Goal: Task Accomplishment & Management: Complete application form

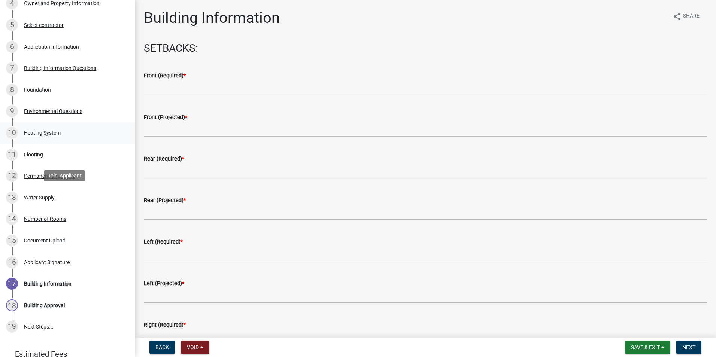
scroll to position [225, 0]
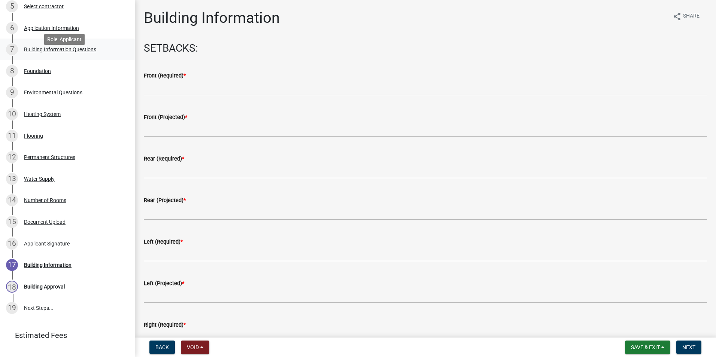
click at [46, 52] on div "Building Information Questions" at bounding box center [60, 49] width 72 height 5
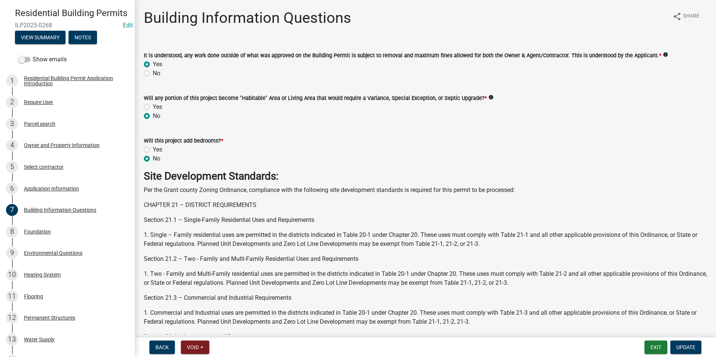
scroll to position [69, 0]
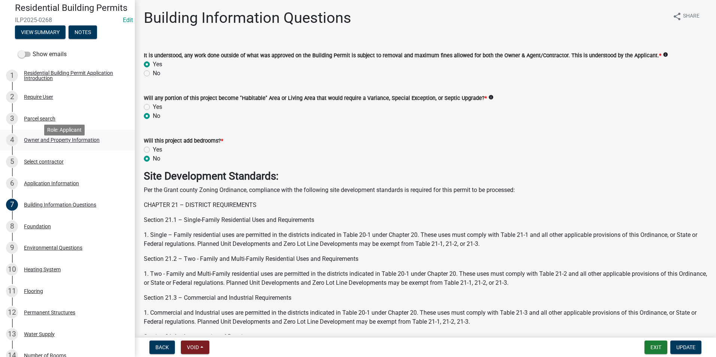
click at [45, 143] on div "Owner and Property Information" at bounding box center [62, 139] width 76 height 5
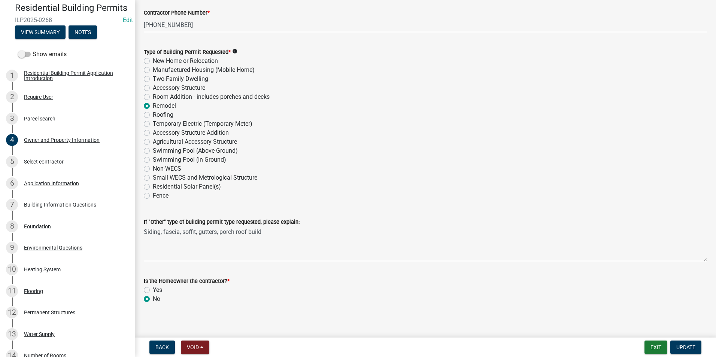
scroll to position [883, 0]
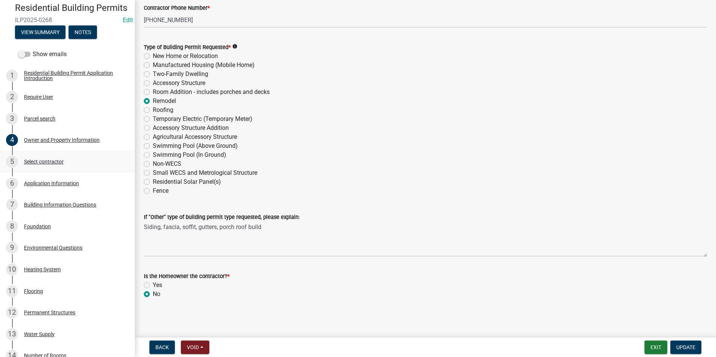
click at [44, 164] on div "Select contractor" at bounding box center [44, 161] width 40 height 5
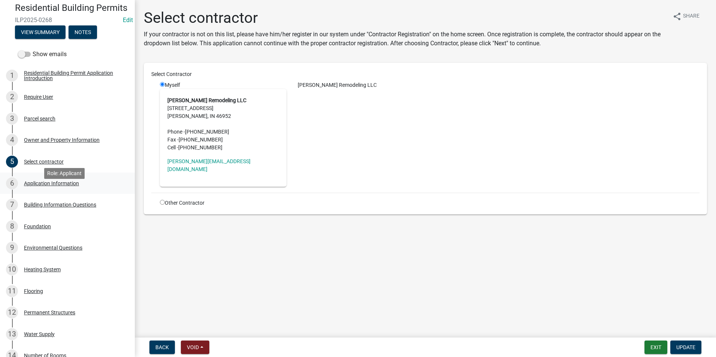
click at [43, 186] on div "Application Information" at bounding box center [51, 183] width 55 height 5
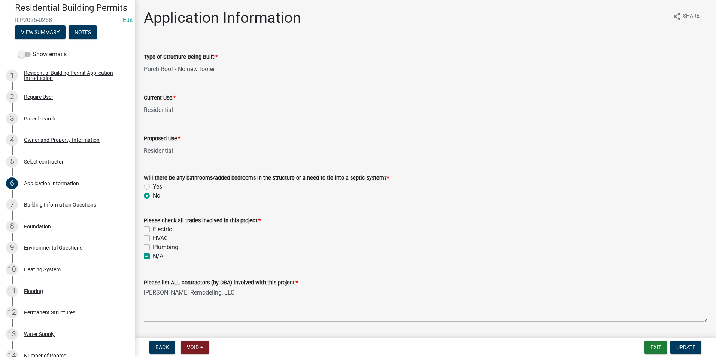
click at [654, 340] on nav "Back Void Withdraw Lock Expire Void Exit Update" at bounding box center [425, 347] width 581 height 19
click at [654, 346] on button "Exit" at bounding box center [655, 347] width 23 height 13
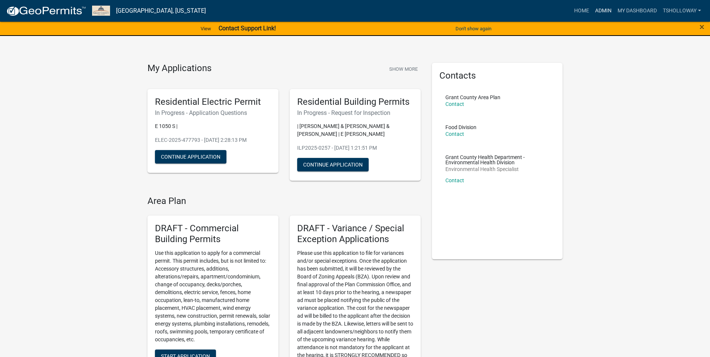
click at [595, 10] on link "Admin" at bounding box center [603, 11] width 22 height 14
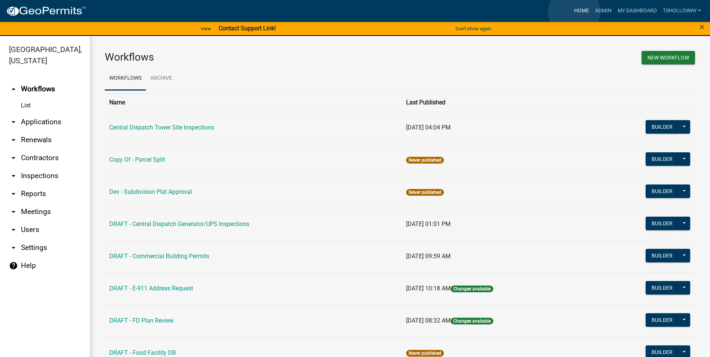
click at [574, 11] on link "Home" at bounding box center [581, 11] width 21 height 14
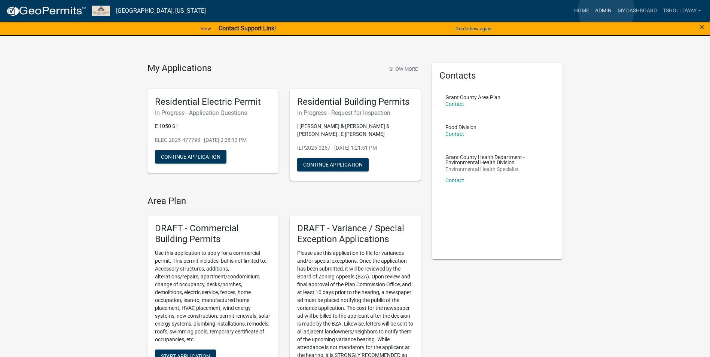
click at [606, 10] on link "Admin" at bounding box center [603, 11] width 22 height 14
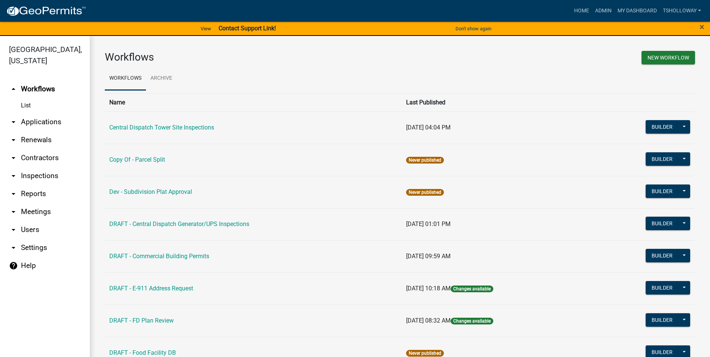
click at [56, 113] on link "arrow_drop_down Applications" at bounding box center [45, 122] width 90 height 18
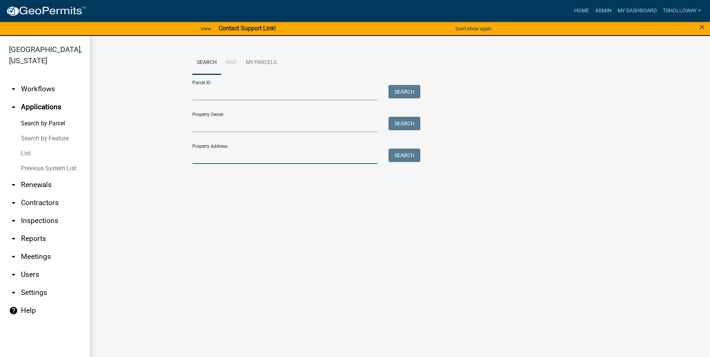
click at [202, 154] on input "Property Address:" at bounding box center [284, 156] width 185 height 15
type input "600 n"
click at [400, 156] on button "Search" at bounding box center [404, 155] width 32 height 13
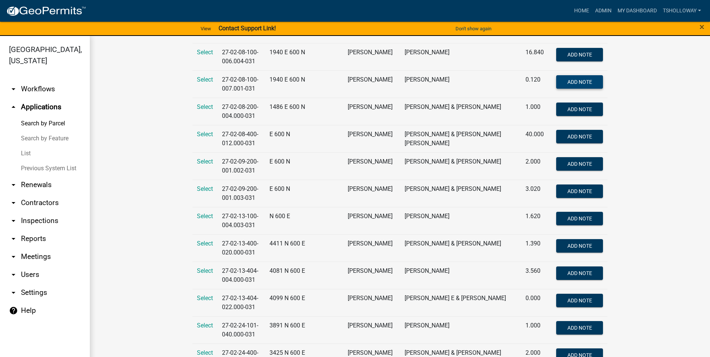
scroll to position [599, 0]
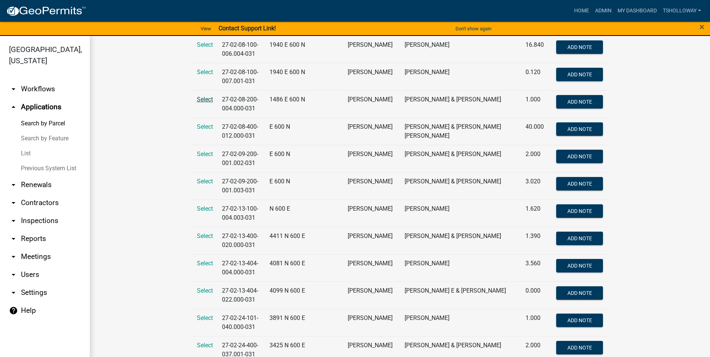
click at [204, 98] on span "Select" at bounding box center [205, 99] width 16 height 7
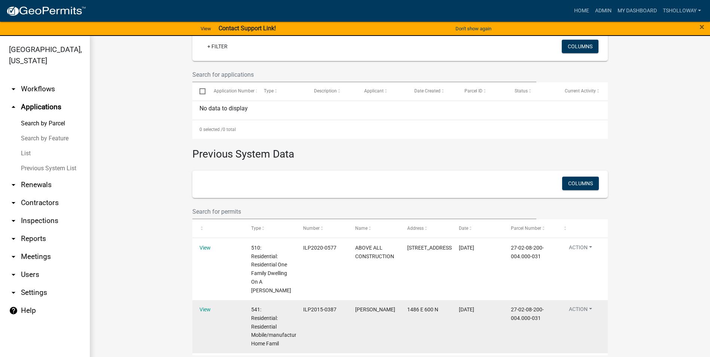
scroll to position [231, 0]
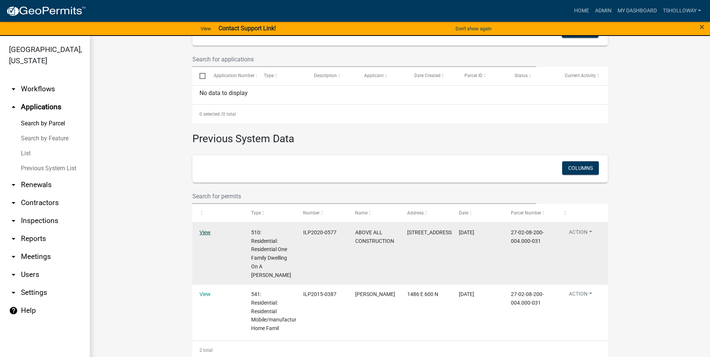
click at [200, 231] on link "View" at bounding box center [204, 232] width 11 height 6
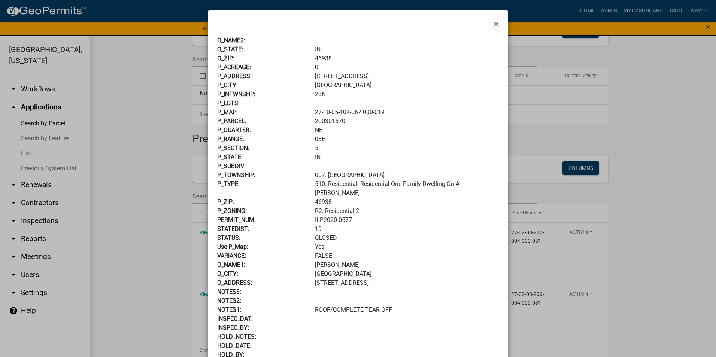
click at [494, 26] on span "×" at bounding box center [496, 24] width 5 height 10
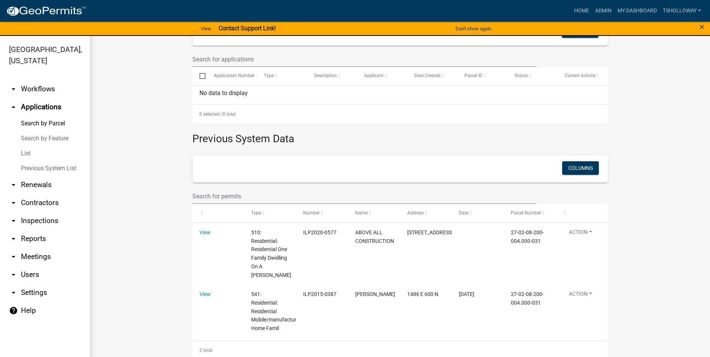
scroll to position [9, 0]
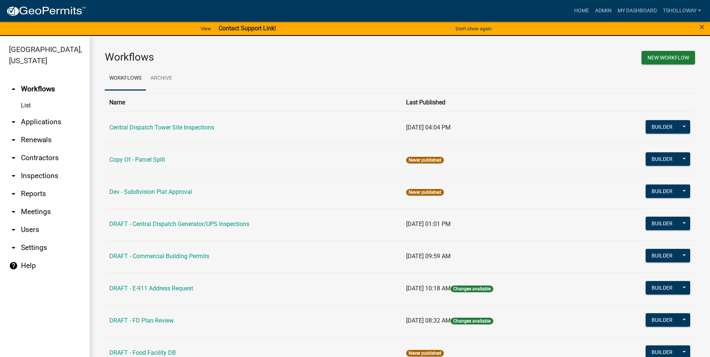
click at [47, 113] on link "arrow_drop_down Applications" at bounding box center [45, 122] width 90 height 18
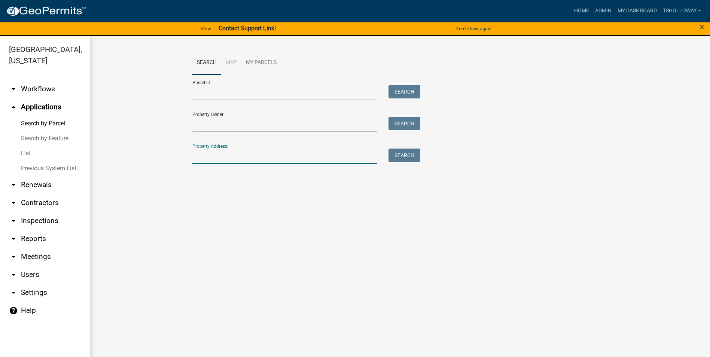
click at [209, 157] on input "Property Address:" at bounding box center [284, 156] width 185 height 15
type input "600 n"
click at [402, 161] on button "Search" at bounding box center [404, 155] width 32 height 13
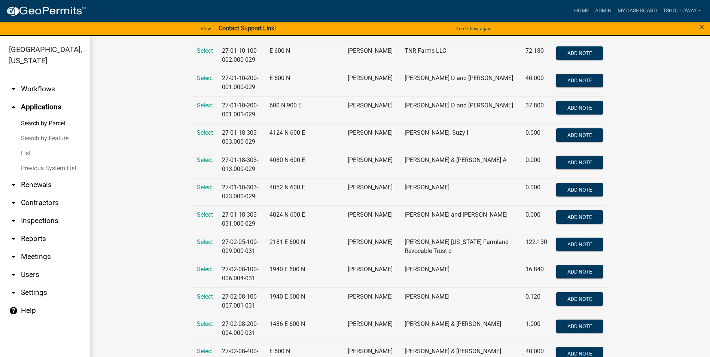
scroll to position [412, 0]
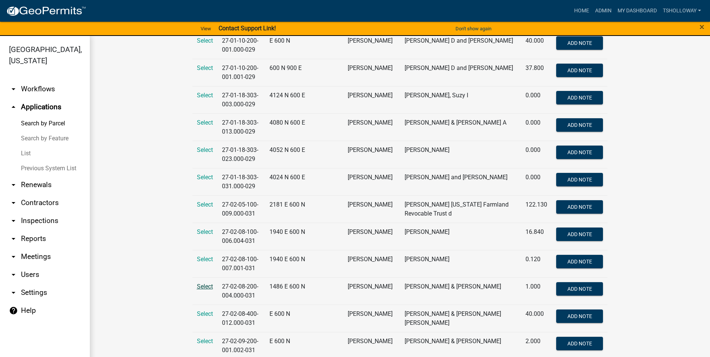
click at [201, 286] on span "Select" at bounding box center [205, 286] width 16 height 7
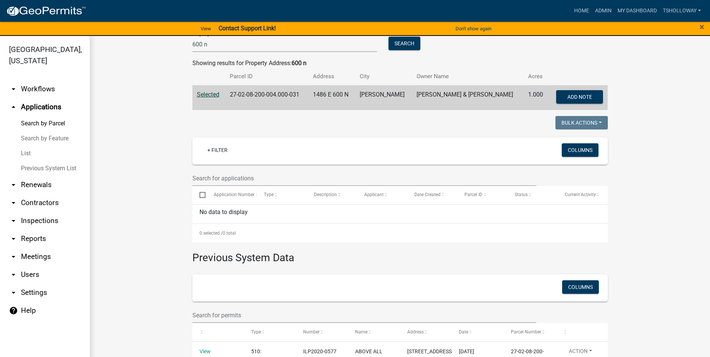
scroll to position [112, 0]
click at [203, 93] on span "Selected" at bounding box center [208, 94] width 22 height 7
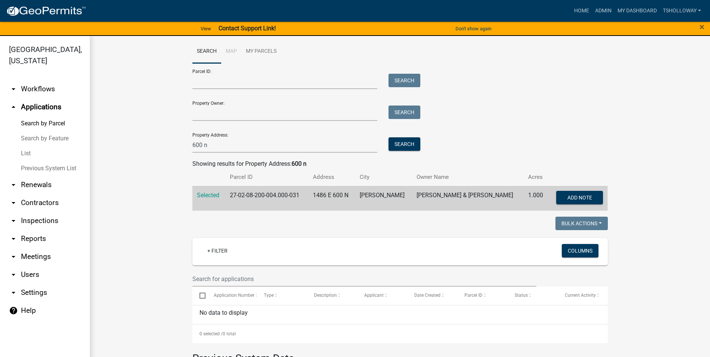
scroll to position [0, 0]
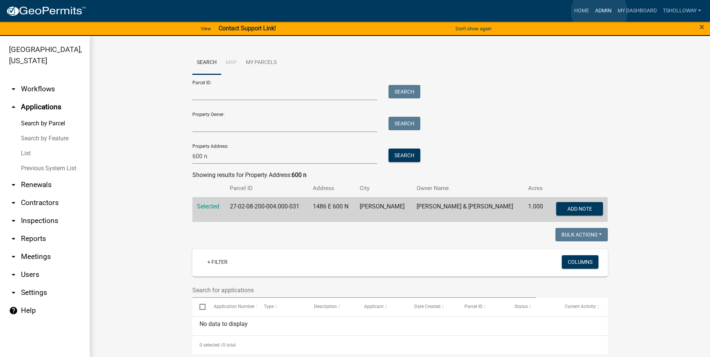
click at [600, 12] on link "Admin" at bounding box center [603, 11] width 22 height 14
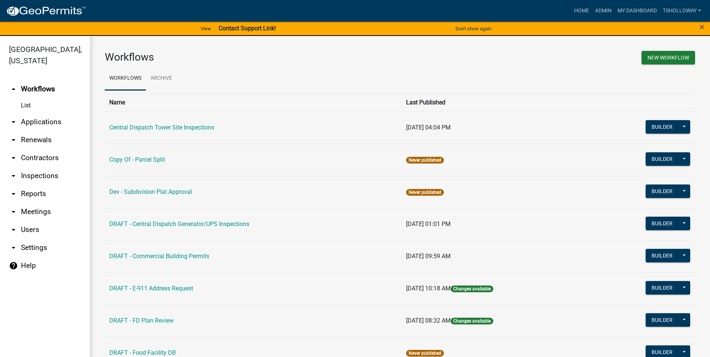
click at [35, 167] on link "arrow_drop_down Inspections" at bounding box center [45, 176] width 90 height 18
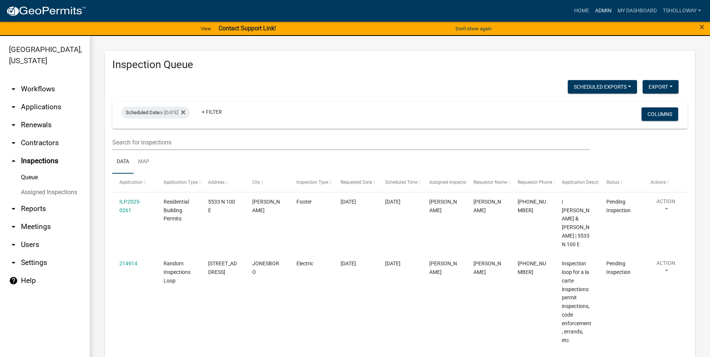
click at [607, 8] on link "Admin" at bounding box center [603, 11] width 22 height 14
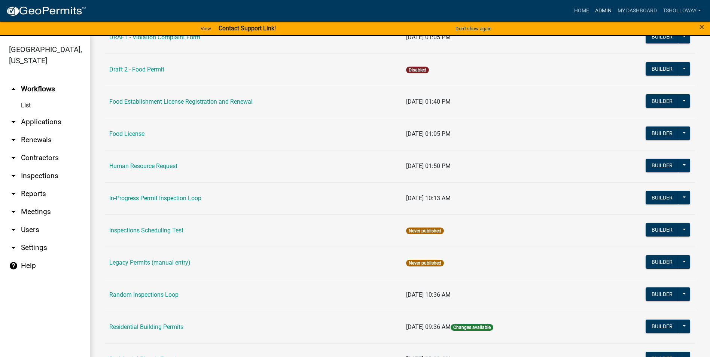
scroll to position [599, 0]
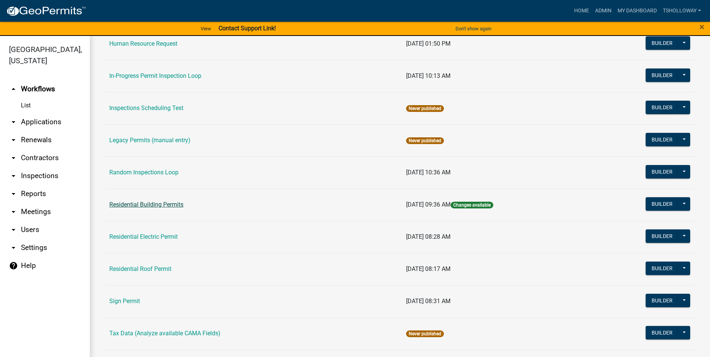
click at [160, 204] on link "Residential Building Permits" at bounding box center [146, 204] width 74 height 7
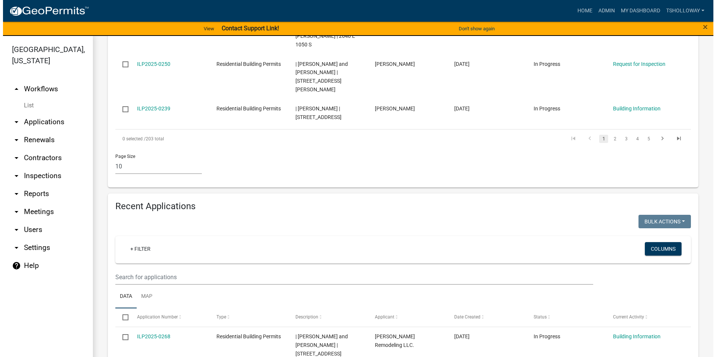
scroll to position [561, 0]
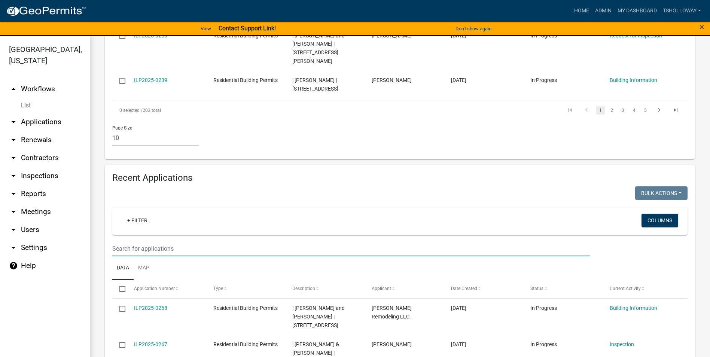
click at [141, 241] on input "text" at bounding box center [351, 248] width 478 height 15
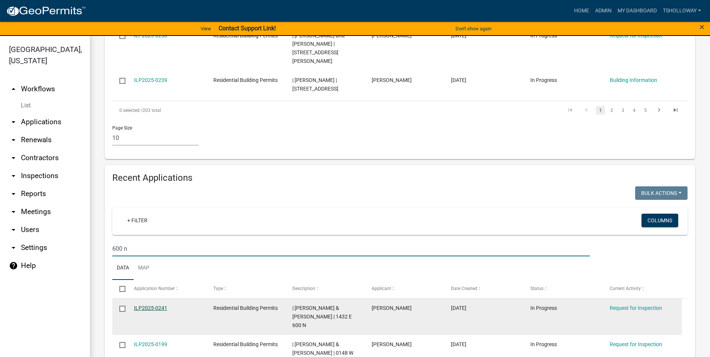
type input "600 n"
click at [146, 305] on link "ILP2025-0241" at bounding box center [150, 308] width 33 height 6
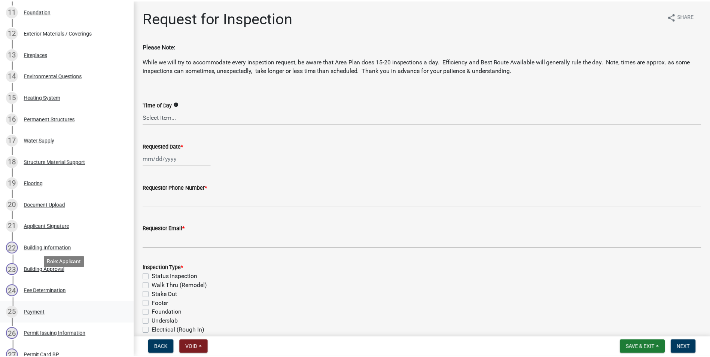
scroll to position [374, 0]
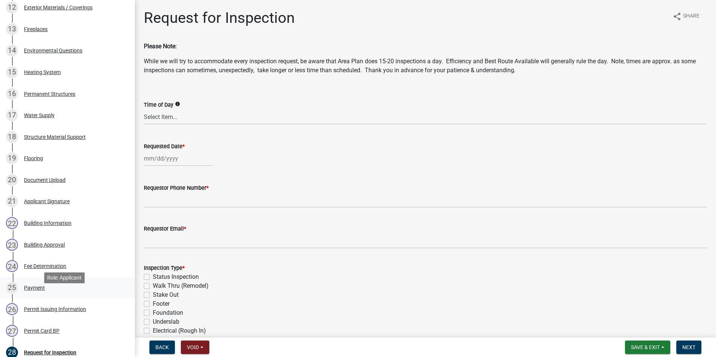
click at [34, 290] on div "Payment" at bounding box center [34, 287] width 21 height 5
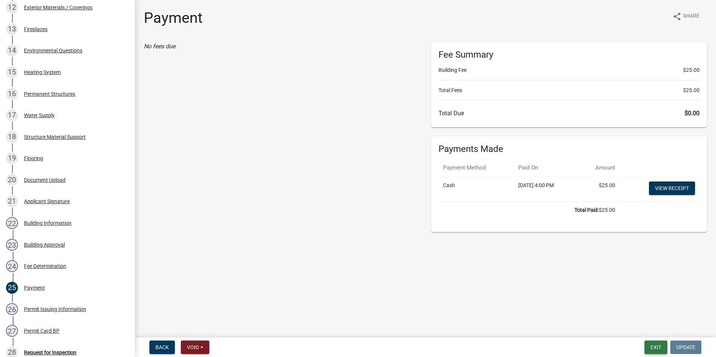
click at [649, 347] on button "Exit" at bounding box center [655, 347] width 23 height 13
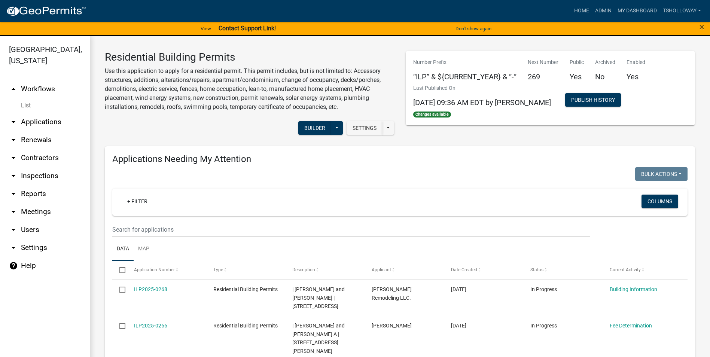
click at [46, 113] on link "arrow_drop_down Applications" at bounding box center [45, 122] width 90 height 18
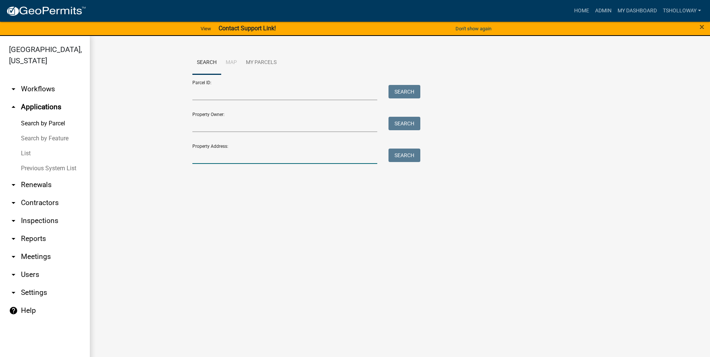
click at [213, 156] on input "Property Address:" at bounding box center [284, 156] width 185 height 15
type input "b"
type input "install"
drag, startPoint x: 199, startPoint y: 155, endPoint x: 151, endPoint y: 161, distance: 48.4
click at [151, 161] on wm-workflow-application-search-view "Search Map My Parcels Parcel ID: Search Property Owner: Search Property Address…" at bounding box center [400, 123] width 590 height 144
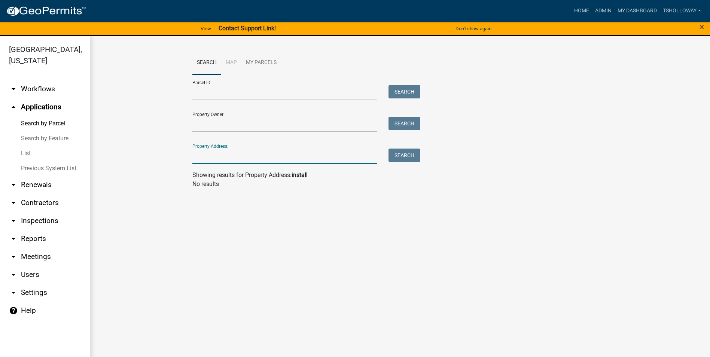
click at [33, 194] on link "arrow_drop_down Contractors" at bounding box center [45, 203] width 90 height 18
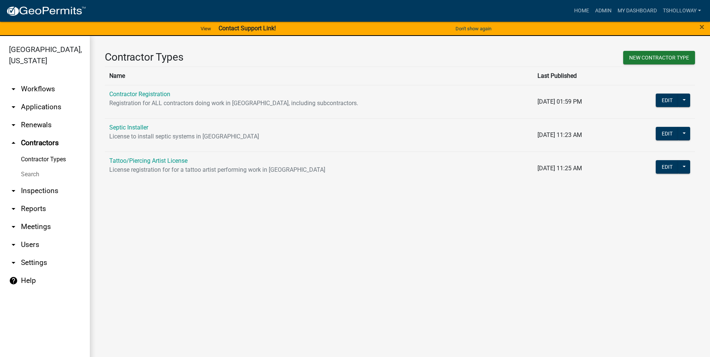
click at [33, 167] on link "Search" at bounding box center [45, 174] width 90 height 15
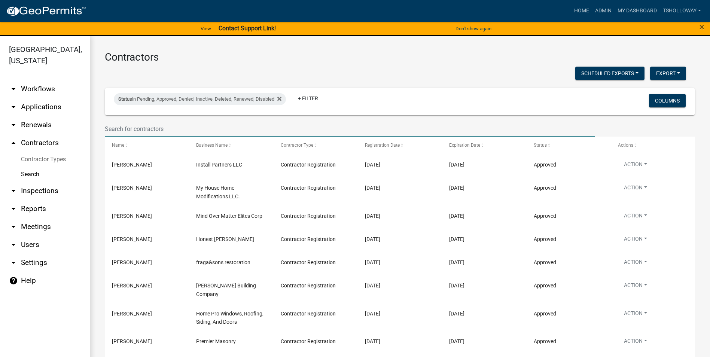
click at [174, 125] on input "text" at bounding box center [350, 128] width 490 height 15
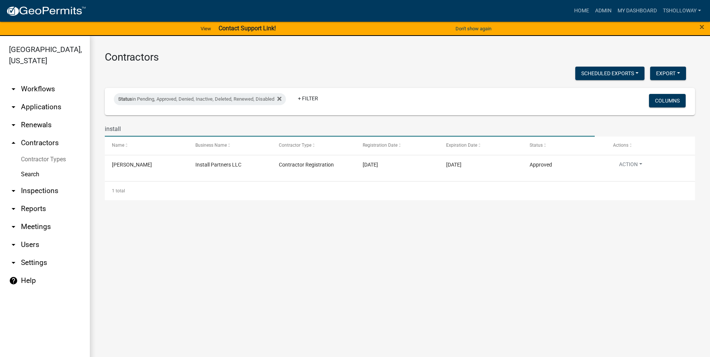
type input "install"
click at [36, 98] on link "arrow_drop_down Applications" at bounding box center [45, 107] width 90 height 18
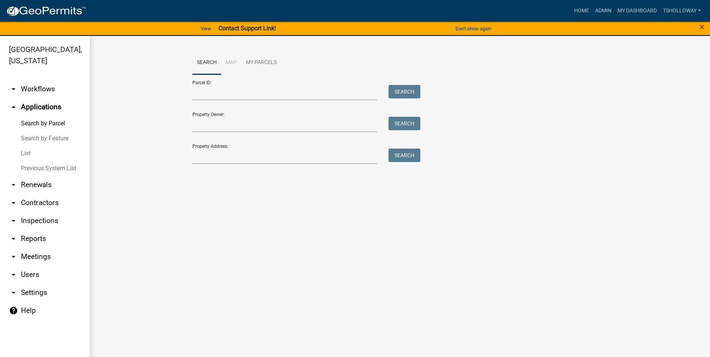
click at [44, 131] on link "Search by Feature" at bounding box center [45, 138] width 90 height 15
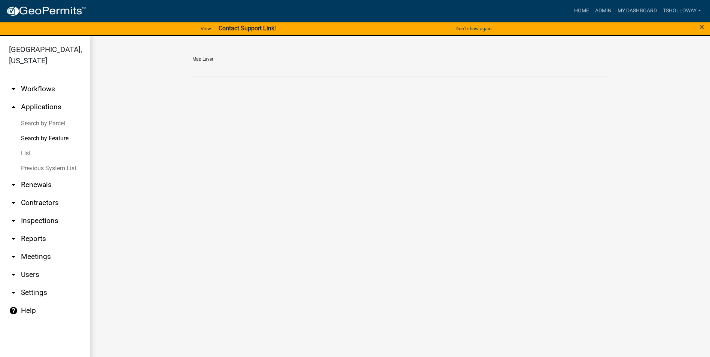
click at [25, 146] on link "List" at bounding box center [45, 153] width 90 height 15
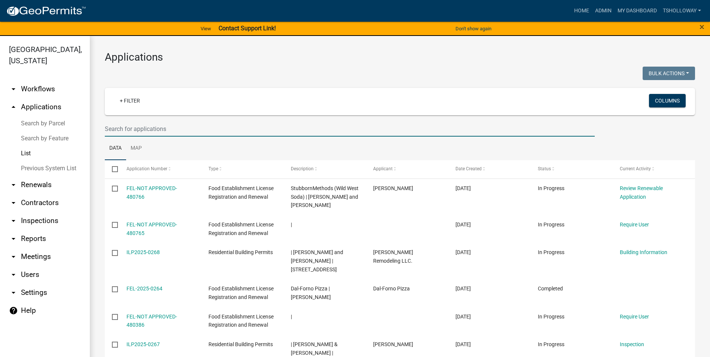
click at [132, 132] on input "text" at bounding box center [350, 128] width 490 height 15
type input "install"
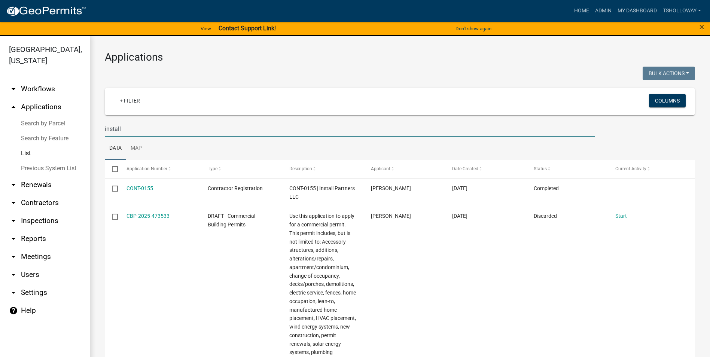
click at [37, 98] on link "arrow_drop_up Applications" at bounding box center [45, 107] width 90 height 18
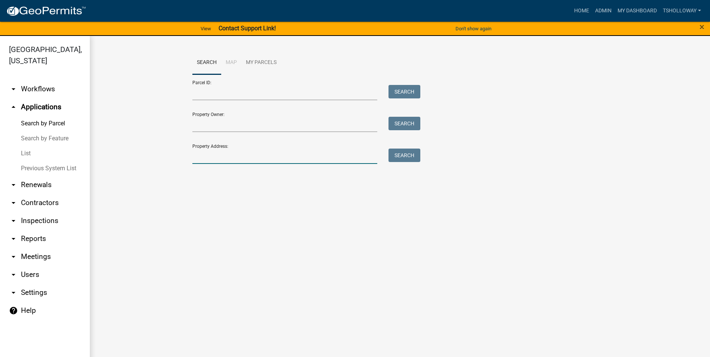
click at [226, 153] on input "Property Address:" at bounding box center [284, 156] width 185 height 15
click at [601, 12] on link "Admin" at bounding box center [603, 11] width 22 height 14
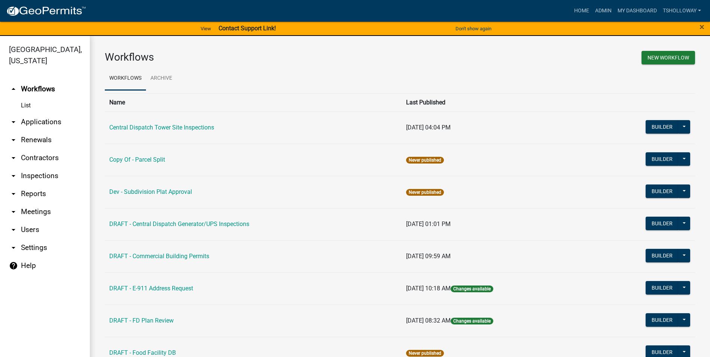
click at [46, 113] on link "arrow_drop_down Applications" at bounding box center [45, 122] width 90 height 18
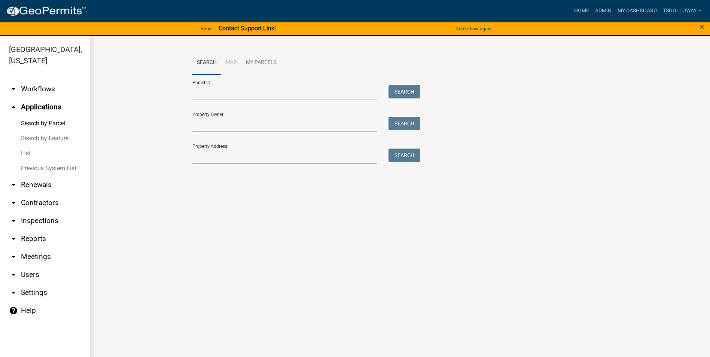
click at [27, 146] on link "List" at bounding box center [45, 153] width 90 height 15
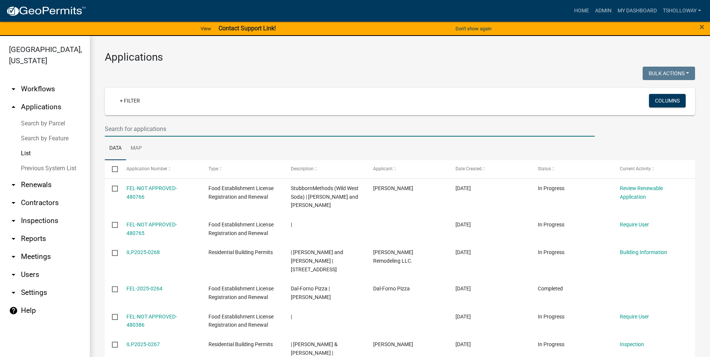
click at [124, 131] on input "text" at bounding box center [350, 128] width 490 height 15
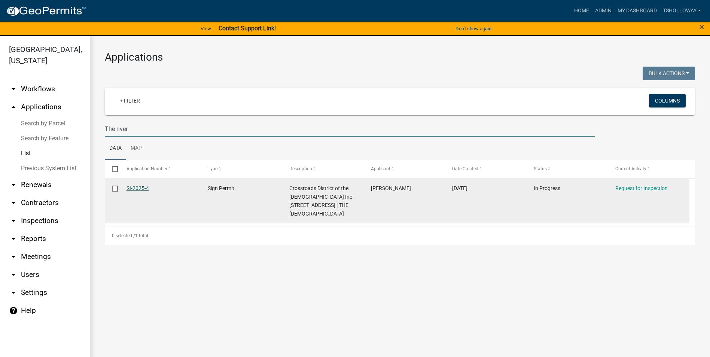
type input "The river"
click at [138, 189] on link "SI-2025-4" at bounding box center [137, 188] width 22 height 6
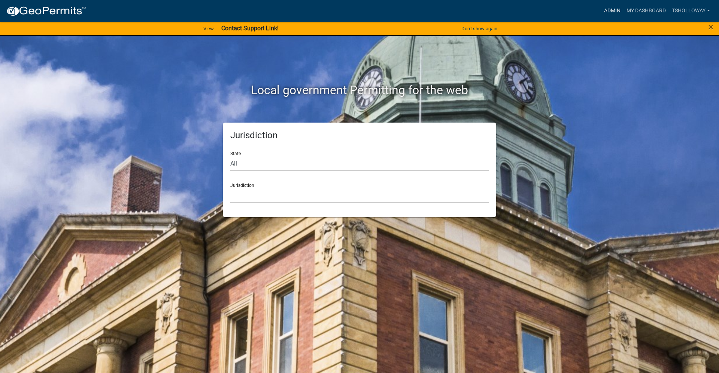
click at [611, 8] on link "Admin" at bounding box center [612, 11] width 22 height 14
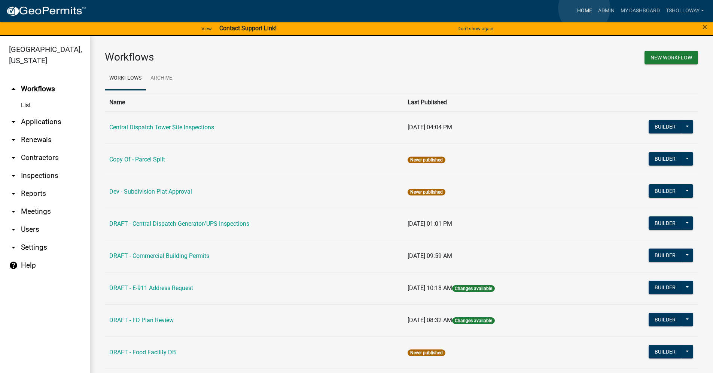
click at [584, 8] on link "Home" at bounding box center [584, 11] width 21 height 14
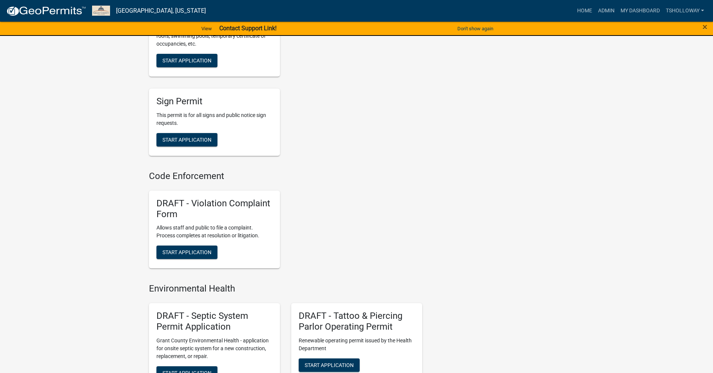
scroll to position [488, 0]
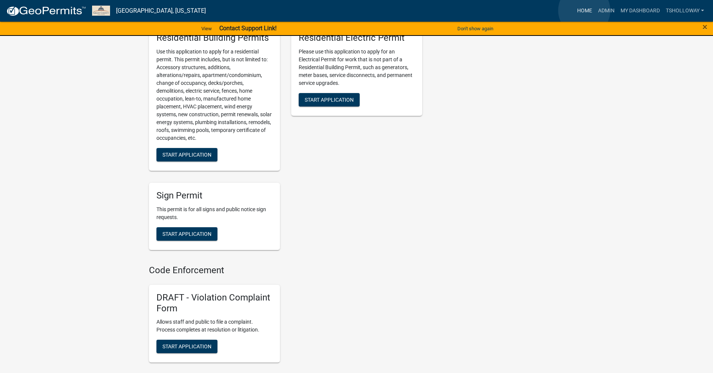
click at [584, 10] on link "Home" at bounding box center [584, 11] width 21 height 14
click at [705, 28] on span "×" at bounding box center [704, 27] width 5 height 10
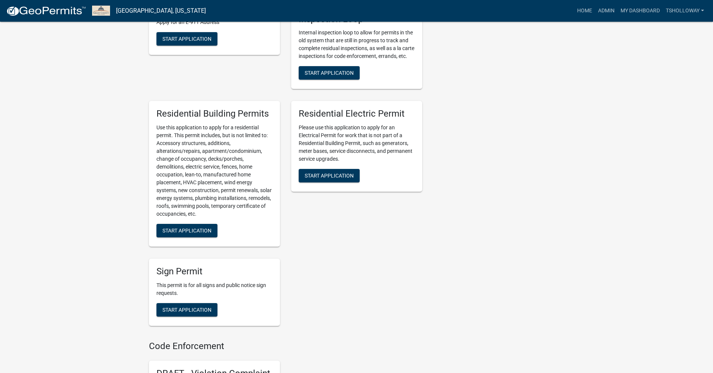
scroll to position [412, 0]
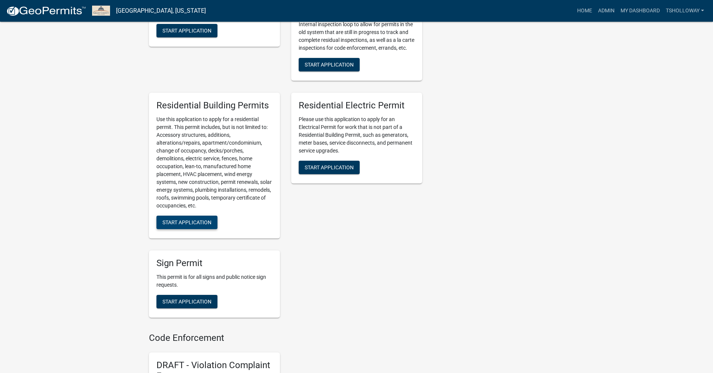
click at [178, 226] on span "Start Application" at bounding box center [186, 223] width 49 height 6
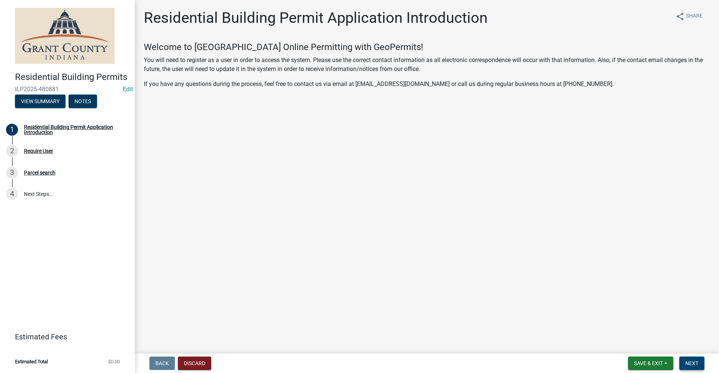
click at [692, 364] on span "Next" at bounding box center [691, 364] width 13 height 6
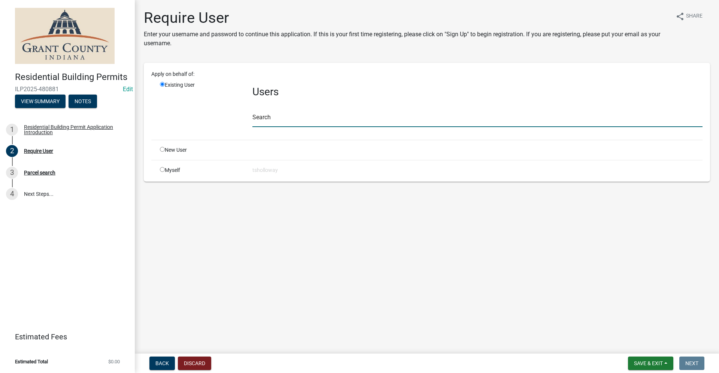
click at [260, 117] on input "text" at bounding box center [477, 119] width 450 height 15
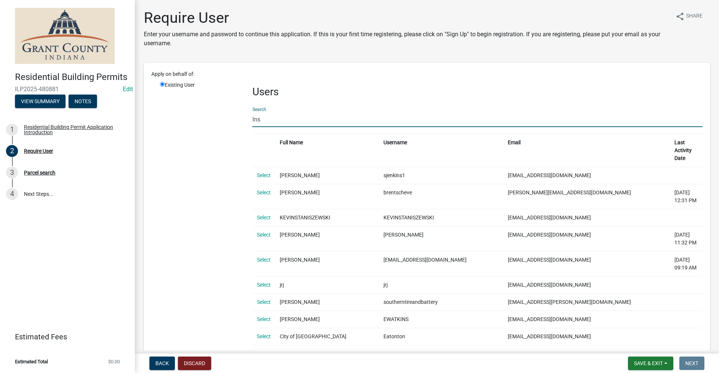
type input "inspired"
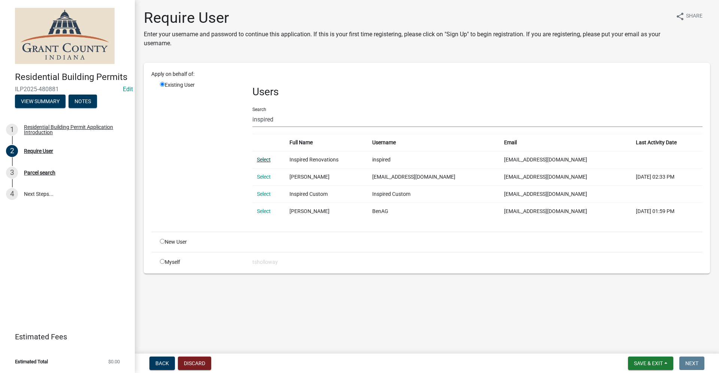
click at [264, 159] on link "Select" at bounding box center [264, 160] width 14 height 6
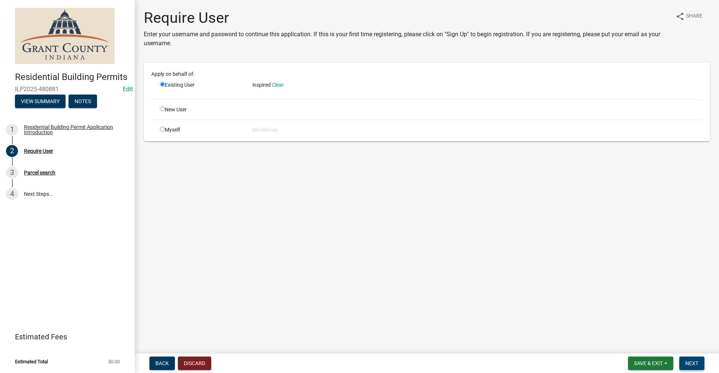
click at [692, 363] on span "Next" at bounding box center [691, 364] width 13 height 6
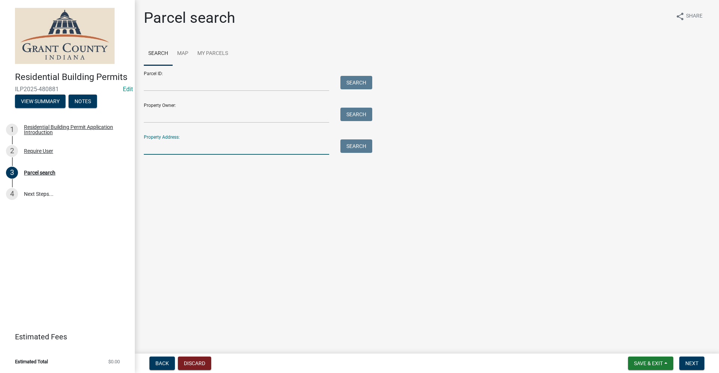
click at [157, 145] on input "Property Address:" at bounding box center [236, 147] width 185 height 15
type input "8818 E 700 s"
click at [355, 149] on button "Search" at bounding box center [356, 146] width 32 height 13
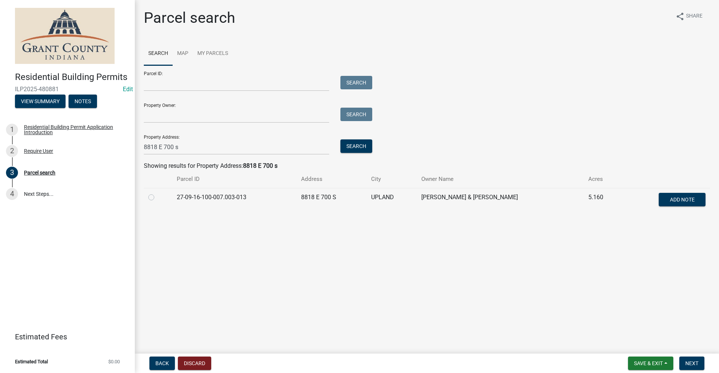
click at [157, 193] on label at bounding box center [157, 193] width 0 height 0
click at [157, 198] on input "radio" at bounding box center [159, 195] width 5 height 5
radio input "true"
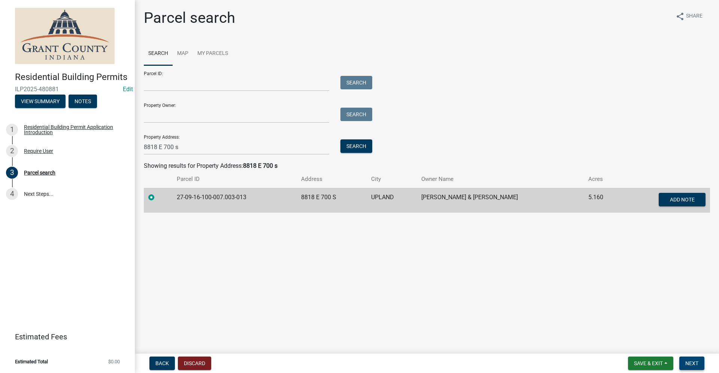
click at [692, 362] on span "Next" at bounding box center [691, 364] width 13 height 6
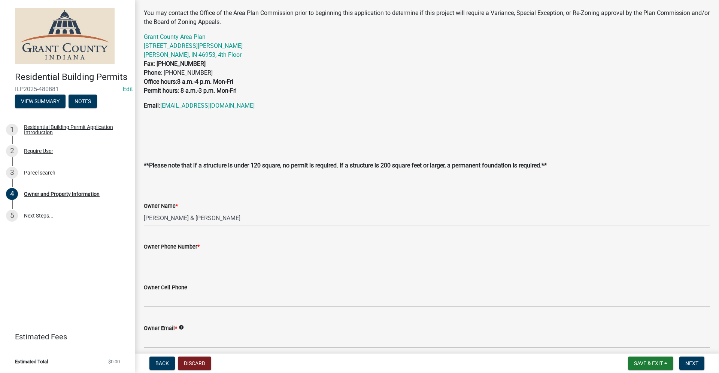
scroll to position [75, 0]
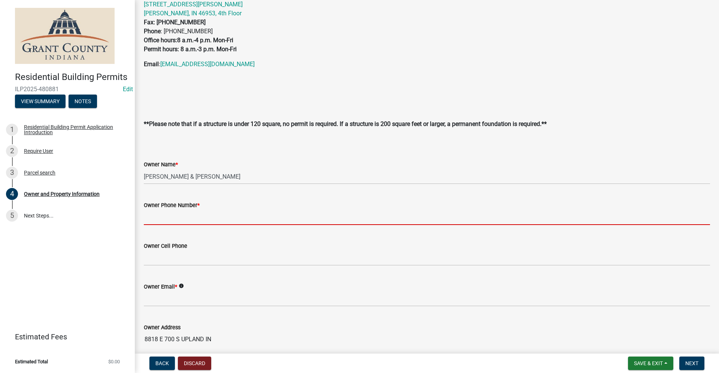
click at [158, 215] on input "Owner Phone Number *" at bounding box center [427, 217] width 566 height 15
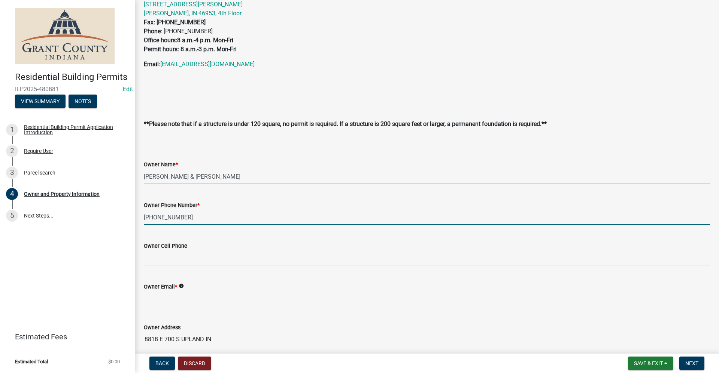
type input "[PHONE_NUMBER]"
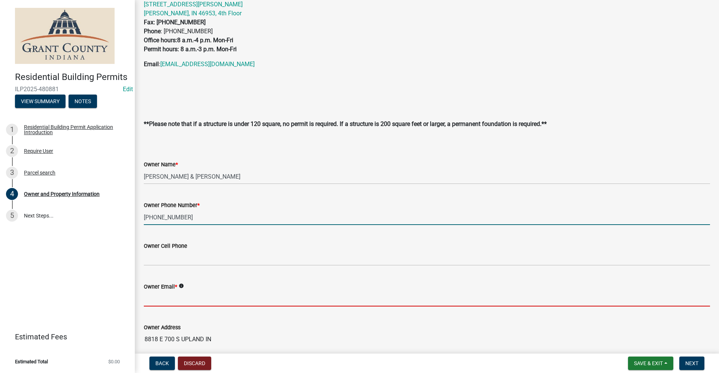
click at [165, 298] on input "Owner Email *" at bounding box center [427, 299] width 566 height 15
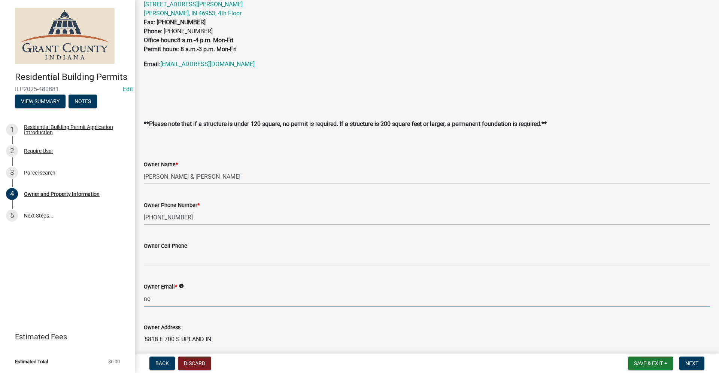
type input "no@email"
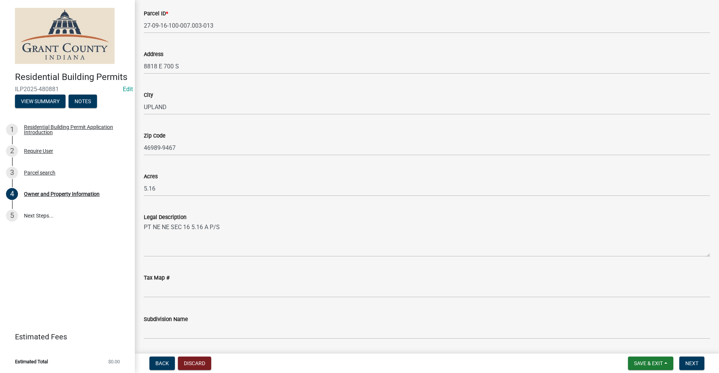
scroll to position [599, 0]
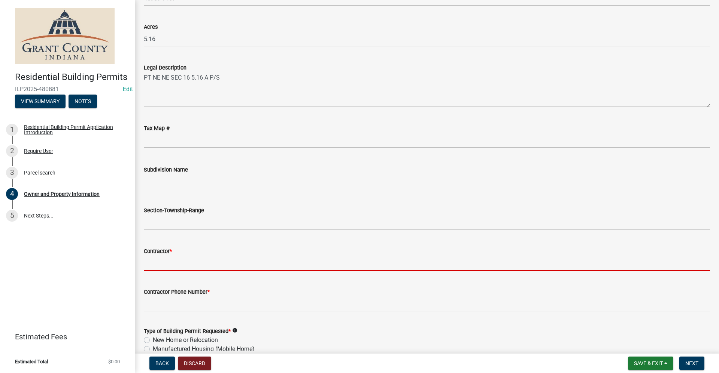
click at [176, 266] on input "Contractor *" at bounding box center [427, 263] width 566 height 15
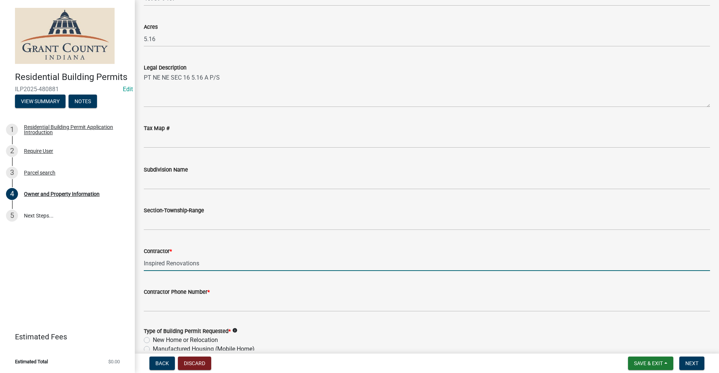
type input "Inspired Renovations"
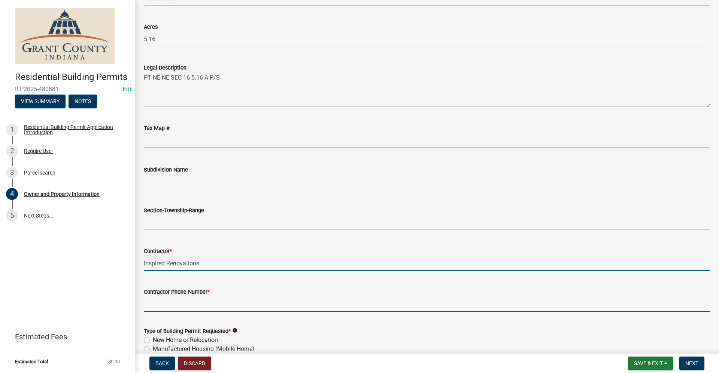
click at [163, 307] on input "Contractor Phone Number *" at bounding box center [427, 304] width 566 height 15
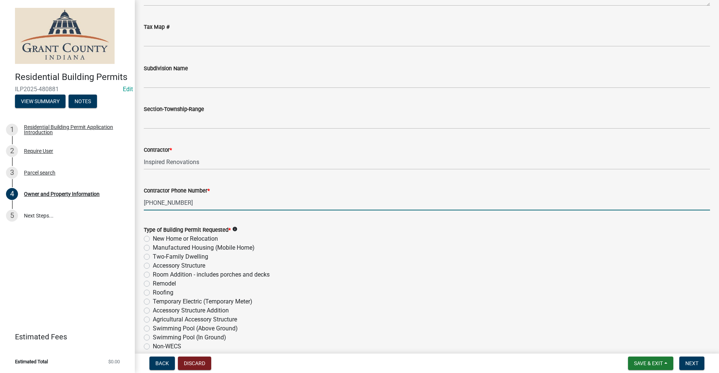
scroll to position [711, 0]
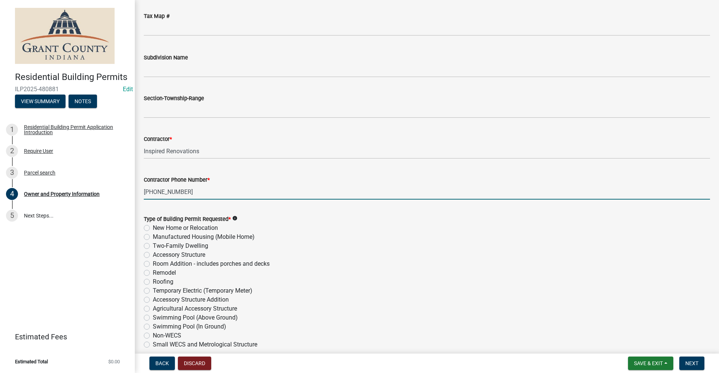
type input "[PHONE_NUMBER]"
click at [153, 273] on label "Remodel" at bounding box center [164, 273] width 23 height 9
click at [153, 273] on input "Remodel" at bounding box center [155, 271] width 5 height 5
radio input "true"
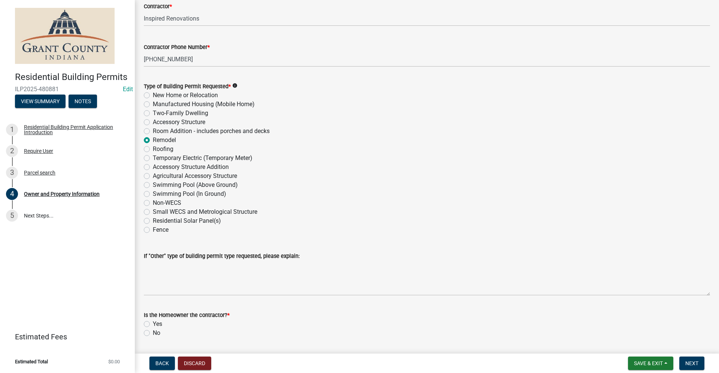
scroll to position [867, 0]
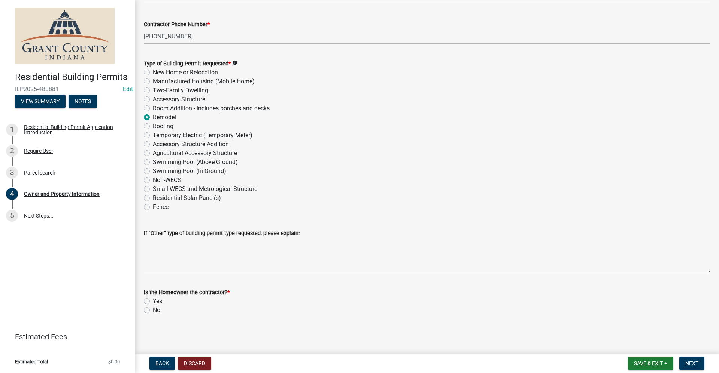
click at [153, 311] on label "No" at bounding box center [156, 310] width 7 height 9
click at [153, 311] on input "No" at bounding box center [155, 308] width 5 height 5
radio input "true"
click at [695, 363] on span "Next" at bounding box center [691, 364] width 13 height 6
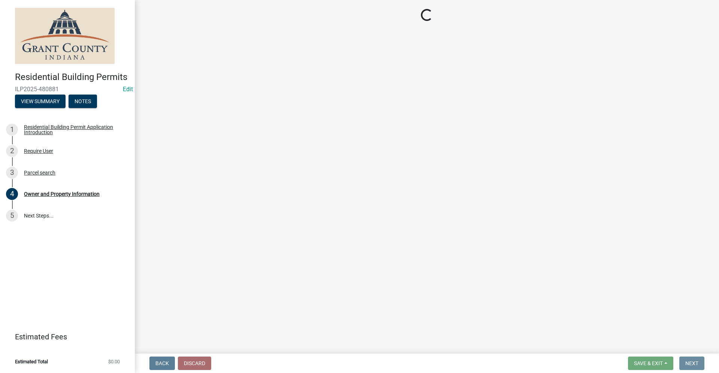
scroll to position [0, 0]
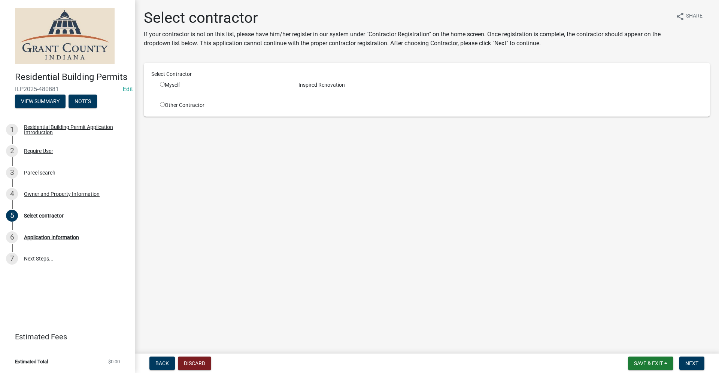
click at [162, 85] on input "radio" at bounding box center [162, 84] width 5 height 5
radio input "true"
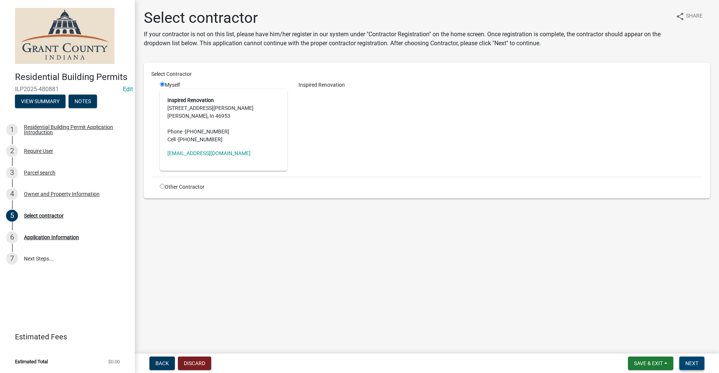
click at [695, 364] on span "Next" at bounding box center [691, 364] width 13 height 6
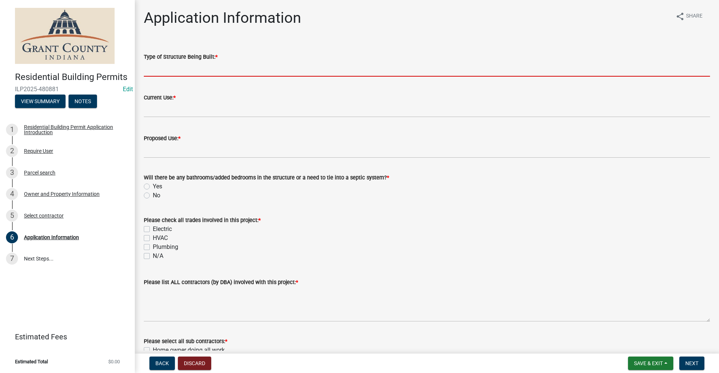
click at [162, 68] on input "Type of Structure Being Built: *" at bounding box center [427, 68] width 566 height 15
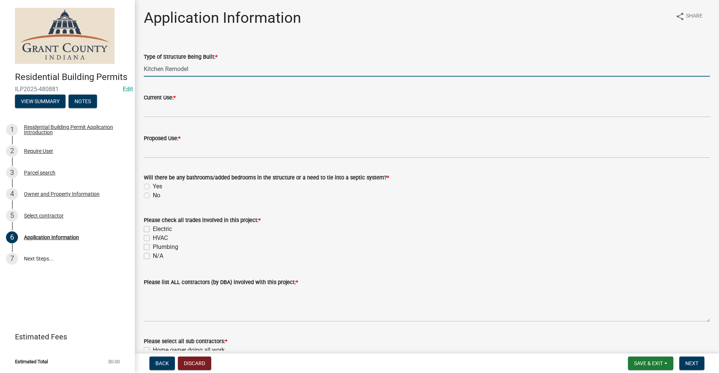
type input "Kitchen Remodel"
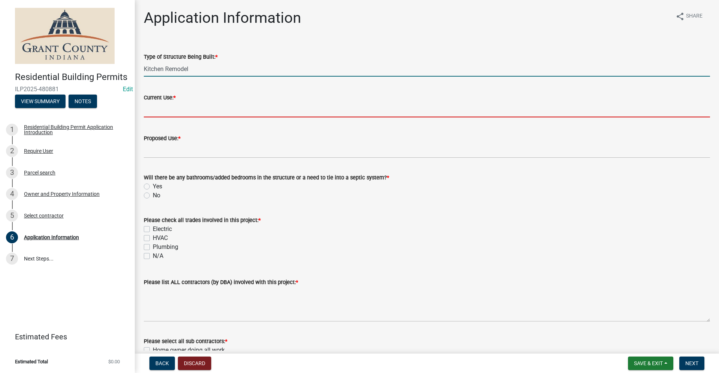
click at [195, 109] on input "Current Use: *" at bounding box center [427, 109] width 566 height 15
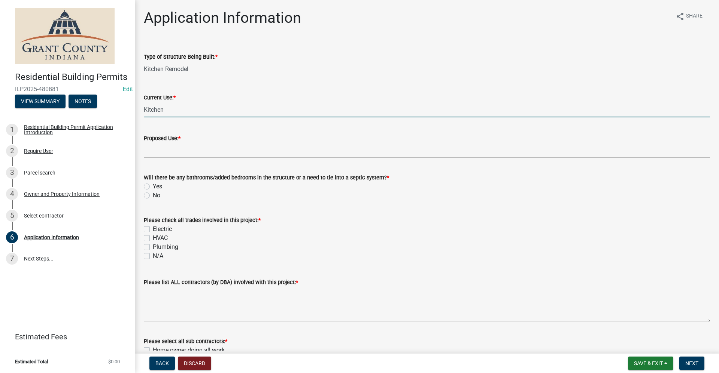
type input "Kitchen"
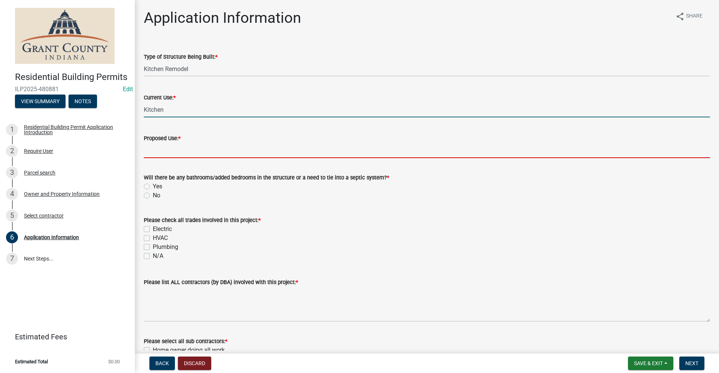
click at [167, 151] on input "Proposed Use: *" at bounding box center [427, 150] width 566 height 15
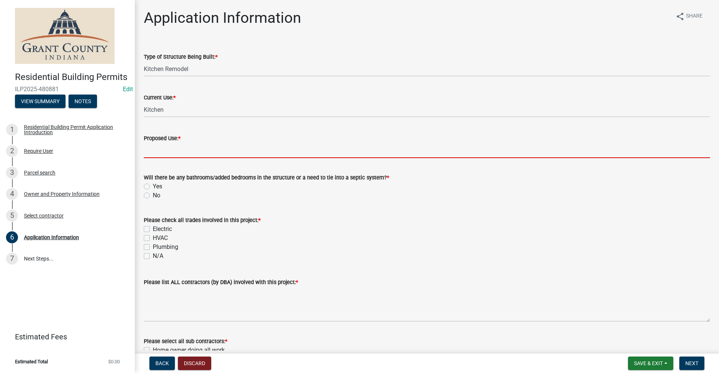
type input "N/A"
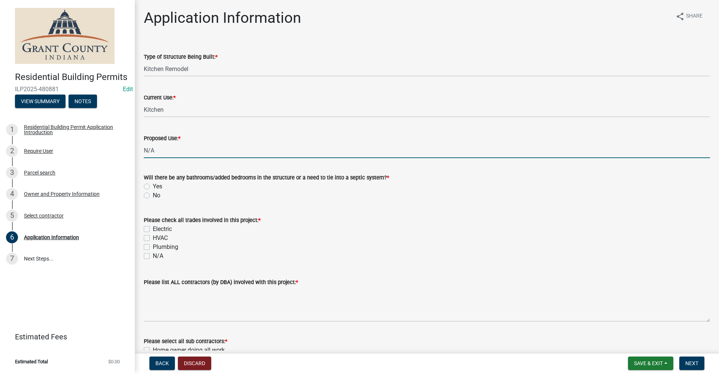
click at [153, 197] on label "No" at bounding box center [156, 195] width 7 height 9
click at [153, 196] on input "No" at bounding box center [155, 193] width 5 height 5
radio input "true"
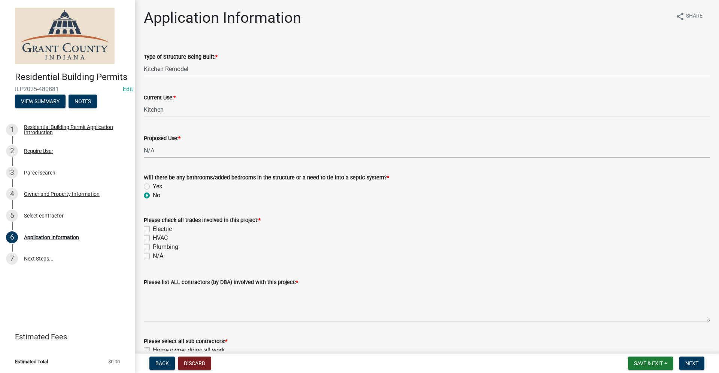
click at [153, 254] on label "N/A" at bounding box center [158, 256] width 10 height 9
click at [153, 254] on input "N/A" at bounding box center [155, 254] width 5 height 5
checkbox input "true"
checkbox input "false"
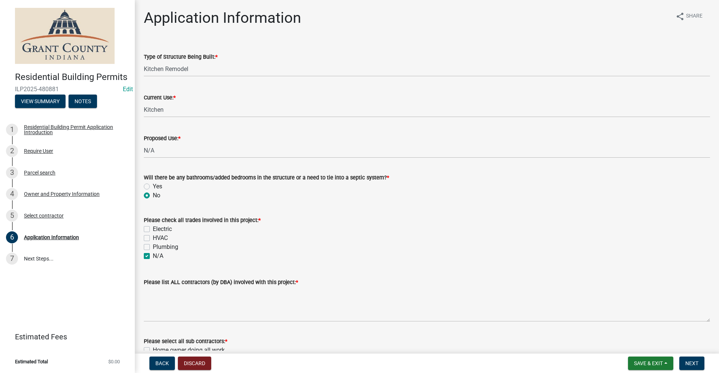
checkbox input "false"
checkbox input "true"
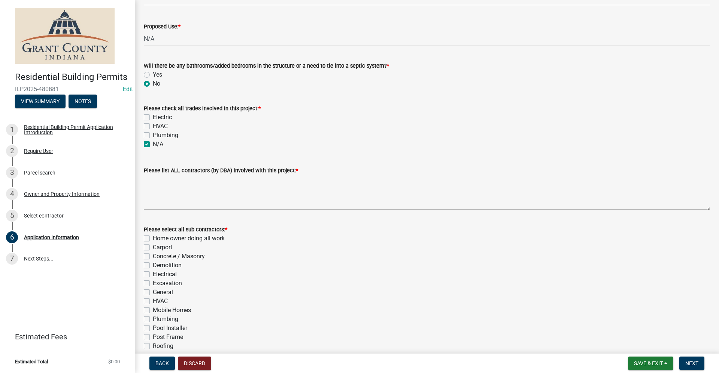
scroll to position [112, 0]
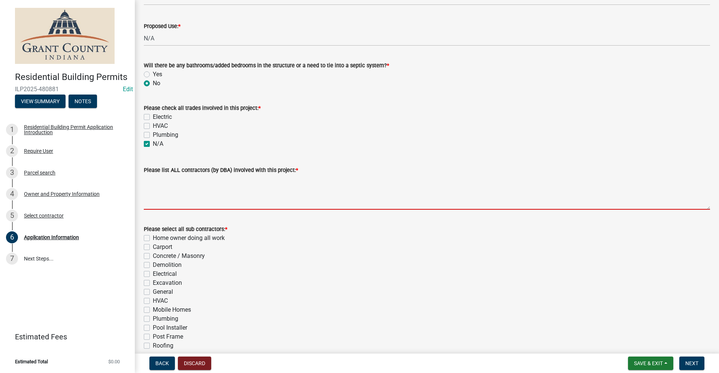
click at [163, 187] on textarea "Please list ALL contractors (by DBA) involved with this project: *" at bounding box center [427, 192] width 566 height 35
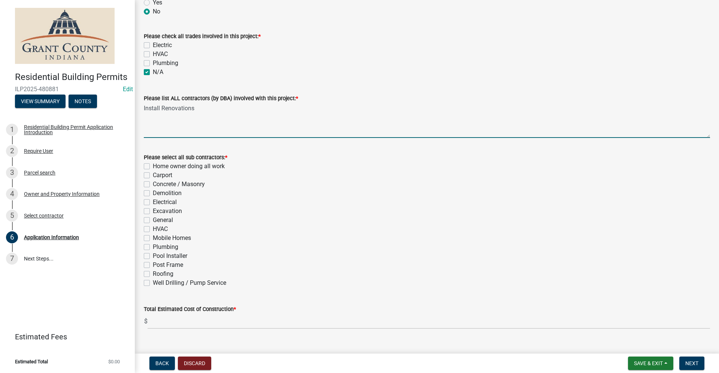
scroll to position [187, 0]
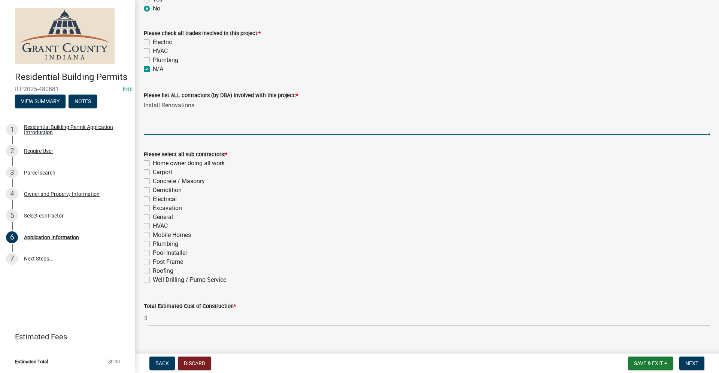
type textarea "Install Renovations"
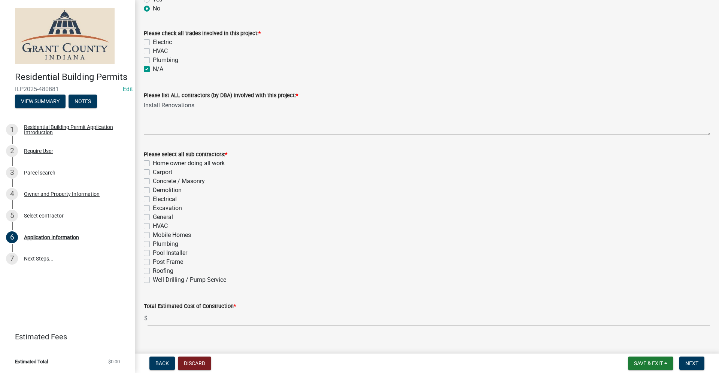
click at [153, 218] on label "General" at bounding box center [163, 217] width 20 height 9
click at [153, 218] on input "General" at bounding box center [155, 215] width 5 height 5
checkbox input "true"
checkbox input "false"
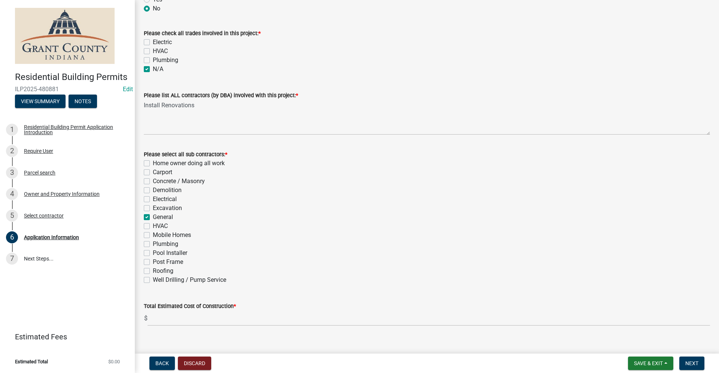
checkbox input "false"
checkbox input "true"
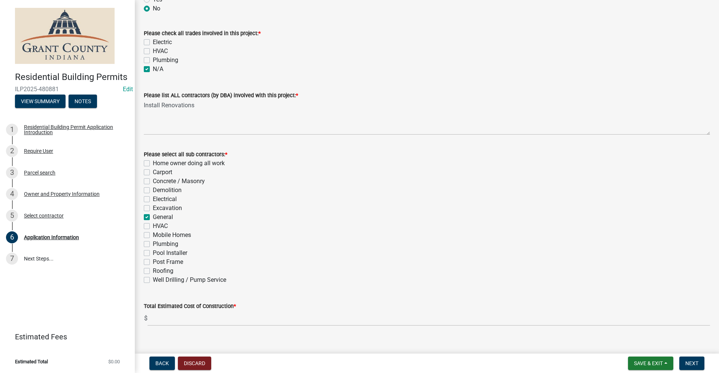
checkbox input "false"
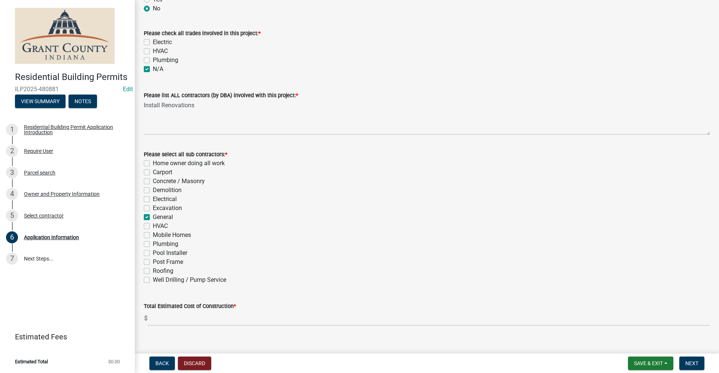
checkbox input "false"
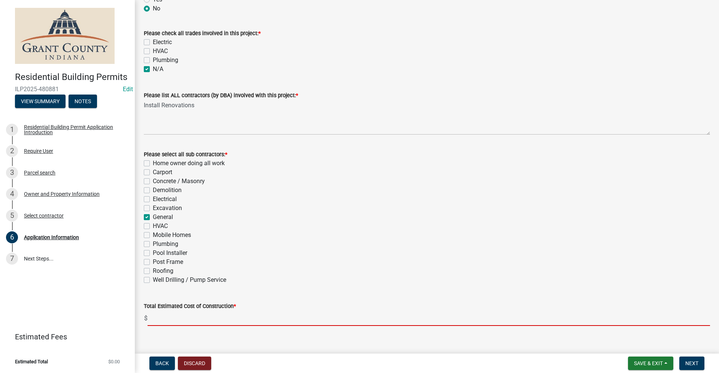
drag, startPoint x: 165, startPoint y: 317, endPoint x: 168, endPoint y: 315, distance: 4.0
click at [165, 316] on input "text" at bounding box center [428, 318] width 562 height 15
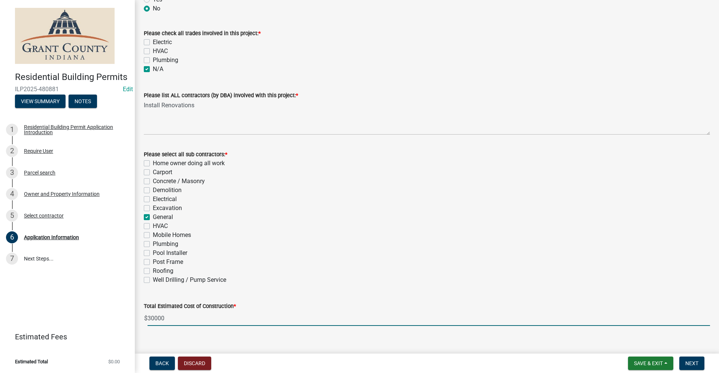
click at [212, 312] on input "30000" at bounding box center [428, 318] width 562 height 15
type input "30000"
click at [519, 348] on main "Application Information share Share Type of Structure Being Built: * Kitchen Re…" at bounding box center [427, 175] width 584 height 351
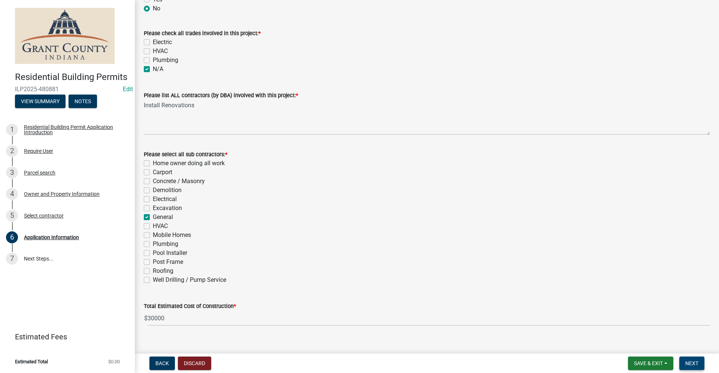
click at [696, 365] on span "Next" at bounding box center [691, 364] width 13 height 6
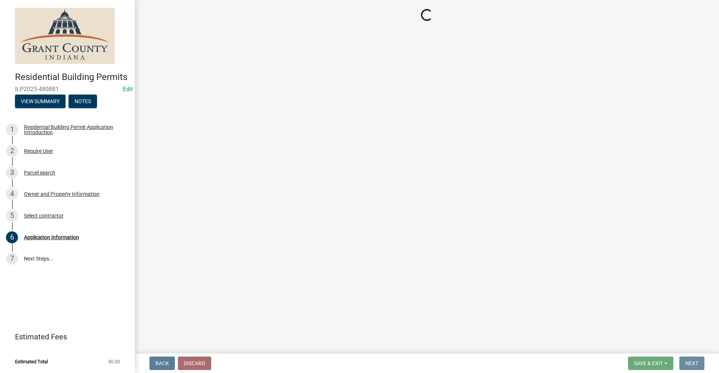
scroll to position [0, 0]
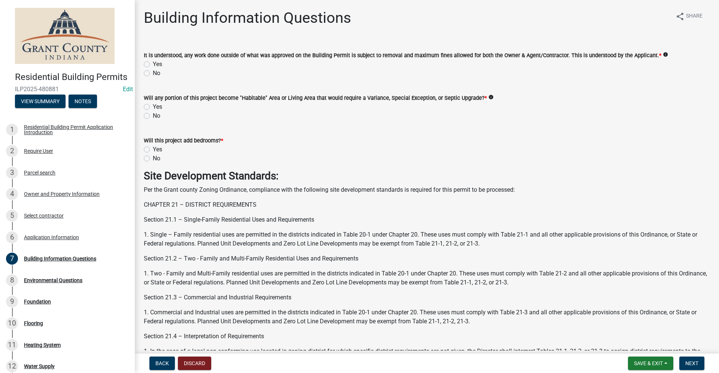
click at [153, 63] on label "Yes" at bounding box center [157, 64] width 9 height 9
click at [153, 63] on input "Yes" at bounding box center [155, 62] width 5 height 5
radio input "true"
click at [153, 119] on label "No" at bounding box center [156, 116] width 7 height 9
click at [153, 116] on input "No" at bounding box center [155, 114] width 5 height 5
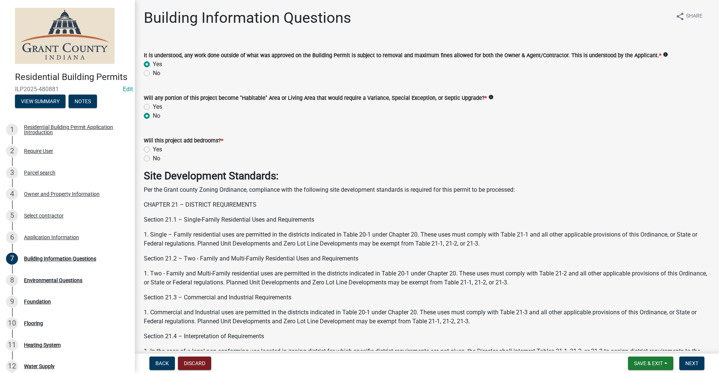
radio input "true"
click at [153, 160] on label "No" at bounding box center [156, 158] width 7 height 9
click at [153, 159] on input "No" at bounding box center [155, 156] width 5 height 5
radio input "true"
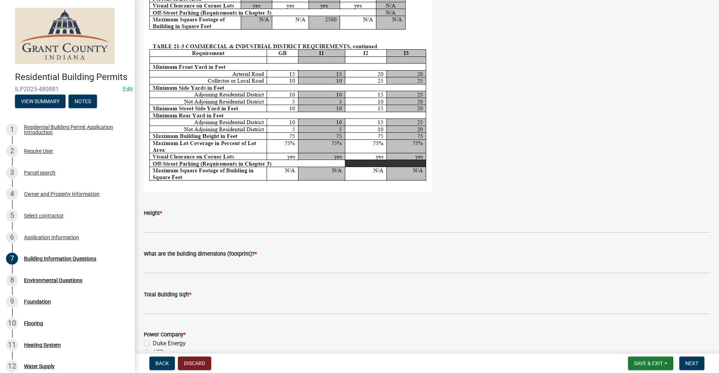
scroll to position [1385, 0]
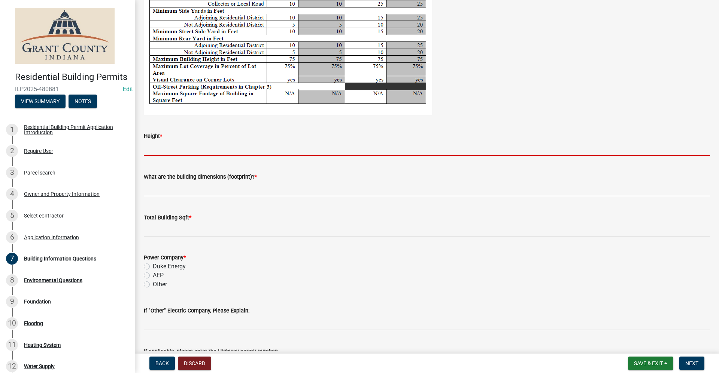
click at [154, 151] on input "Height *" at bounding box center [427, 148] width 566 height 15
type input "N/A"
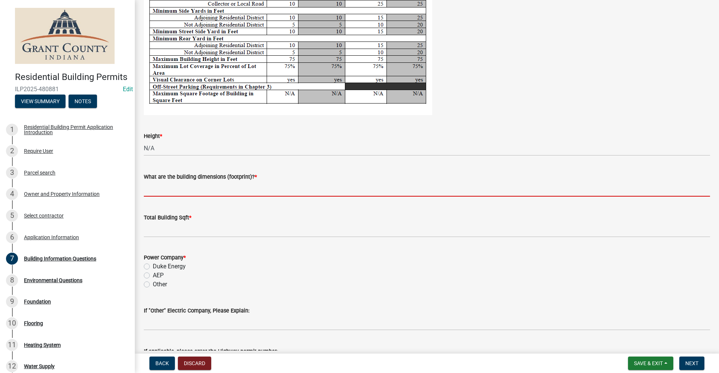
click at [171, 189] on input "What are the building dimensions (footprint)? *" at bounding box center [427, 189] width 566 height 15
type input "N/A"
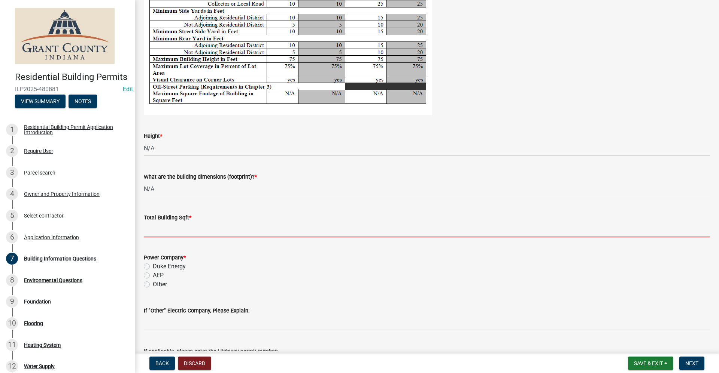
click at [155, 232] on input "text" at bounding box center [427, 229] width 566 height 15
type input "0"
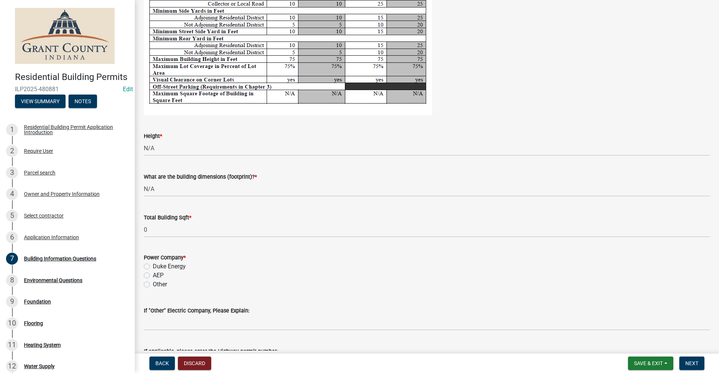
click at [153, 275] on label "AEP" at bounding box center [158, 275] width 11 height 9
click at [153, 275] on input "AEP" at bounding box center [155, 273] width 5 height 5
radio input "true"
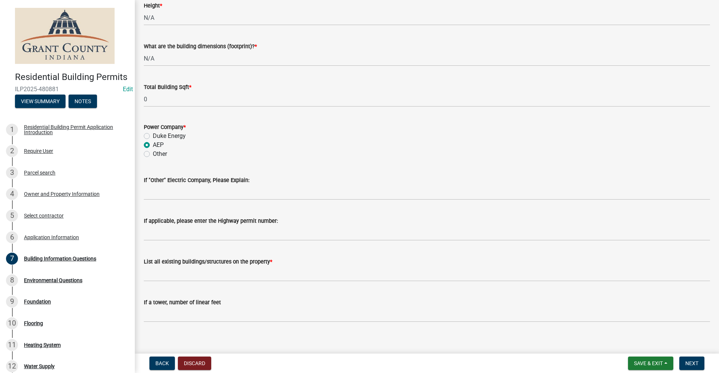
scroll to position [1523, 0]
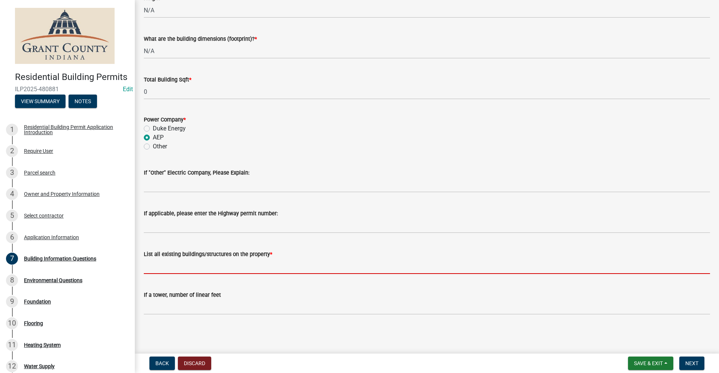
click at [158, 268] on input "List all existing buildings/structures on the property *" at bounding box center [427, 266] width 566 height 15
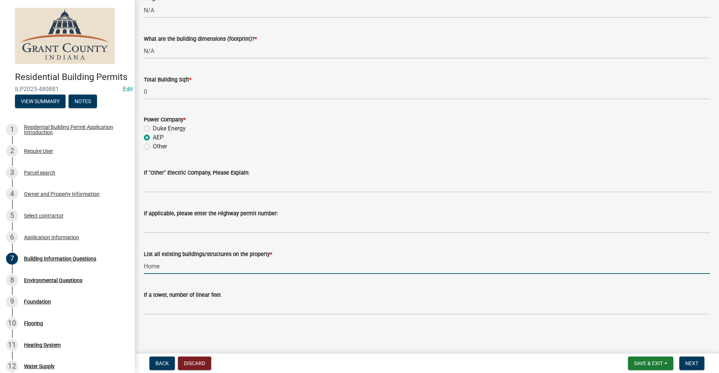
click at [165, 266] on input "Home" at bounding box center [427, 266] width 566 height 15
type input "Home and out buildings"
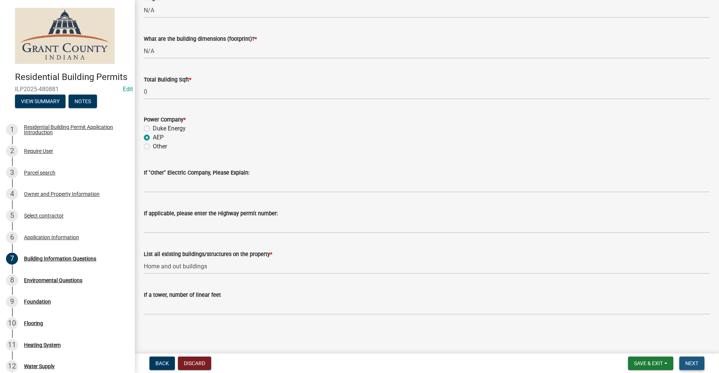
click at [691, 364] on span "Next" at bounding box center [691, 364] width 13 height 6
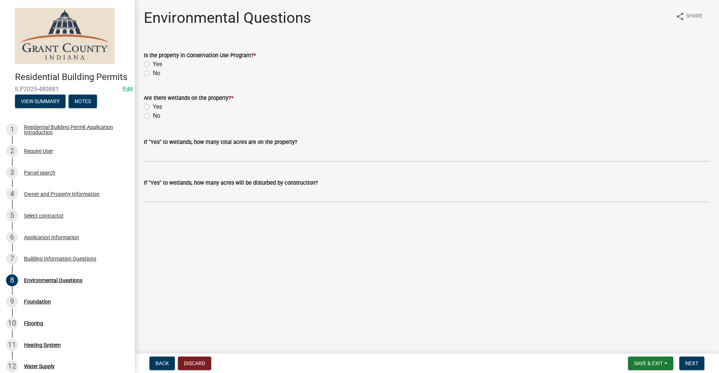
click at [153, 75] on label "No" at bounding box center [156, 73] width 7 height 9
click at [153, 74] on input "No" at bounding box center [155, 71] width 5 height 5
radio input "true"
click at [153, 115] on label "No" at bounding box center [156, 116] width 7 height 9
click at [153, 115] on input "No" at bounding box center [155, 114] width 5 height 5
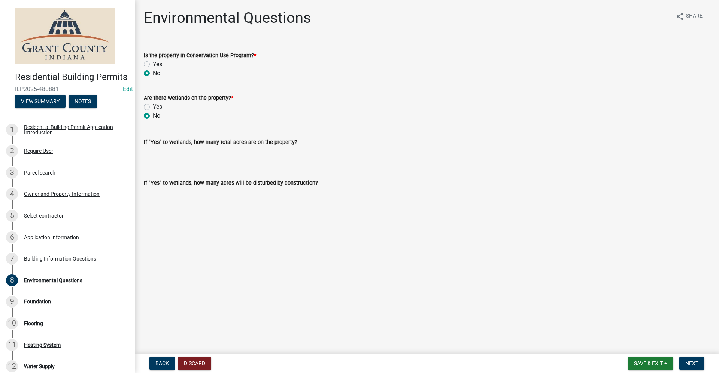
radio input "true"
click at [696, 366] on span "Next" at bounding box center [691, 364] width 13 height 6
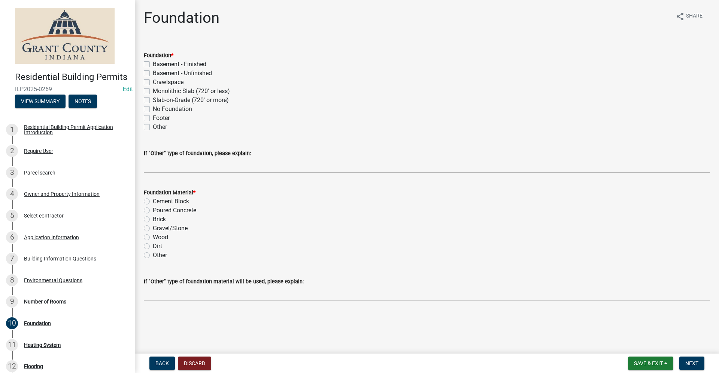
drag, startPoint x: 146, startPoint y: 64, endPoint x: 156, endPoint y: 64, distance: 10.5
click at [153, 65] on label "Basement - Finished" at bounding box center [180, 64] width 54 height 9
click at [153, 65] on input "Basement - Finished" at bounding box center [155, 62] width 5 height 5
checkbox input "true"
checkbox input "false"
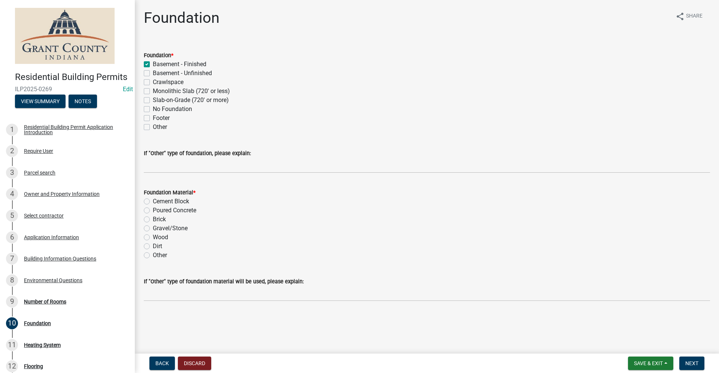
checkbox input "false"
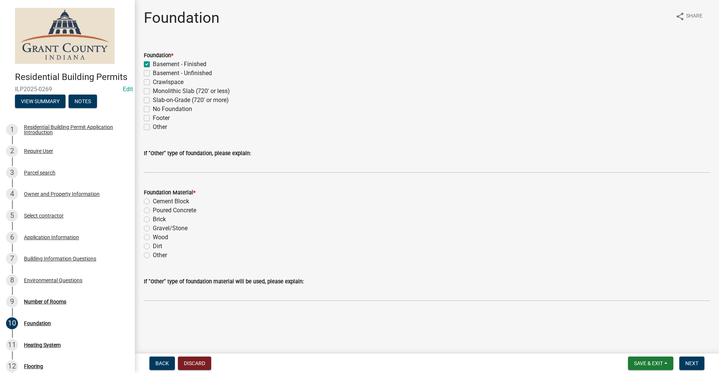
checkbox input "false"
click at [153, 212] on label "Poured Concrete" at bounding box center [174, 210] width 43 height 9
click at [153, 211] on input "Poured Concrete" at bounding box center [155, 208] width 5 height 5
radio input "true"
click at [692, 366] on span "Next" at bounding box center [691, 364] width 13 height 6
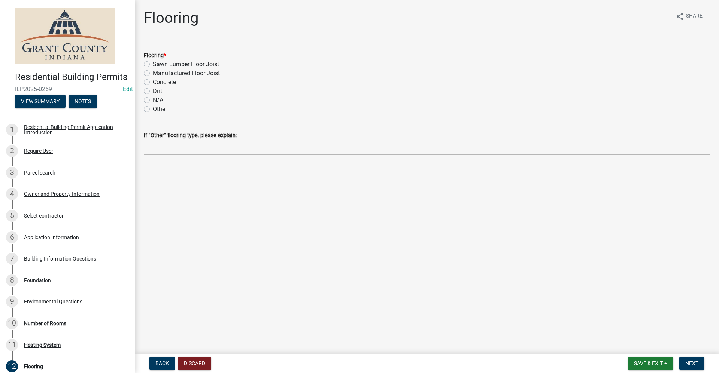
click at [153, 63] on label "Sawn Lumber Floor Joist" at bounding box center [186, 64] width 66 height 9
click at [153, 63] on input "Sawn Lumber Floor Joist" at bounding box center [155, 62] width 5 height 5
radio input "true"
click at [688, 363] on span "Next" at bounding box center [691, 364] width 13 height 6
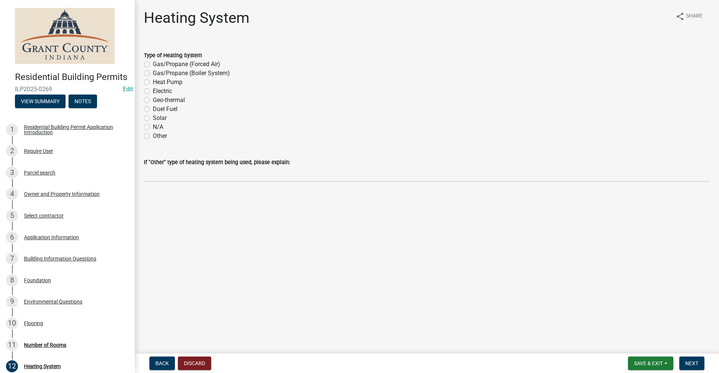
click at [153, 82] on label "Heat Pump" at bounding box center [168, 82] width 30 height 9
click at [153, 82] on input "Heat Pump" at bounding box center [155, 80] width 5 height 5
radio input "true"
click at [688, 359] on button "Next" at bounding box center [691, 363] width 25 height 13
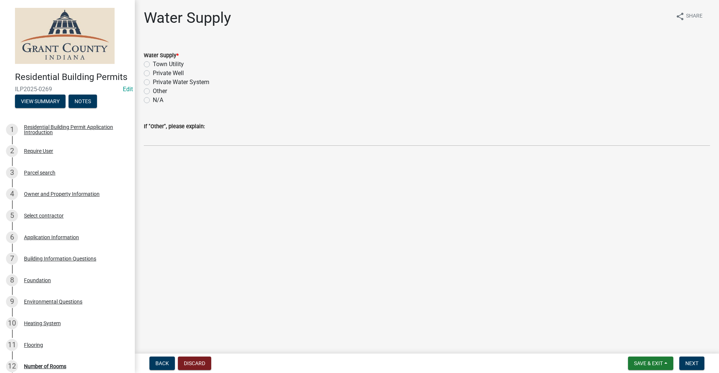
click at [153, 74] on label "Private Well" at bounding box center [168, 73] width 31 height 9
click at [153, 74] on input "Private Well" at bounding box center [155, 71] width 5 height 5
radio input "true"
drag, startPoint x: 689, startPoint y: 360, endPoint x: 687, endPoint y: 356, distance: 4.9
click at [687, 356] on nav "Back Discard Save & Exit Save Save & Exit Next" at bounding box center [427, 363] width 584 height 19
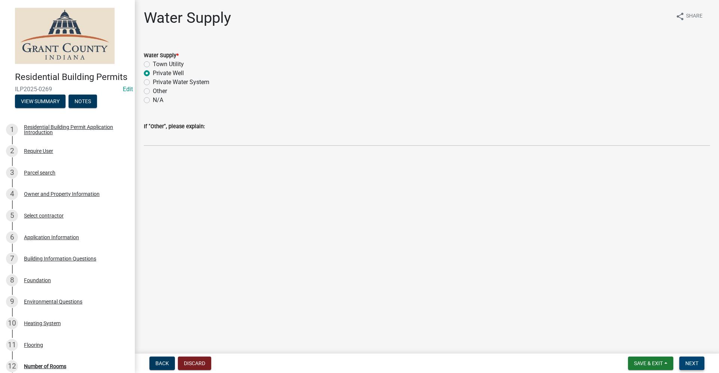
click at [687, 365] on span "Next" at bounding box center [691, 364] width 13 height 6
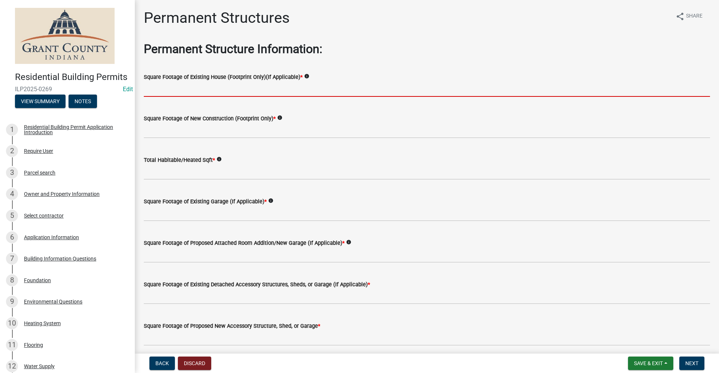
click at [164, 88] on input "text" at bounding box center [427, 89] width 566 height 15
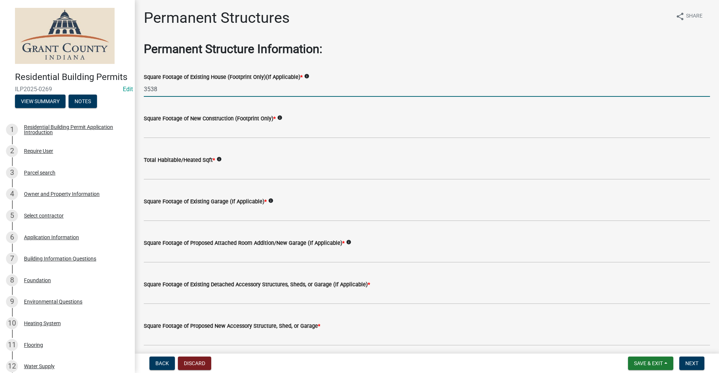
type input "3538"
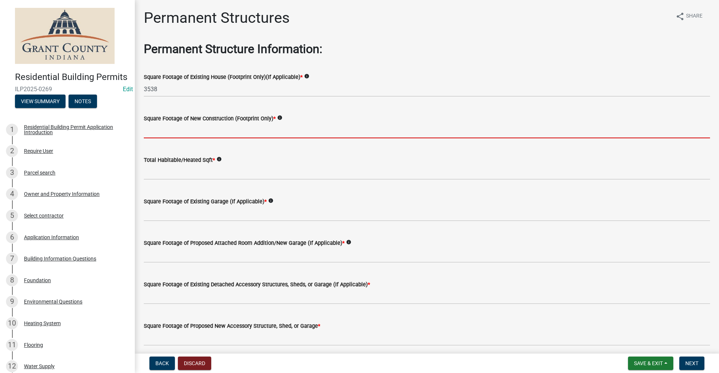
click at [182, 133] on input "text" at bounding box center [427, 130] width 566 height 15
type input "0"
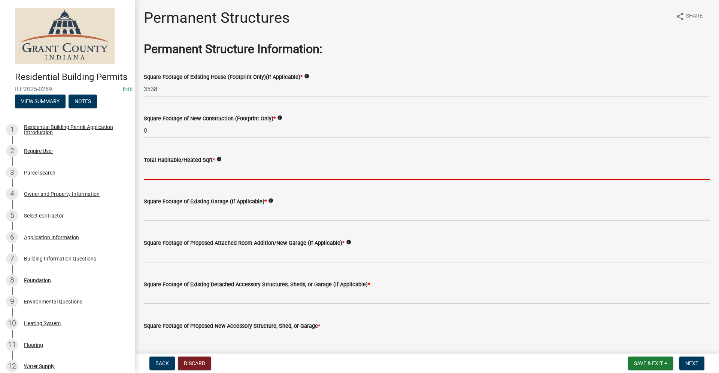
click at [167, 171] on input "text" at bounding box center [427, 172] width 566 height 15
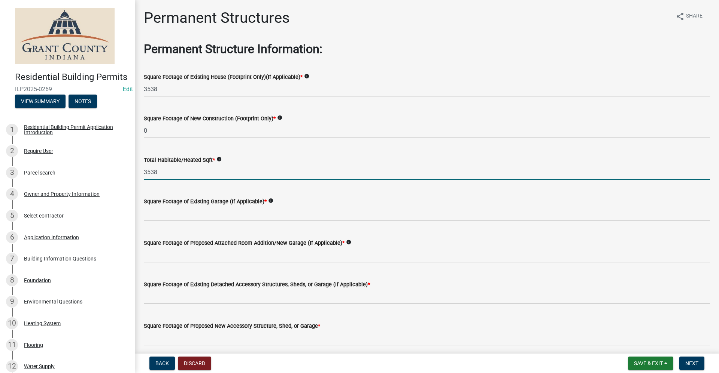
type input "3538"
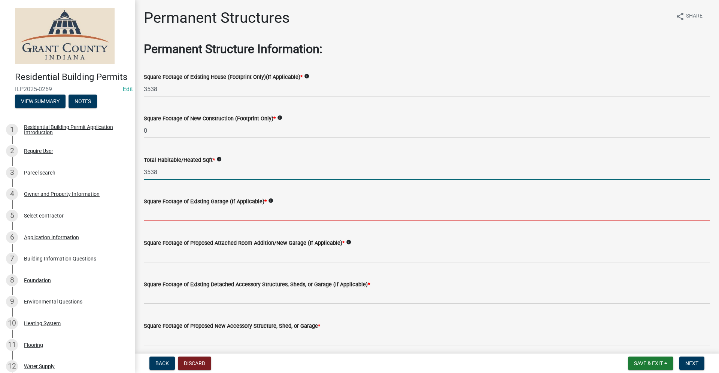
click at [164, 216] on input "text" at bounding box center [427, 213] width 566 height 15
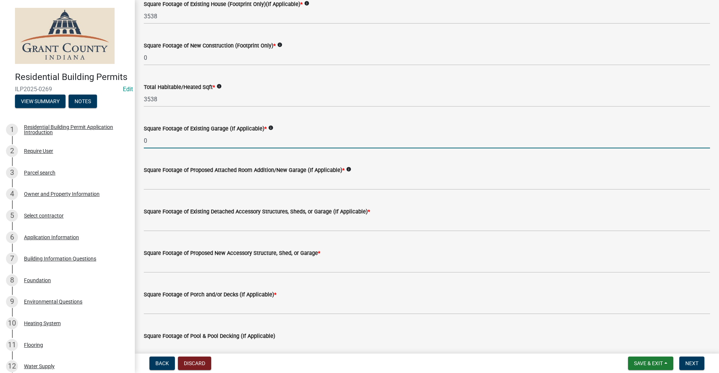
scroll to position [75, 0]
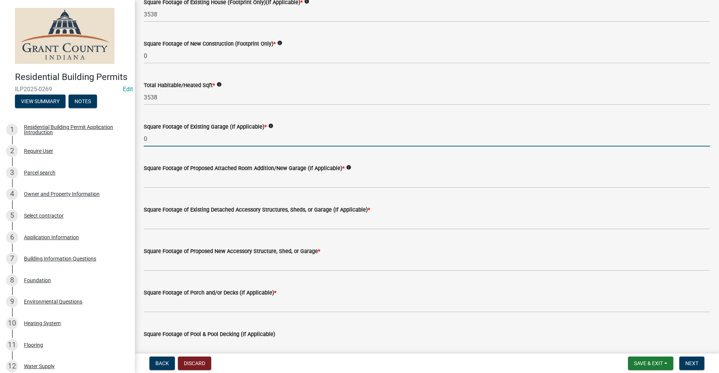
type input "0"
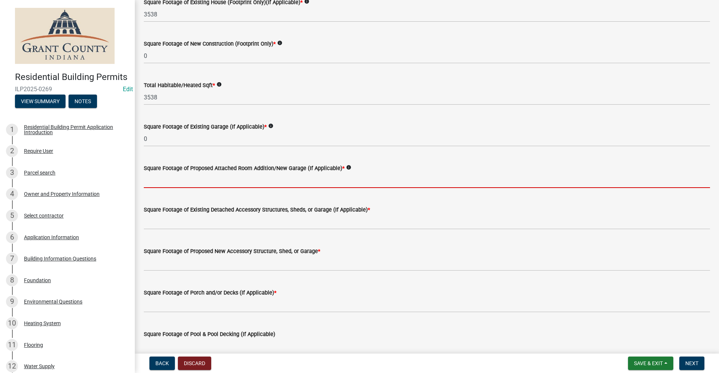
click at [167, 177] on input "text" at bounding box center [427, 180] width 566 height 15
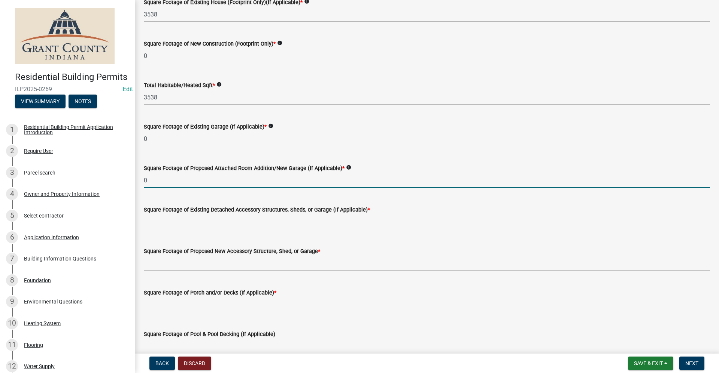
type input "0"
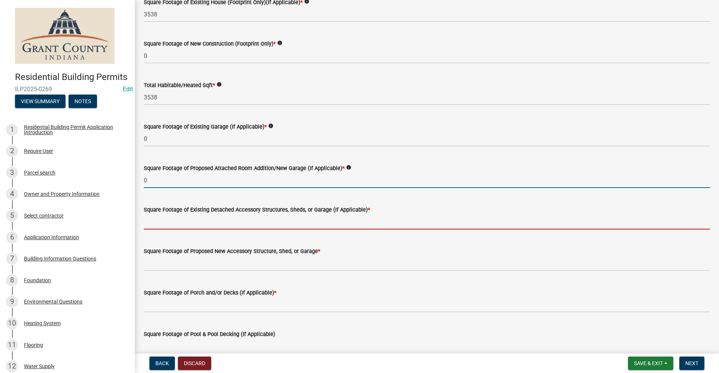
click at [153, 218] on input "text" at bounding box center [427, 221] width 566 height 15
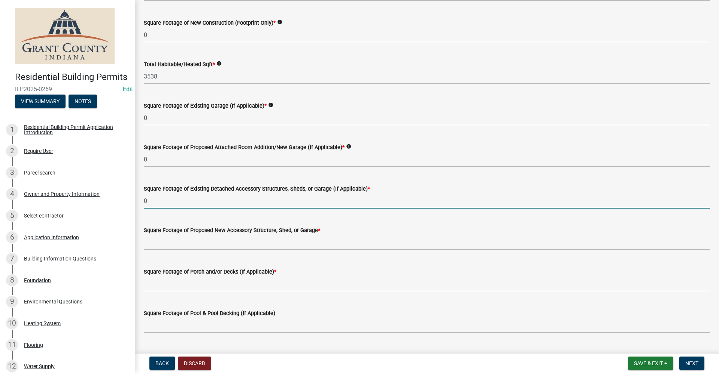
scroll to position [114, 0]
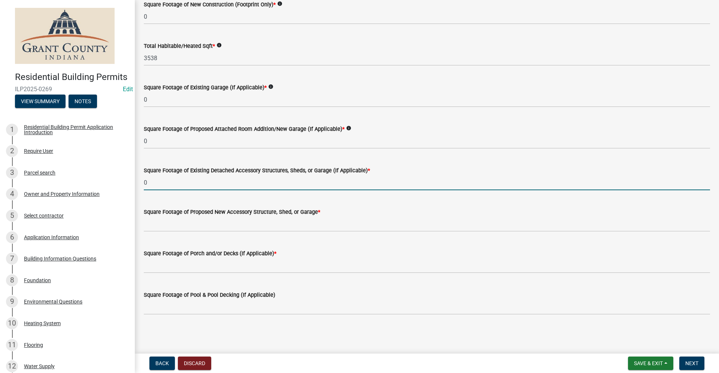
type input "0"
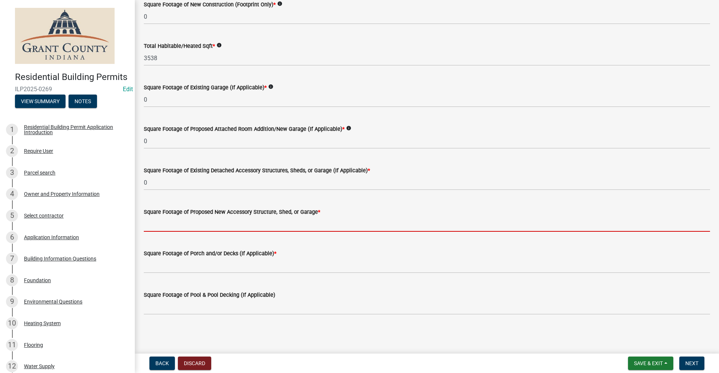
click at [155, 224] on input "text" at bounding box center [427, 224] width 566 height 15
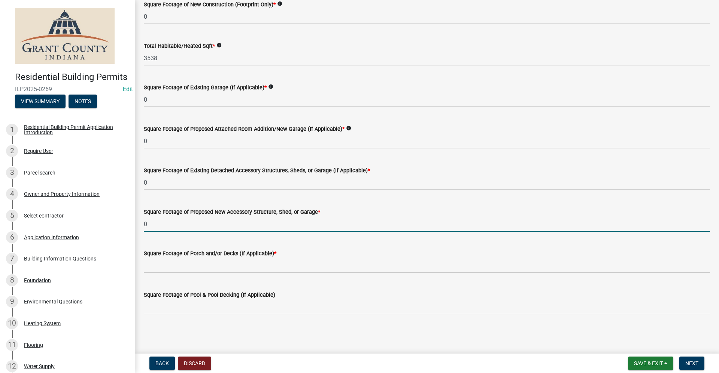
type input "0"
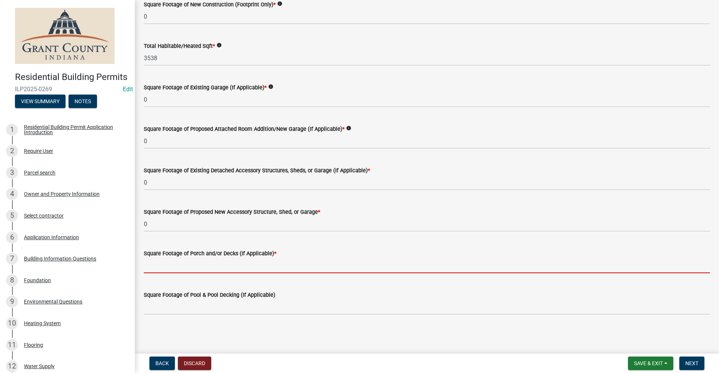
drag, startPoint x: 177, startPoint y: 267, endPoint x: 184, endPoint y: 265, distance: 8.0
click at [177, 267] on input "text" at bounding box center [427, 265] width 566 height 15
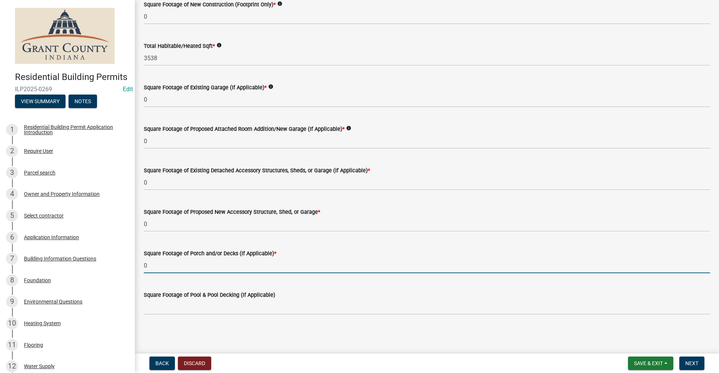
type input "0"
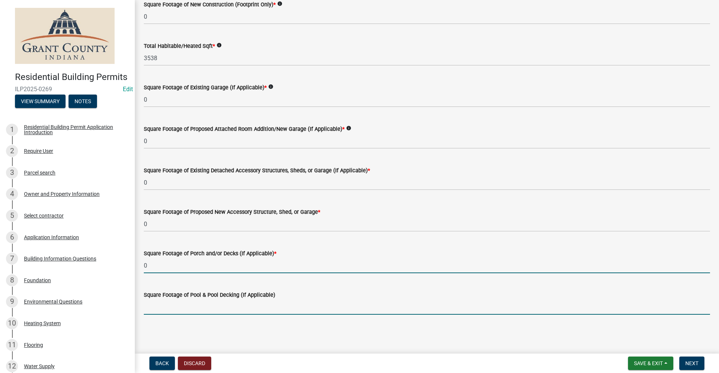
click at [173, 308] on input "text" at bounding box center [427, 307] width 566 height 15
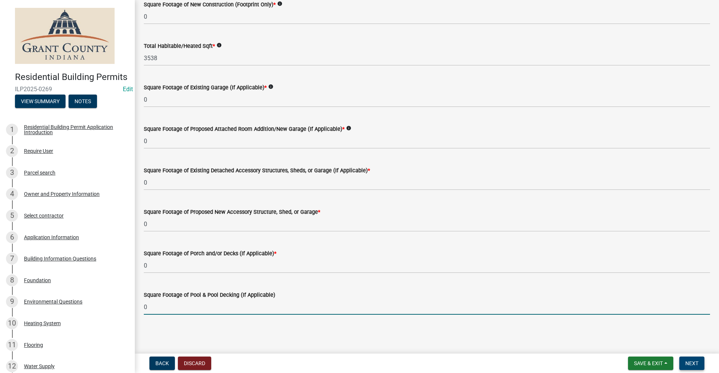
type input "0"
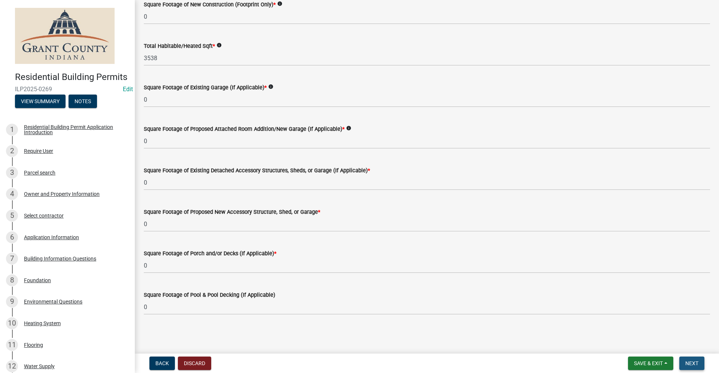
click at [690, 364] on span "Next" at bounding box center [691, 364] width 13 height 6
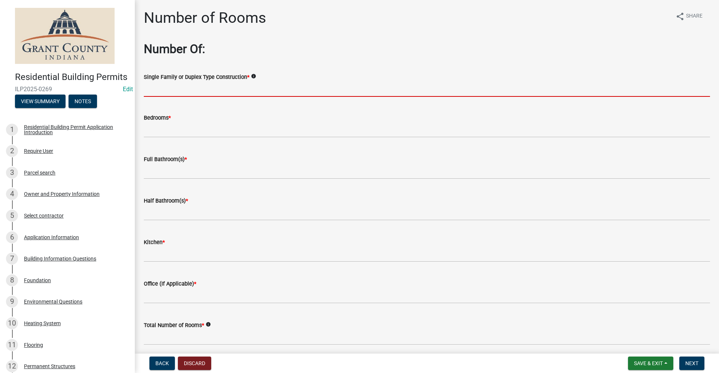
click at [175, 93] on input "Single Family or Duplex Type Construction *" at bounding box center [427, 89] width 566 height 15
type input "Single Family"
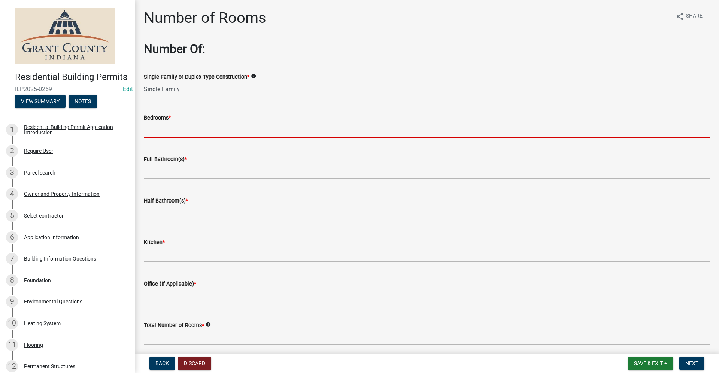
click at [162, 132] on input "text" at bounding box center [427, 129] width 566 height 15
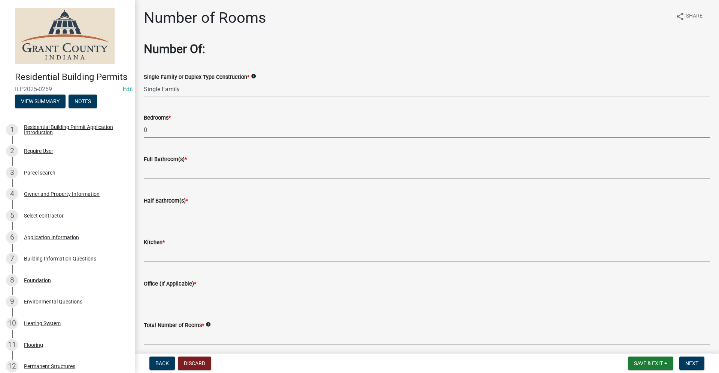
type input "0"
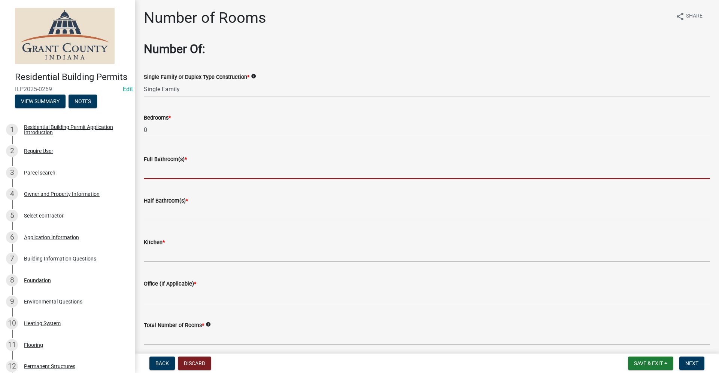
drag, startPoint x: 164, startPoint y: 173, endPoint x: 167, endPoint y: 170, distance: 4.2
click at [165, 174] on input "text" at bounding box center [427, 171] width 566 height 15
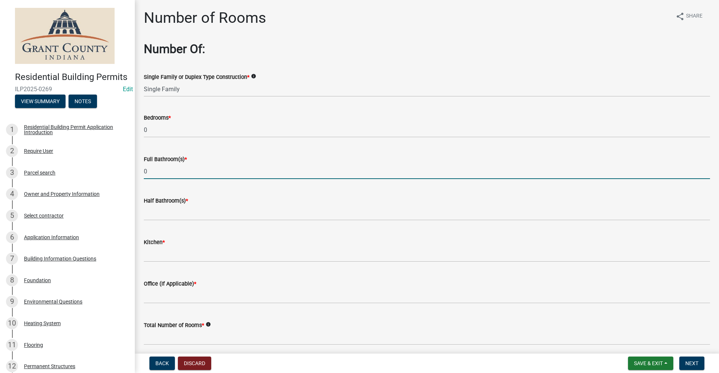
type input "0"
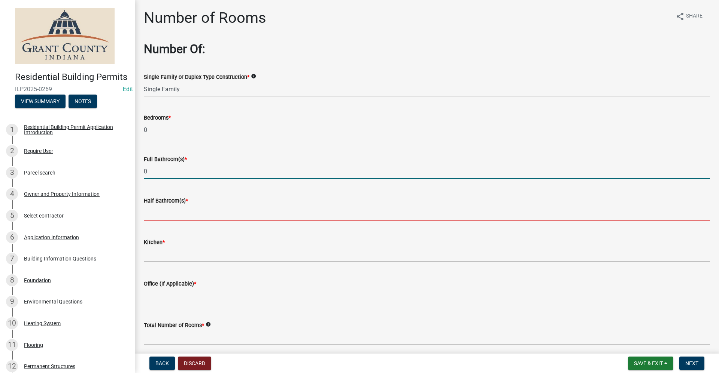
click at [167, 213] on input "text" at bounding box center [427, 212] width 566 height 15
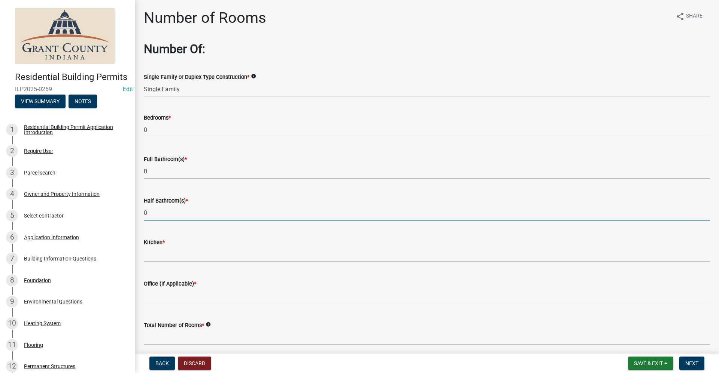
type input "0"
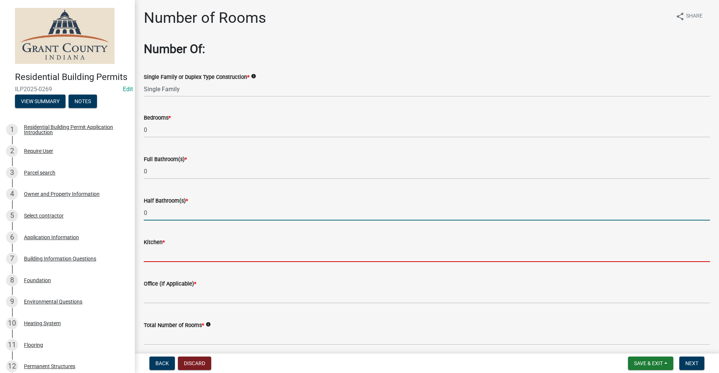
click at [156, 253] on input "text" at bounding box center [427, 254] width 566 height 15
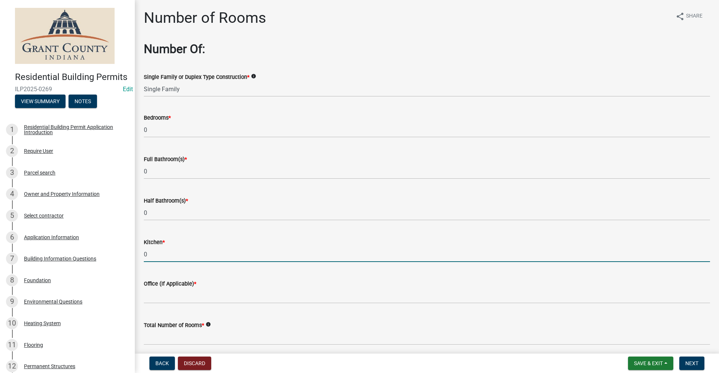
type input "0"
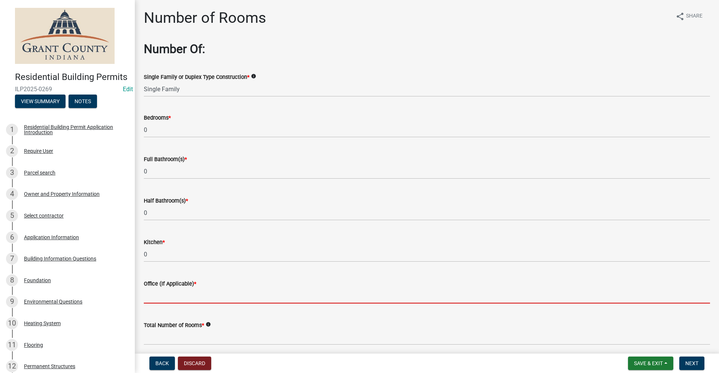
click at [160, 294] on input "text" at bounding box center [427, 296] width 566 height 15
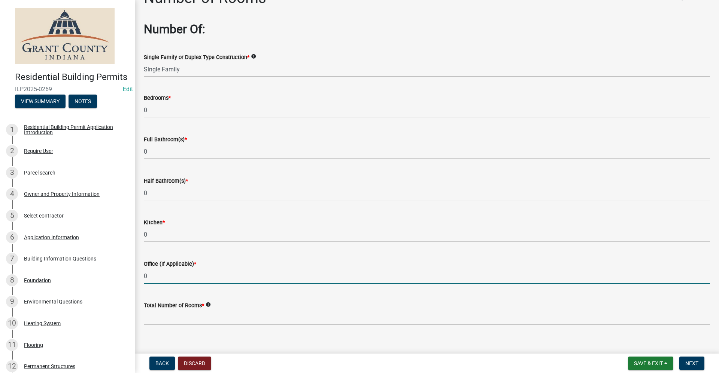
scroll to position [30, 0]
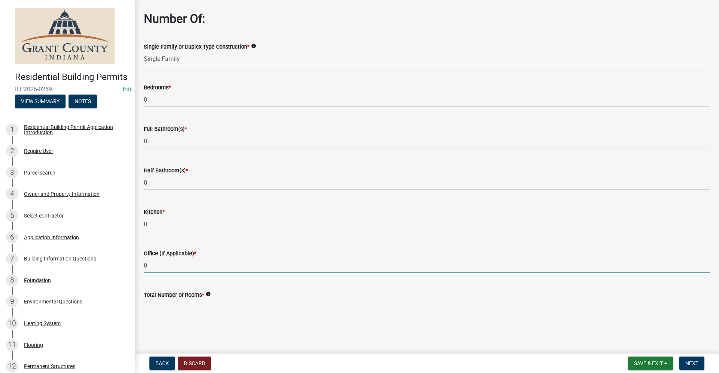
type input "0"
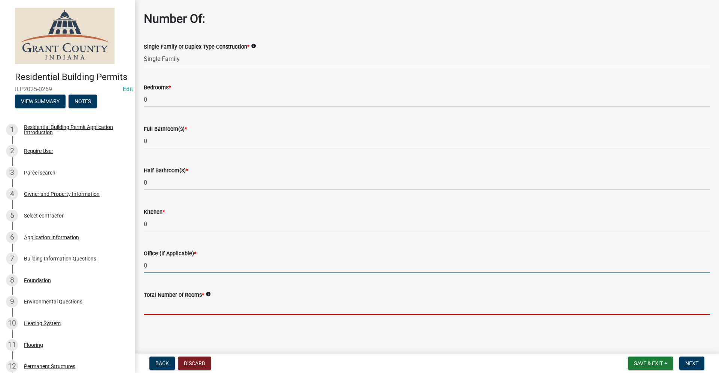
drag, startPoint x: 177, startPoint y: 305, endPoint x: 183, endPoint y: 306, distance: 6.8
click at [177, 306] on input "text" at bounding box center [427, 307] width 566 height 15
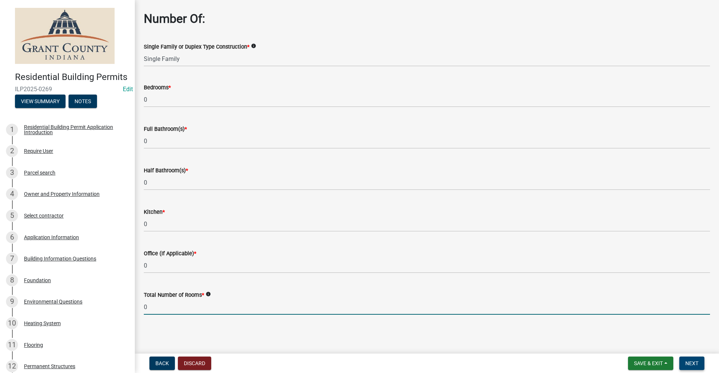
type input "0"
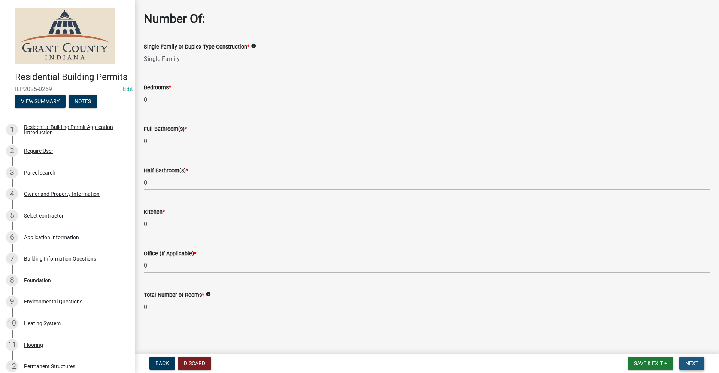
click at [694, 365] on span "Next" at bounding box center [691, 364] width 13 height 6
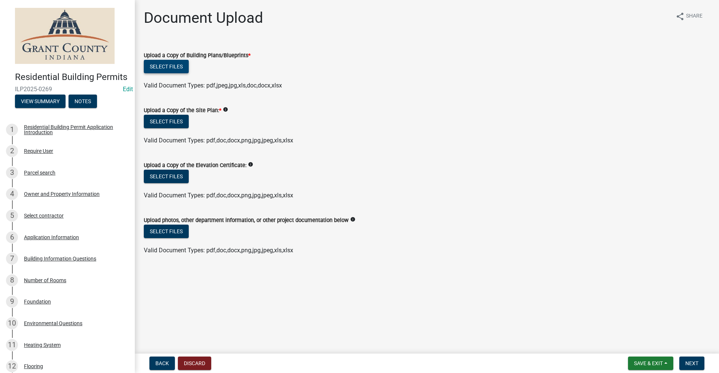
click at [164, 65] on button "Select files" at bounding box center [166, 66] width 45 height 13
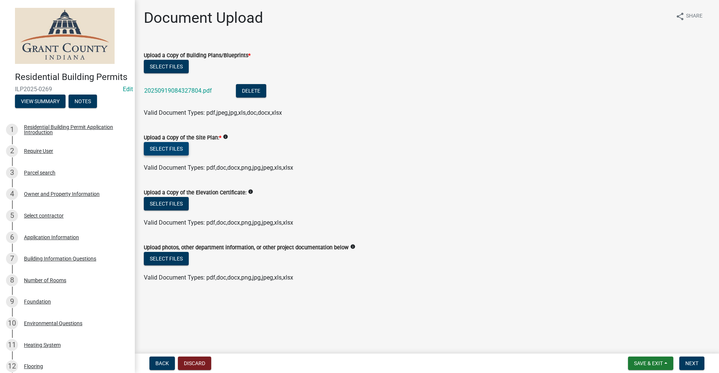
click at [173, 152] on button "Select files" at bounding box center [166, 148] width 45 height 13
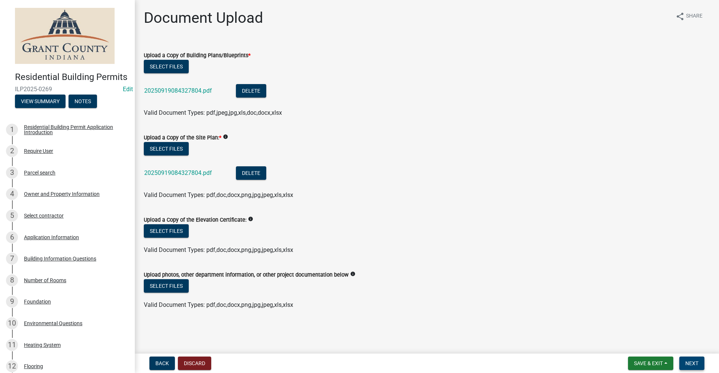
click at [696, 362] on span "Next" at bounding box center [691, 364] width 13 height 6
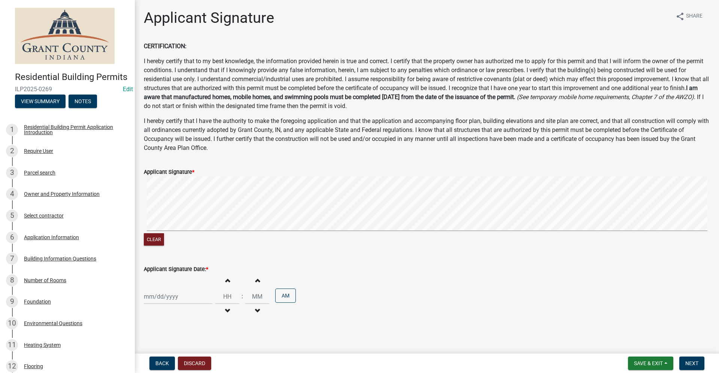
click at [166, 296] on div at bounding box center [178, 296] width 68 height 15
select select "9"
select select "2025"
click at [199, 244] on div "19" at bounding box center [199, 245] width 12 height 12
type input "[DATE]"
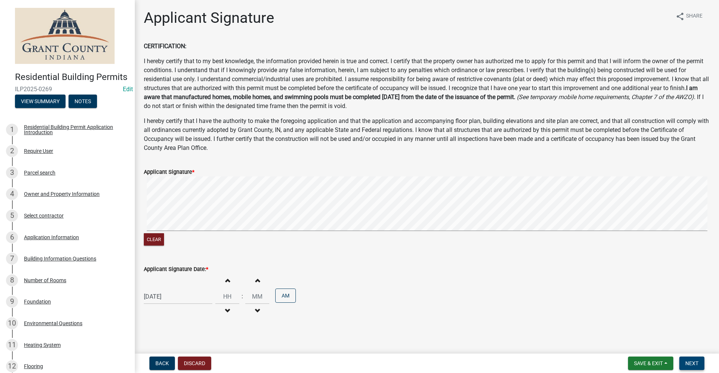
click at [694, 362] on span "Next" at bounding box center [691, 364] width 13 height 6
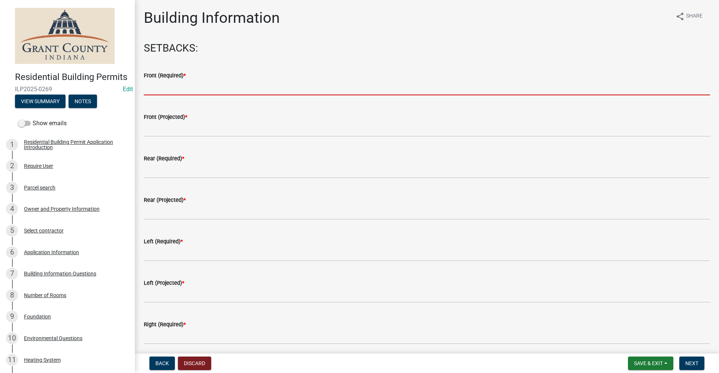
click at [158, 89] on input "text" at bounding box center [427, 87] width 566 height 15
type input "35"
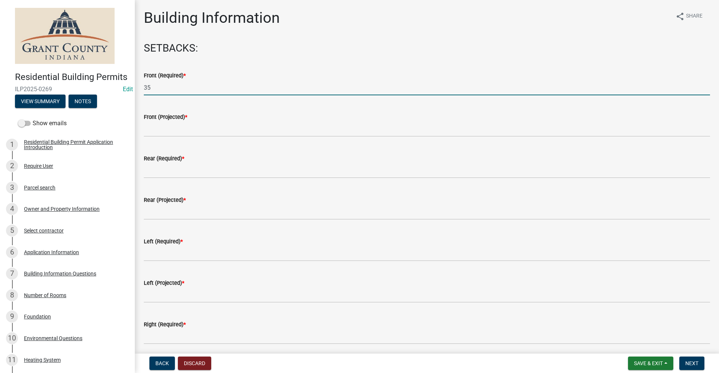
drag, startPoint x: 159, startPoint y: 86, endPoint x: 134, endPoint y: 86, distance: 25.8
type input "0"
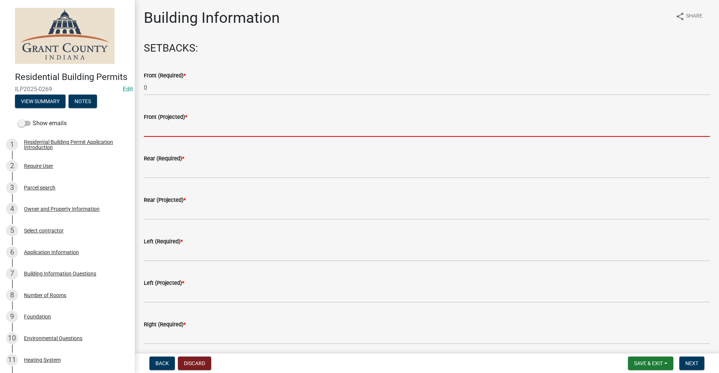
click at [147, 130] on input "text" at bounding box center [427, 129] width 566 height 15
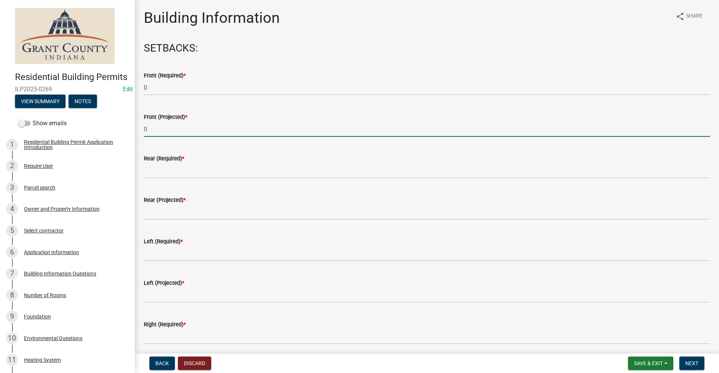
type input "0"
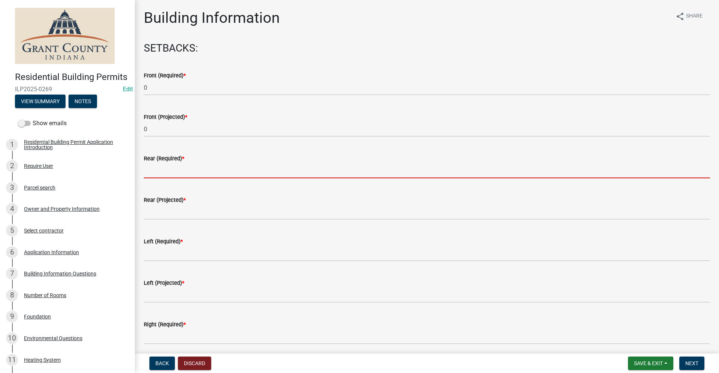
click at [153, 171] on input "text" at bounding box center [427, 170] width 566 height 15
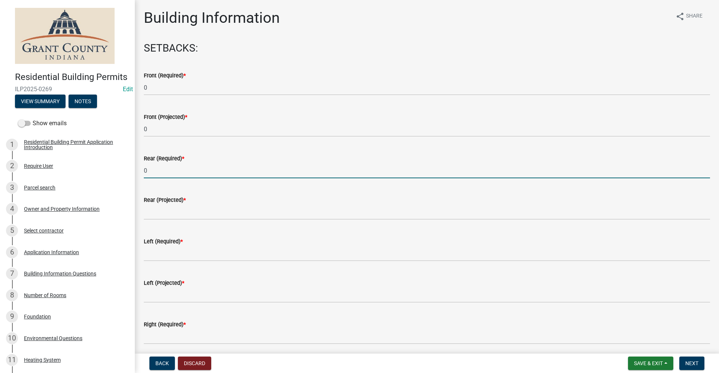
type input "0"
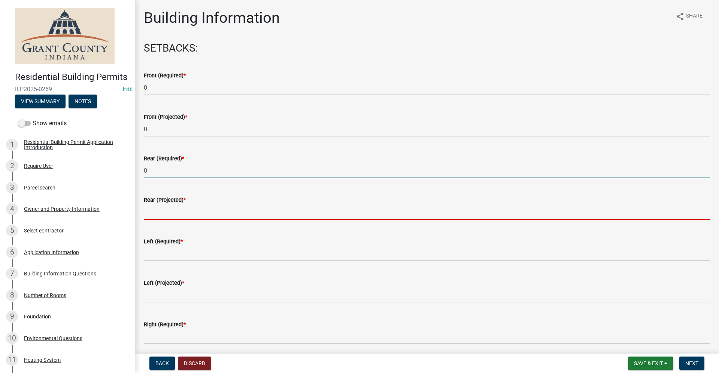
click at [154, 213] on input "text" at bounding box center [427, 212] width 566 height 15
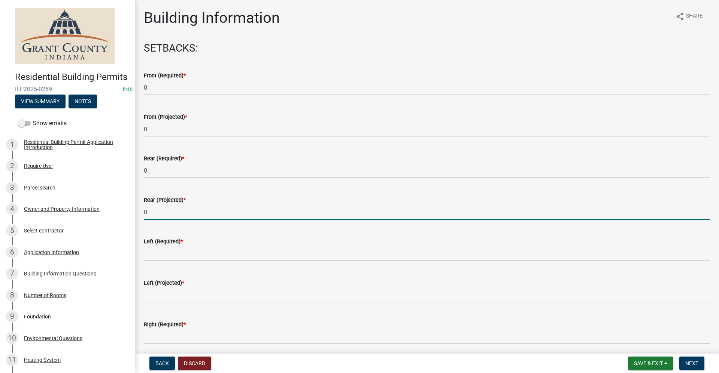
type input "0"
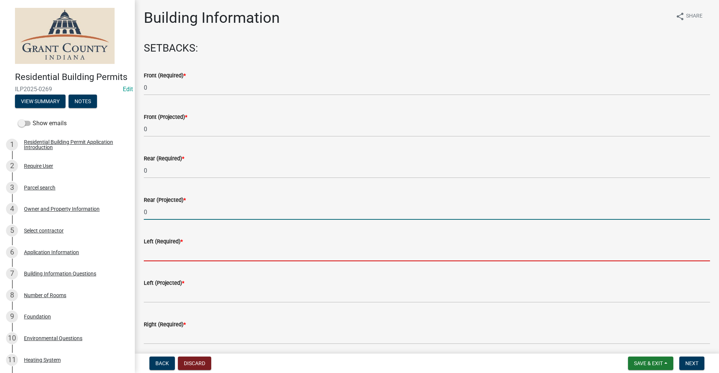
click at [152, 250] on input "text" at bounding box center [427, 253] width 566 height 15
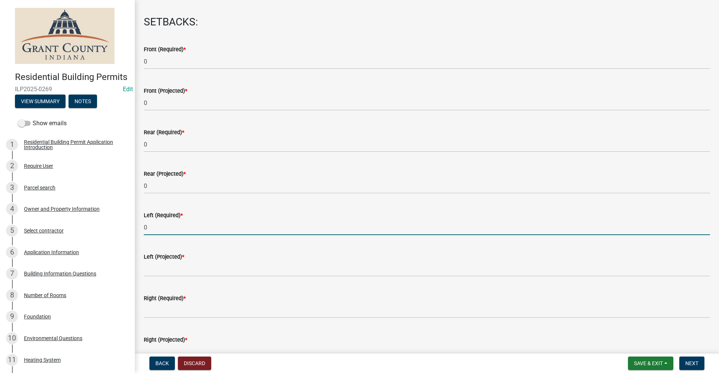
scroll to position [75, 0]
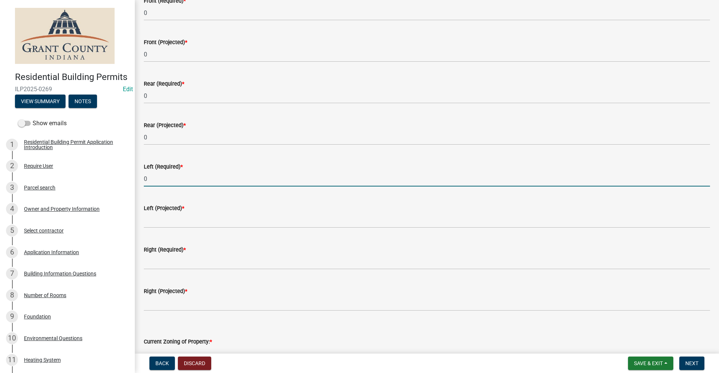
type input "0"
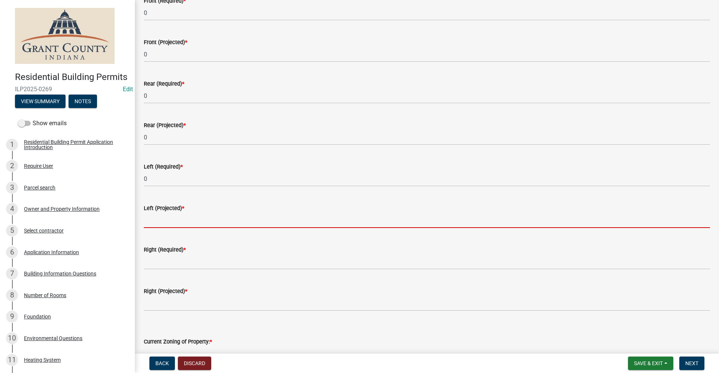
click at [146, 223] on input "text" at bounding box center [427, 220] width 566 height 15
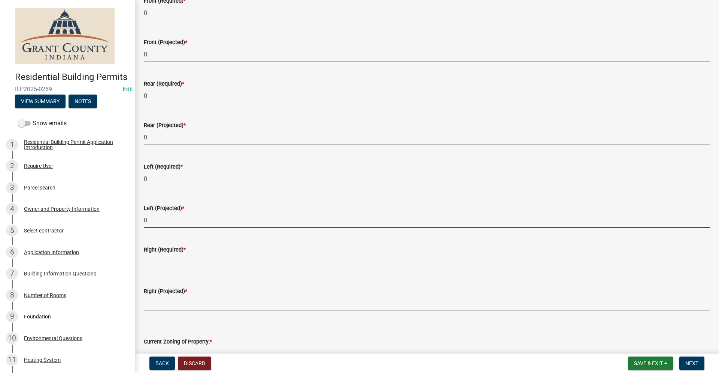
type input "0"
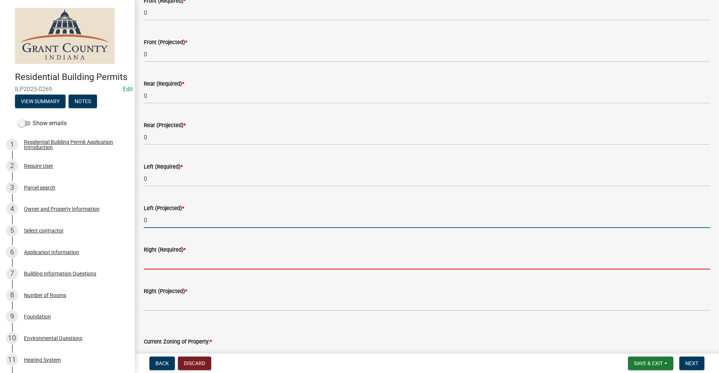
click at [151, 264] on input "text" at bounding box center [427, 261] width 566 height 15
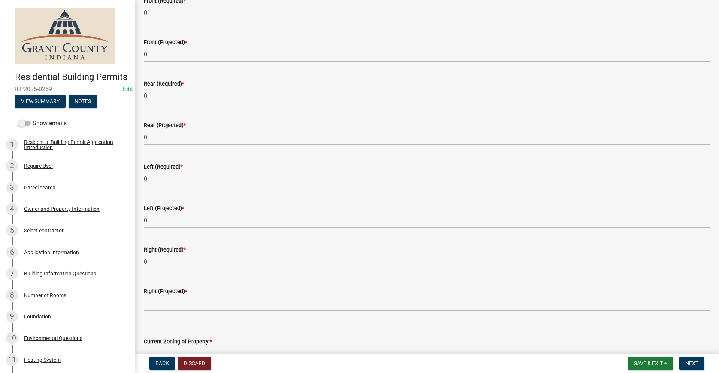
type input "0"
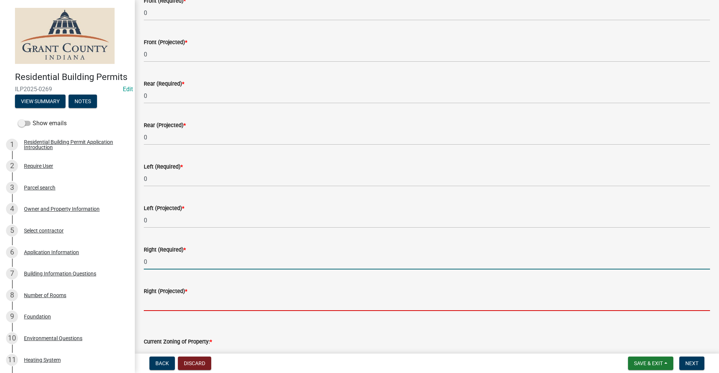
click at [154, 306] on input "text" at bounding box center [427, 303] width 566 height 15
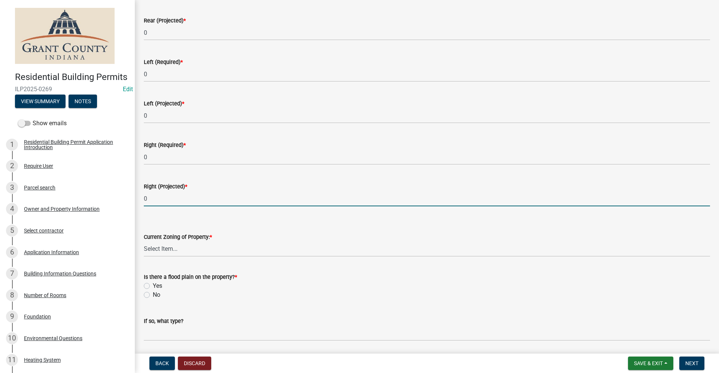
scroll to position [187, 0]
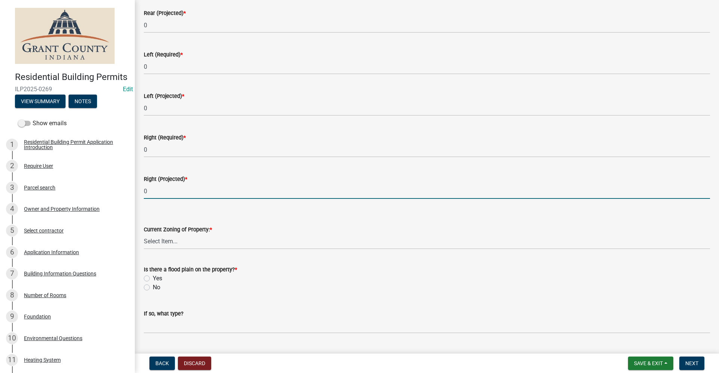
type input "0"
click at [160, 239] on select "Select Item... AG RS R1 R2 R3 R4 R5 PB NC LB CC GB I1 I2 I3 MH" at bounding box center [427, 241] width 566 height 15
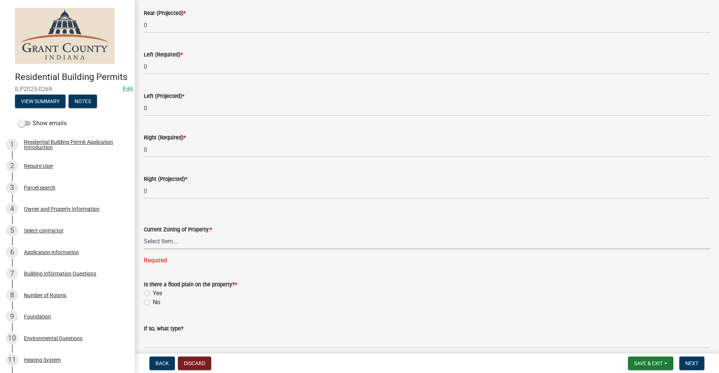
click at [160, 245] on select "Select Item... AG RS R1 R2 R3 R4 R5 PB NC LB CC GB I1 I2 I3 MH" at bounding box center [427, 241] width 566 height 15
click at [144, 234] on select "Select Item... AG RS R1 R2 R3 R4 R5 PB NC LB CC GB I1 I2 I3 MH" at bounding box center [427, 241] width 566 height 15
select select "b7a28d33-9205-4004-9658-b088d183e0a4"
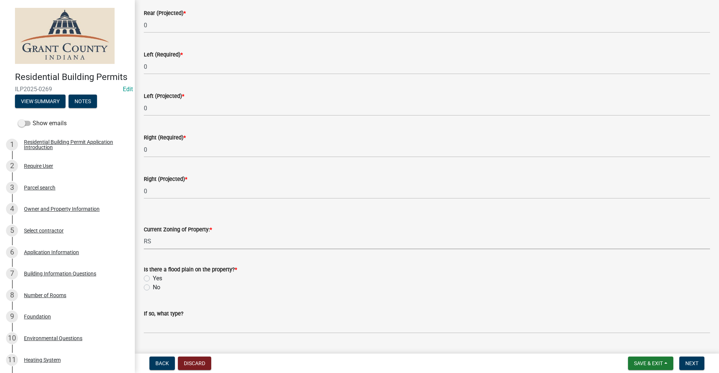
click at [153, 289] on label "No" at bounding box center [156, 287] width 7 height 9
click at [153, 288] on input "No" at bounding box center [155, 285] width 5 height 5
radio input "true"
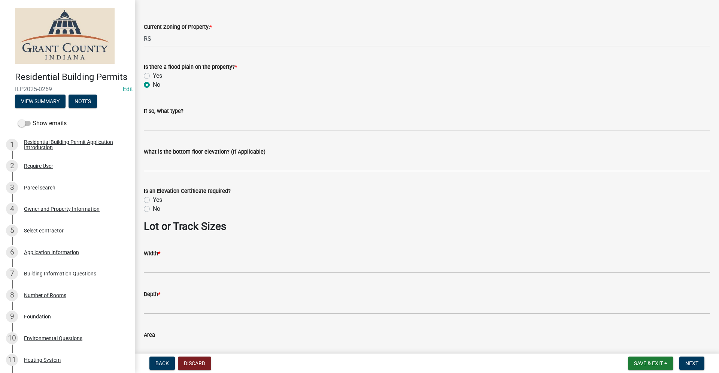
scroll to position [412, 0]
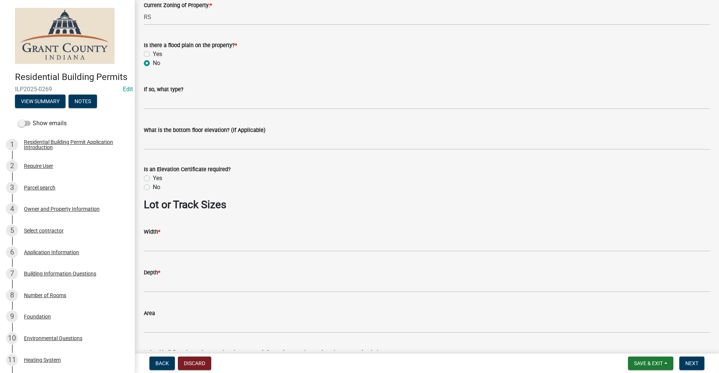
click at [153, 187] on label "No" at bounding box center [156, 187] width 7 height 9
click at [153, 187] on input "No" at bounding box center [155, 185] width 5 height 5
radio input "true"
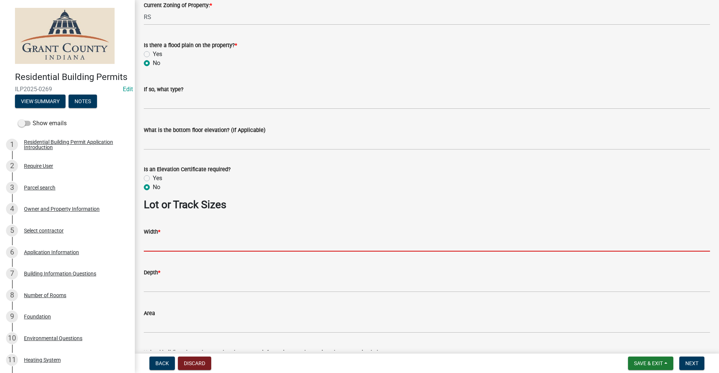
click at [156, 246] on input "Width *" at bounding box center [427, 244] width 566 height 15
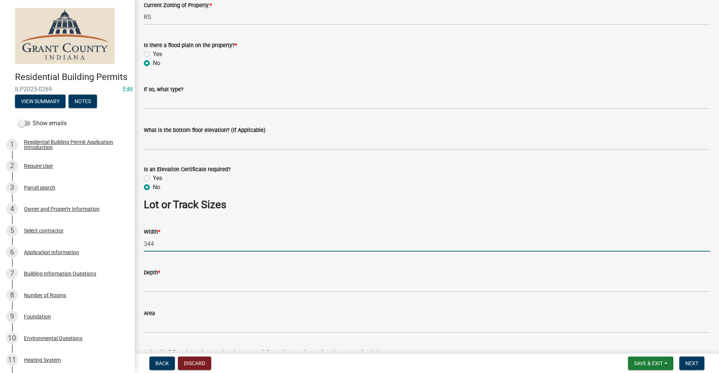
type input "344"
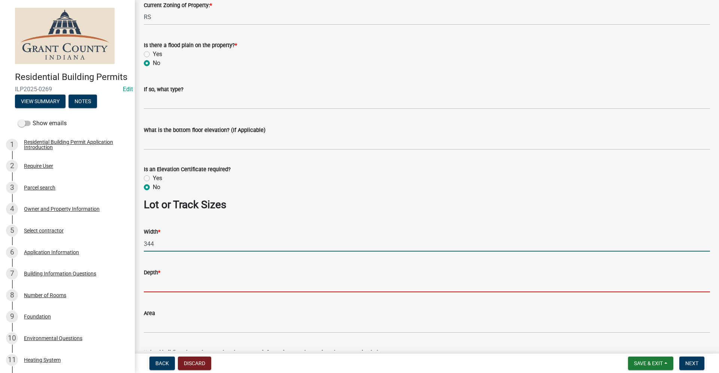
click at [154, 283] on input "Depth *" at bounding box center [427, 284] width 566 height 15
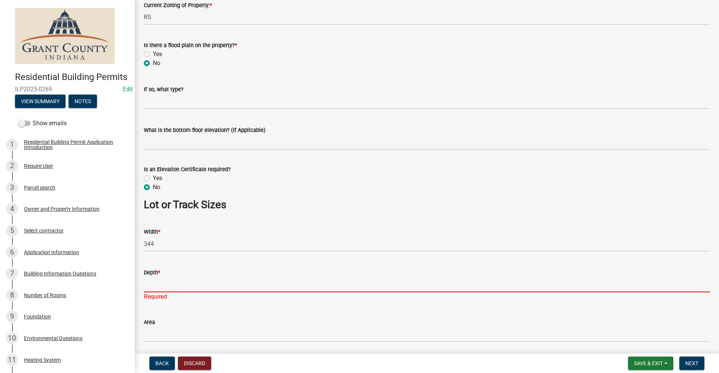
click at [163, 289] on input "Depth *" at bounding box center [427, 284] width 566 height 15
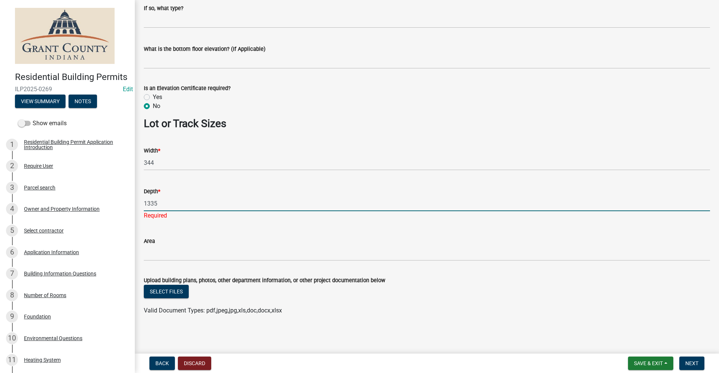
scroll to position [493, 0]
type input "1335"
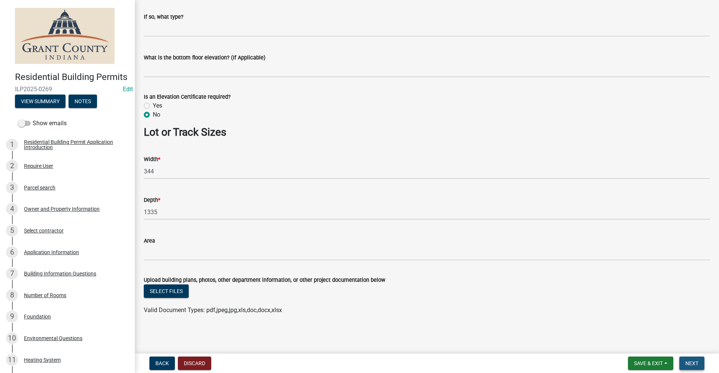
click at [693, 364] on span "Next" at bounding box center [691, 364] width 13 height 6
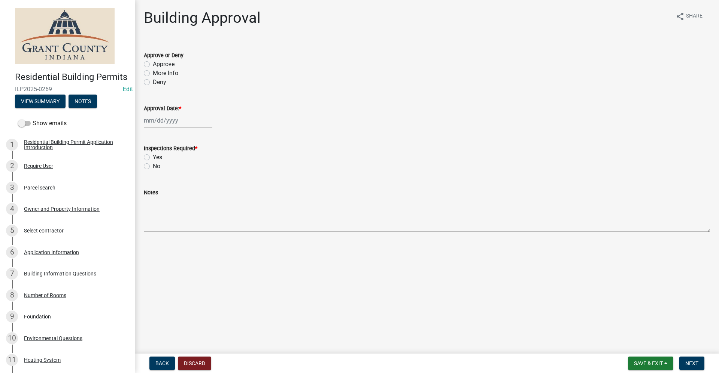
click at [153, 64] on label "Approve" at bounding box center [164, 64] width 22 height 9
click at [153, 64] on input "Approve" at bounding box center [155, 62] width 5 height 5
radio input "true"
select select "9"
select select "2025"
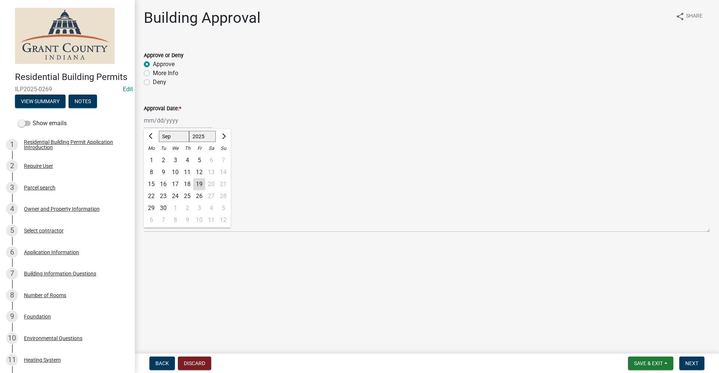
click at [156, 120] on div "[PERSON_NAME] Feb Mar Apr [PERSON_NAME][DATE] Oct Nov [DATE] 1526 1527 1528 152…" at bounding box center [178, 120] width 68 height 15
click at [200, 184] on div "19" at bounding box center [199, 185] width 12 height 12
type input "[DATE]"
click at [153, 156] on label "Yes" at bounding box center [157, 157] width 9 height 9
click at [153, 156] on input "Yes" at bounding box center [155, 155] width 5 height 5
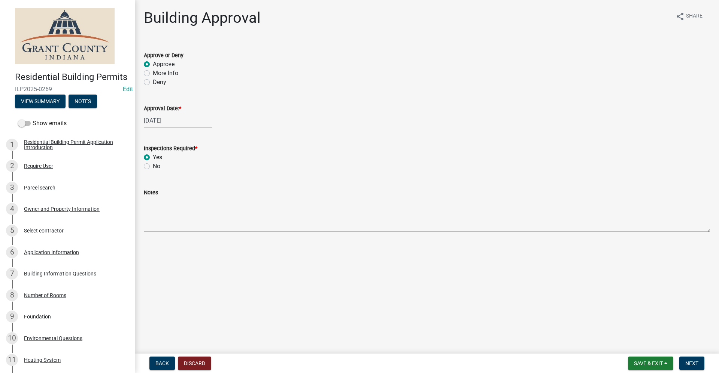
radio input "true"
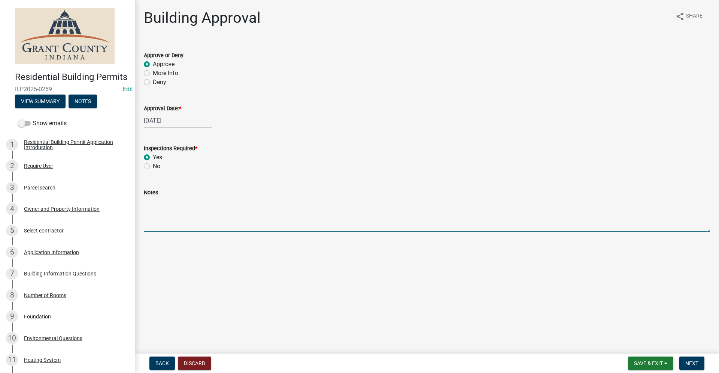
click at [158, 215] on textarea "Notes" at bounding box center [427, 214] width 566 height 35
type textarea "Kitchen Remodel"
click at [692, 363] on span "Next" at bounding box center [691, 364] width 13 height 6
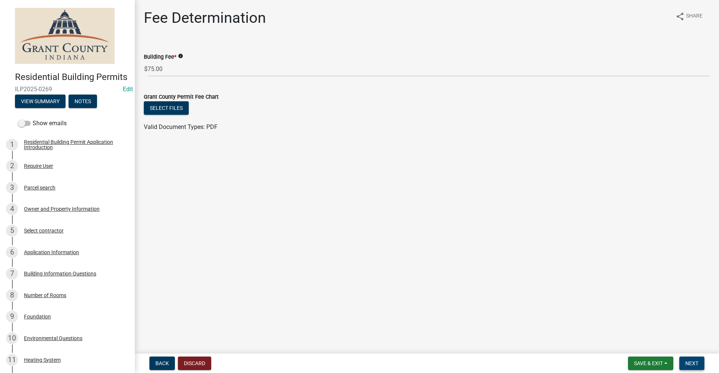
click at [697, 367] on button "Next" at bounding box center [691, 363] width 25 height 13
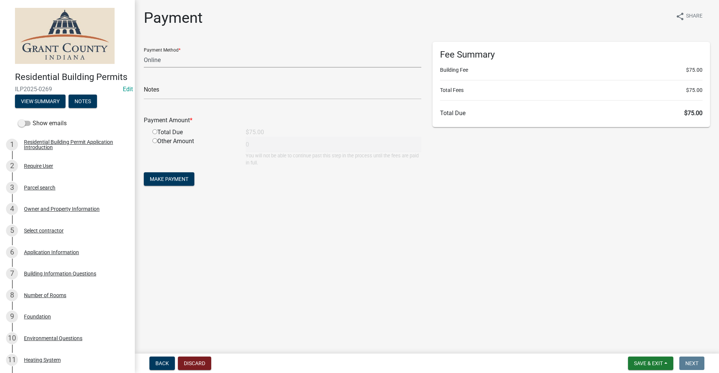
click at [178, 61] on select "Credit Card POS Check Cash Online" at bounding box center [282, 59] width 277 height 15
click at [170, 61] on select "Credit Card POS Check Cash Online" at bounding box center [282, 59] width 277 height 15
select select "0: 2"
click at [144, 52] on select "Credit Card POS Check Cash Online" at bounding box center [282, 59] width 277 height 15
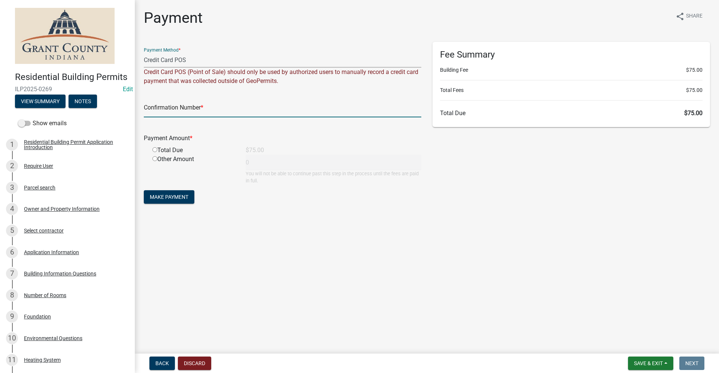
click at [155, 110] on input "text" at bounding box center [282, 109] width 277 height 15
paste input "15000382"
type input "15000382"
click at [153, 149] on input "radio" at bounding box center [154, 149] width 5 height 5
radio input "true"
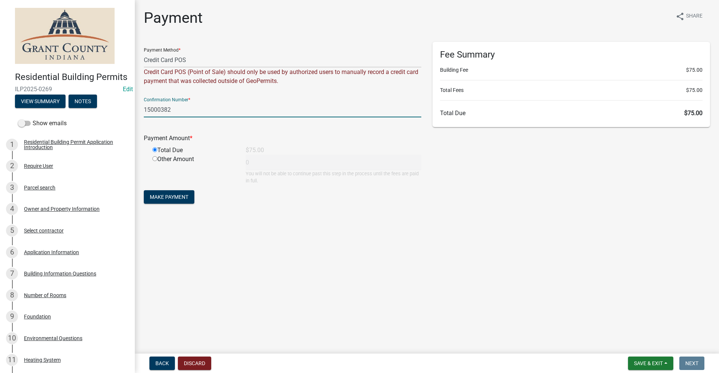
type input "75"
click at [162, 199] on span "Make Payment" at bounding box center [169, 197] width 39 height 6
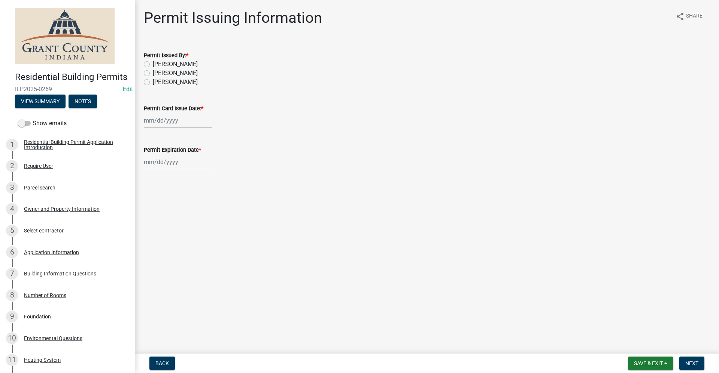
click at [153, 74] on label "[PERSON_NAME]" at bounding box center [175, 73] width 45 height 9
click at [153, 74] on input "[PERSON_NAME]" at bounding box center [155, 71] width 5 height 5
radio input "true"
click at [162, 125] on div at bounding box center [178, 120] width 68 height 15
select select "9"
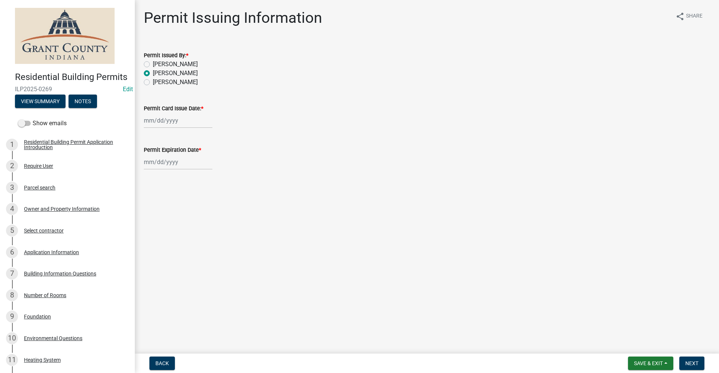
select select "2025"
click at [198, 185] on div "19" at bounding box center [199, 185] width 12 height 12
type input "[DATE]"
select select "9"
click at [156, 162] on div "[PERSON_NAME] Feb Mar Apr [PERSON_NAME][DATE] Oct Nov [DATE] 1526 1527 1528 152…" at bounding box center [178, 162] width 68 height 15
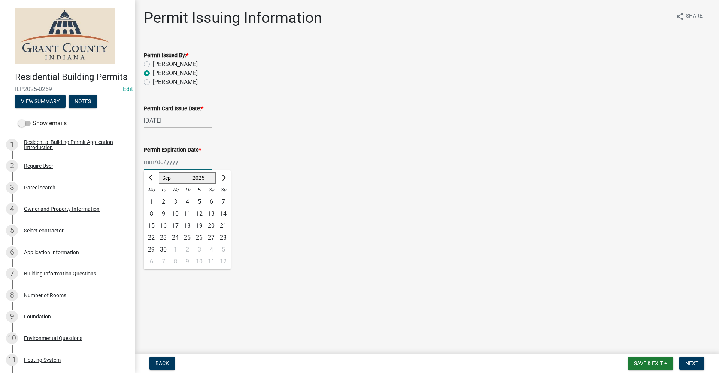
click at [206, 179] on select "1525 1526 1527 1528 1529 1530 1531 1532 1533 1534 1535 1536 1537 1538 1539 1540…" at bounding box center [202, 178] width 27 height 11
select select "2026"
click at [189, 173] on select "1525 1526 1527 1528 1529 1530 1531 1532 1533 1534 1535 1536 1537 1538 1539 1540…" at bounding box center [202, 178] width 27 height 11
click at [210, 227] on div "19" at bounding box center [211, 226] width 12 height 12
type input "[DATE]"
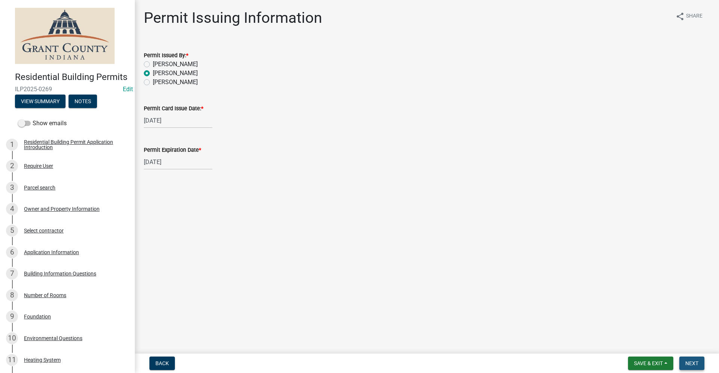
click at [693, 364] on span "Next" at bounding box center [691, 364] width 13 height 6
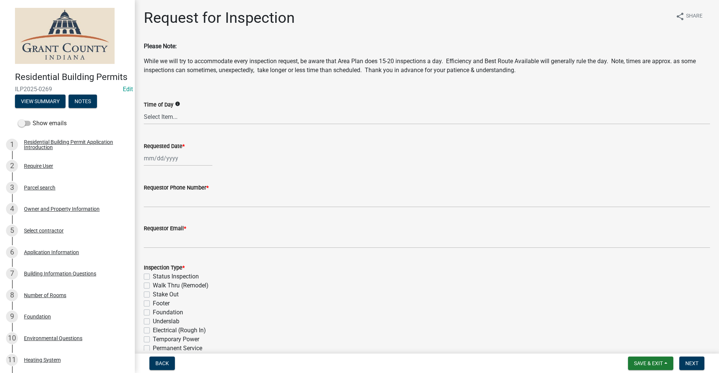
click at [156, 161] on div at bounding box center [178, 158] width 68 height 15
select select "9"
select select "2025"
click at [199, 225] on div "19" at bounding box center [199, 222] width 12 height 12
type input "[DATE]"
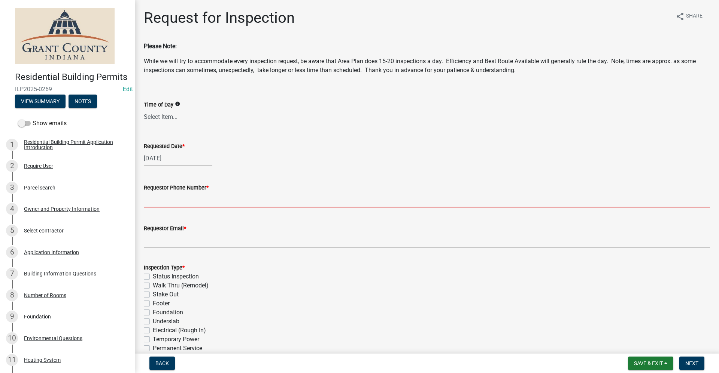
click at [164, 199] on input "Requestor Phone Number *" at bounding box center [427, 199] width 566 height 15
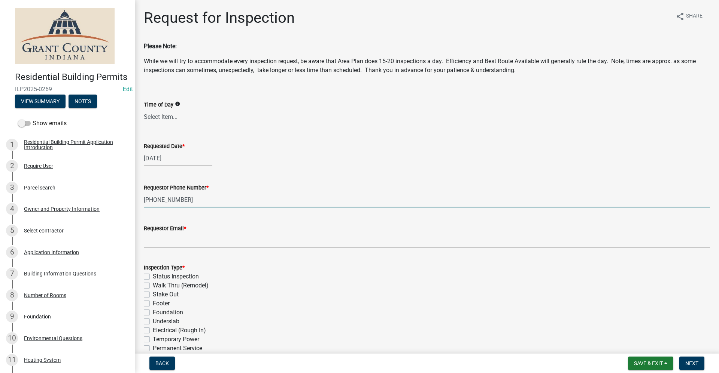
type input "[PHONE_NUMBER]"
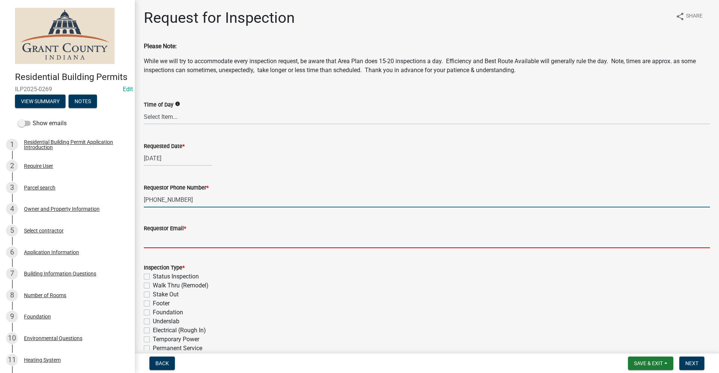
click at [162, 239] on input "Requestor Email *" at bounding box center [427, 240] width 566 height 15
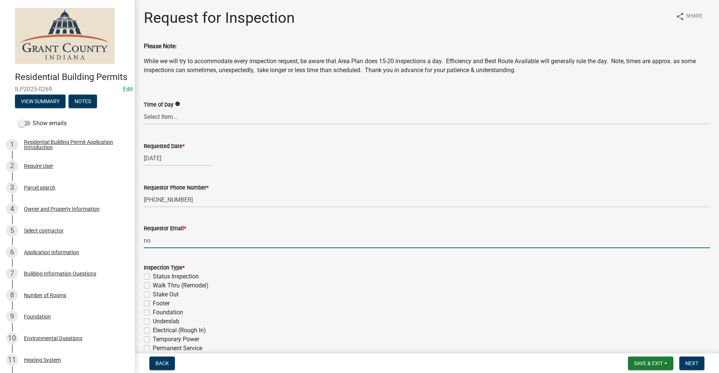
type input "no@email"
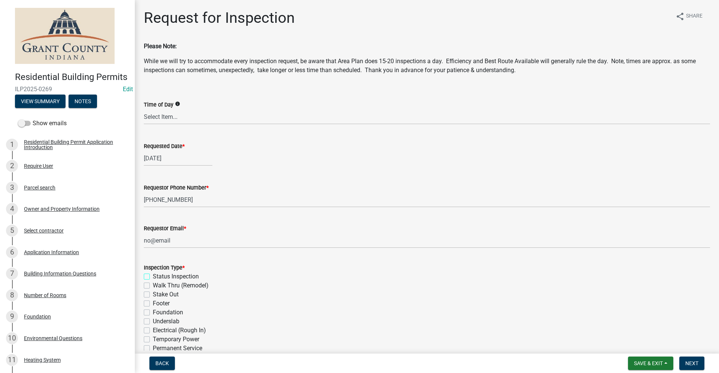
scroll to position [37, 0]
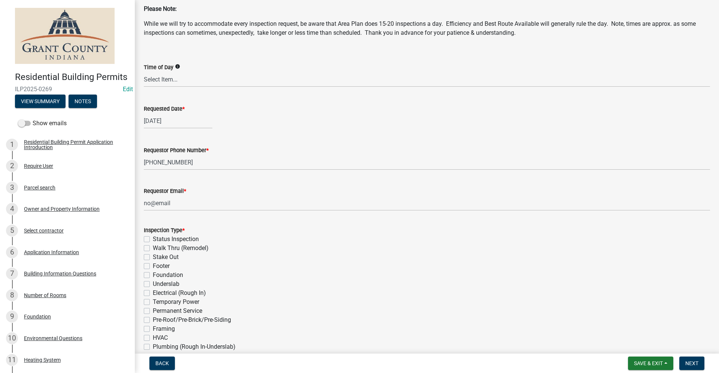
click at [153, 257] on label "Stake Out" at bounding box center [166, 257] width 26 height 9
click at [153, 257] on input "Stake Out" at bounding box center [155, 255] width 5 height 5
checkbox input "true"
checkbox input "false"
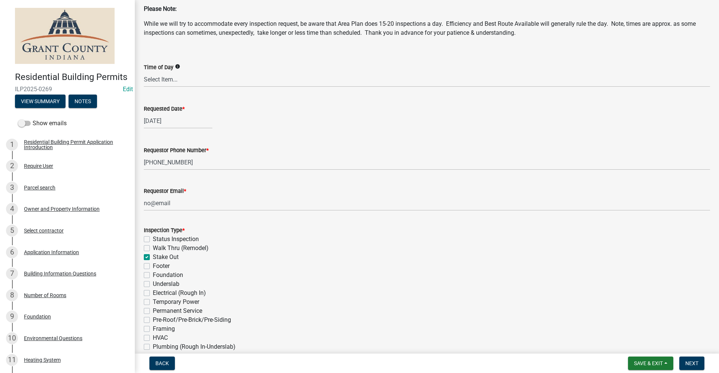
checkbox input "true"
checkbox input "false"
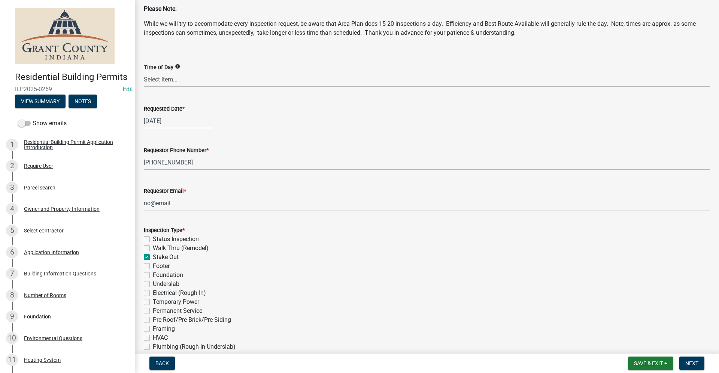
checkbox input "false"
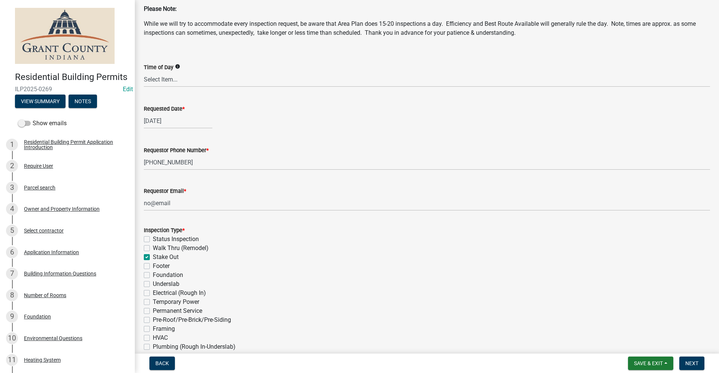
checkbox input "false"
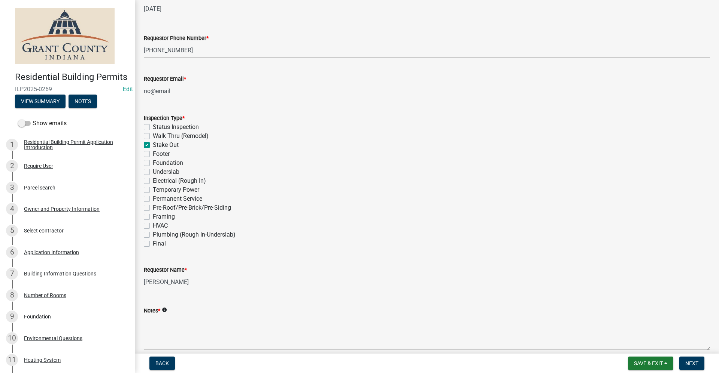
scroll to position [184, 0]
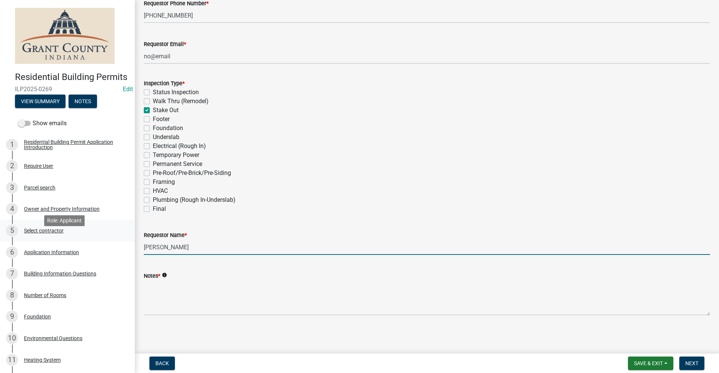
drag, startPoint x: 189, startPoint y: 247, endPoint x: 86, endPoint y: 245, distance: 103.3
click at [87, 245] on div "Residential Building Permits ILP2025-0269 Edit View Summary Notes Show emails 1…" at bounding box center [359, 186] width 719 height 373
type input "[PERSON_NAME]"
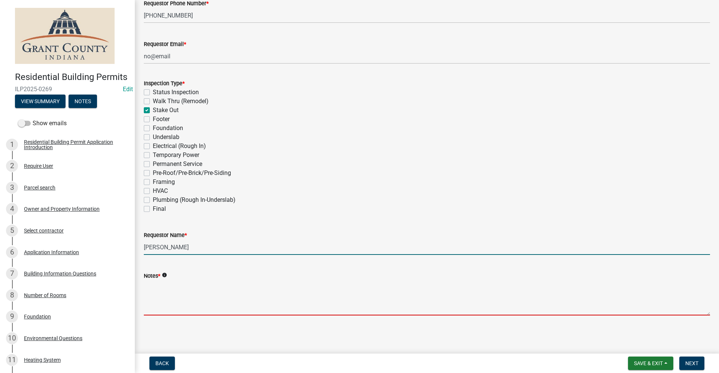
click at [157, 295] on textarea "Notes *" at bounding box center [427, 298] width 566 height 35
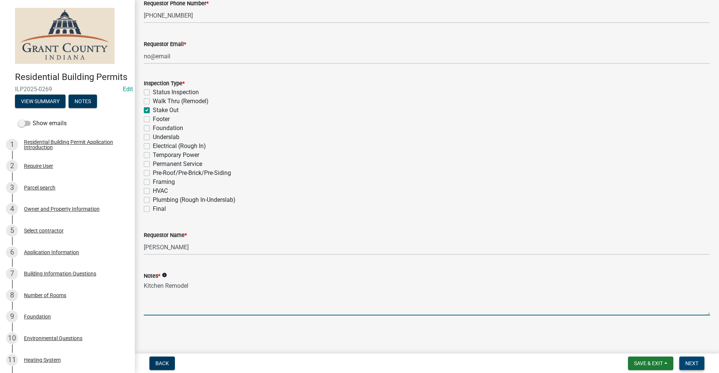
type textarea "Kitchen Remodel"
click at [695, 361] on span "Next" at bounding box center [691, 364] width 13 height 6
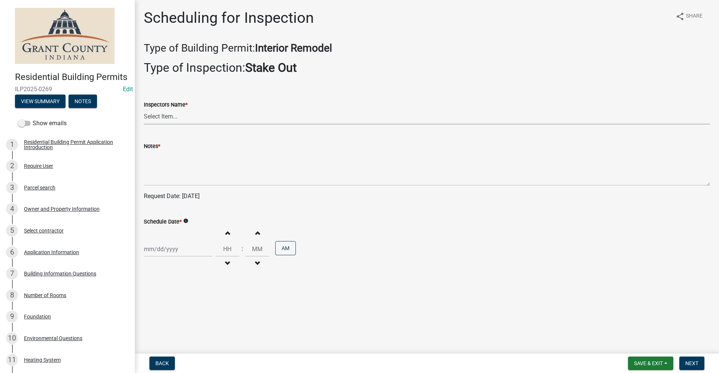
click at [182, 117] on select "Select Item... rberryhill ([PERSON_NAME]) [PERSON_NAME] ([PERSON_NAME]) BBenefi…" at bounding box center [427, 116] width 566 height 15
select select "d7f9a44a-d2ea-4d3c-83b3-1aa71c950bd5"
click at [144, 109] on select "Select Item... rberryhill ([PERSON_NAME]) [PERSON_NAME] ([PERSON_NAME]) BBenefi…" at bounding box center [427, 116] width 566 height 15
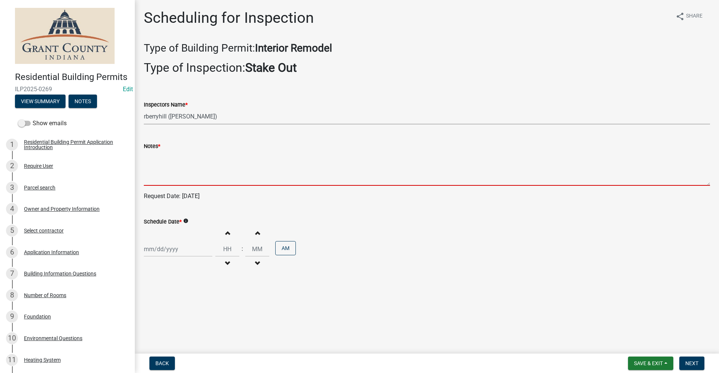
click at [147, 173] on textarea "Notes *" at bounding box center [427, 168] width 566 height 35
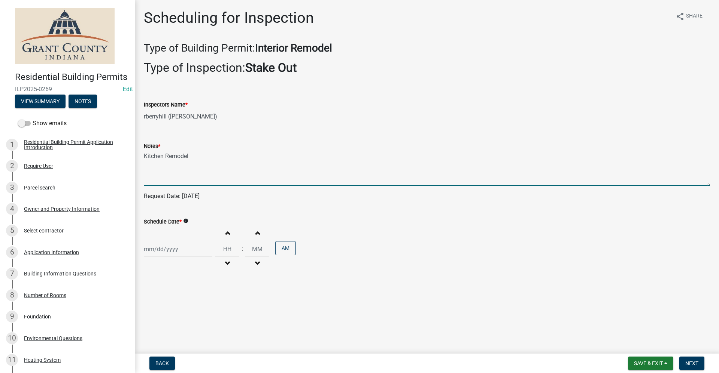
type textarea "Kitchen Remodel"
click at [163, 253] on div at bounding box center [178, 249] width 68 height 15
select select "9"
select select "2025"
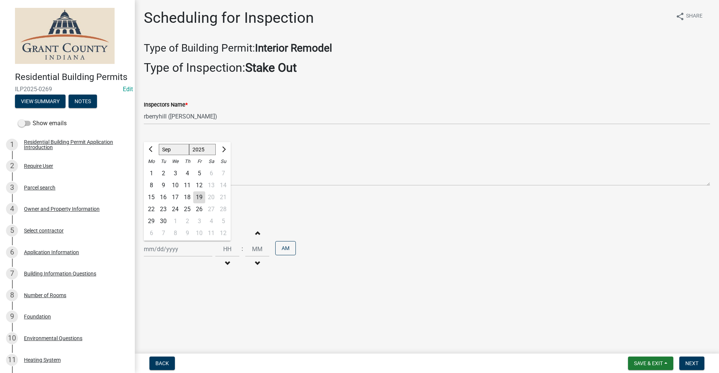
click at [199, 199] on div "19" at bounding box center [199, 198] width 12 height 12
type input "[DATE]"
click at [691, 362] on span "Next" at bounding box center [691, 364] width 13 height 6
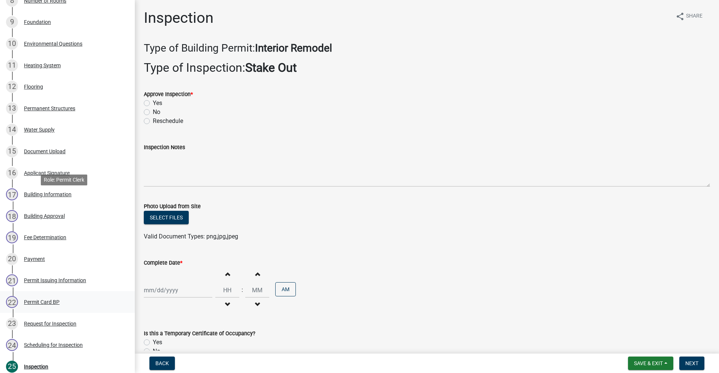
scroll to position [299, 0]
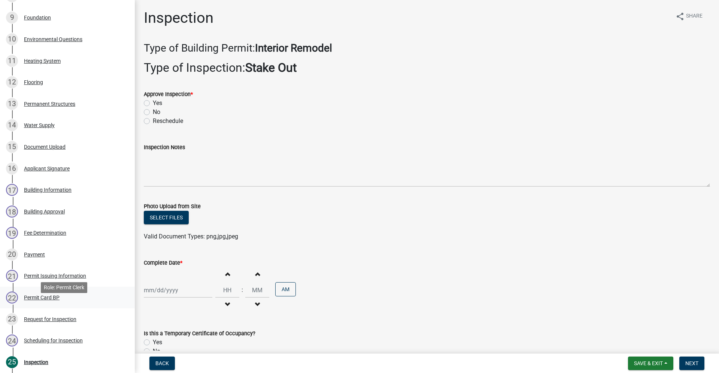
click at [37, 304] on div "22 Permit Card BP" at bounding box center [64, 298] width 117 height 12
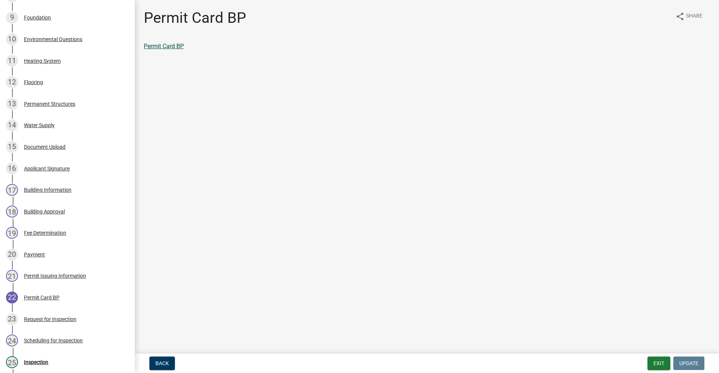
click at [159, 48] on link "Permit Card BP" at bounding box center [164, 46] width 40 height 7
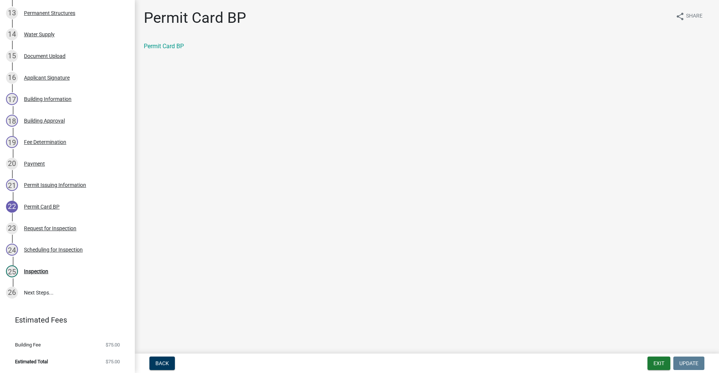
scroll to position [401, 0]
click at [34, 270] on div "Inspection" at bounding box center [36, 271] width 24 height 5
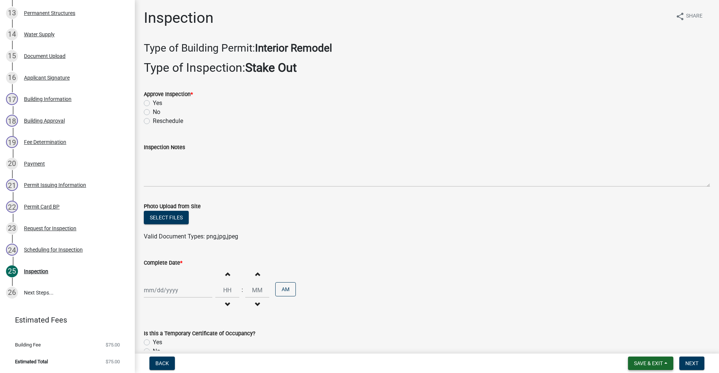
click at [646, 365] on span "Save & Exit" at bounding box center [648, 364] width 29 height 6
click at [631, 343] on button "Save & Exit" at bounding box center [643, 344] width 60 height 18
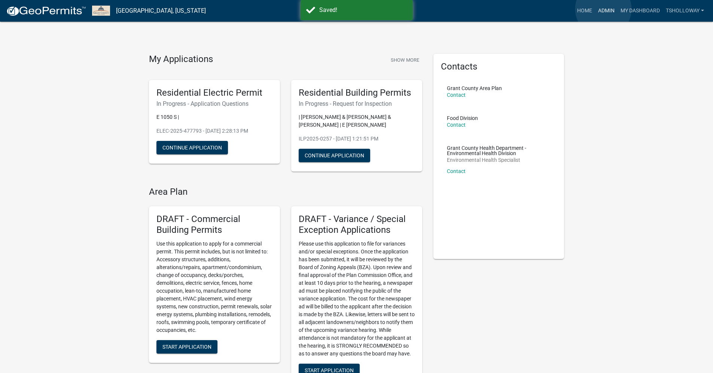
click at [603, 9] on link "Admin" at bounding box center [606, 11] width 22 height 14
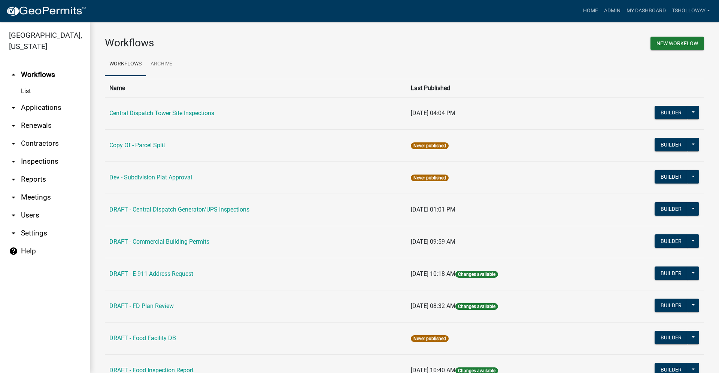
click at [45, 135] on link "arrow_drop_down Contractors" at bounding box center [45, 144] width 90 height 18
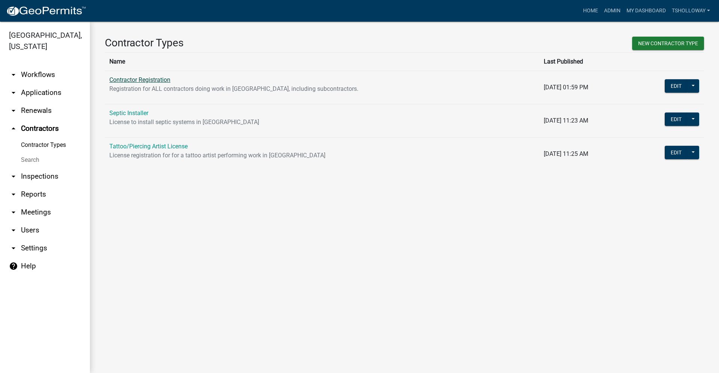
click at [131, 80] on link "Contractor Registration" at bounding box center [139, 79] width 61 height 7
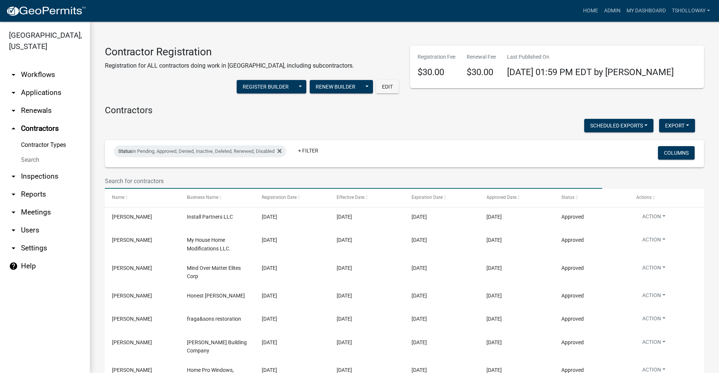
click at [129, 179] on input "text" at bounding box center [353, 181] width 497 height 15
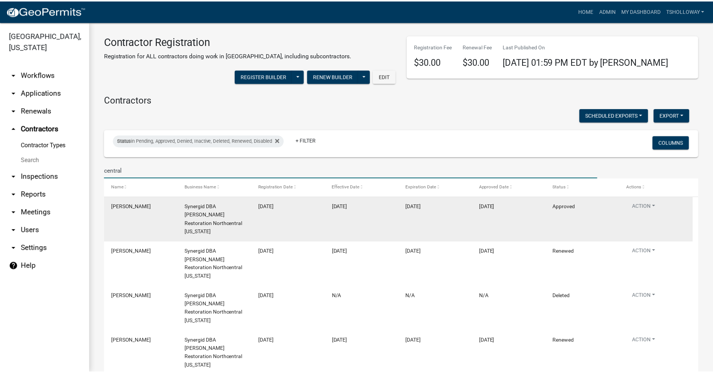
scroll to position [16, 0]
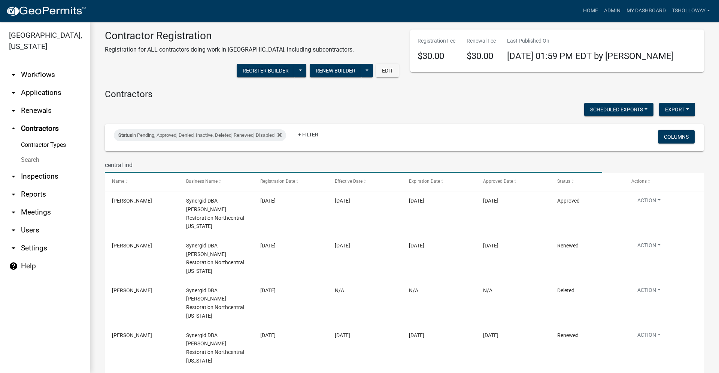
type input "central ind"
click at [588, 8] on link "Home" at bounding box center [590, 11] width 21 height 14
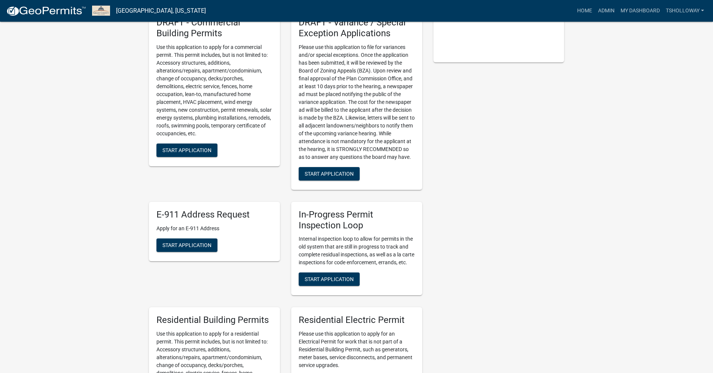
scroll to position [374, 0]
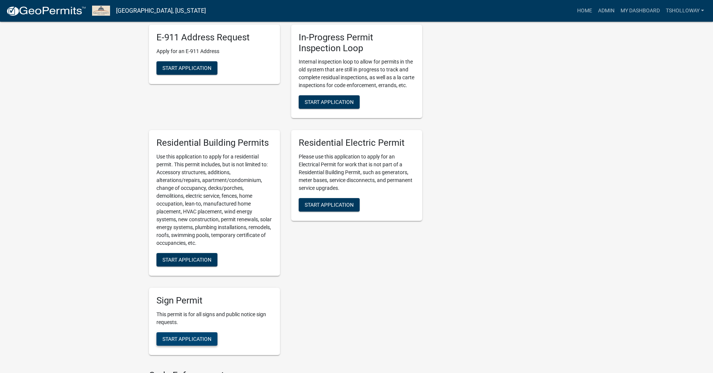
click at [186, 342] on span "Start Application" at bounding box center [186, 339] width 49 height 6
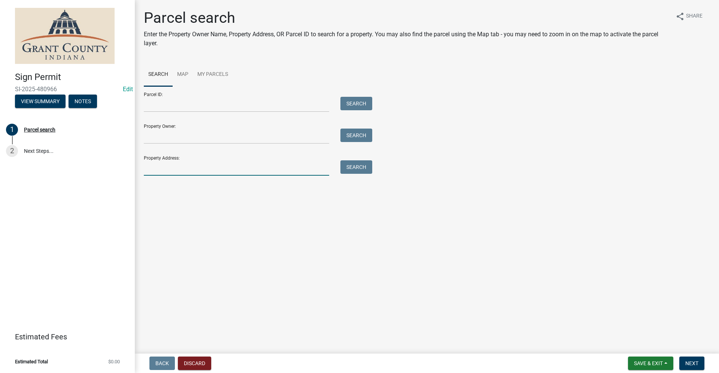
click at [168, 165] on input "Property Address:" at bounding box center [236, 168] width 185 height 15
type input "1422 E 38th"
click at [350, 168] on button "Search" at bounding box center [356, 167] width 32 height 13
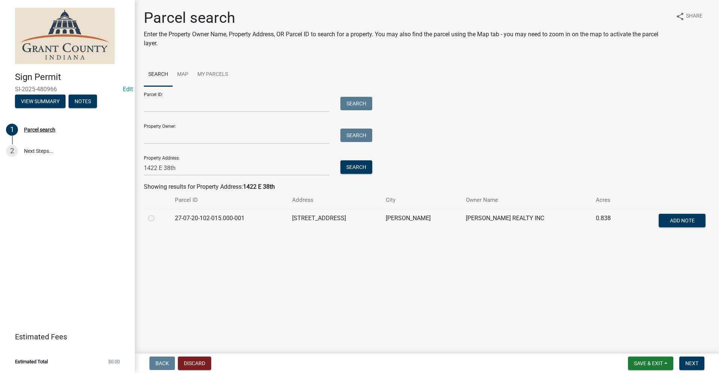
click at [157, 214] on label at bounding box center [157, 214] width 0 height 0
click at [157, 219] on input "radio" at bounding box center [159, 216] width 5 height 5
radio input "true"
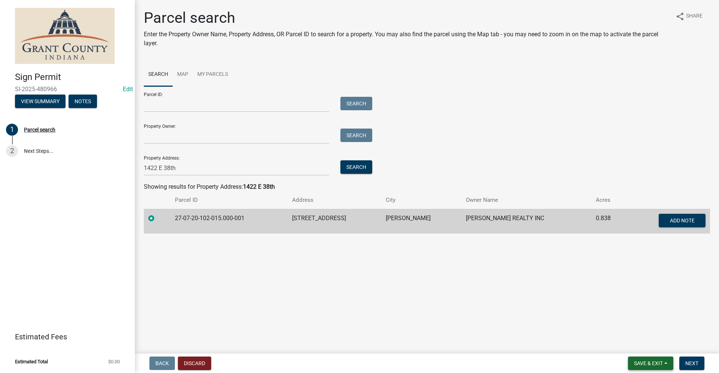
click at [645, 365] on span "Save & Exit" at bounding box center [648, 364] width 29 height 6
click at [584, 329] on main "Parcel search Enter the Property Owner Name, Property Address, OR Parcel ID to …" at bounding box center [427, 175] width 584 height 351
click at [692, 366] on span "Next" at bounding box center [691, 364] width 13 height 6
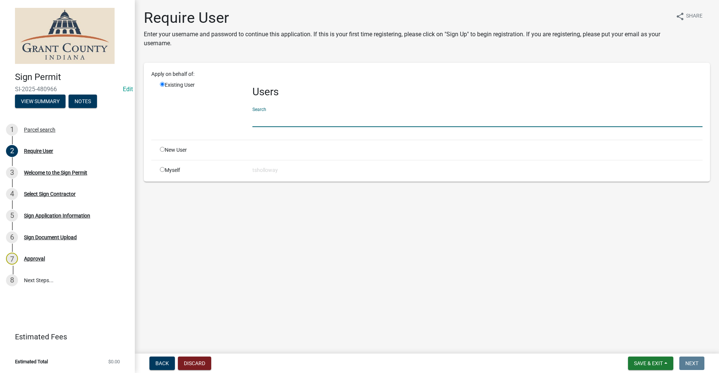
click at [280, 121] on input "text" at bounding box center [477, 119] width 450 height 15
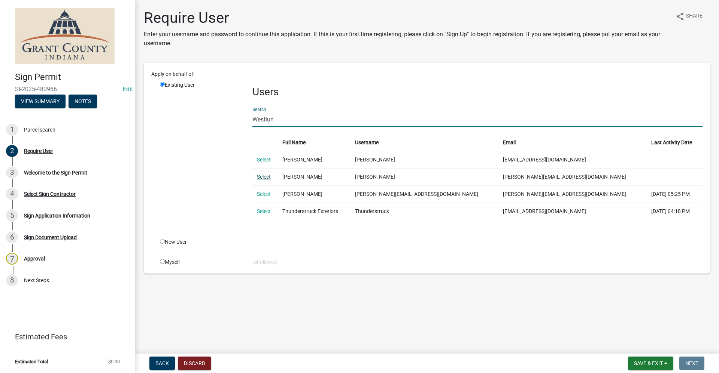
type input "Westlun"
click at [266, 176] on link "Select" at bounding box center [264, 177] width 14 height 6
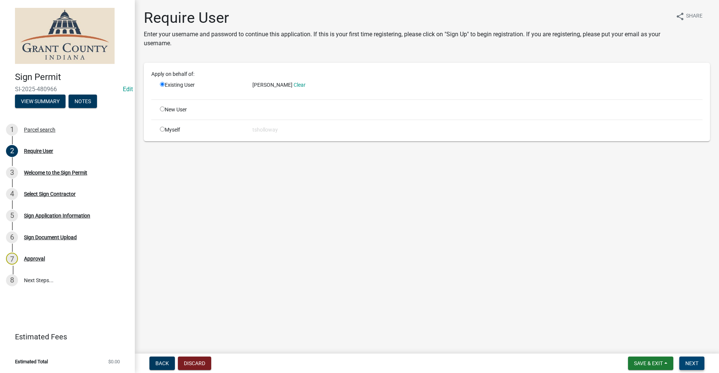
click at [693, 364] on span "Next" at bounding box center [691, 364] width 13 height 6
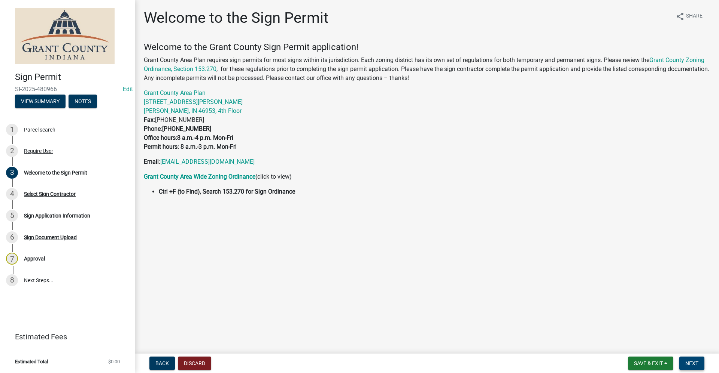
click at [692, 365] on span "Next" at bounding box center [691, 364] width 13 height 6
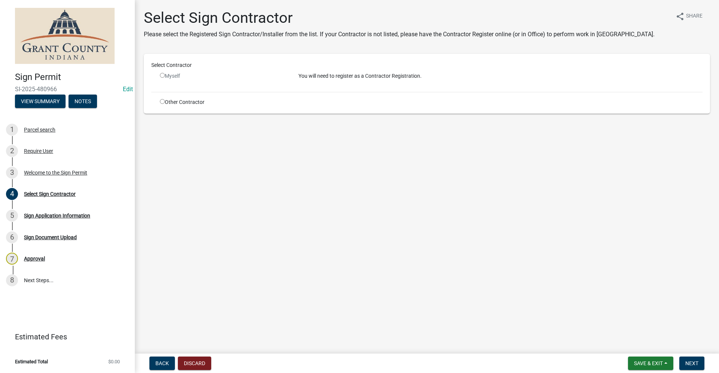
click at [163, 75] on input "radio" at bounding box center [162, 75] width 5 height 5
radio input "false"
click at [353, 77] on p "You will need to register as a Contractor Registration." at bounding box center [500, 76] width 404 height 8
click at [162, 365] on span "Back" at bounding box center [161, 364] width 13 height 6
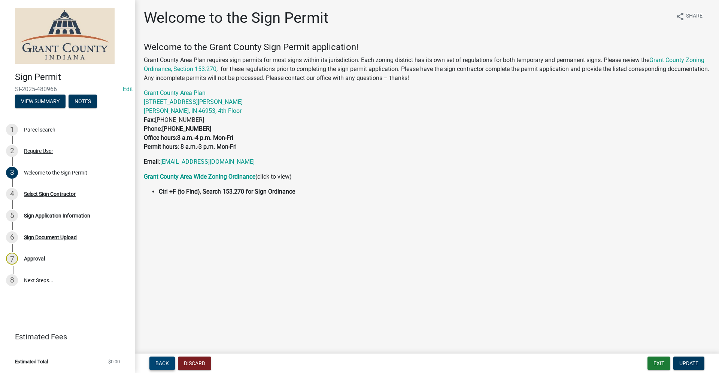
click at [162, 365] on span "Back" at bounding box center [161, 364] width 13 height 6
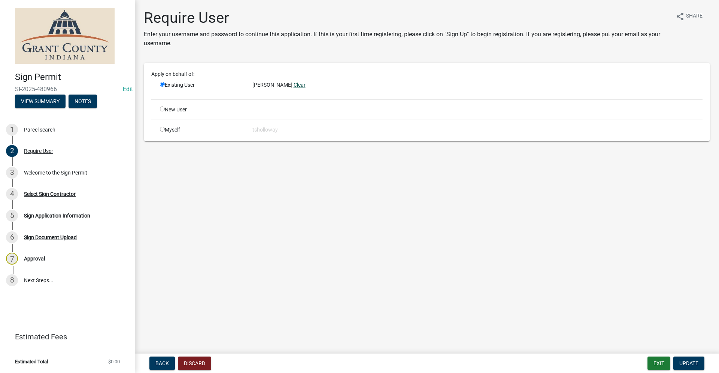
click at [293, 85] on link "Clear" at bounding box center [299, 85] width 12 height 6
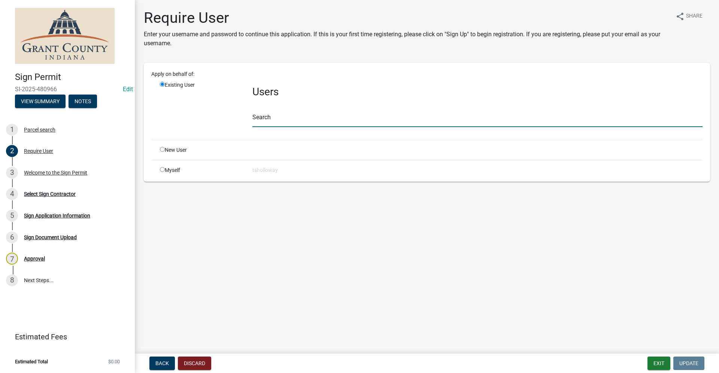
click at [267, 118] on input "text" at bounding box center [477, 119] width 450 height 15
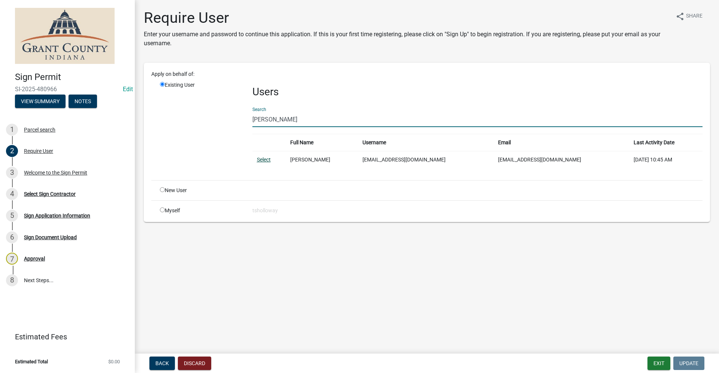
type input "[PERSON_NAME]"
click at [266, 161] on link "Select" at bounding box center [264, 160] width 14 height 6
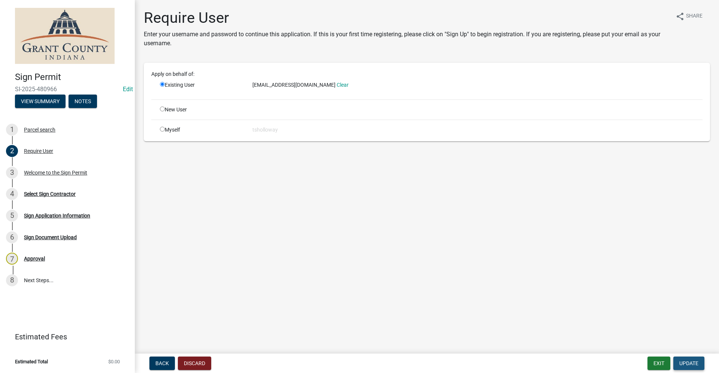
click at [690, 365] on span "Update" at bounding box center [688, 364] width 19 height 6
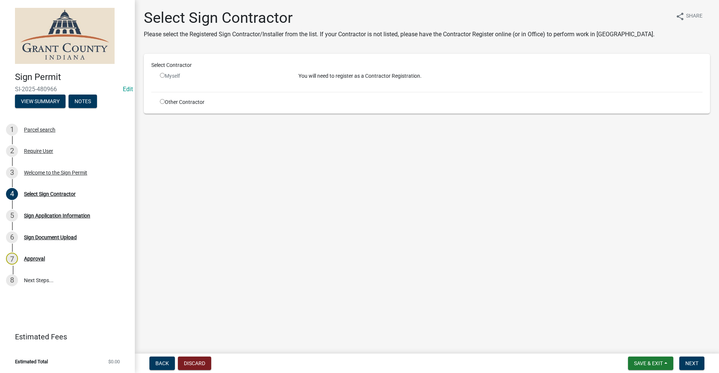
click at [161, 76] on input "radio" at bounding box center [162, 75] width 5 height 5
radio input "false"
click at [161, 101] on input "radio" at bounding box center [162, 101] width 5 height 5
radio input "true"
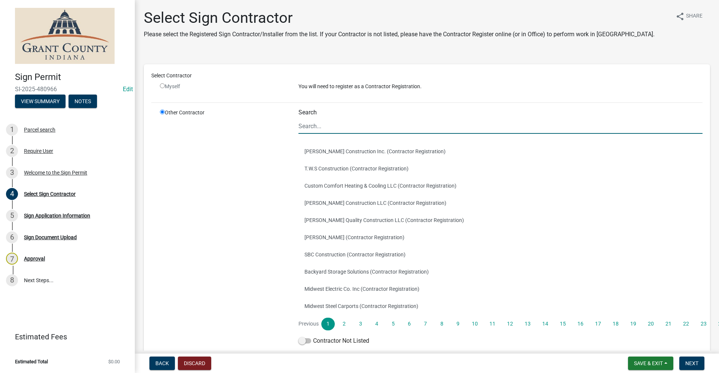
click at [304, 125] on input "Search" at bounding box center [500, 126] width 404 height 15
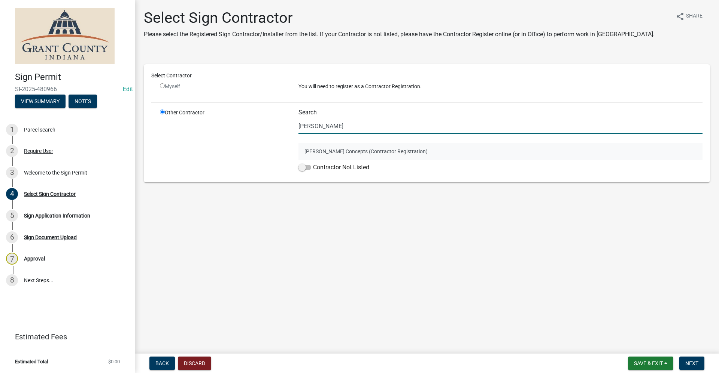
type input "[PERSON_NAME]"
click at [369, 149] on button "[PERSON_NAME] Concepts (Contractor Registration)" at bounding box center [500, 151] width 404 height 17
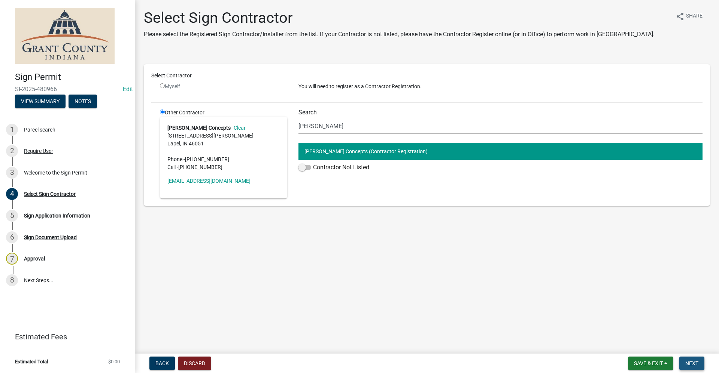
click at [701, 365] on button "Next" at bounding box center [691, 363] width 25 height 13
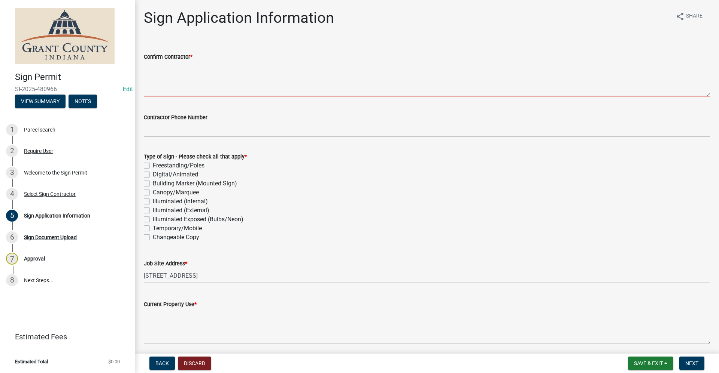
click at [150, 80] on textarea "Confirm Contractor *" at bounding box center [427, 78] width 566 height 35
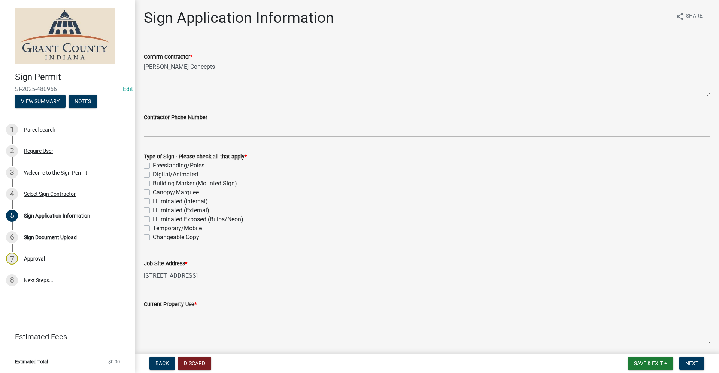
type textarea "[PERSON_NAME] Concepts"
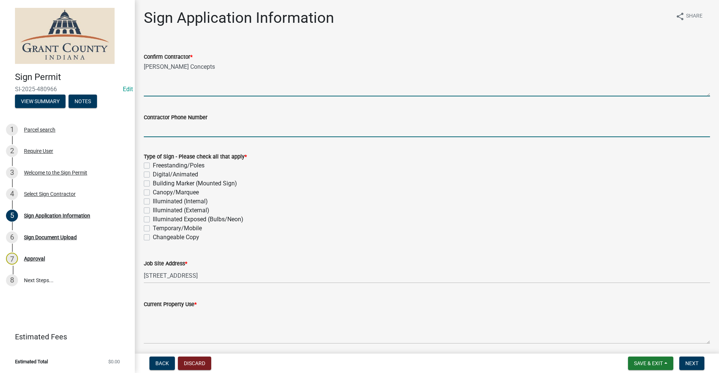
click at [174, 131] on input "Contractor Phone Number" at bounding box center [427, 129] width 566 height 15
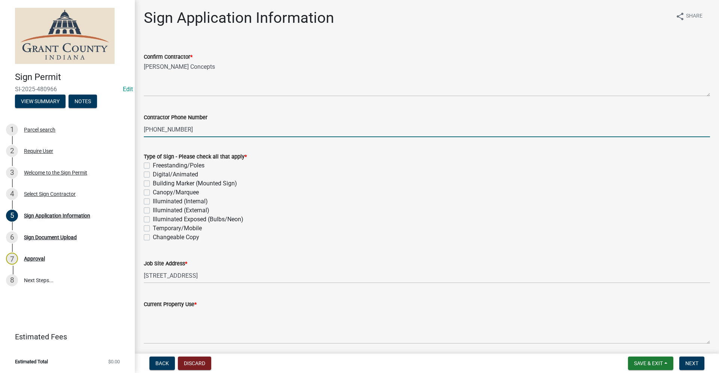
type input "[PHONE_NUMBER]"
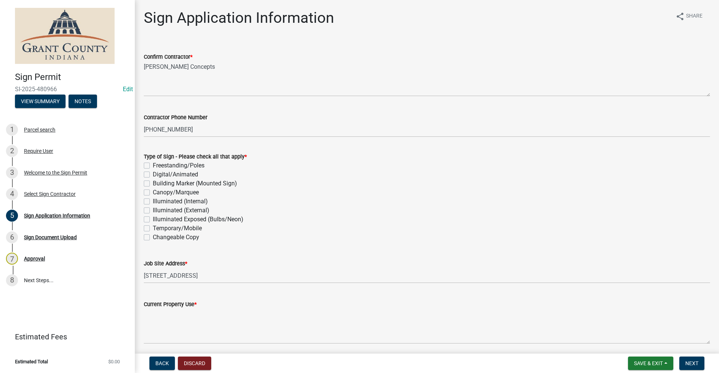
click at [153, 184] on label "Building Marker (Mounted Sign)" at bounding box center [195, 183] width 84 height 9
click at [153, 184] on input "Building Marker (Mounted Sign)" at bounding box center [155, 181] width 5 height 5
checkbox input "true"
checkbox input "false"
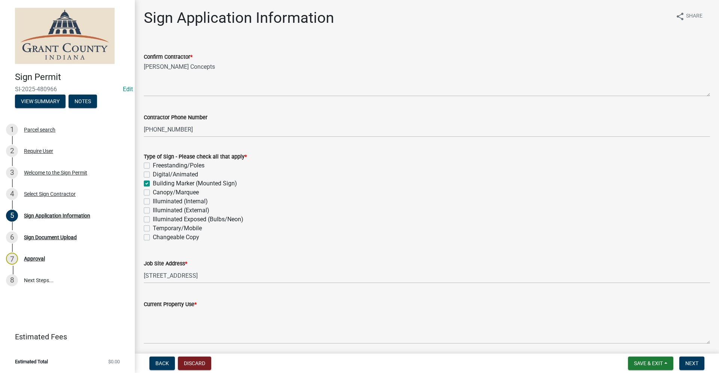
checkbox input "true"
checkbox input "false"
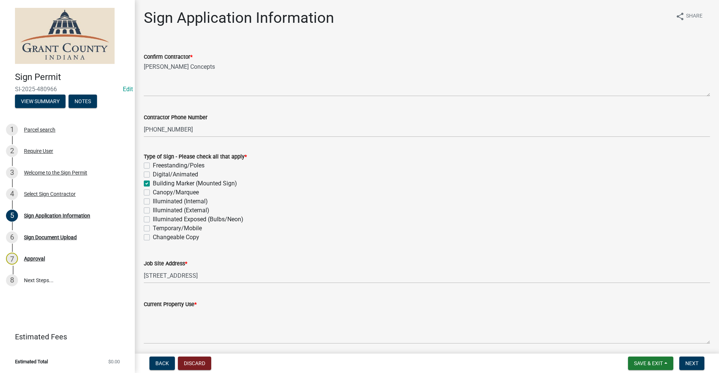
checkbox input "false"
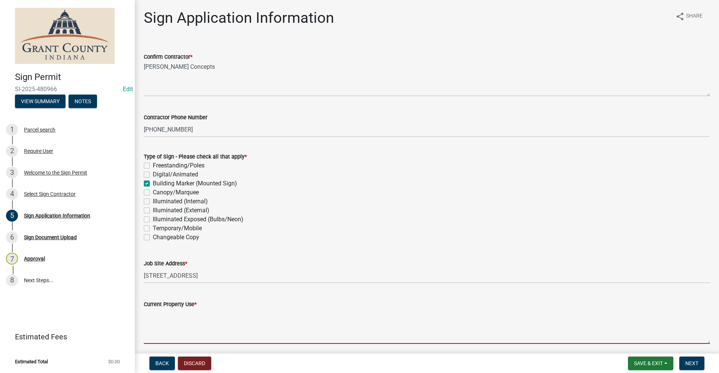
click at [173, 326] on textarea "Current Property Use *" at bounding box center [427, 326] width 566 height 35
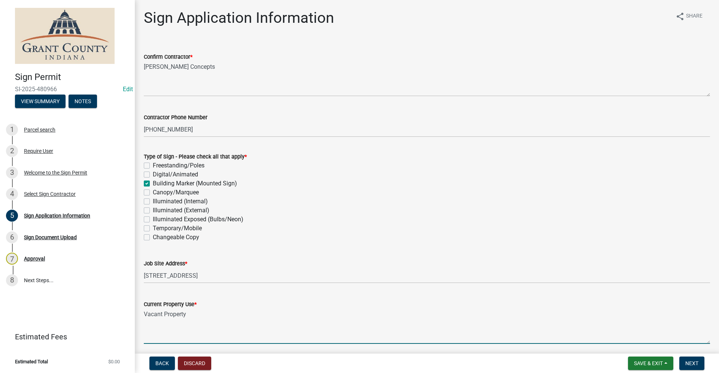
scroll to position [112, 0]
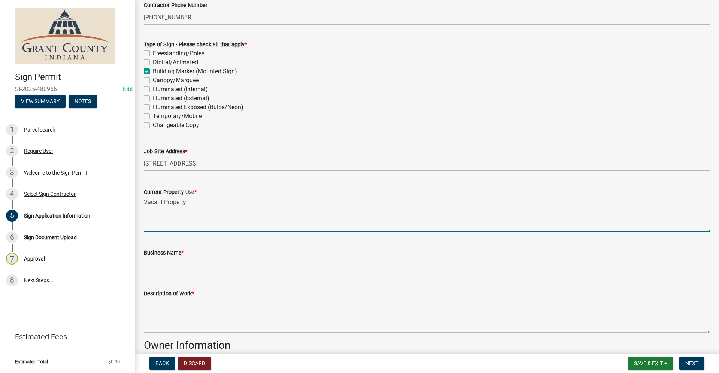
type textarea "Vacant Property"
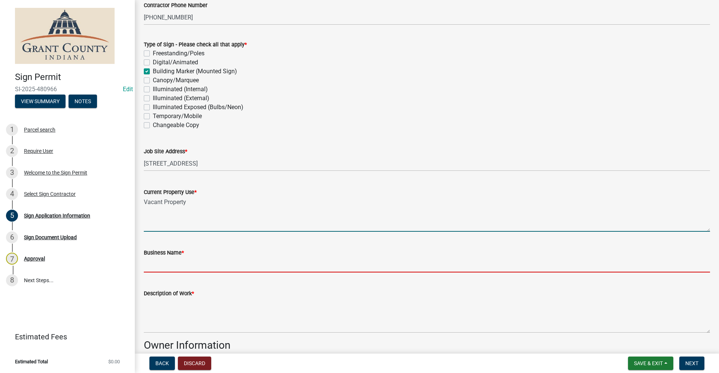
click at [178, 266] on input "Business Name *" at bounding box center [427, 264] width 566 height 15
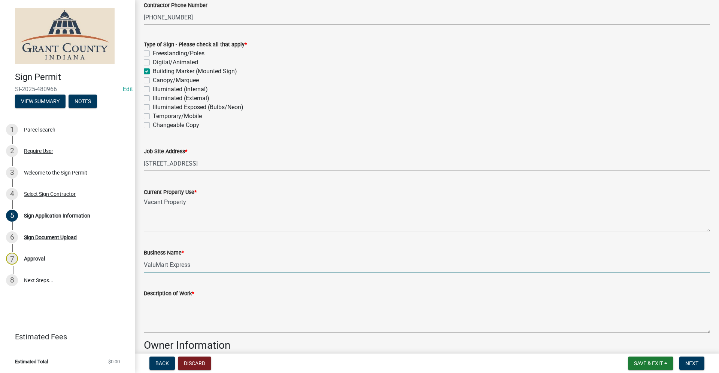
type input "ValuMart Express"
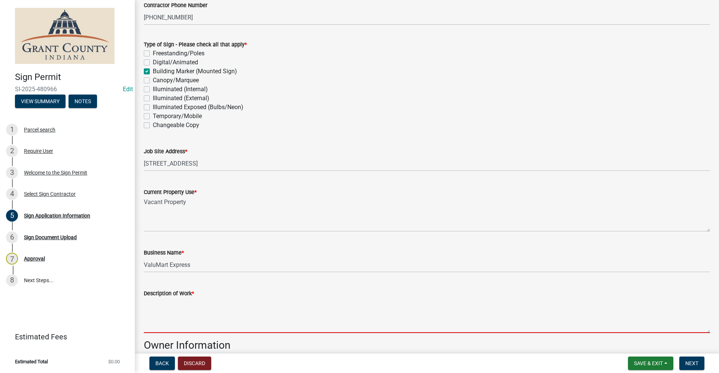
click at [149, 311] on textarea "Description of Work *" at bounding box center [427, 315] width 566 height 35
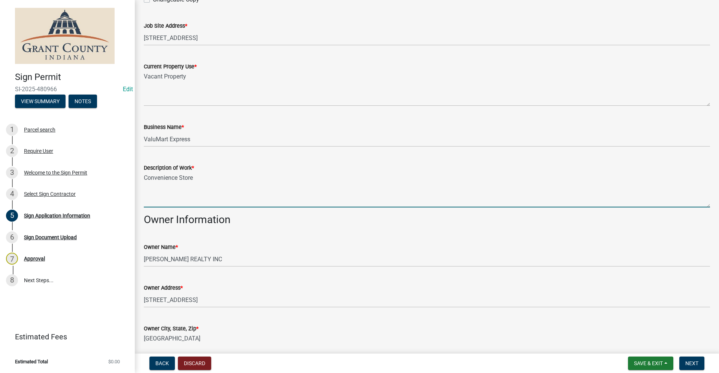
scroll to position [262, 0]
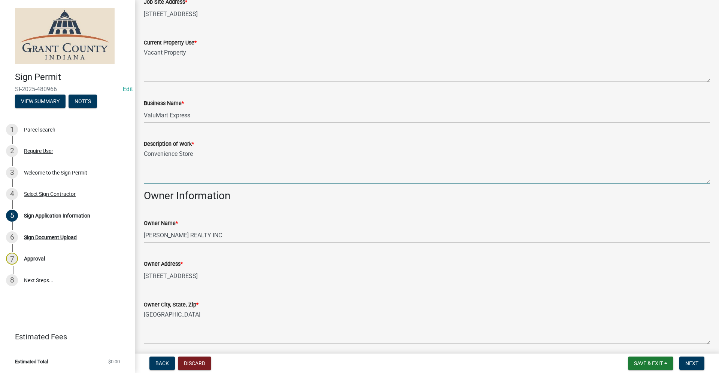
type textarea "Convenience Store"
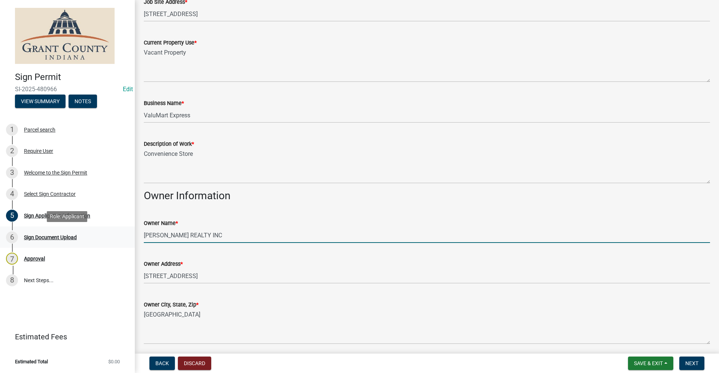
drag, startPoint x: 207, startPoint y: 235, endPoint x: 125, endPoint y: 240, distance: 82.1
click at [125, 240] on div "Sign Permit [DEMOGRAPHIC_DATA]-2025-480966 Edit View Summary Notes 1 Parcel sea…" at bounding box center [359, 186] width 719 height 373
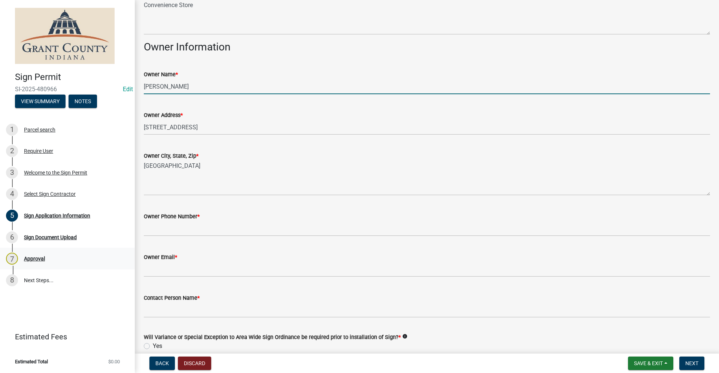
scroll to position [374, 0]
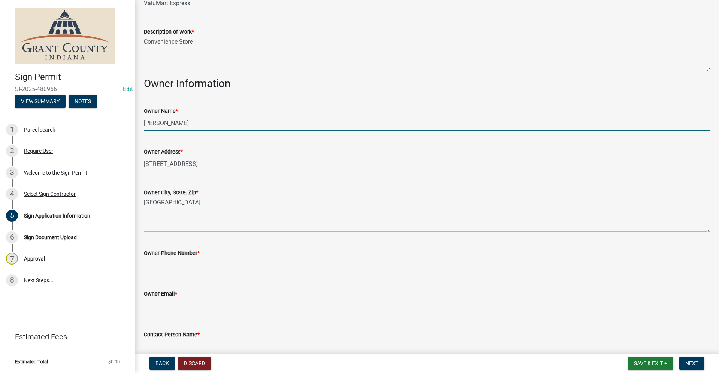
type input "[PERSON_NAME]"
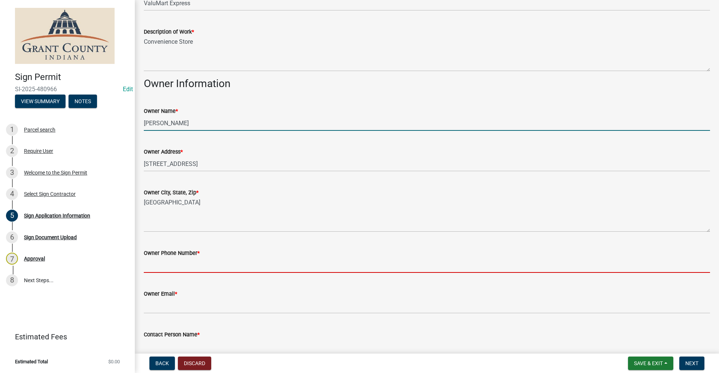
click at [151, 266] on input "Owner Phone Number *" at bounding box center [427, 265] width 566 height 15
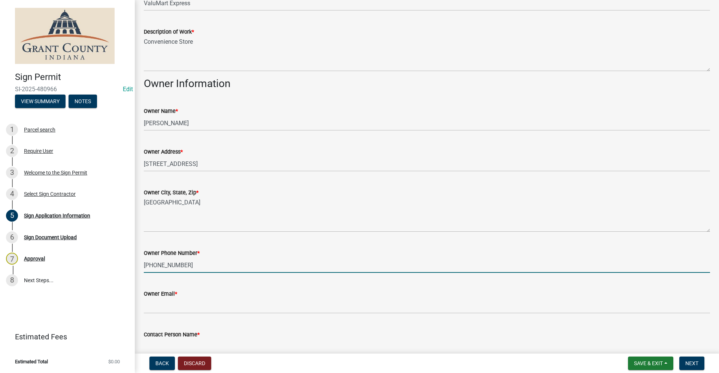
type input "[PHONE_NUMBER]"
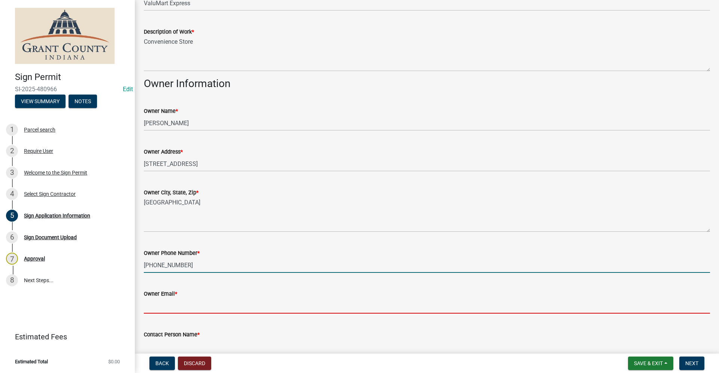
click at [150, 308] on input "Owner Email *" at bounding box center [427, 306] width 566 height 15
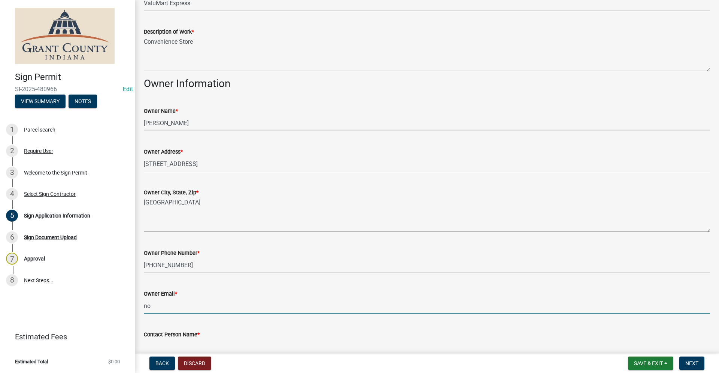
type input "no@email"
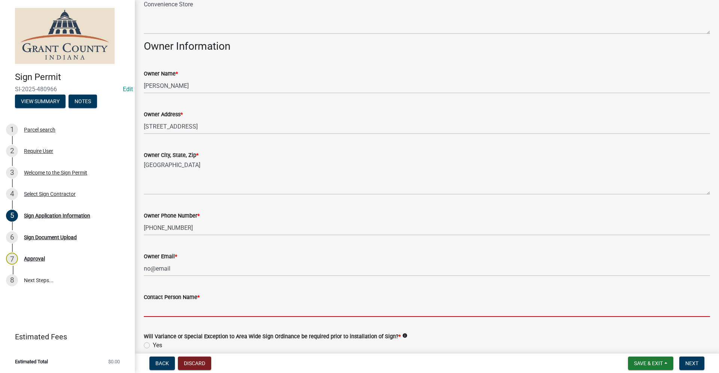
scroll to position [453, 0]
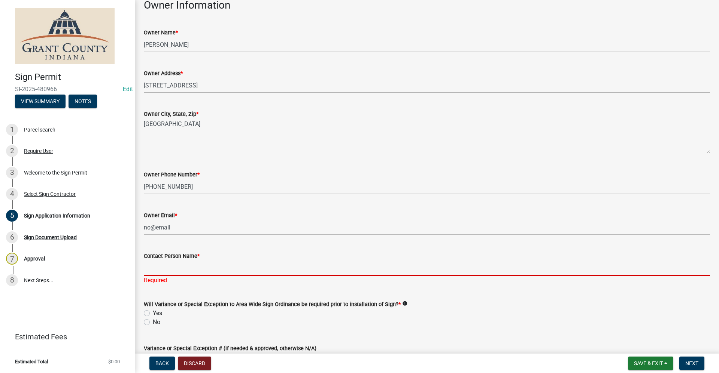
click at [160, 264] on input "Contact Person Name *" at bounding box center [427, 268] width 566 height 15
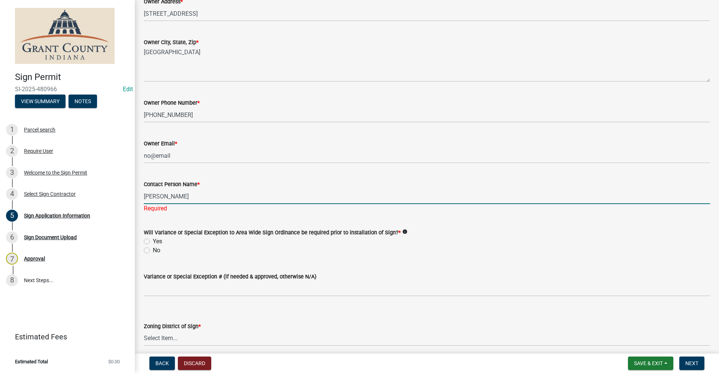
scroll to position [528, 0]
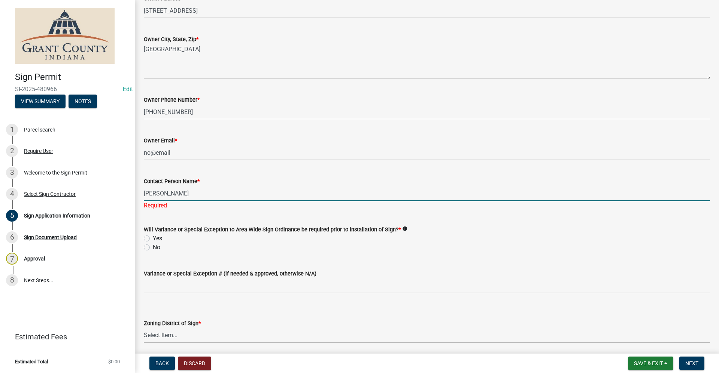
type input "[PERSON_NAME]"
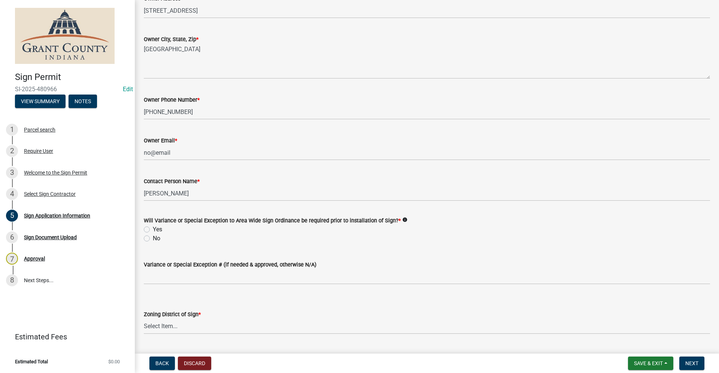
drag, startPoint x: 147, startPoint y: 247, endPoint x: 152, endPoint y: 247, distance: 4.9
click at [147, 246] on wm-data-entity-input "Will Variance or Special Exception to Area Wide Sign Ordinance be required prio…" at bounding box center [427, 228] width 566 height 43
click at [153, 239] on label "No" at bounding box center [156, 238] width 7 height 9
click at [153, 239] on input "No" at bounding box center [155, 236] width 5 height 5
radio input "true"
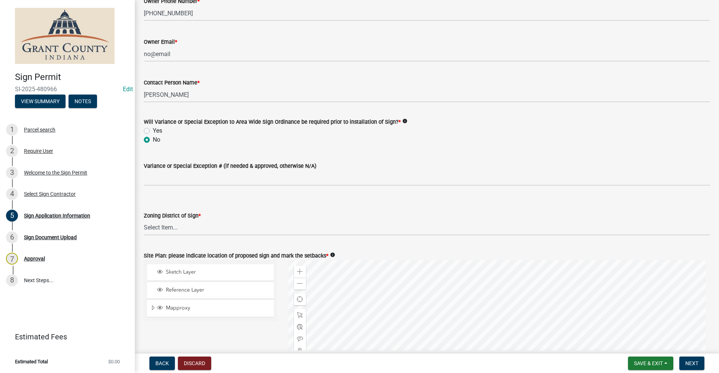
scroll to position [640, 0]
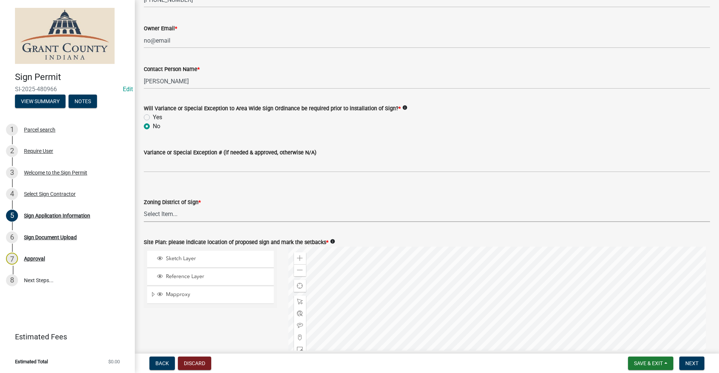
click at [174, 216] on select "Select Item... AG RS R1 R2 R3 R4 R5 PB NC LB CC GB I1 I2 I3 MH" at bounding box center [427, 214] width 566 height 15
click at [144, 207] on select "Select Item... AG RS R1 R2 R3 R4 R5 PB NC LB CC GB I1 I2 I3 MH" at bounding box center [427, 214] width 566 height 15
select select "e7daa1ce-a736-4e02-ba77-c09825194ca7"
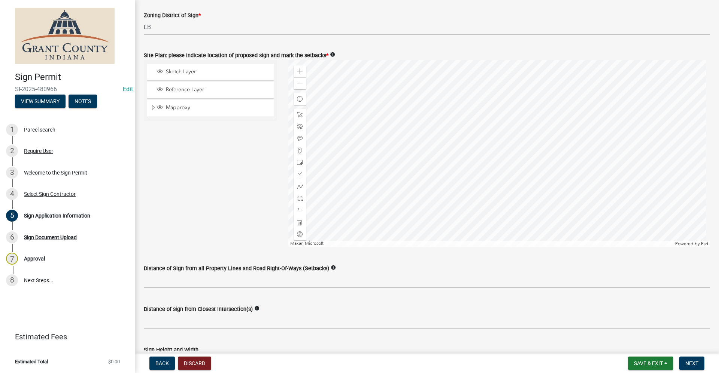
scroll to position [864, 0]
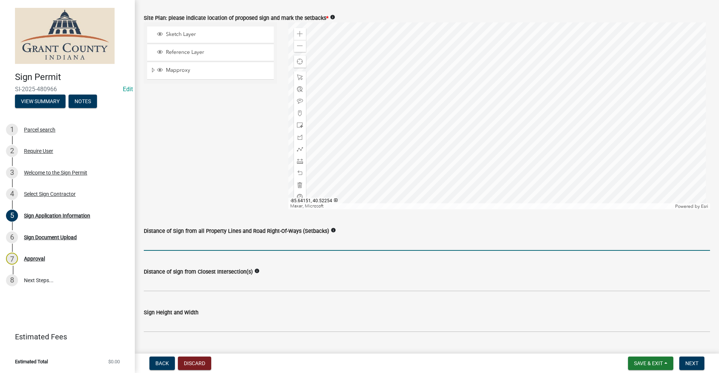
click at [238, 246] on input "Distance of Sign from all Property Lines and Road Right-Of-Ways (Setbacks)" at bounding box center [427, 243] width 566 height 15
click at [637, 363] on span "Save & Exit" at bounding box center [648, 364] width 29 height 6
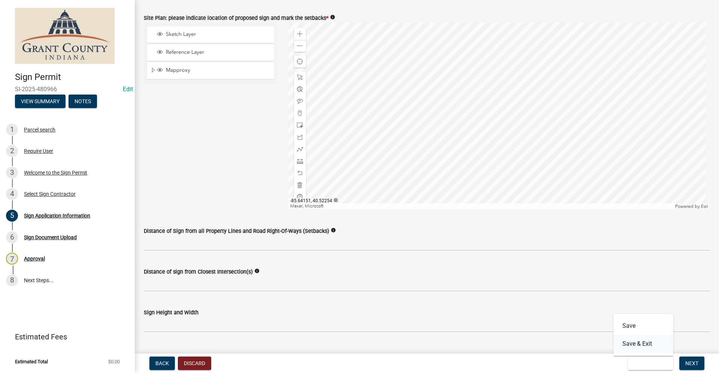
click at [634, 344] on button "Save & Exit" at bounding box center [643, 344] width 60 height 18
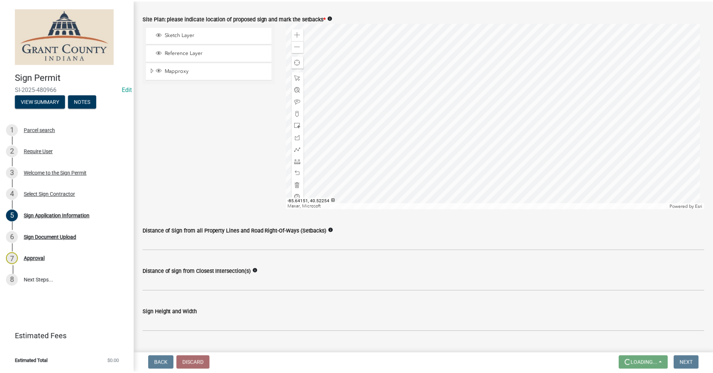
scroll to position [0, 0]
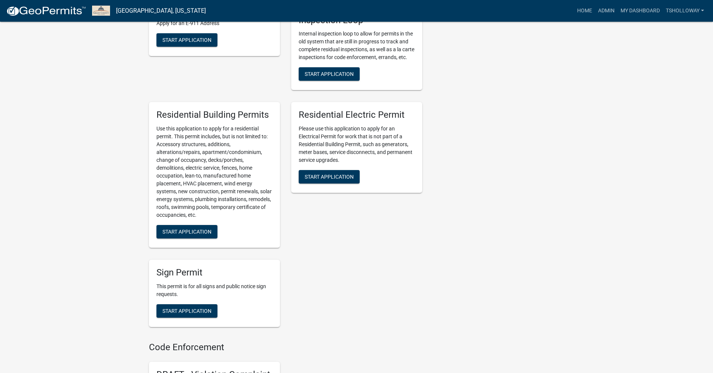
scroll to position [412, 0]
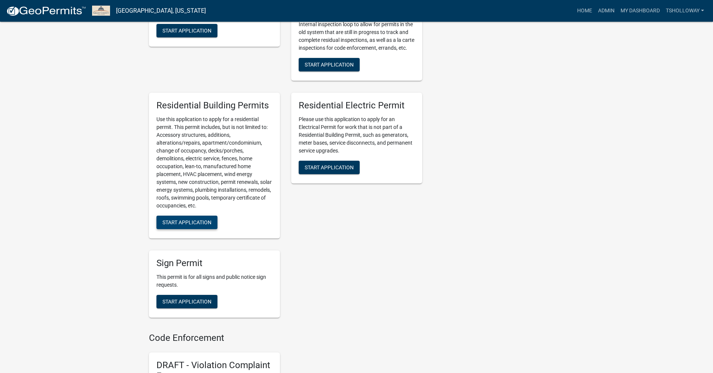
click at [178, 226] on span "Start Application" at bounding box center [186, 223] width 49 height 6
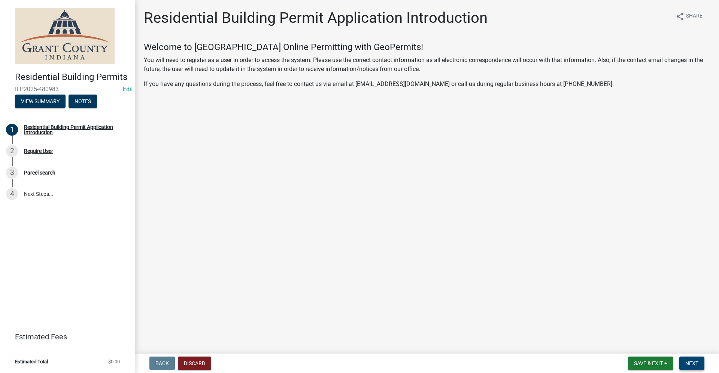
click at [691, 364] on span "Next" at bounding box center [691, 364] width 13 height 6
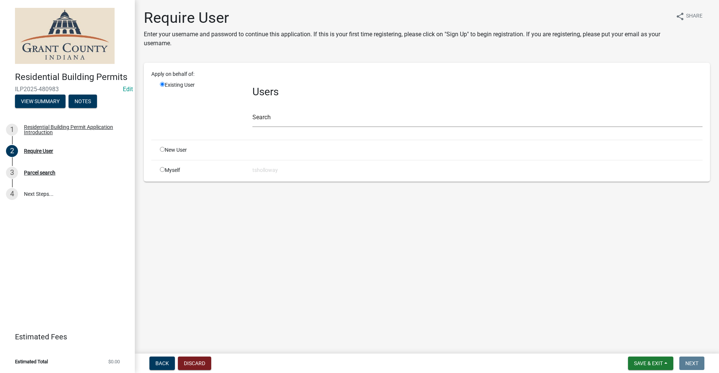
click at [161, 150] on input "radio" at bounding box center [162, 149] width 5 height 5
radio input "true"
radio input "false"
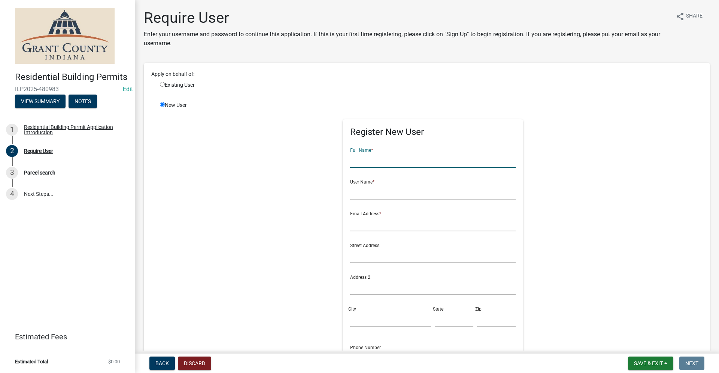
drag, startPoint x: 350, startPoint y: 163, endPoint x: 354, endPoint y: 164, distance: 3.8
click at [350, 163] on input "text" at bounding box center [433, 160] width 166 height 15
type input "a"
type input "[PERSON_NAME]"
click at [368, 193] on input "text" at bounding box center [433, 191] width 166 height 15
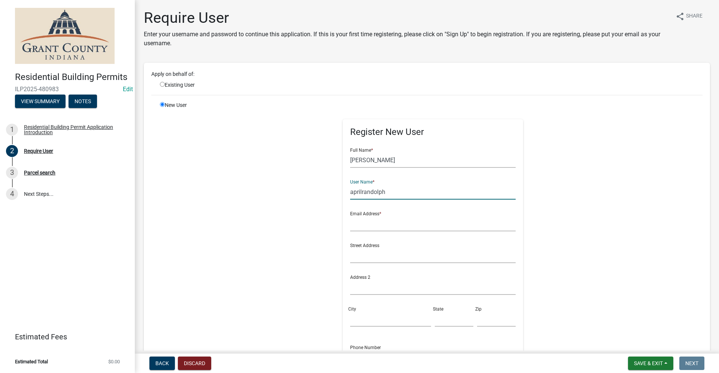
type input "aprilrandolph"
click at [350, 226] on input "text" at bounding box center [433, 223] width 166 height 15
type input "no@email"
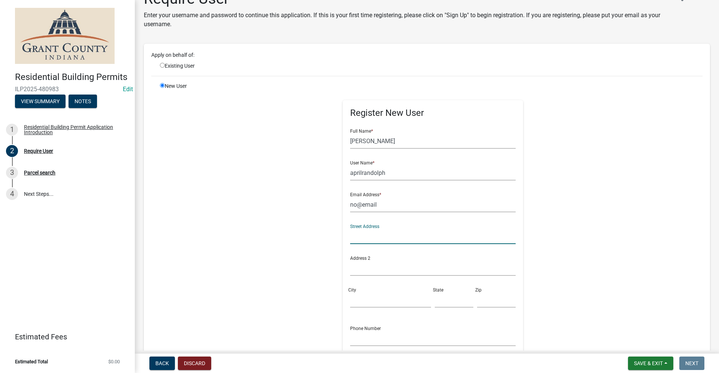
scroll to position [75, 0]
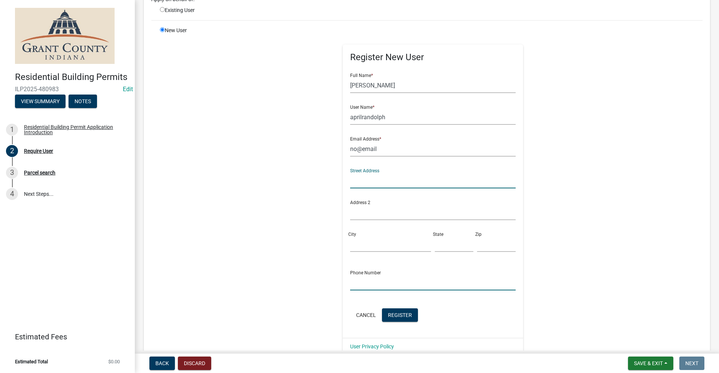
click at [367, 286] on input "text" at bounding box center [433, 282] width 166 height 15
type input "[PHONE_NUMBER]"
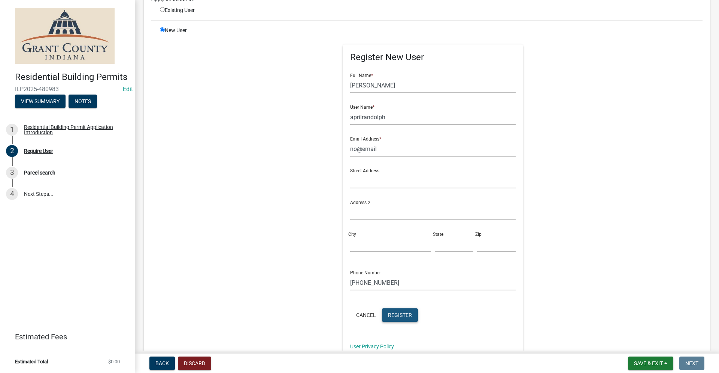
click at [391, 316] on span "Register" at bounding box center [400, 315] width 24 height 6
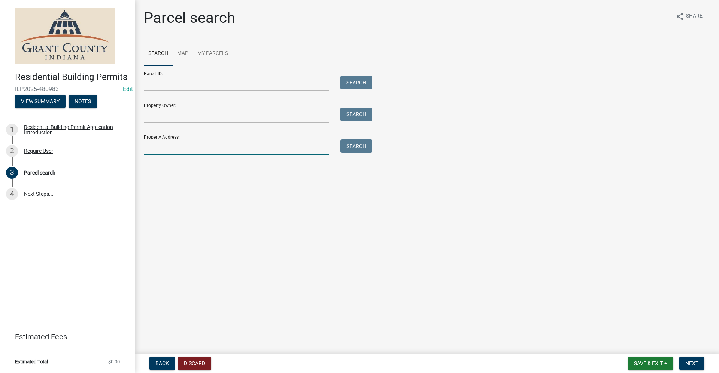
click at [154, 149] on input "Property Address:" at bounding box center [236, 147] width 185 height 15
type input "804 Race"
click at [359, 150] on button "Search" at bounding box center [356, 146] width 32 height 13
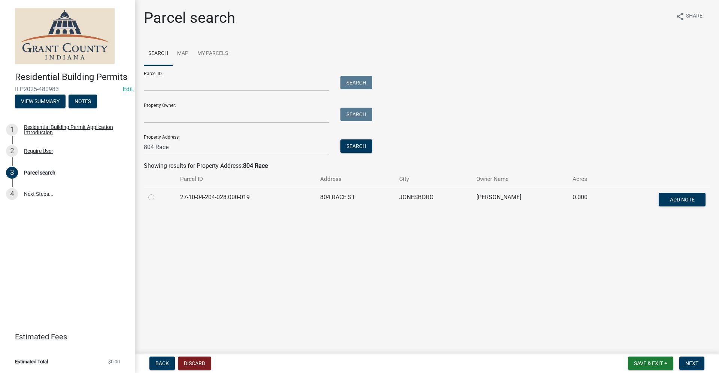
click at [157, 193] on label at bounding box center [157, 193] width 0 height 0
click at [157, 198] on input "radio" at bounding box center [159, 195] width 5 height 5
radio input "true"
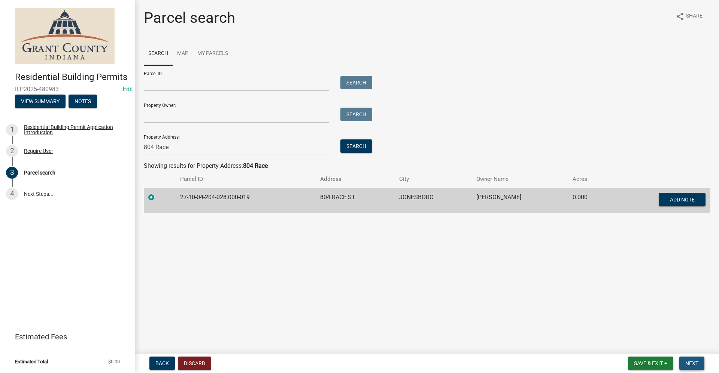
click at [689, 365] on span "Next" at bounding box center [691, 364] width 13 height 6
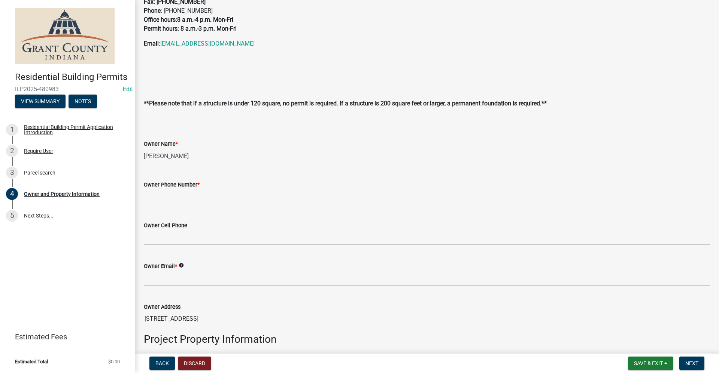
scroll to position [112, 0]
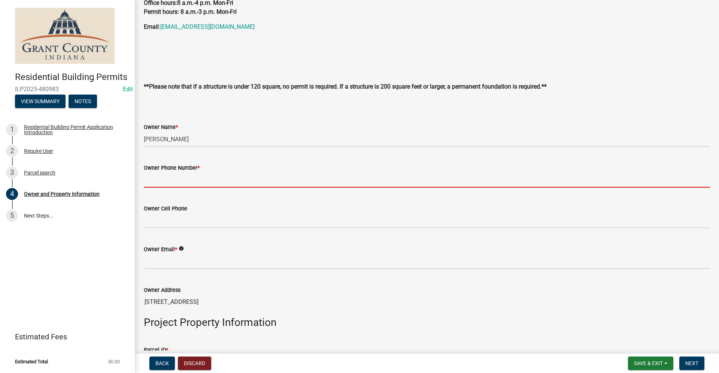
click at [167, 177] on input "Owner Phone Number *" at bounding box center [427, 180] width 566 height 15
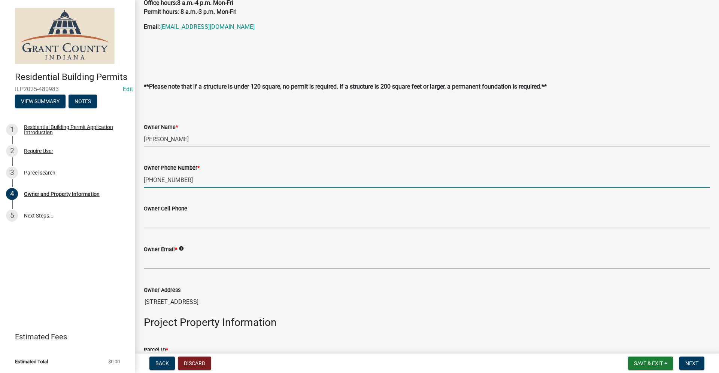
type input "[PHONE_NUMBER]"
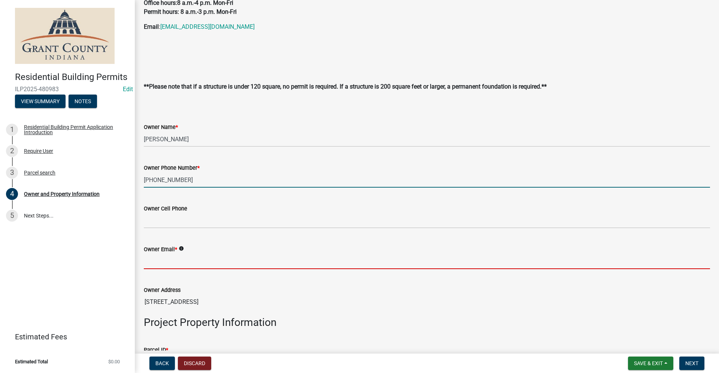
click at [163, 262] on input "Owner Email *" at bounding box center [427, 261] width 566 height 15
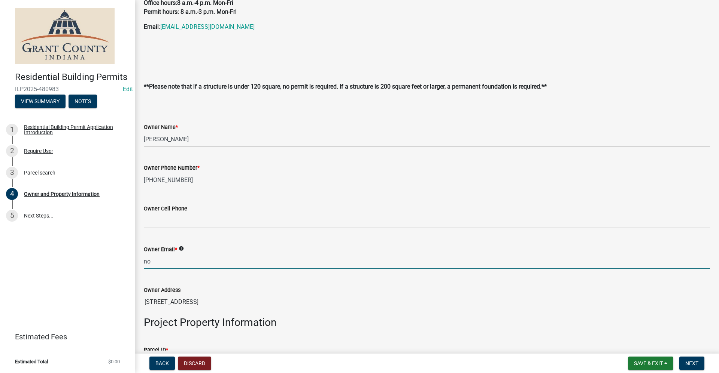
type input "no@email"
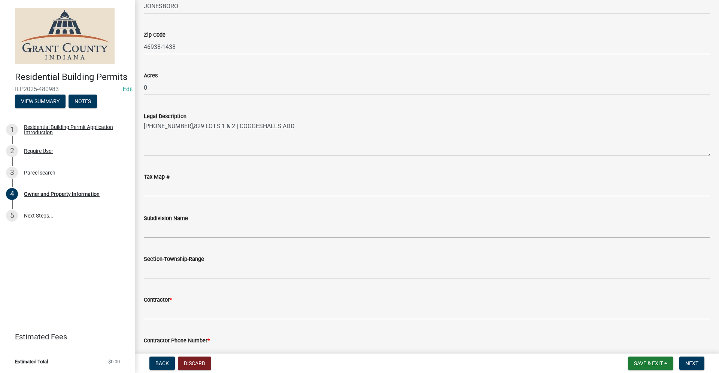
scroll to position [674, 0]
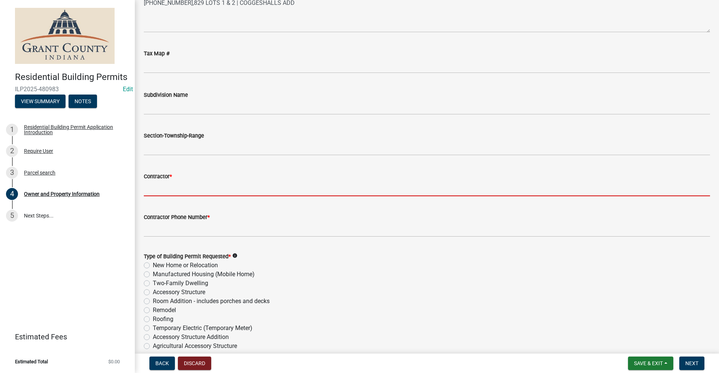
click at [150, 186] on input "Contractor *" at bounding box center [427, 188] width 566 height 15
type input "Self"
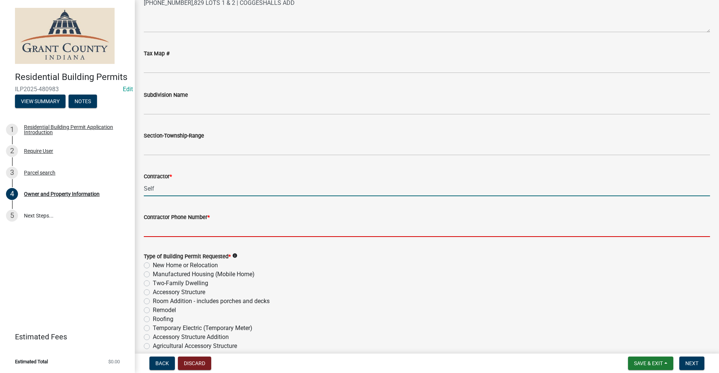
click at [168, 227] on input "Contractor Phone Number *" at bounding box center [427, 229] width 566 height 15
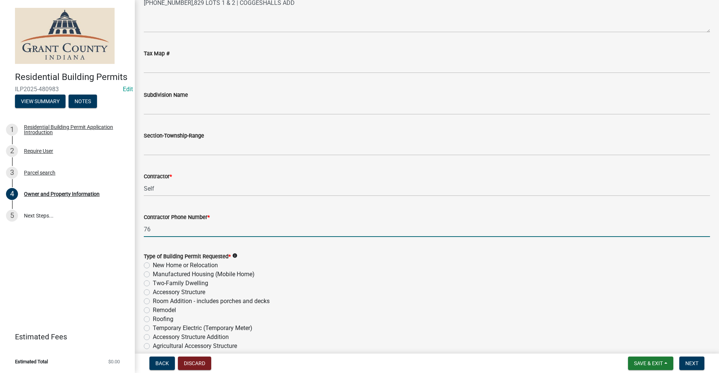
type input "7"
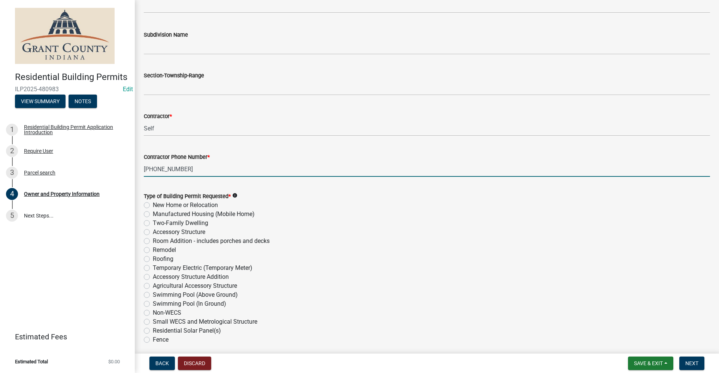
scroll to position [748, 0]
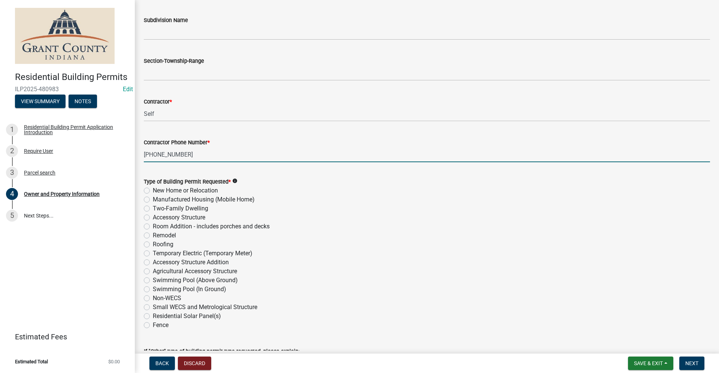
type input "[PHONE_NUMBER]"
click at [153, 218] on label "Accessory Structure" at bounding box center [179, 217] width 52 height 9
click at [153, 218] on input "Accessory Structure" at bounding box center [155, 215] width 5 height 5
radio input "true"
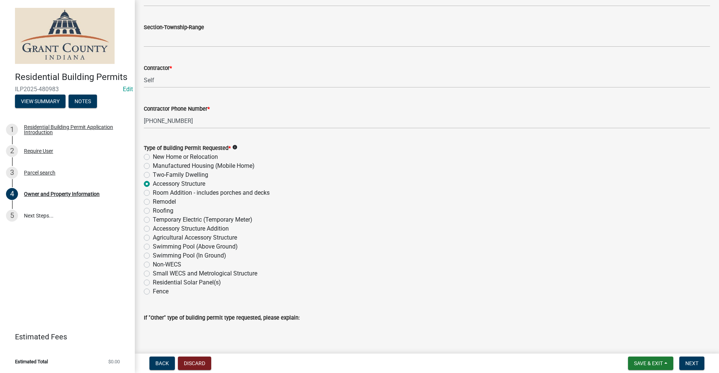
scroll to position [867, 0]
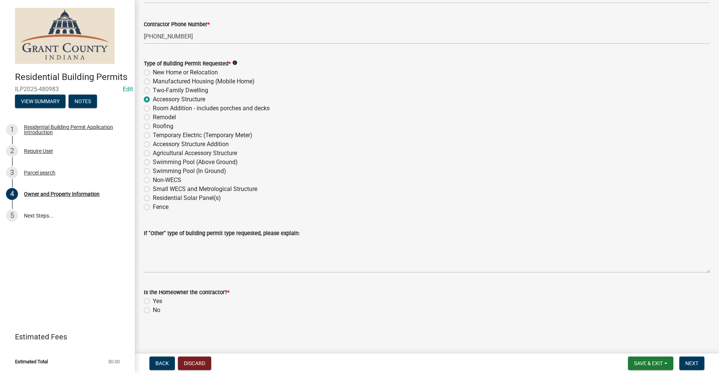
click at [153, 302] on label "Yes" at bounding box center [157, 301] width 9 height 9
click at [153, 302] on input "Yes" at bounding box center [155, 299] width 5 height 5
radio input "true"
click at [692, 366] on span "Next" at bounding box center [691, 364] width 13 height 6
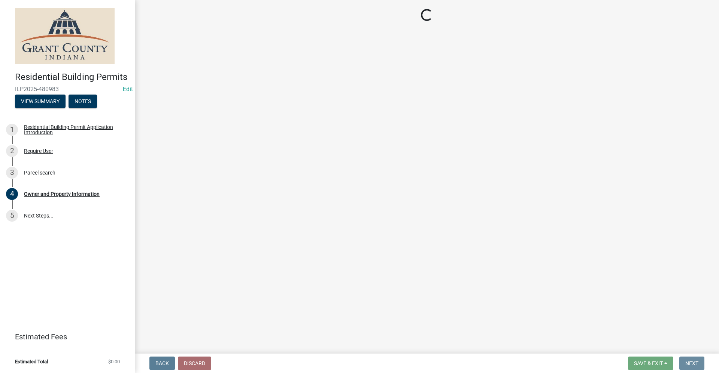
scroll to position [0, 0]
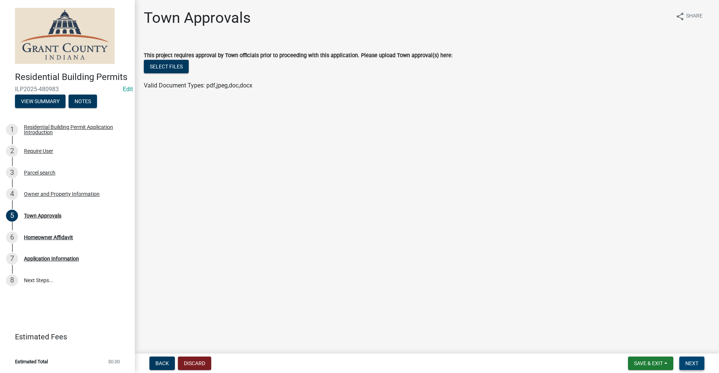
click at [693, 362] on span "Next" at bounding box center [691, 364] width 13 height 6
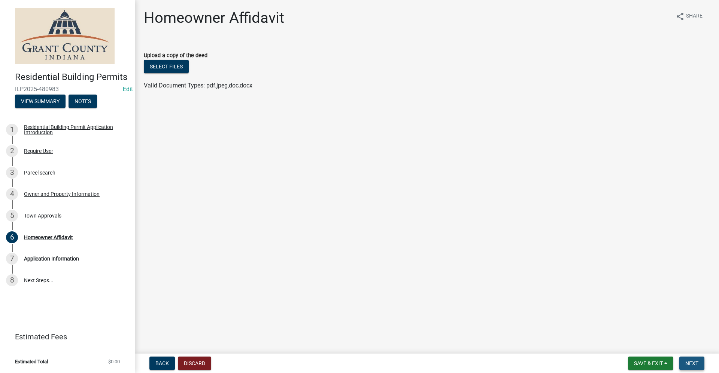
click at [689, 367] on button "Next" at bounding box center [691, 363] width 25 height 13
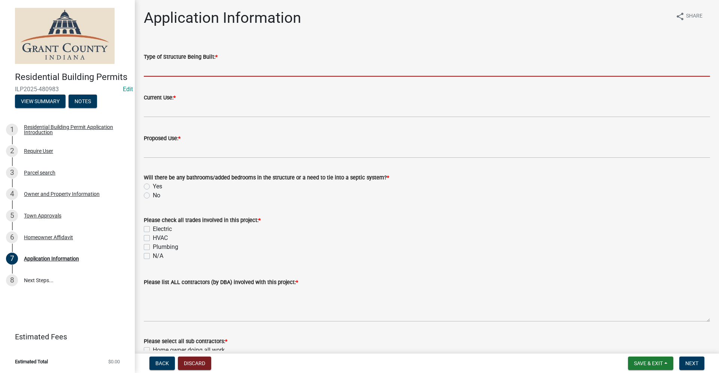
click at [157, 71] on input "Type of Structure Being Built: *" at bounding box center [427, 68] width 566 height 15
type input "P"
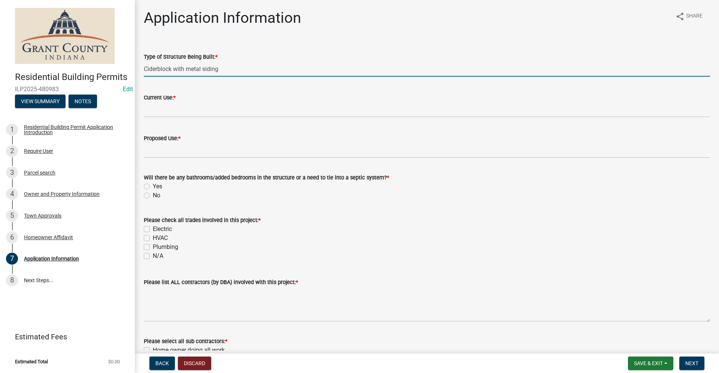
type input "Ciderblock with metal siding"
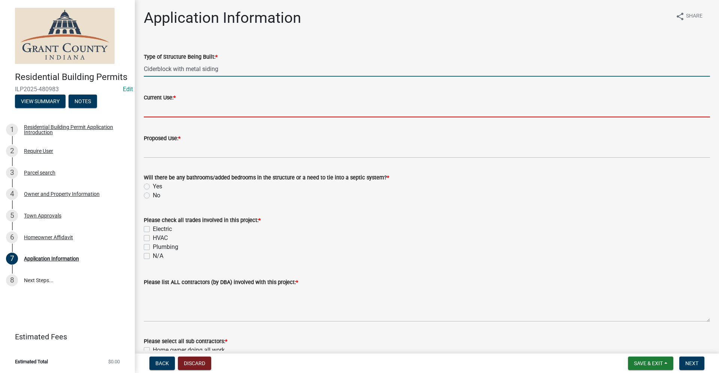
click at [163, 112] on input "Current Use: *" at bounding box center [427, 109] width 566 height 15
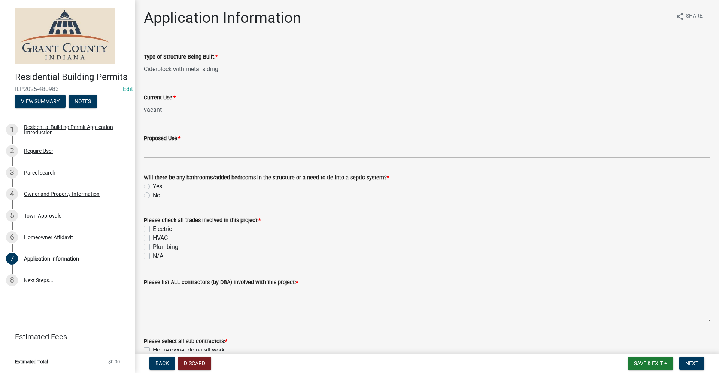
type input "vacant"
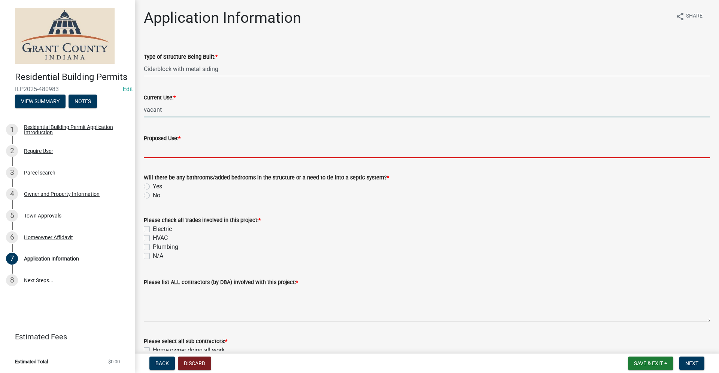
click at [163, 147] on input "Proposed Use: *" at bounding box center [427, 150] width 566 height 15
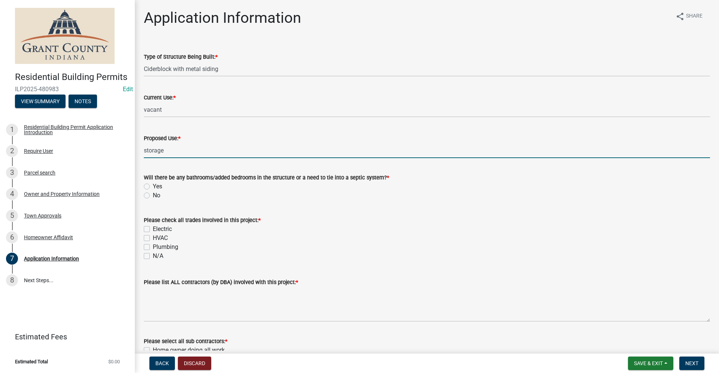
type input "storage"
click at [139, 204] on div "Application Information share Share Type of Structure Being Built: * Ciderblock…" at bounding box center [426, 268] width 577 height 518
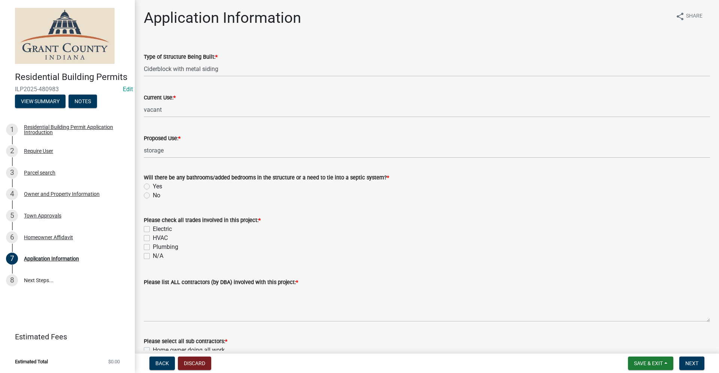
click at [153, 196] on label "No" at bounding box center [156, 195] width 7 height 9
click at [153, 196] on input "No" at bounding box center [155, 193] width 5 height 5
radio input "true"
click at [153, 229] on label "Electric" at bounding box center [162, 229] width 19 height 9
click at [153, 229] on input "Electric" at bounding box center [155, 227] width 5 height 5
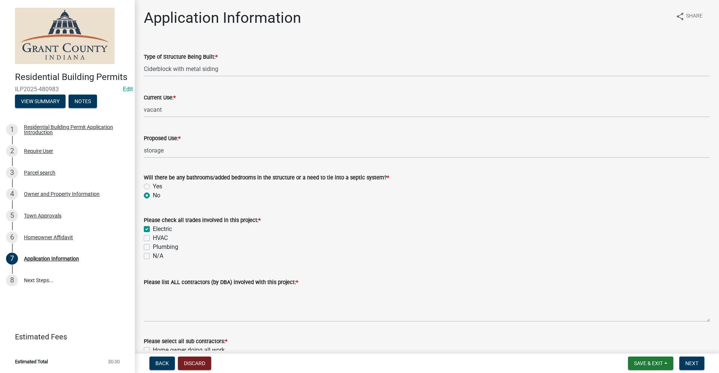
checkbox input "true"
checkbox input "false"
drag, startPoint x: 148, startPoint y: 248, endPoint x: 164, endPoint y: 253, distance: 16.6
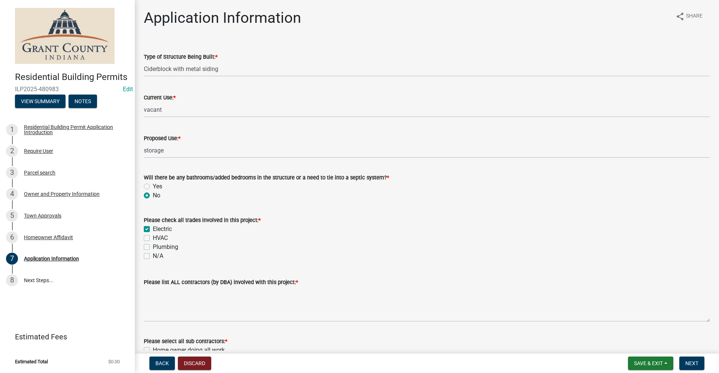
click at [153, 247] on label "Plumbing" at bounding box center [165, 247] width 25 height 9
click at [153, 247] on input "Plumbing" at bounding box center [155, 245] width 5 height 5
checkbox input "true"
checkbox input "false"
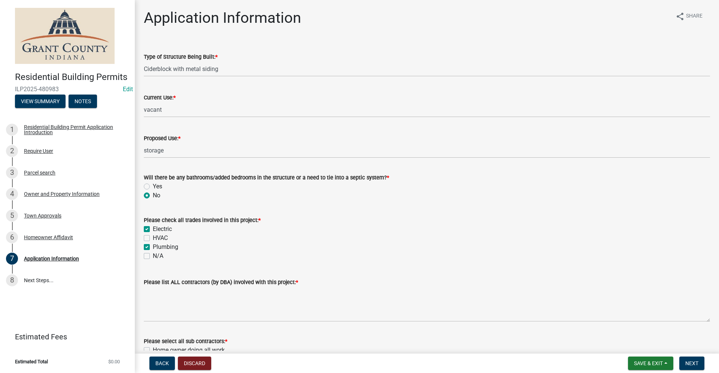
checkbox input "true"
checkbox input "false"
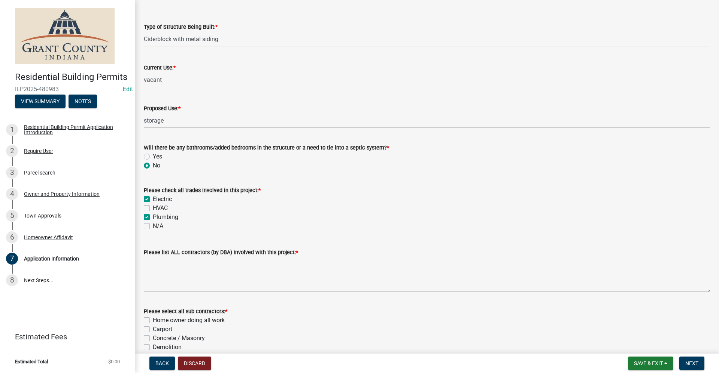
scroll to position [112, 0]
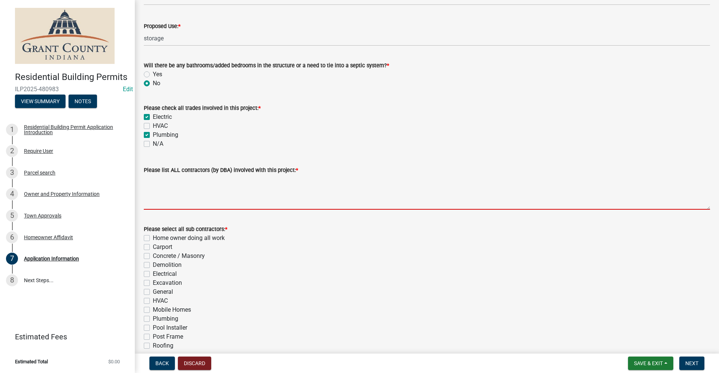
click at [154, 199] on textarea "Please list ALL contractors (by DBA) involved with this project: *" at bounding box center [427, 192] width 566 height 35
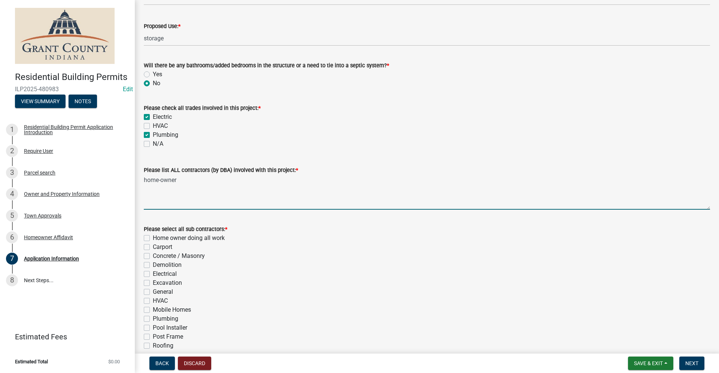
type textarea "home-owner"
click at [153, 238] on label "Home owner doing all work" at bounding box center [189, 238] width 72 height 9
click at [153, 238] on input "Home owner doing all work" at bounding box center [155, 236] width 5 height 5
checkbox input "true"
checkbox input "false"
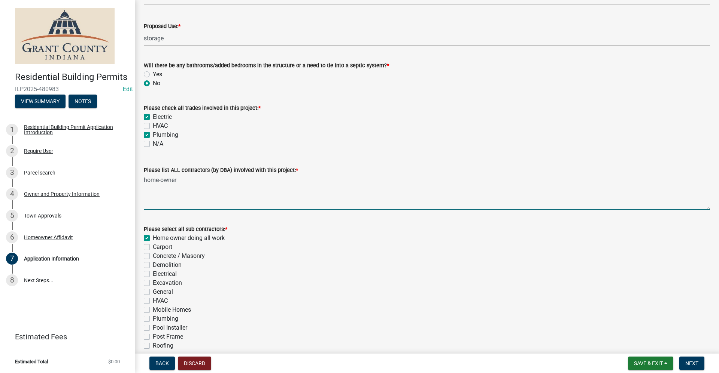
checkbox input "false"
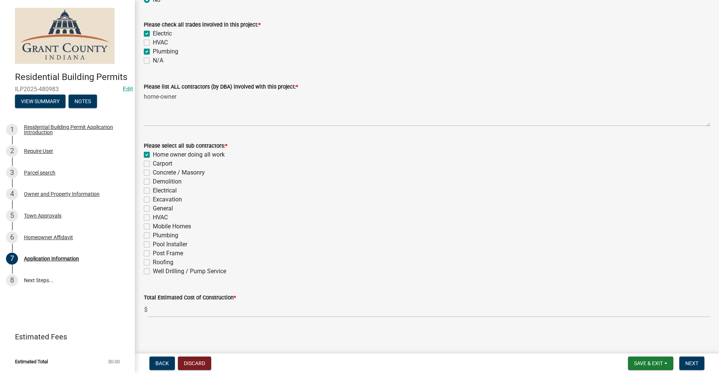
scroll to position [198, 0]
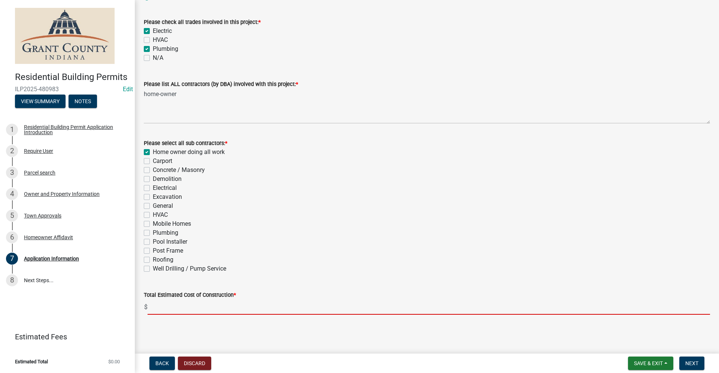
click at [160, 308] on input "text" at bounding box center [428, 307] width 562 height 15
click at [153, 310] on input "text" at bounding box center [428, 307] width 562 height 15
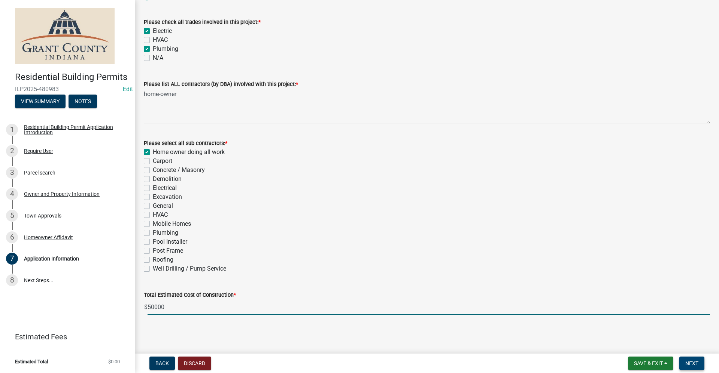
click at [690, 362] on span "Next" at bounding box center [691, 364] width 13 height 6
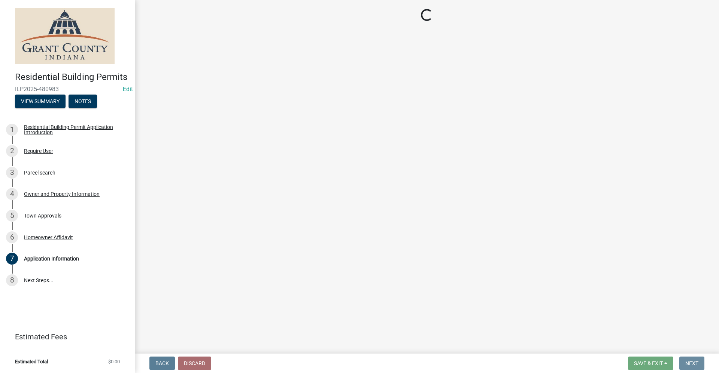
scroll to position [0, 0]
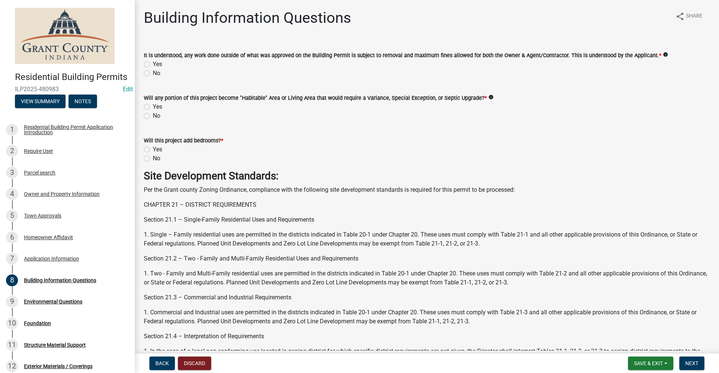
click at [153, 63] on label "Yes" at bounding box center [157, 64] width 9 height 9
click at [153, 63] on input "Yes" at bounding box center [155, 62] width 5 height 5
click at [153, 116] on label "No" at bounding box center [156, 116] width 7 height 9
click at [153, 116] on input "No" at bounding box center [155, 114] width 5 height 5
click at [153, 161] on label "No" at bounding box center [156, 158] width 7 height 9
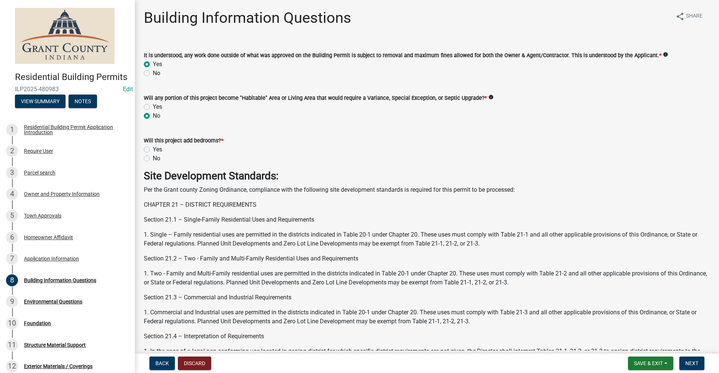
click at [153, 159] on input "No" at bounding box center [155, 156] width 5 height 5
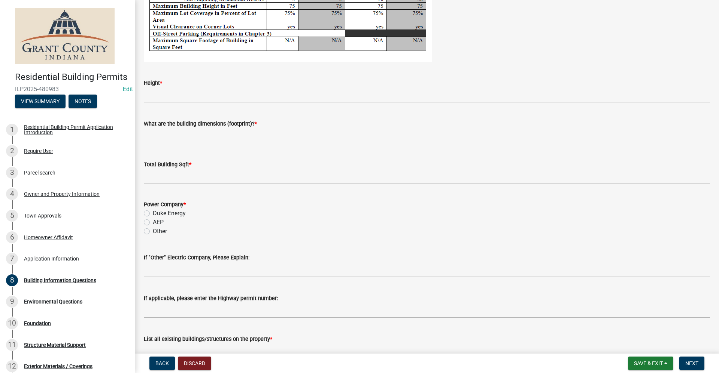
scroll to position [1385, 0]
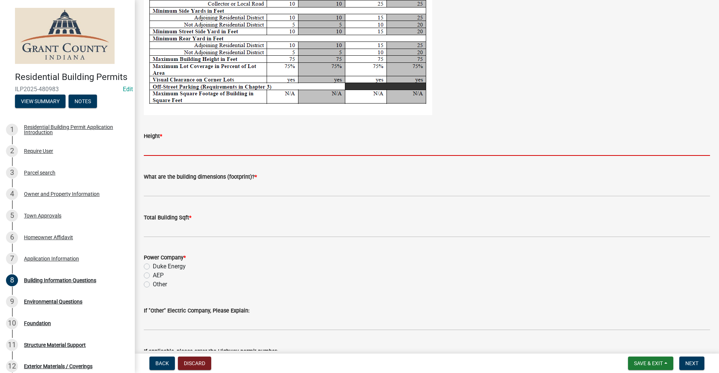
click at [148, 147] on input "Height *" at bounding box center [427, 148] width 566 height 15
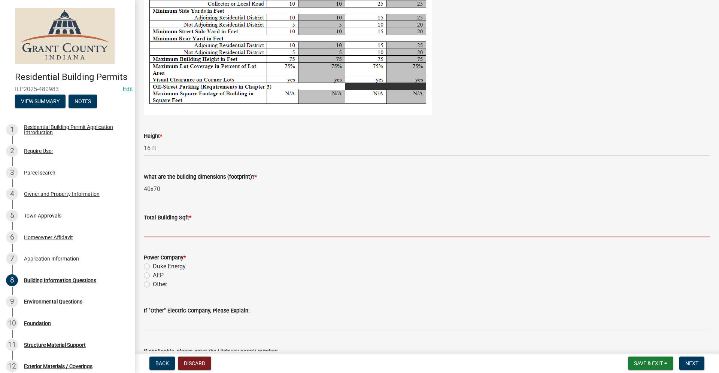
click at [149, 231] on input "text" at bounding box center [427, 229] width 566 height 15
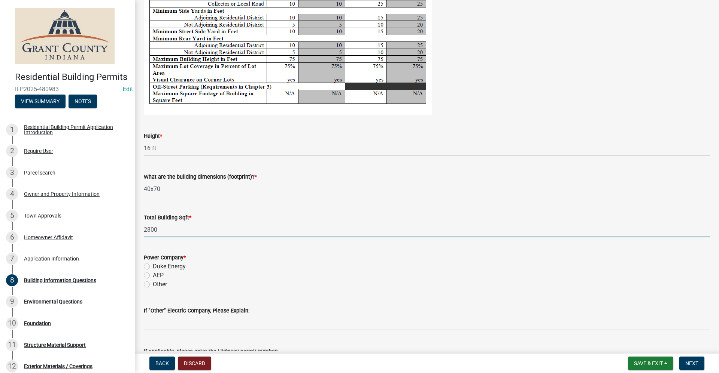
click at [153, 277] on label "AEP" at bounding box center [158, 275] width 11 height 9
click at [153, 276] on input "AEP" at bounding box center [155, 273] width 5 height 5
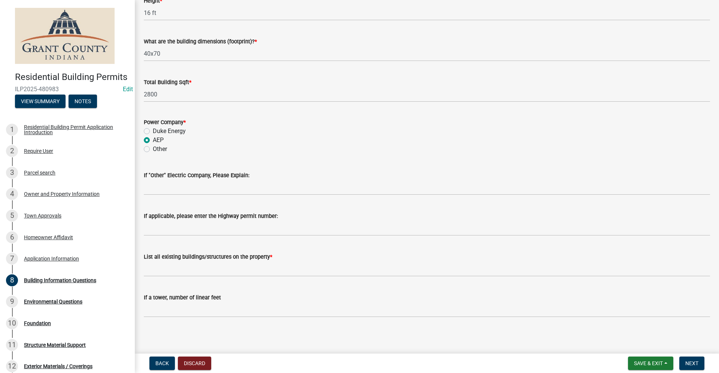
scroll to position [1523, 0]
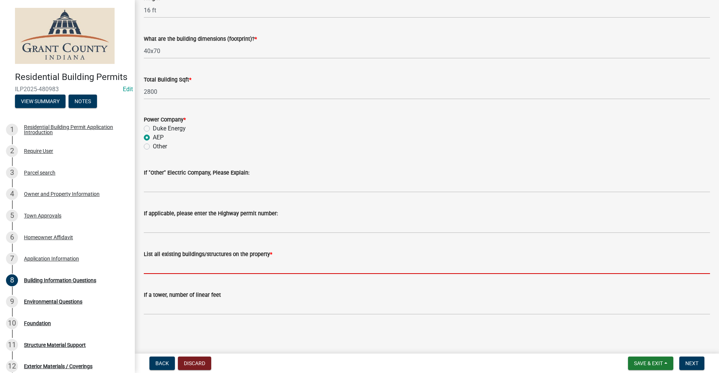
click at [160, 268] on input "List all existing buildings/structures on the property *" at bounding box center [427, 266] width 566 height 15
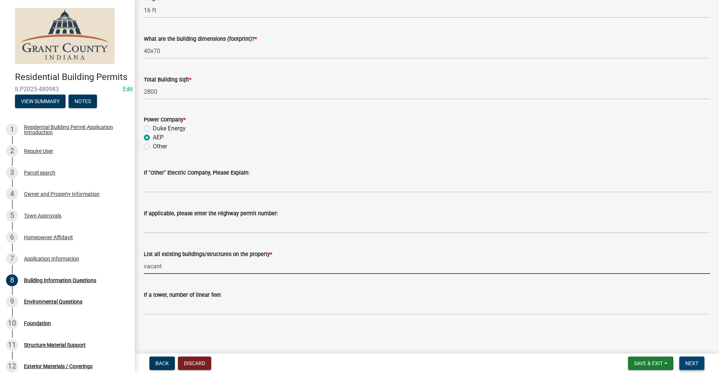
click at [694, 365] on span "Next" at bounding box center [691, 364] width 13 height 6
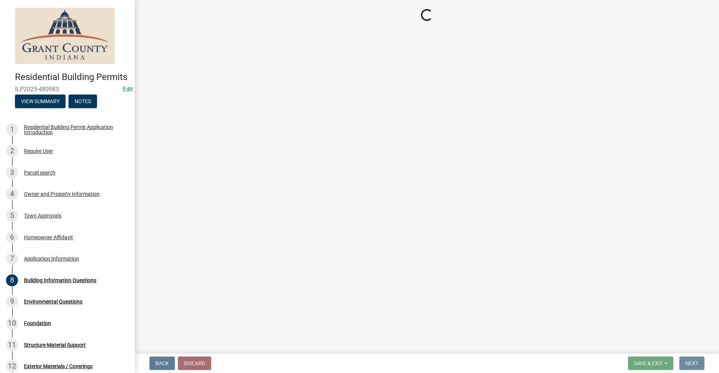
scroll to position [0, 0]
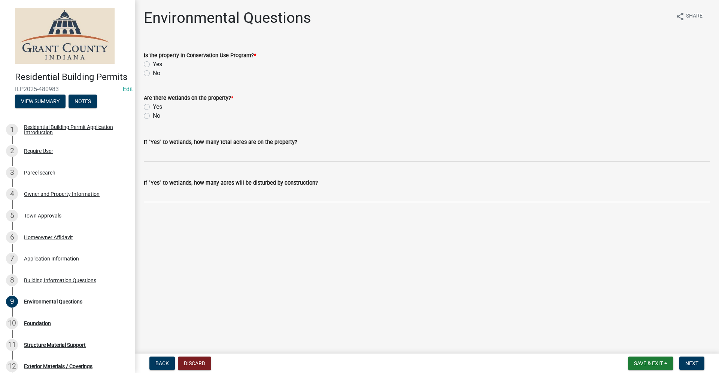
click at [153, 72] on label "No" at bounding box center [156, 73] width 7 height 9
click at [153, 72] on input "No" at bounding box center [155, 71] width 5 height 5
click at [153, 116] on label "No" at bounding box center [156, 116] width 7 height 9
click at [153, 116] on input "No" at bounding box center [155, 114] width 5 height 5
click at [689, 366] on span "Next" at bounding box center [691, 364] width 13 height 6
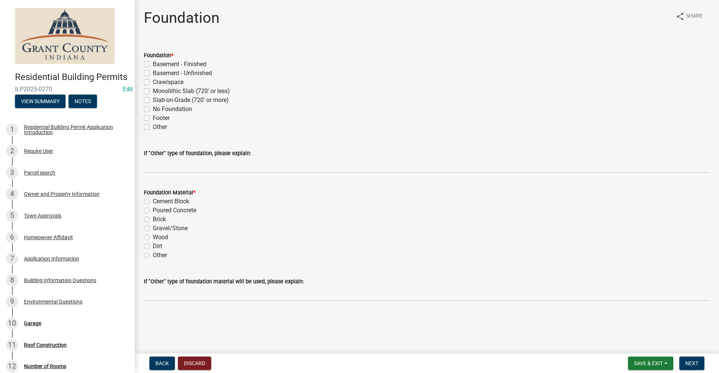
click at [153, 100] on label "Slab-on-Grade (720' or more)" at bounding box center [191, 100] width 76 height 9
click at [153, 100] on input "Slab-on-Grade (720' or more)" at bounding box center [155, 98] width 5 height 5
click at [153, 211] on label "Poured Concrete" at bounding box center [174, 210] width 43 height 9
click at [153, 211] on input "Poured Concrete" at bounding box center [155, 208] width 5 height 5
click at [689, 366] on span "Next" at bounding box center [691, 364] width 13 height 6
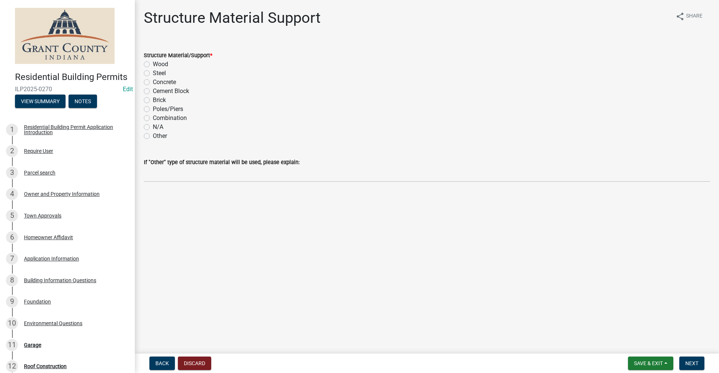
click at [153, 74] on label "Steel" at bounding box center [159, 73] width 13 height 9
click at [153, 74] on input "Steel" at bounding box center [155, 71] width 5 height 5
click at [696, 365] on span "Next" at bounding box center [691, 364] width 13 height 6
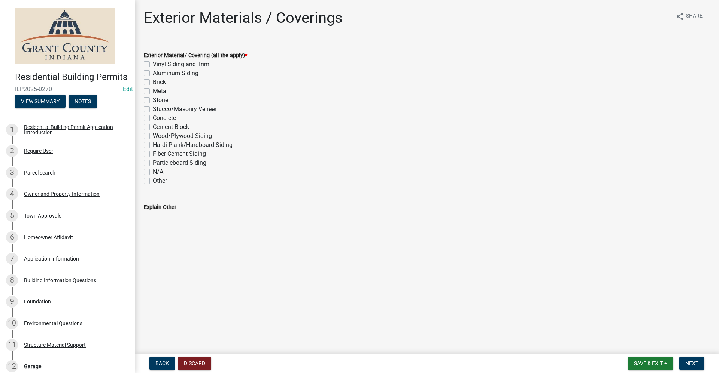
click at [153, 91] on label "Metal" at bounding box center [160, 91] width 15 height 9
click at [153, 91] on input "Metal" at bounding box center [155, 89] width 5 height 5
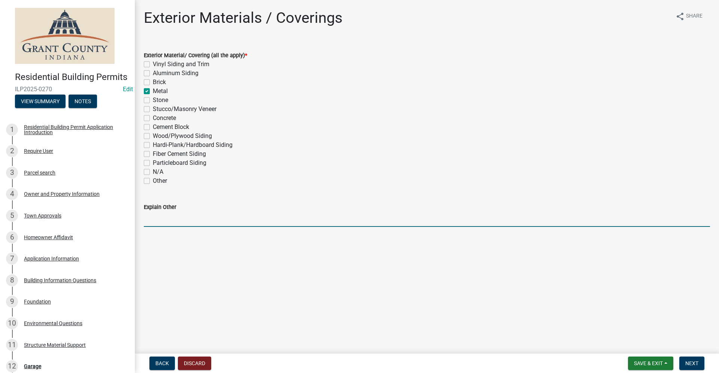
drag, startPoint x: 163, startPoint y: 220, endPoint x: 168, endPoint y: 224, distance: 7.2
click at [163, 222] on input "Explain Other" at bounding box center [427, 219] width 566 height 15
click at [692, 364] on span "Next" at bounding box center [691, 364] width 13 height 6
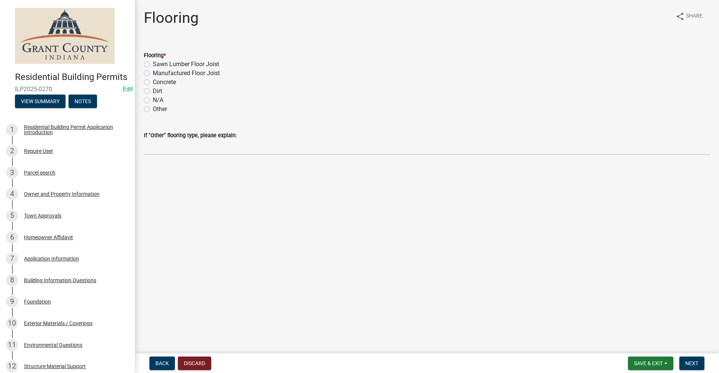
click at [153, 83] on label "Concrete" at bounding box center [164, 82] width 23 height 9
click at [153, 83] on input "Concrete" at bounding box center [155, 80] width 5 height 5
click at [692, 362] on span "Next" at bounding box center [691, 364] width 13 height 6
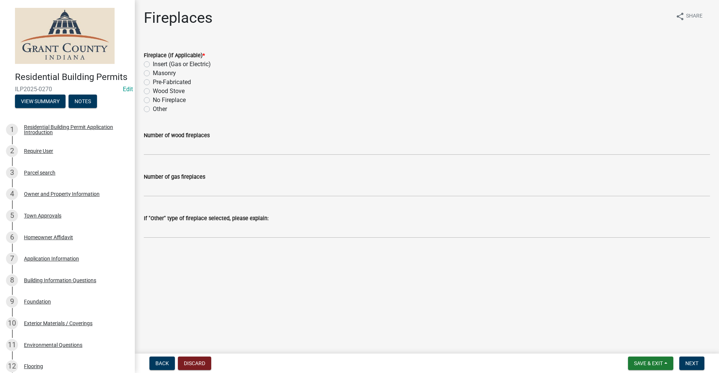
click at [153, 99] on label "No Fireplace" at bounding box center [169, 100] width 33 height 9
click at [153, 99] on input "No Fireplace" at bounding box center [155, 98] width 5 height 5
click at [695, 367] on button "Next" at bounding box center [691, 363] width 25 height 13
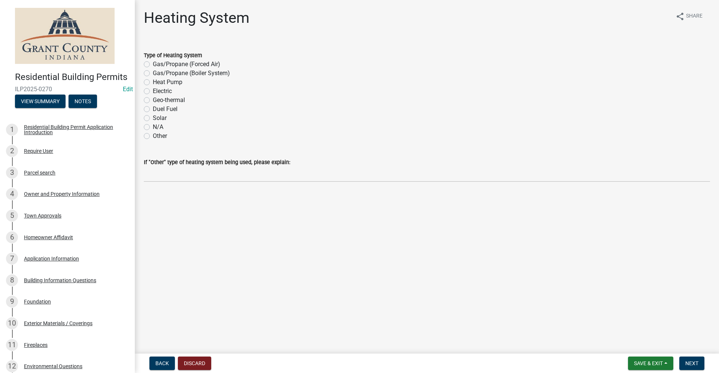
click at [153, 128] on label "N/A" at bounding box center [158, 127] width 10 height 9
click at [153, 128] on input "N/A" at bounding box center [155, 125] width 5 height 5
click at [698, 365] on span "Next" at bounding box center [691, 364] width 13 height 6
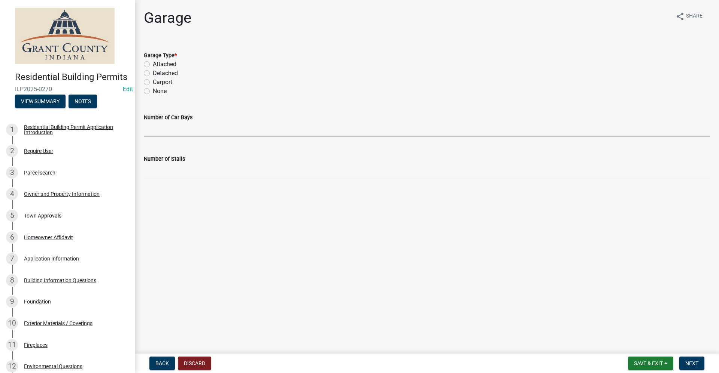
drag, startPoint x: 147, startPoint y: 92, endPoint x: 152, endPoint y: 95, distance: 5.7
click at [153, 92] on label "None" at bounding box center [160, 91] width 14 height 9
click at [153, 92] on input "None" at bounding box center [155, 89] width 5 height 5
click at [693, 367] on button "Next" at bounding box center [691, 363] width 25 height 13
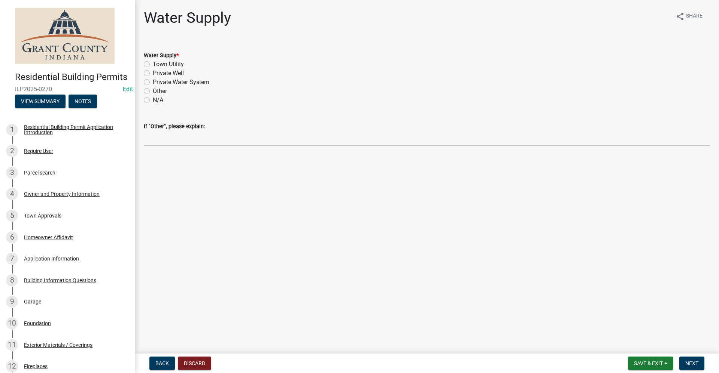
click at [153, 64] on label "Town Utility" at bounding box center [168, 64] width 31 height 9
click at [153, 64] on input "Town Utility" at bounding box center [155, 62] width 5 height 5
click at [686, 365] on span "Next" at bounding box center [691, 364] width 13 height 6
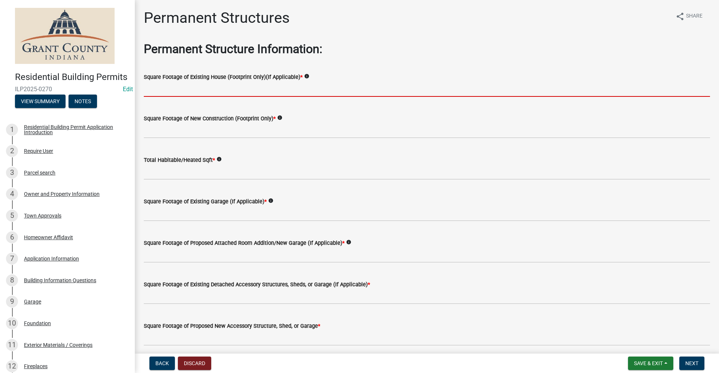
click at [168, 87] on input "text" at bounding box center [427, 89] width 566 height 15
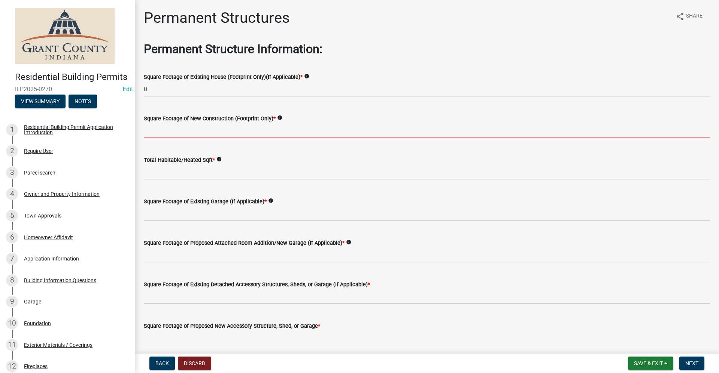
click at [171, 131] on input "text" at bounding box center [427, 130] width 566 height 15
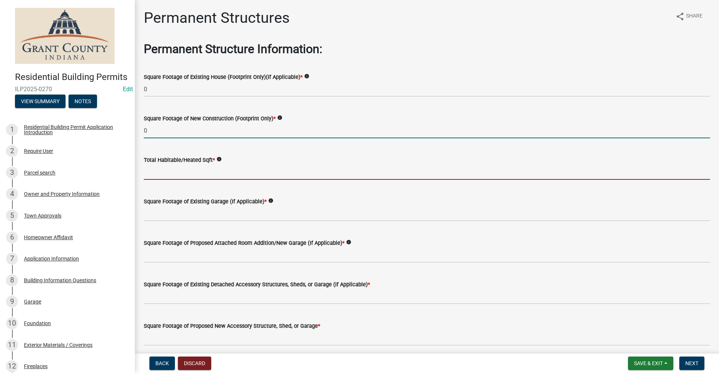
click at [164, 171] on input "text" at bounding box center [427, 172] width 566 height 15
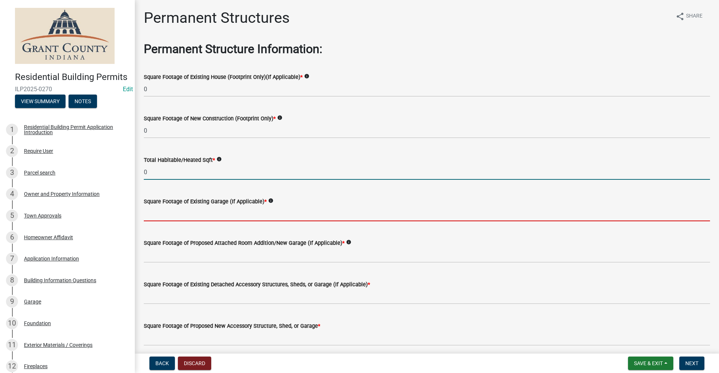
click at [158, 212] on input "text" at bounding box center [427, 213] width 566 height 15
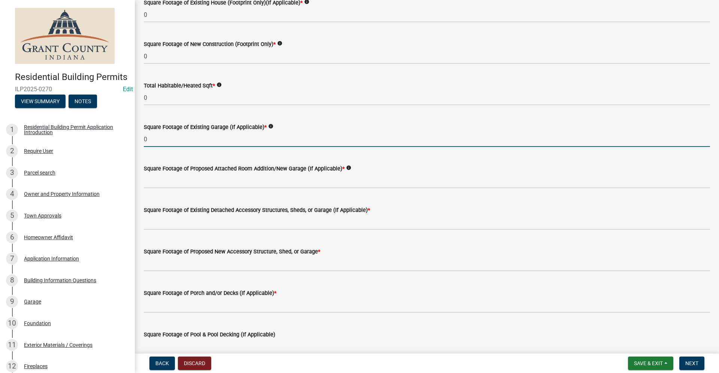
scroll to position [75, 0]
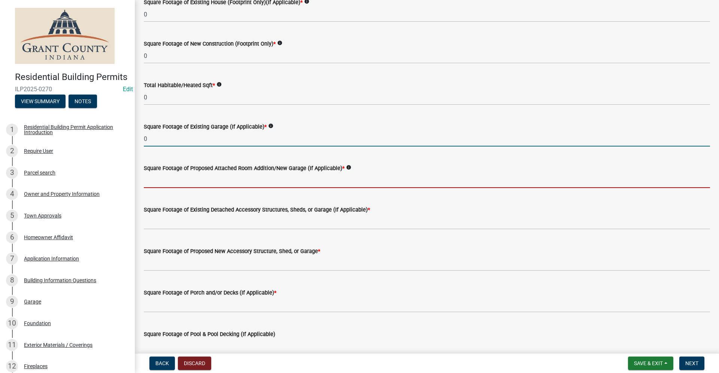
click at [187, 182] on input "text" at bounding box center [427, 180] width 566 height 15
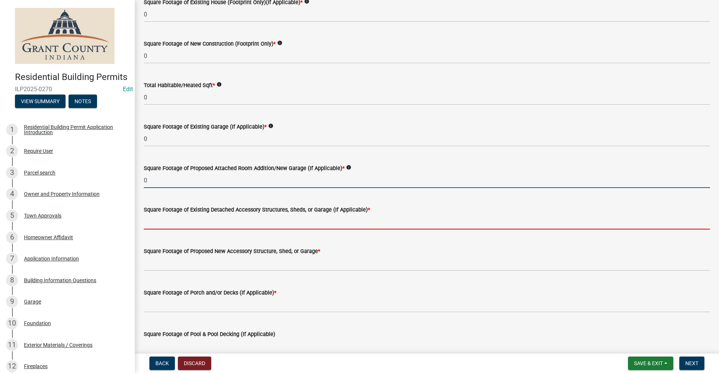
click at [195, 220] on input "text" at bounding box center [427, 221] width 566 height 15
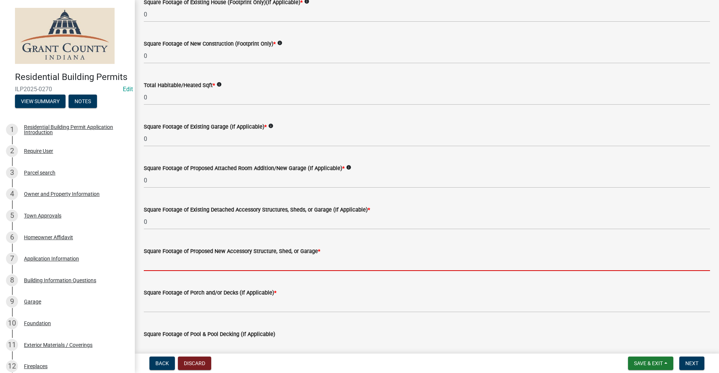
click at [149, 264] on input "text" at bounding box center [427, 263] width 566 height 15
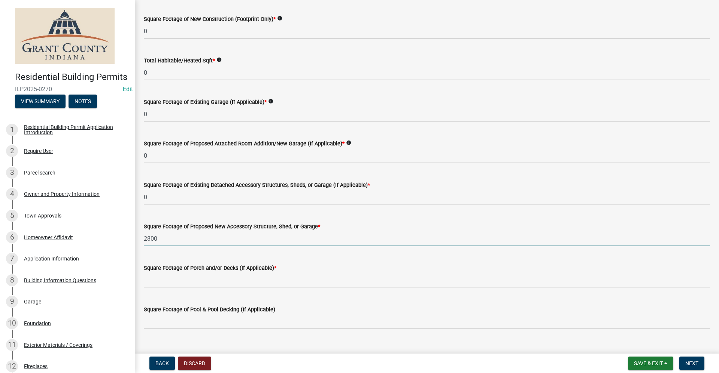
scroll to position [112, 0]
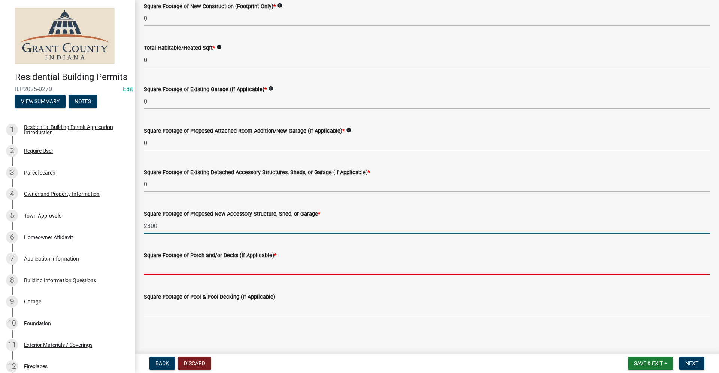
click at [172, 268] on input "text" at bounding box center [427, 267] width 566 height 15
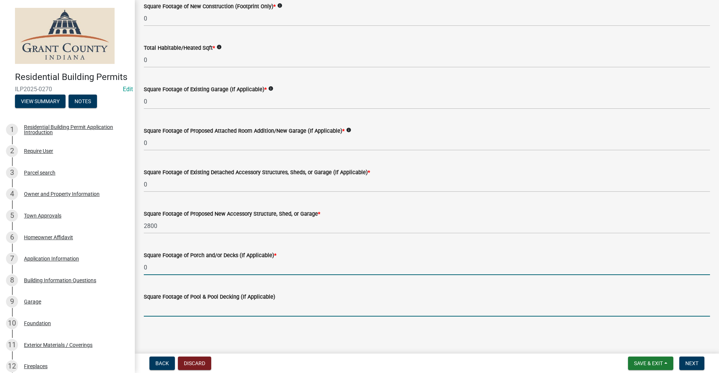
click at [192, 306] on input "text" at bounding box center [427, 309] width 566 height 15
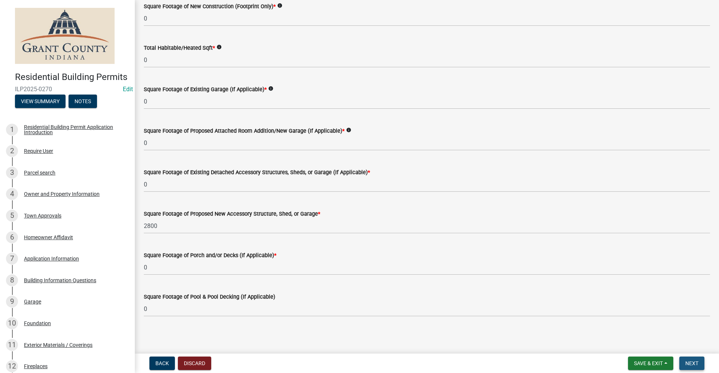
click at [695, 367] on button "Next" at bounding box center [691, 363] width 25 height 13
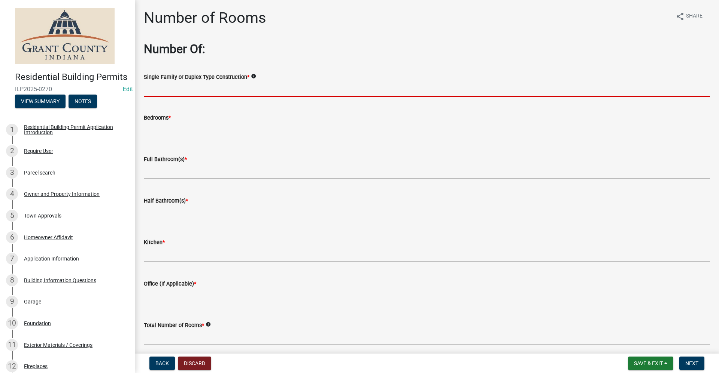
click at [160, 92] on input "Single Family or Duplex Type Construction *" at bounding box center [427, 89] width 566 height 15
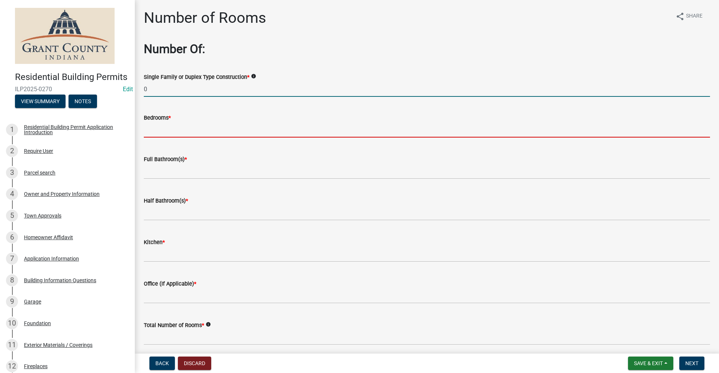
click at [160, 133] on input "text" at bounding box center [427, 129] width 566 height 15
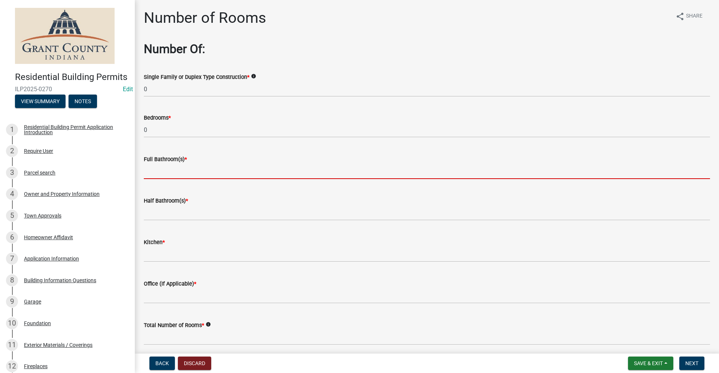
click at [158, 173] on input "text" at bounding box center [427, 171] width 566 height 15
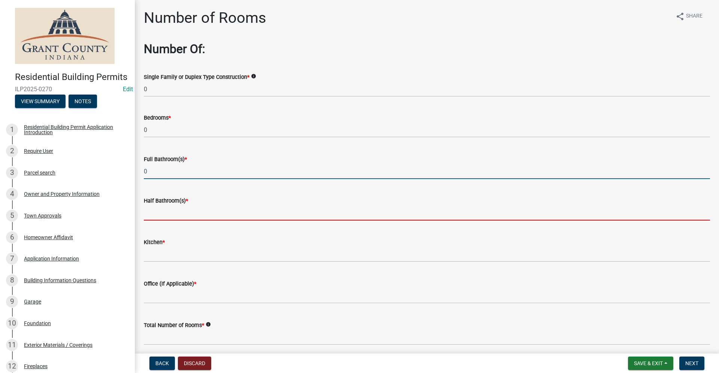
click at [153, 216] on input "text" at bounding box center [427, 212] width 566 height 15
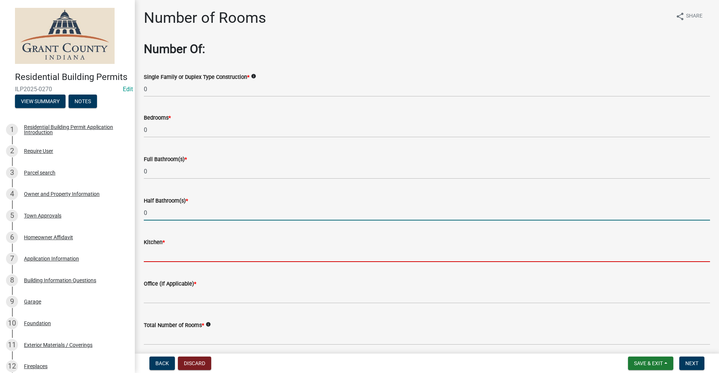
drag, startPoint x: 151, startPoint y: 254, endPoint x: 159, endPoint y: 256, distance: 7.9
click at [151, 254] on input "text" at bounding box center [427, 254] width 566 height 15
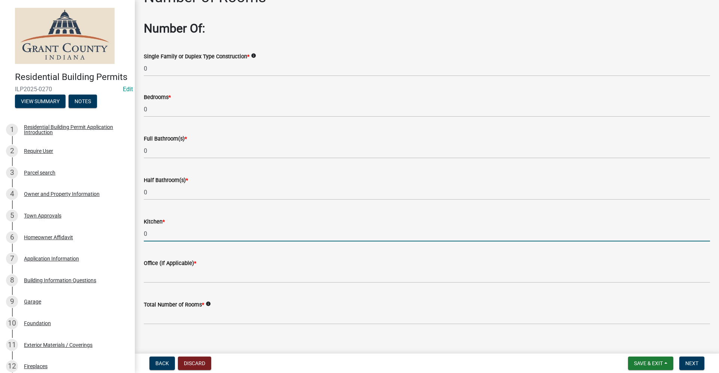
scroll to position [30, 0]
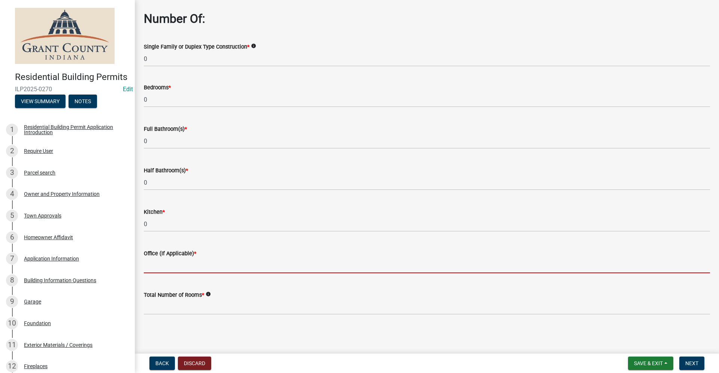
click at [162, 261] on input "text" at bounding box center [427, 265] width 566 height 15
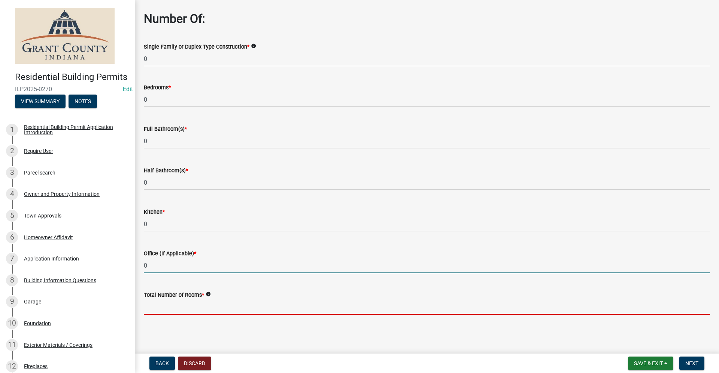
click at [167, 306] on input "text" at bounding box center [427, 307] width 566 height 15
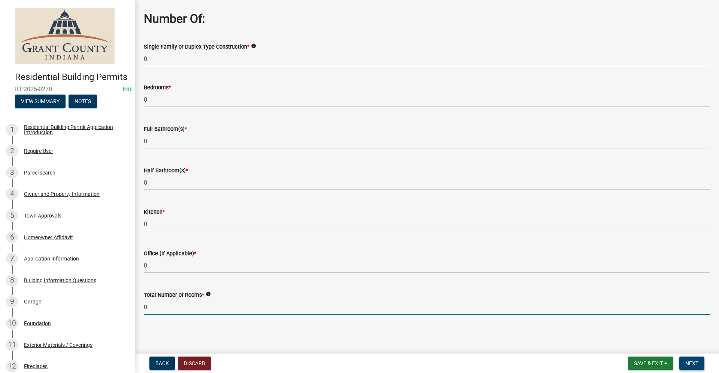
click at [693, 365] on span "Next" at bounding box center [691, 364] width 13 height 6
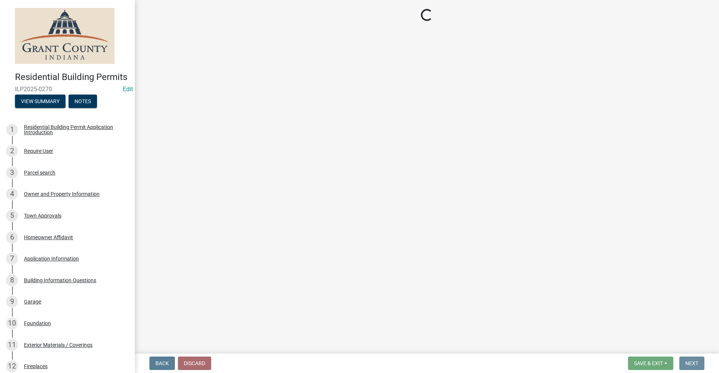
scroll to position [0, 0]
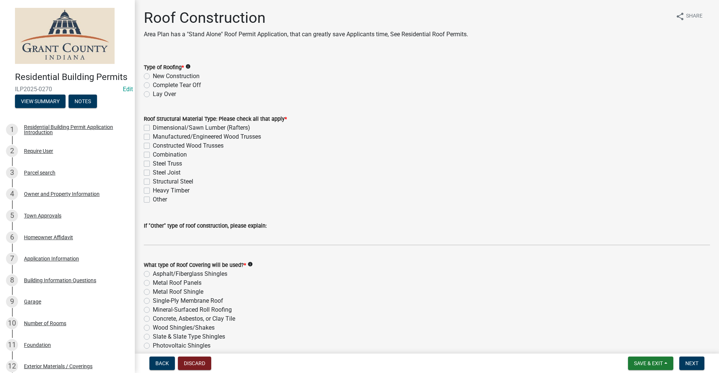
click at [153, 75] on label "New Construction" at bounding box center [176, 76] width 47 height 9
click at [153, 75] on input "New Construction" at bounding box center [155, 74] width 5 height 5
click at [153, 164] on label "Steel Truss" at bounding box center [167, 163] width 29 height 9
click at [153, 164] on input "Steel Truss" at bounding box center [155, 161] width 5 height 5
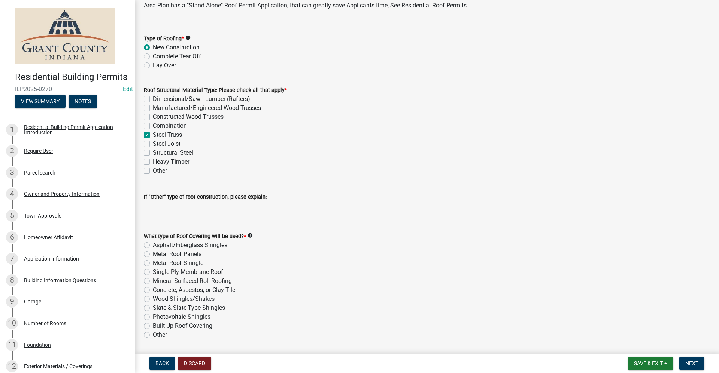
scroll to position [94, 0]
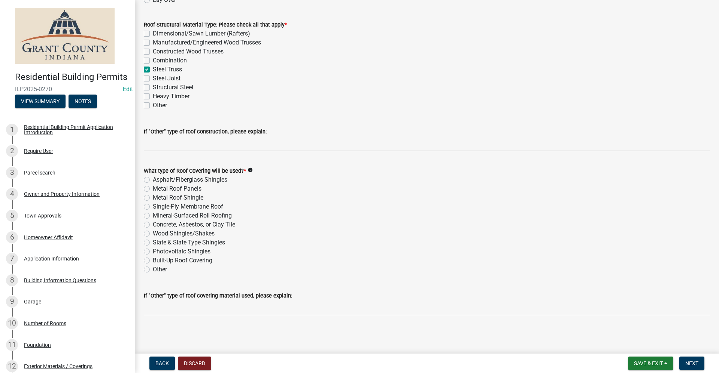
click at [153, 188] on label "Metal Roof Panels" at bounding box center [177, 188] width 49 height 9
click at [153, 188] on input "Metal Roof Panels" at bounding box center [155, 186] width 5 height 5
click at [696, 362] on span "Next" at bounding box center [691, 364] width 13 height 6
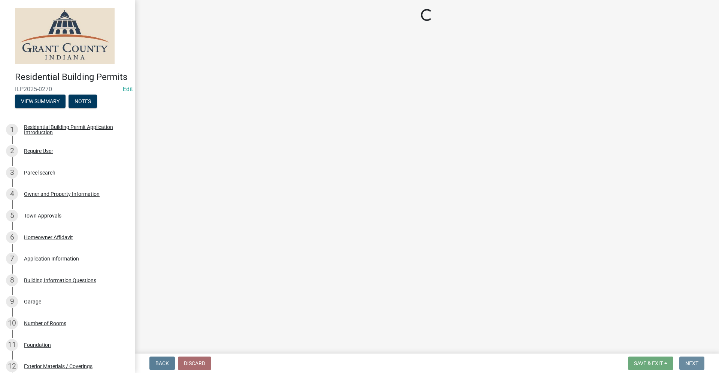
scroll to position [0, 0]
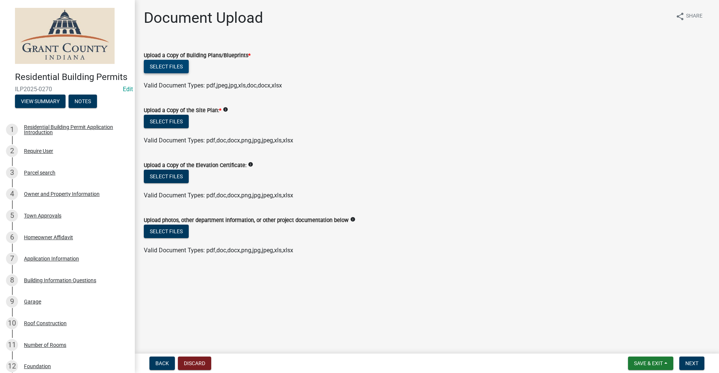
click at [172, 69] on button "Select files" at bounding box center [166, 66] width 45 height 13
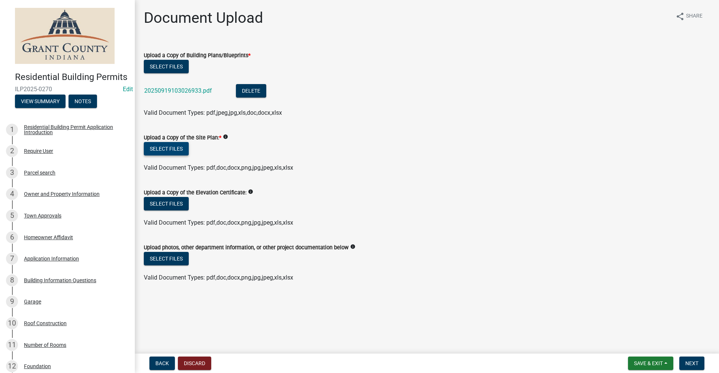
click at [157, 149] on button "Select files" at bounding box center [166, 148] width 45 height 13
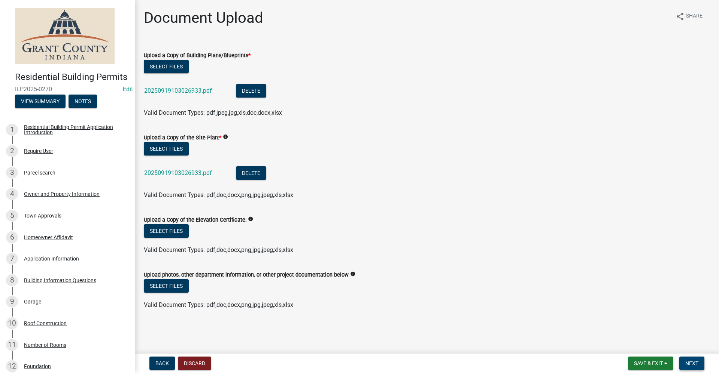
click at [693, 364] on span "Next" at bounding box center [691, 364] width 13 height 6
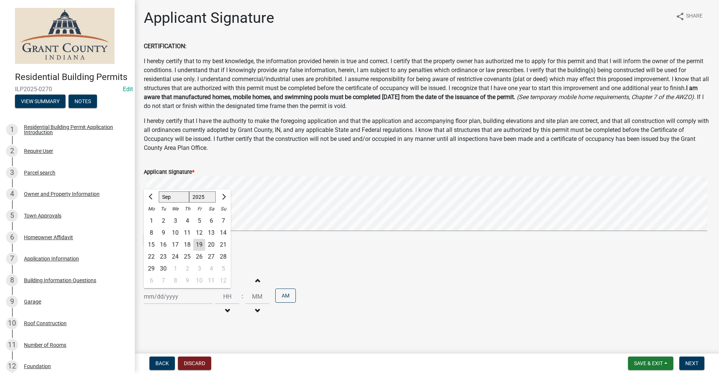
click at [149, 300] on div "[PERSON_NAME] Feb Mar Apr [PERSON_NAME][DATE] Oct Nov [DATE] 1526 1527 1528 152…" at bounding box center [178, 296] width 68 height 15
click at [199, 246] on div "19" at bounding box center [199, 245] width 12 height 12
click at [694, 365] on span "Next" at bounding box center [691, 364] width 13 height 6
click at [693, 363] on span "Next" at bounding box center [691, 364] width 13 height 6
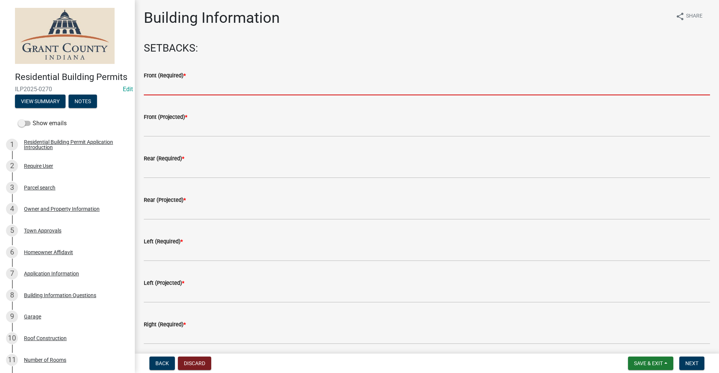
click at [173, 91] on input "text" at bounding box center [427, 87] width 566 height 15
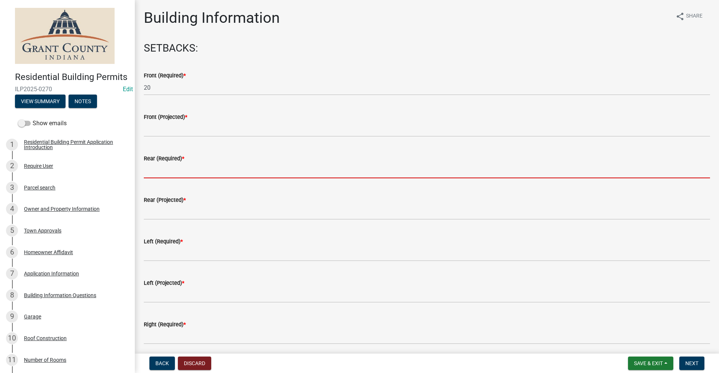
click at [151, 174] on input "text" at bounding box center [427, 170] width 566 height 15
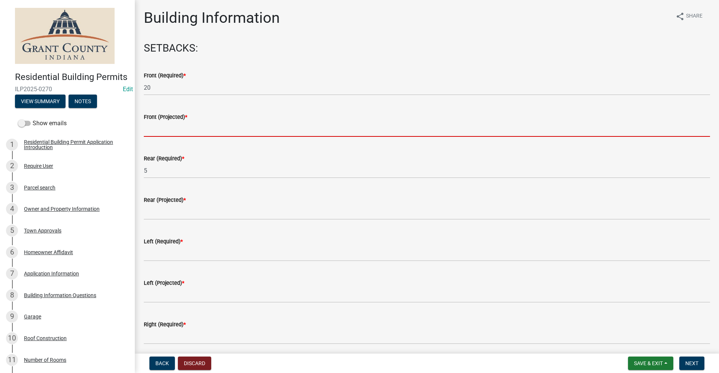
drag, startPoint x: 155, startPoint y: 131, endPoint x: 160, endPoint y: 133, distance: 4.7
click at [155, 131] on input "text" at bounding box center [427, 129] width 566 height 15
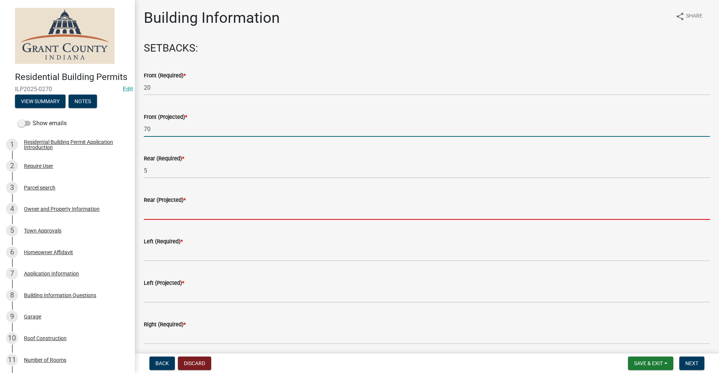
click at [171, 214] on input "text" at bounding box center [427, 212] width 566 height 15
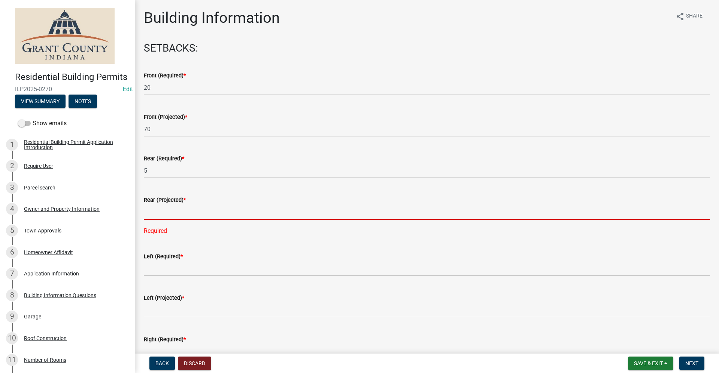
click at [152, 214] on input "text" at bounding box center [427, 212] width 566 height 15
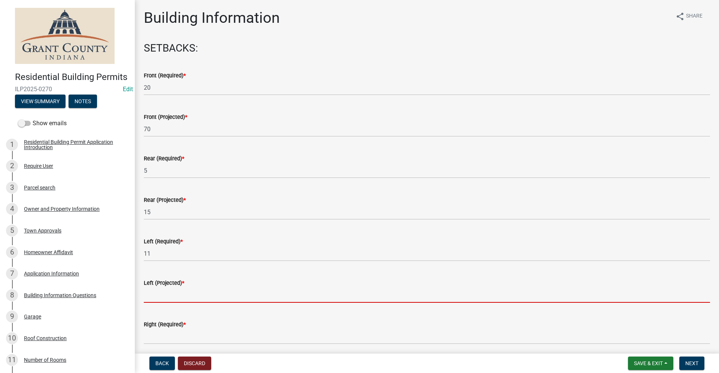
click at [155, 294] on input "text" at bounding box center [427, 295] width 566 height 15
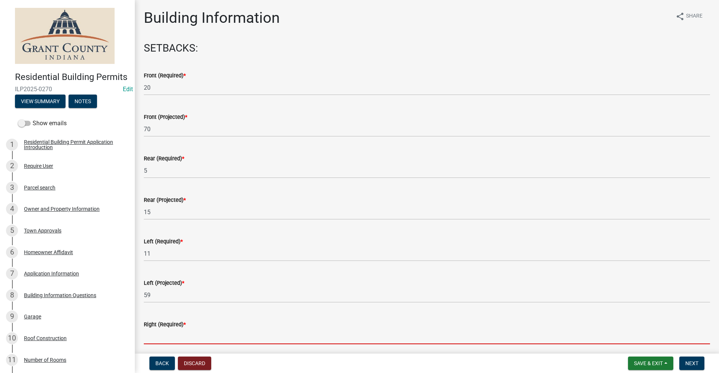
click at [169, 336] on input "text" at bounding box center [427, 336] width 566 height 15
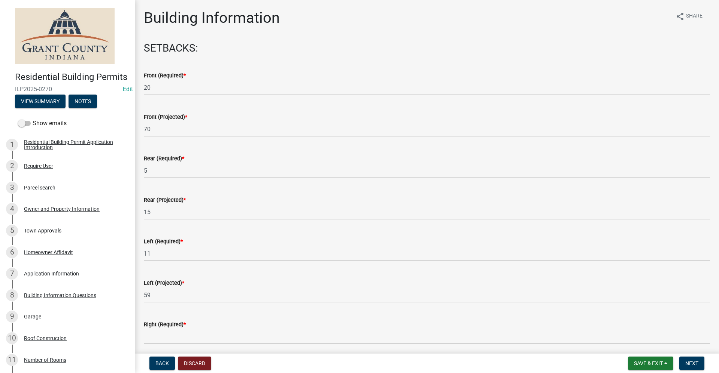
drag, startPoint x: 387, startPoint y: 309, endPoint x: 390, endPoint y: 325, distance: 16.2
click at [390, 325] on div "Right (Required) * Required" at bounding box center [427, 335] width 566 height 51
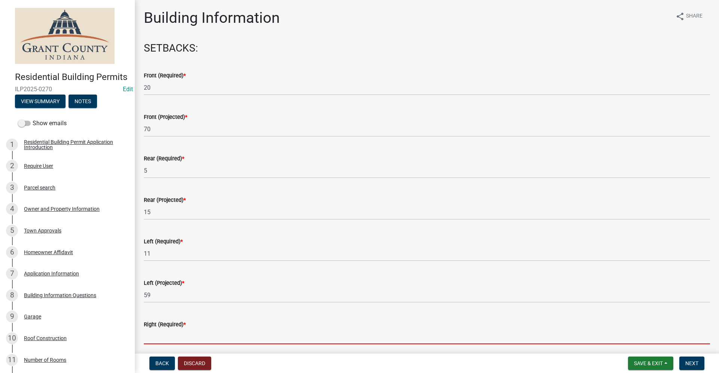
click at [153, 339] on input "text" at bounding box center [427, 336] width 566 height 15
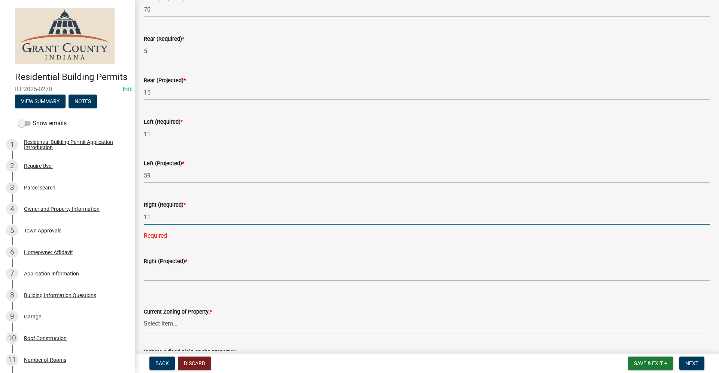
scroll to position [142, 0]
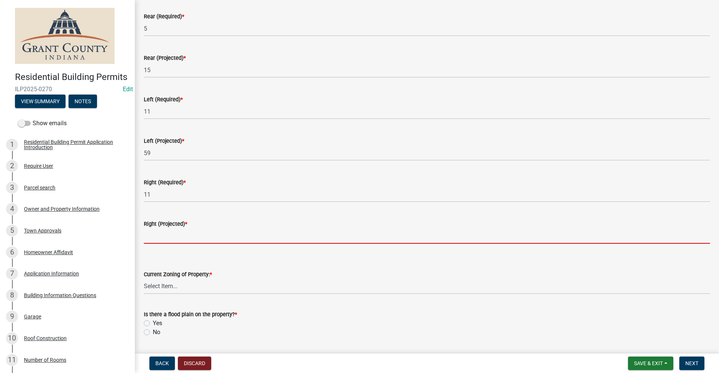
click at [150, 255] on wm-data-entity-input-list "SETBACKS: Front (Required) * 20 Front (Projected) * 70 Rear (Required) * 5 Rear…" at bounding box center [427, 282] width 566 height 764
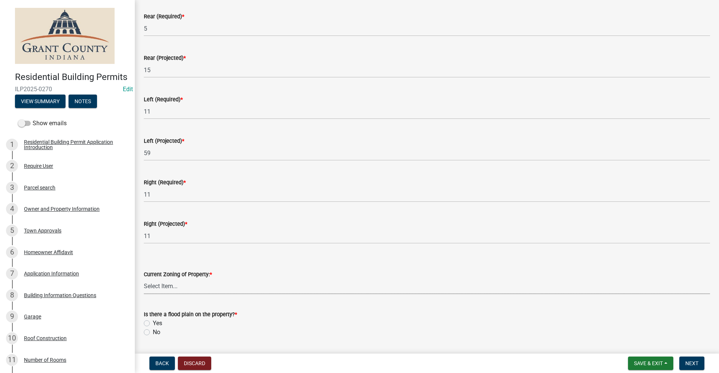
click at [153, 287] on select "Select Item... AG RS R1 R2 R3 R4 R5 PB NC LB CC GB I1 I2 I3 MH" at bounding box center [427, 286] width 566 height 15
click at [144, 279] on select "Select Item... AG RS R1 R2 R3 R4 R5 PB NC LB CC GB I1 I2 I3 MH" at bounding box center [427, 286] width 566 height 15
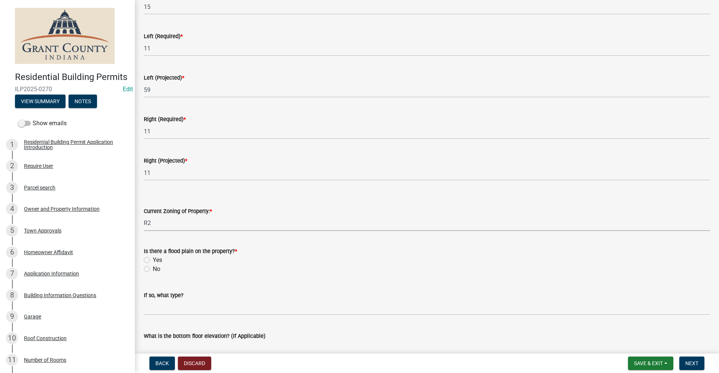
scroll to position [217, 0]
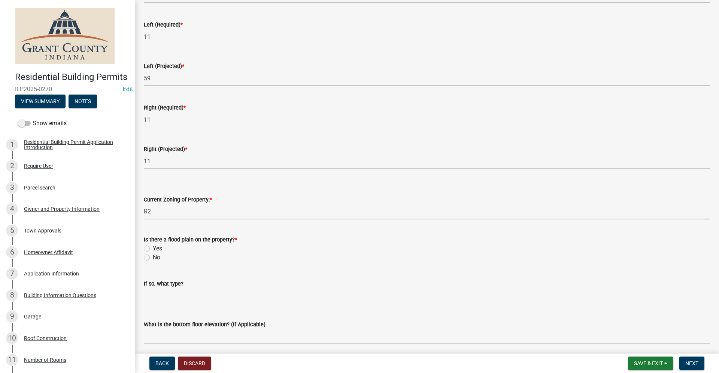
click at [153, 258] on label "No" at bounding box center [156, 257] width 7 height 9
click at [153, 258] on input "No" at bounding box center [155, 255] width 5 height 5
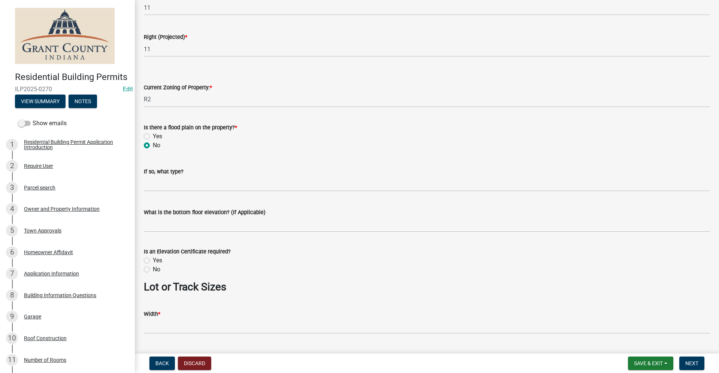
scroll to position [367, 0]
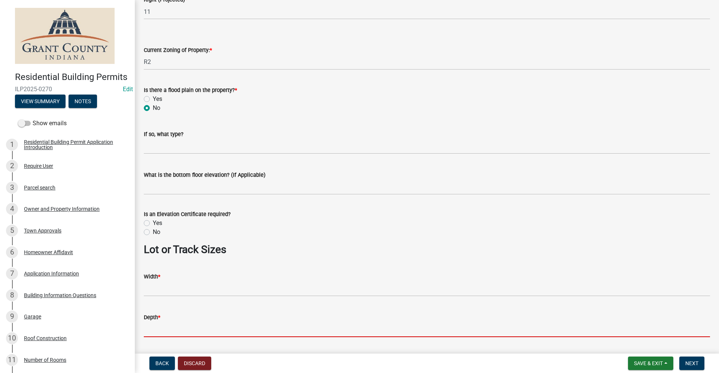
click at [156, 333] on input "Depth *" at bounding box center [427, 329] width 566 height 15
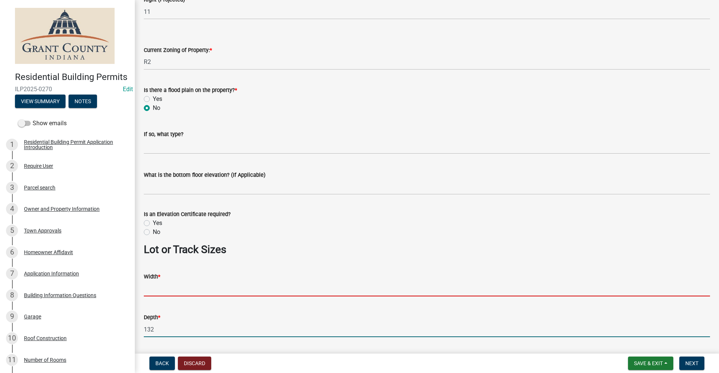
click at [160, 290] on input "Width *" at bounding box center [427, 288] width 566 height 15
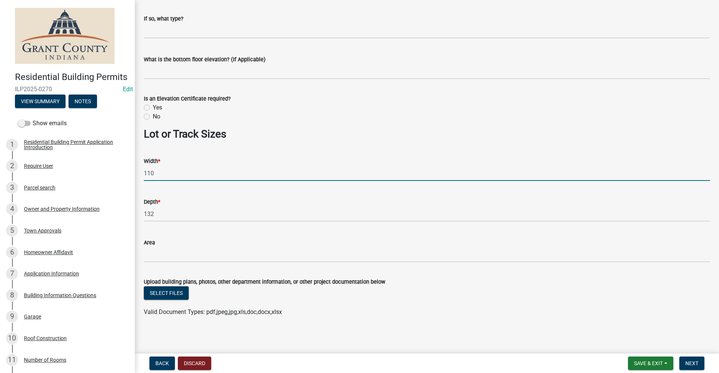
scroll to position [484, 0]
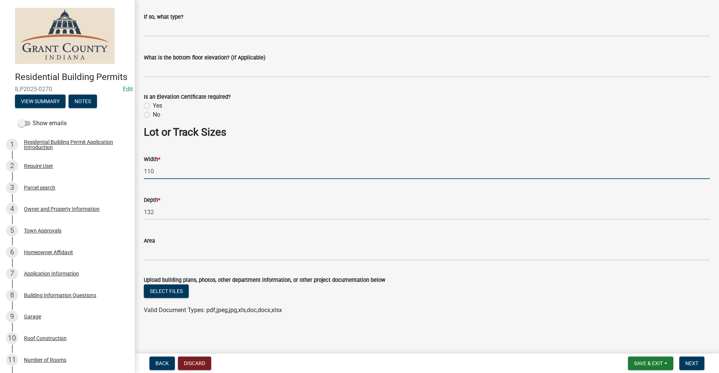
click at [153, 116] on label "No" at bounding box center [156, 114] width 7 height 9
click at [153, 115] on input "No" at bounding box center [155, 112] width 5 height 5
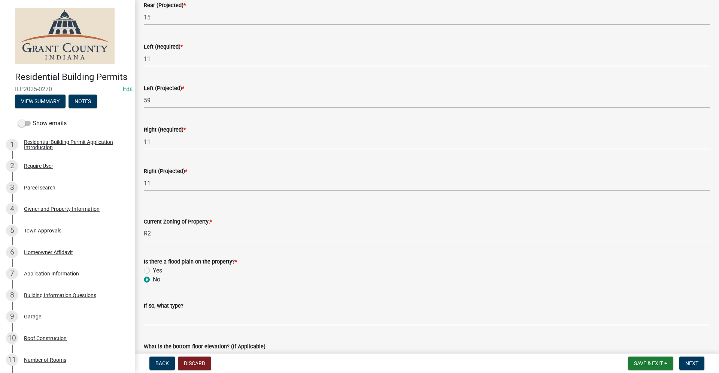
scroll to position [185, 0]
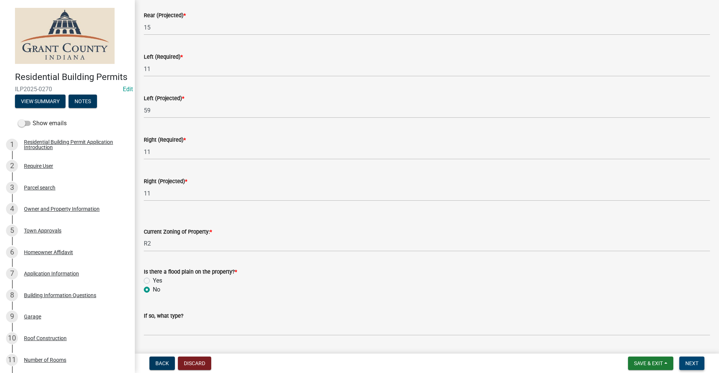
click at [698, 364] on span "Next" at bounding box center [691, 364] width 13 height 6
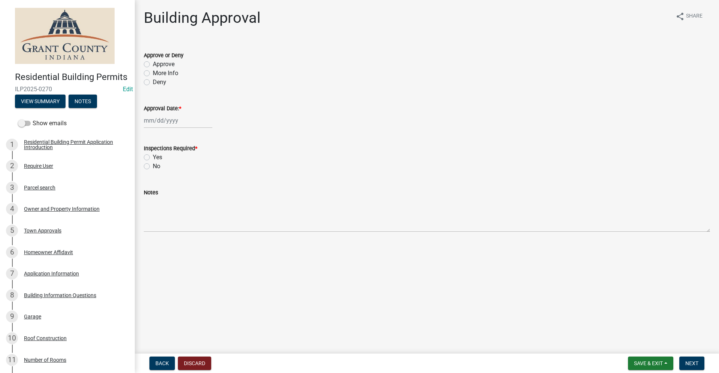
click at [153, 65] on label "Approve" at bounding box center [164, 64] width 22 height 9
click at [153, 65] on input "Approve" at bounding box center [155, 62] width 5 height 5
click at [158, 121] on div "[PERSON_NAME] Feb Mar Apr [PERSON_NAME][DATE] Oct Nov [DATE] 1526 1527 1528 152…" at bounding box center [178, 120] width 68 height 15
click at [199, 184] on div "19" at bounding box center [199, 185] width 12 height 12
click at [153, 157] on label "Yes" at bounding box center [157, 157] width 9 height 9
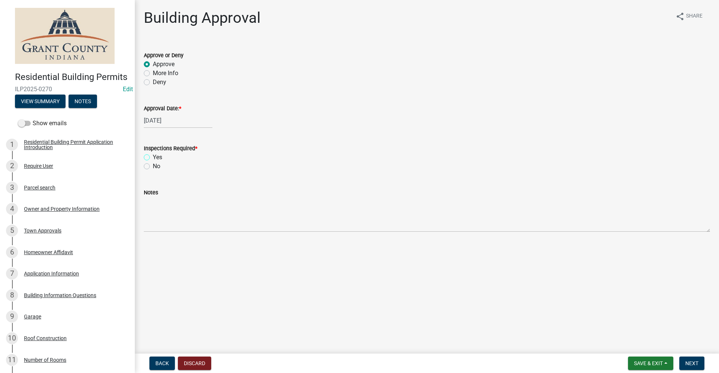
click at [153, 157] on input "Yes" at bounding box center [155, 155] width 5 height 5
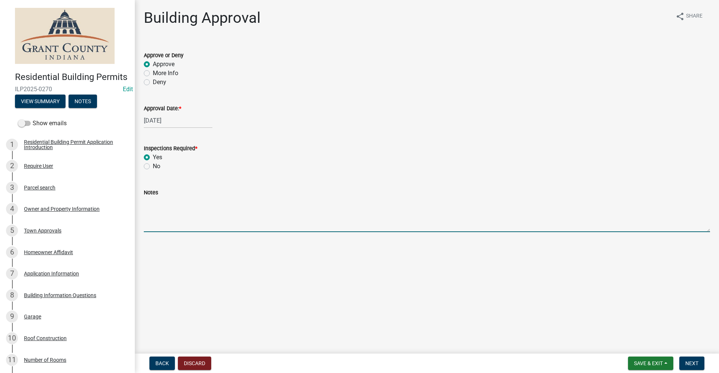
click at [164, 224] on textarea "Notes" at bounding box center [427, 214] width 566 height 35
click at [687, 361] on span "Next" at bounding box center [691, 364] width 13 height 6
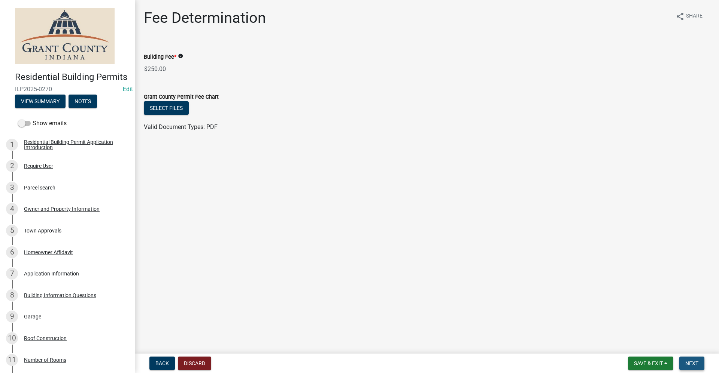
click at [687, 362] on span "Next" at bounding box center [691, 364] width 13 height 6
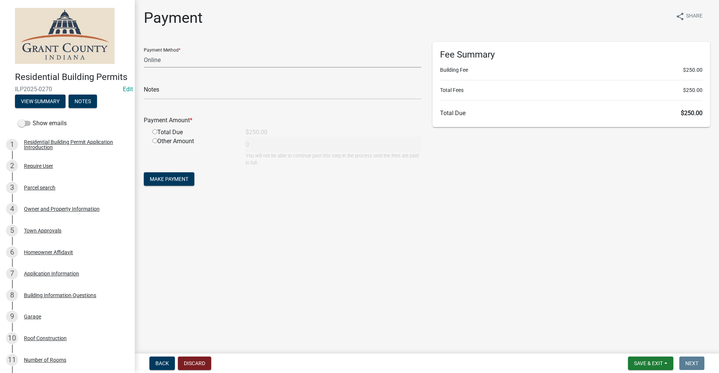
click at [145, 58] on select "Credit Card POS Check Cash Online" at bounding box center [282, 59] width 277 height 15
click at [144, 52] on select "Credit Card POS Check Cash Online" at bounding box center [282, 59] width 277 height 15
click at [170, 94] on input "text" at bounding box center [282, 91] width 277 height 15
click at [156, 132] on input "radio" at bounding box center [154, 131] width 5 height 5
click at [189, 184] on button "Make Payment" at bounding box center [169, 179] width 51 height 13
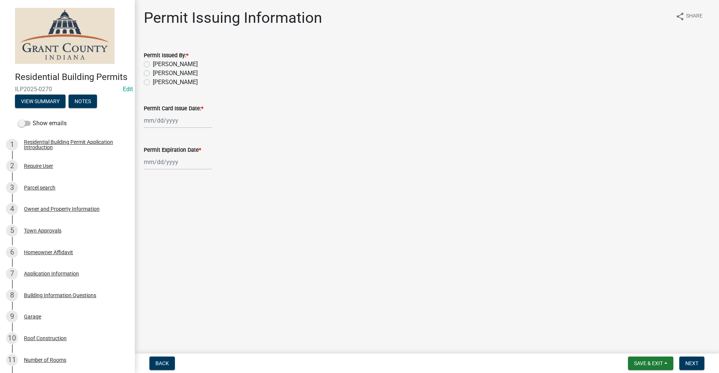
click at [153, 74] on label "[PERSON_NAME]" at bounding box center [175, 73] width 45 height 9
click at [153, 74] on input "[PERSON_NAME]" at bounding box center [155, 71] width 5 height 5
click at [153, 123] on div at bounding box center [178, 120] width 68 height 15
click at [200, 183] on div "19" at bounding box center [199, 185] width 12 height 12
click at [164, 165] on div at bounding box center [178, 162] width 68 height 15
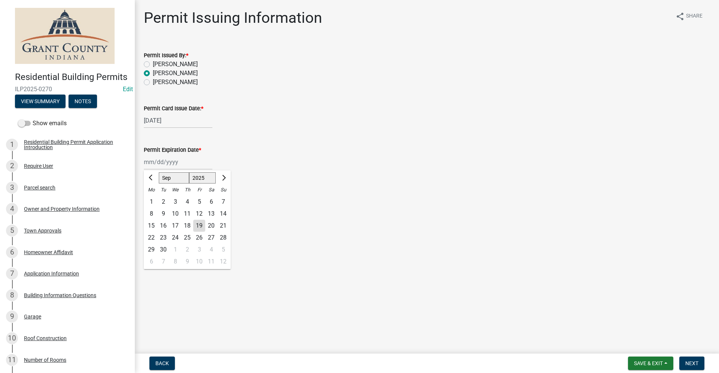
click at [208, 177] on select "1525 1526 1527 1528 1529 1530 1531 1532 1533 1534 1535 1536 1537 1538 1539 1540…" at bounding box center [202, 178] width 27 height 11
click at [189, 173] on select "1525 1526 1527 1528 1529 1530 1531 1532 1533 1534 1535 1536 1537 1538 1539 1540…" at bounding box center [202, 178] width 27 height 11
click at [211, 226] on div "19" at bounding box center [211, 226] width 12 height 12
click at [685, 365] on span "Next" at bounding box center [691, 364] width 13 height 6
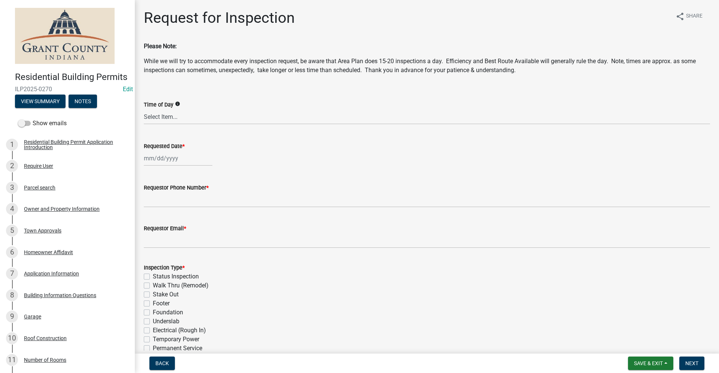
click at [159, 159] on div at bounding box center [178, 158] width 68 height 15
click at [152, 234] on div "22" at bounding box center [151, 234] width 12 height 12
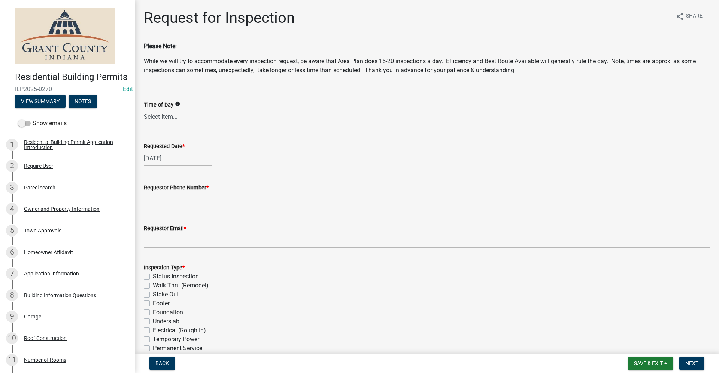
click at [166, 202] on input "Requestor Phone Number *" at bounding box center [427, 199] width 566 height 15
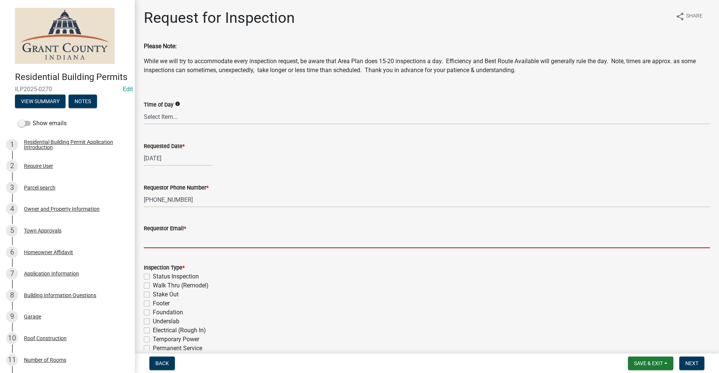
click at [164, 239] on input "Requestor Email *" at bounding box center [427, 240] width 566 height 15
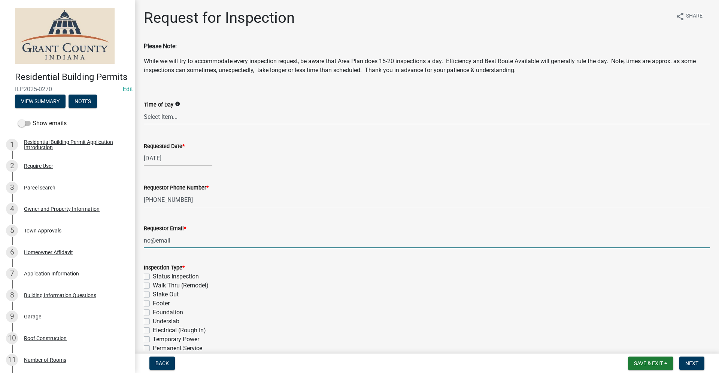
click at [153, 293] on label "Stake Out" at bounding box center [166, 294] width 26 height 9
click at [153, 293] on input "Stake Out" at bounding box center [155, 292] width 5 height 5
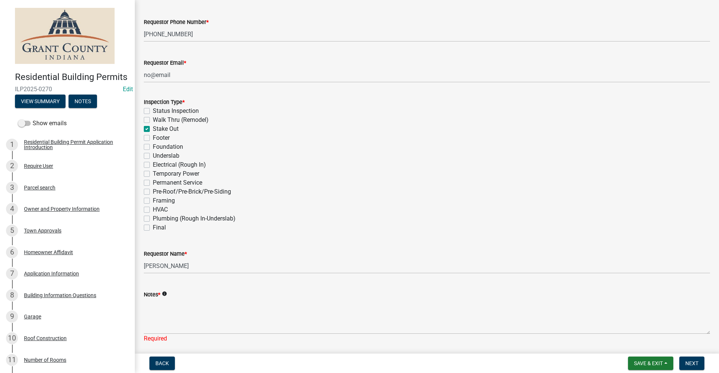
scroll to position [187, 0]
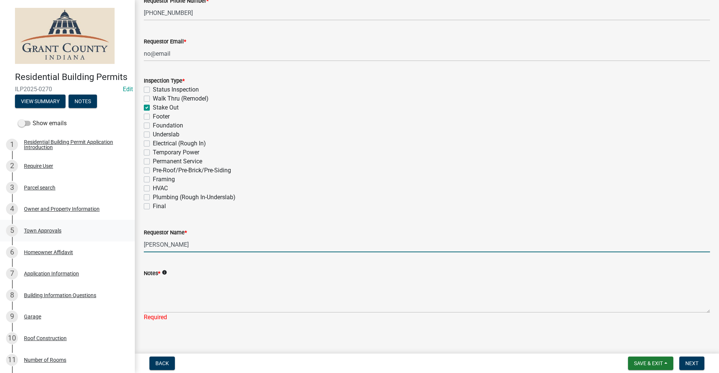
drag, startPoint x: 184, startPoint y: 243, endPoint x: 66, endPoint y: 234, distance: 119.0
click at [68, 235] on div "Residential Building Permits ILP2025-0270 Edit View Summary Notes Show emails 1…" at bounding box center [359, 186] width 719 height 373
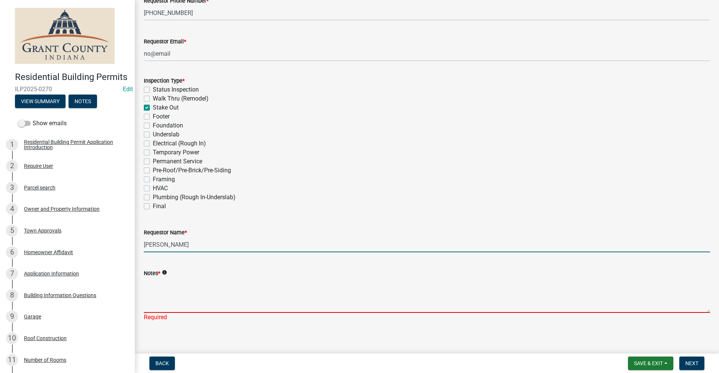
click at [164, 295] on textarea "Notes *" at bounding box center [427, 295] width 566 height 35
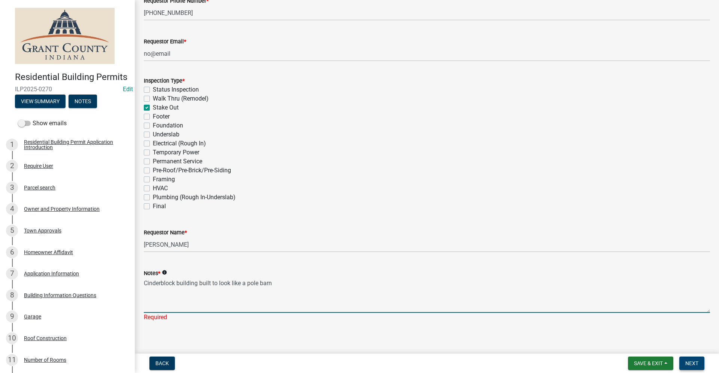
click at [695, 362] on span "Next" at bounding box center [691, 364] width 13 height 6
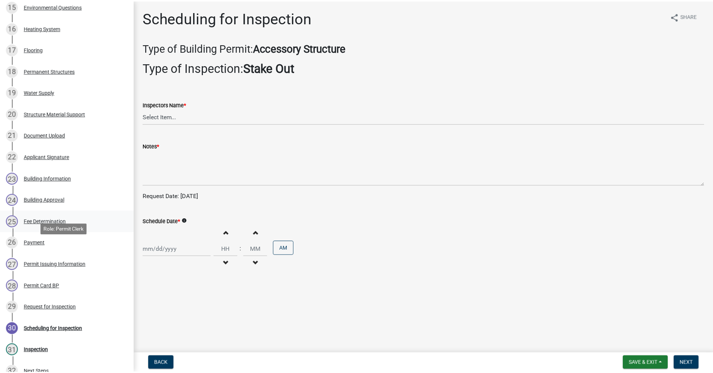
scroll to position [449, 0]
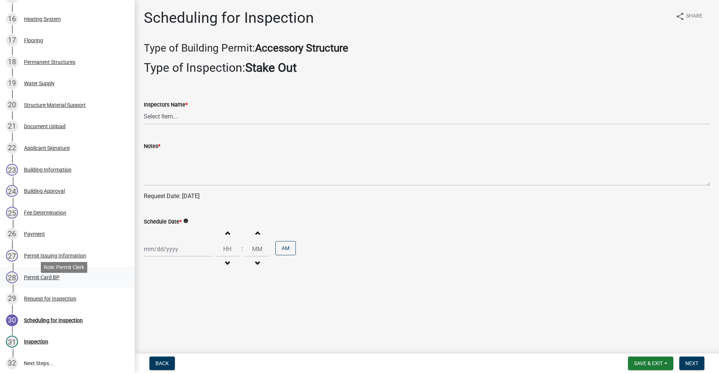
click at [38, 280] on div "Permit Card BP" at bounding box center [42, 277] width 36 height 5
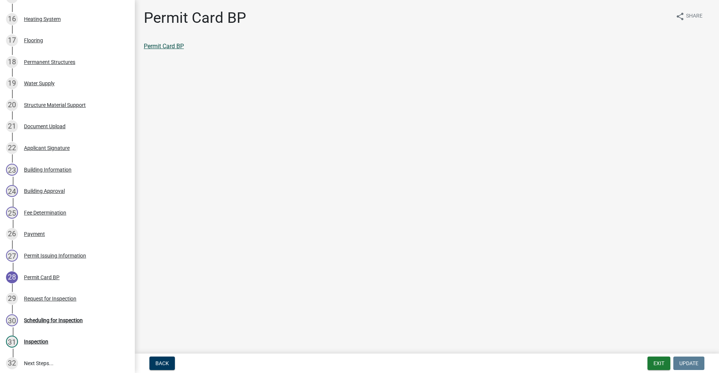
click at [164, 47] on link "Permit Card BP" at bounding box center [164, 46] width 40 height 7
click at [72, 323] on div "Scheduling for Inspection" at bounding box center [53, 320] width 59 height 5
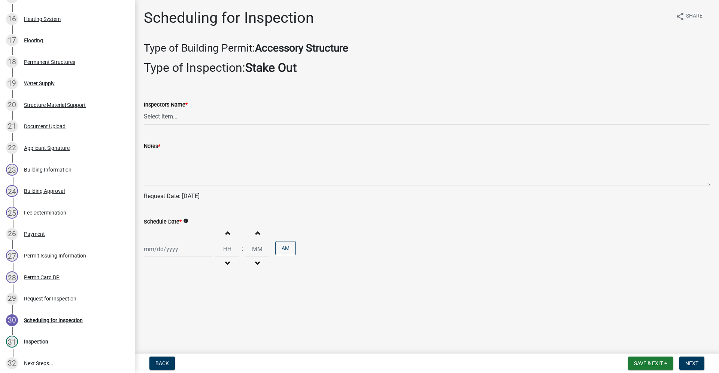
click at [168, 117] on select "Select Item... rberryhill ([PERSON_NAME]) [PERSON_NAME] ([PERSON_NAME]) BBenefi…" at bounding box center [427, 116] width 566 height 15
click at [144, 109] on select "Select Item... rberryhill ([PERSON_NAME]) [PERSON_NAME] ([PERSON_NAME]) BBenefi…" at bounding box center [427, 116] width 566 height 15
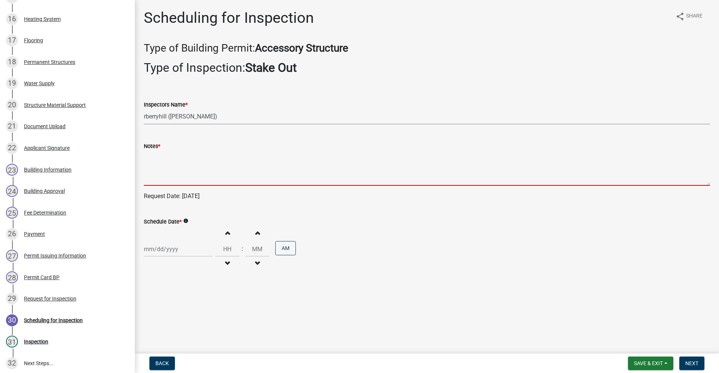
click at [158, 181] on textarea "Notes *" at bounding box center [427, 168] width 566 height 35
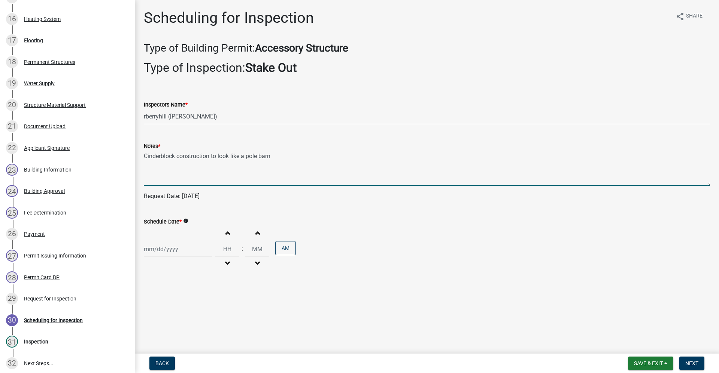
click at [158, 250] on div at bounding box center [178, 249] width 68 height 15
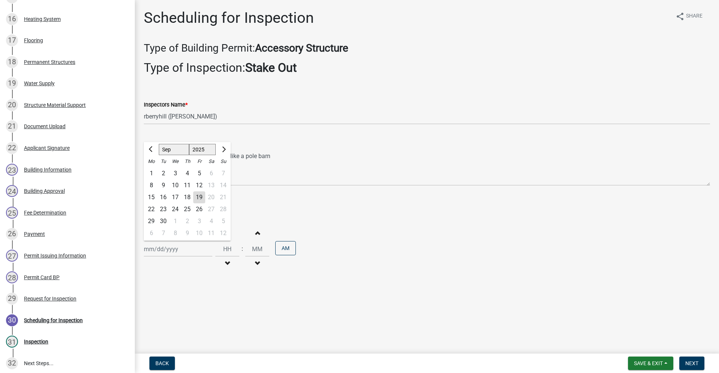
click at [151, 210] on div "22" at bounding box center [151, 210] width 12 height 12
click at [690, 363] on span "Next" at bounding box center [691, 364] width 13 height 6
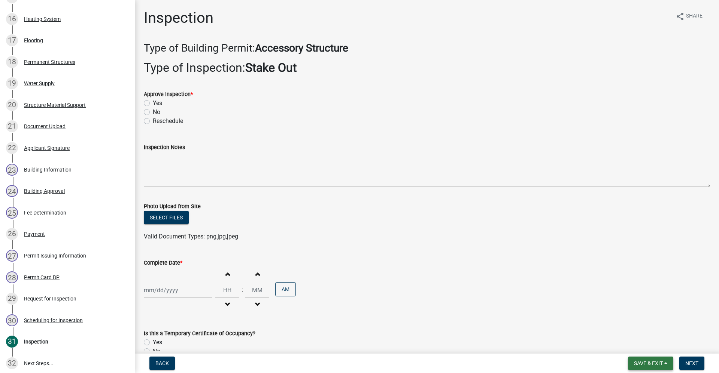
click at [646, 366] on span "Save & Exit" at bounding box center [648, 364] width 29 height 6
click at [627, 348] on button "Save & Exit" at bounding box center [643, 344] width 60 height 18
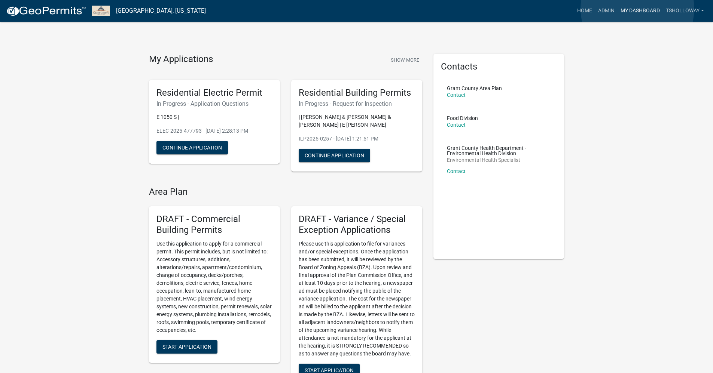
click at [638, 9] on link "My Dashboard" at bounding box center [639, 11] width 45 height 14
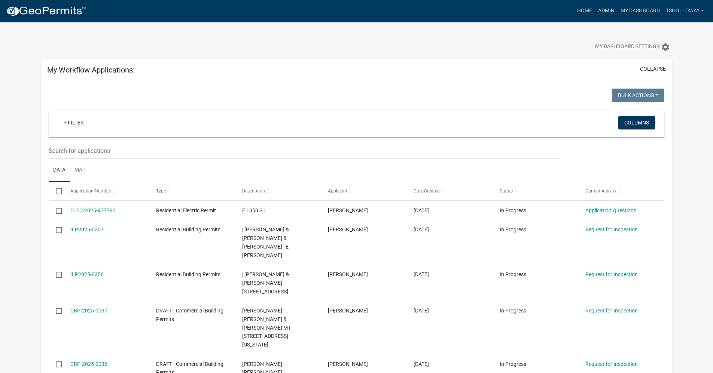
click at [607, 8] on link "Admin" at bounding box center [606, 11] width 22 height 14
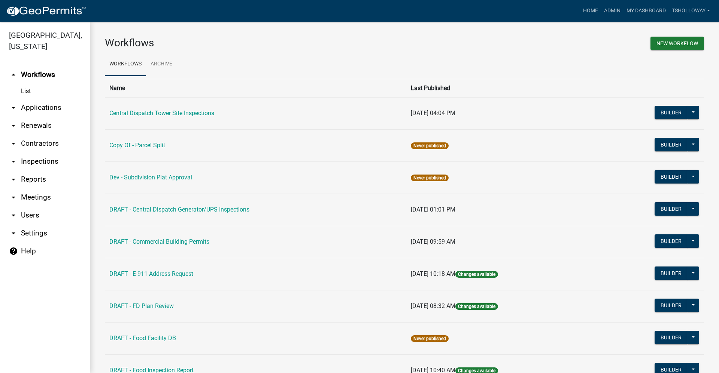
click at [32, 99] on link "arrow_drop_down Applications" at bounding box center [45, 108] width 90 height 18
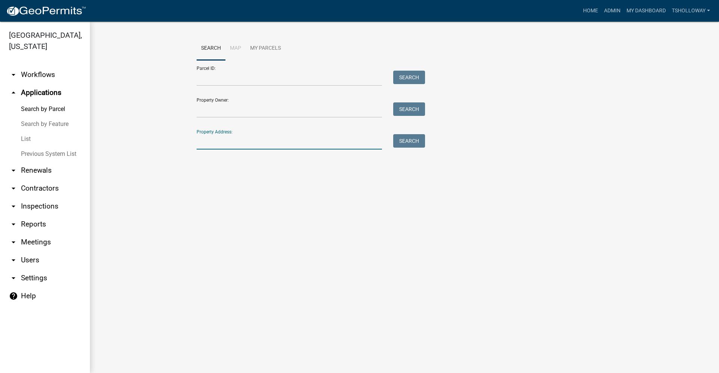
click at [209, 145] on input "Property Address:" at bounding box center [288, 141] width 185 height 15
click at [401, 143] on button "Search" at bounding box center [409, 140] width 32 height 13
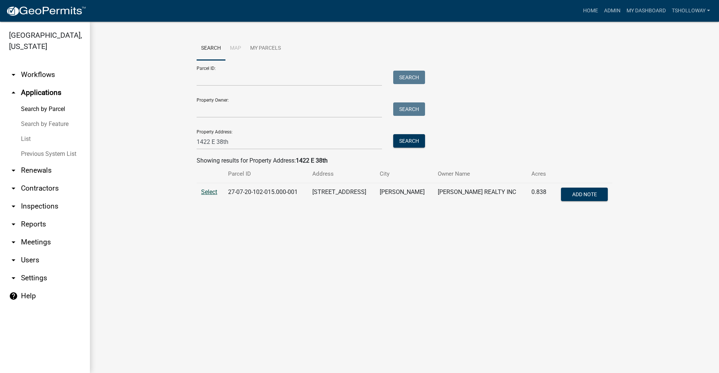
click at [208, 193] on span "Select" at bounding box center [209, 192] width 16 height 7
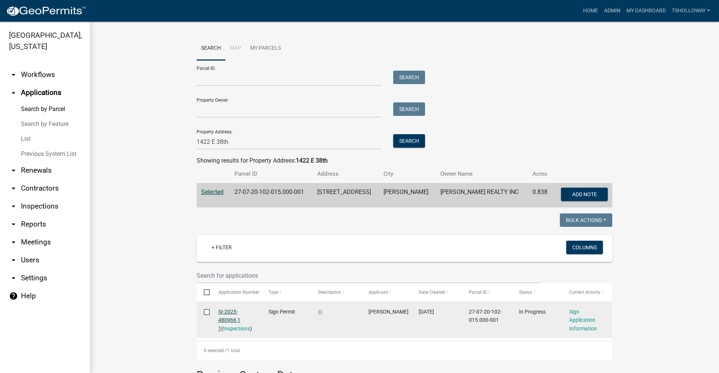
click at [222, 318] on link "SI-2025-480966 1 1" at bounding box center [229, 320] width 22 height 23
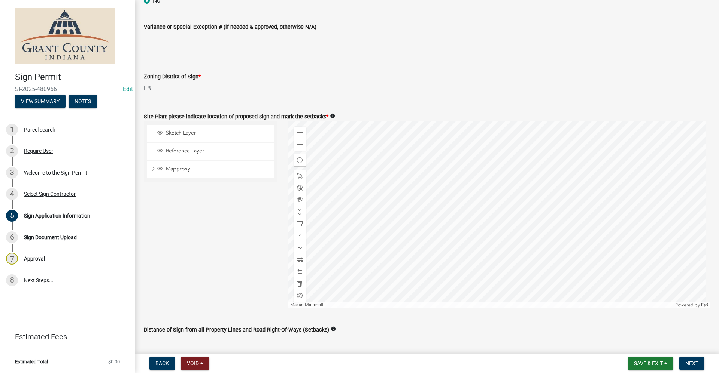
scroll to position [748, 0]
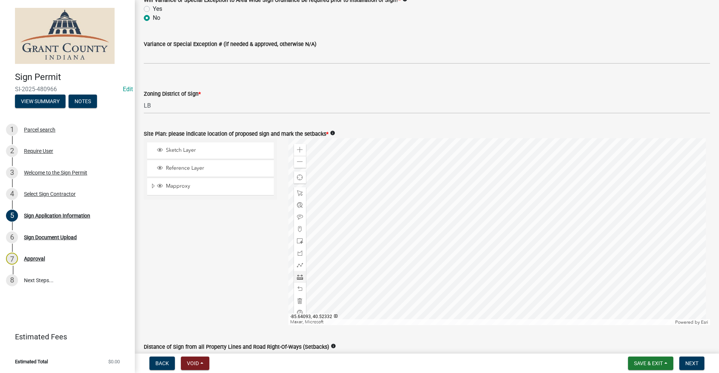
click at [510, 210] on div at bounding box center [499, 231] width 422 height 187
click at [161, 151] on span "Layer List" at bounding box center [160, 150] width 6 height 6
click at [510, 206] on div at bounding box center [499, 231] width 422 height 187
click at [161, 150] on span "Layer List" at bounding box center [160, 150] width 6 height 6
click at [510, 207] on div at bounding box center [499, 231] width 422 height 187
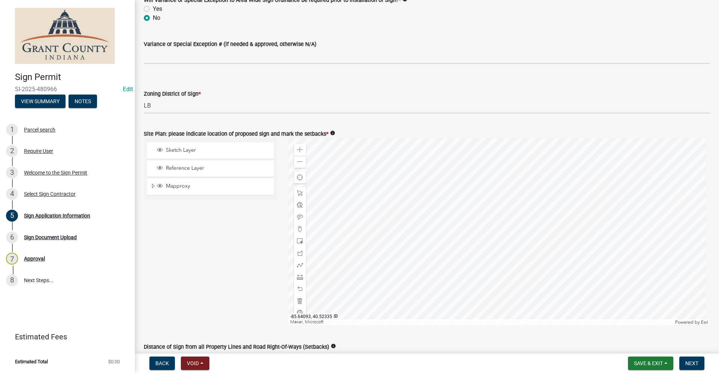
click at [510, 206] on div at bounding box center [499, 231] width 422 height 187
click at [511, 221] on div at bounding box center [499, 231] width 422 height 187
click at [207, 187] on span "Mapproxy" at bounding box center [217, 186] width 107 height 7
click at [509, 207] on div at bounding box center [499, 231] width 422 height 187
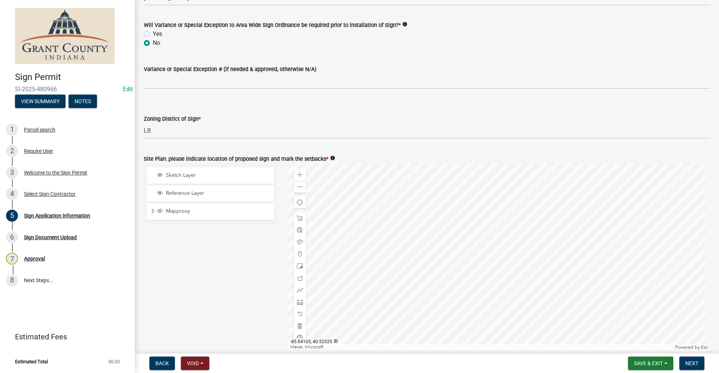
scroll to position [711, 0]
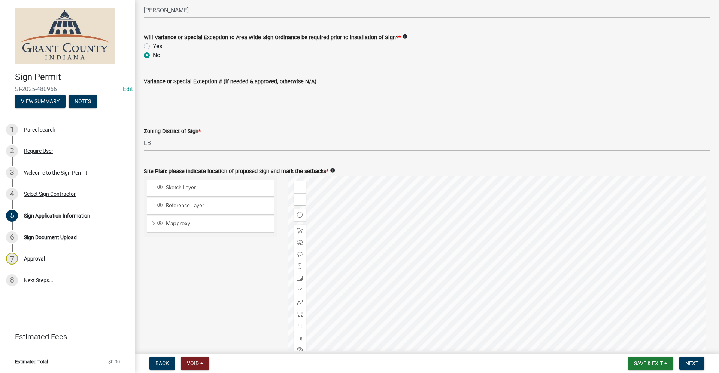
click at [330, 171] on icon "info" at bounding box center [332, 170] width 5 height 5
click at [262, 248] on div "Sketch Layer Reference Layer Mapproxy Address Points Bridges Culverts Roads Roa…" at bounding box center [210, 269] width 144 height 187
click at [507, 230] on div at bounding box center [499, 269] width 422 height 187
click at [152, 222] on span "Expand" at bounding box center [153, 223] width 6 height 7
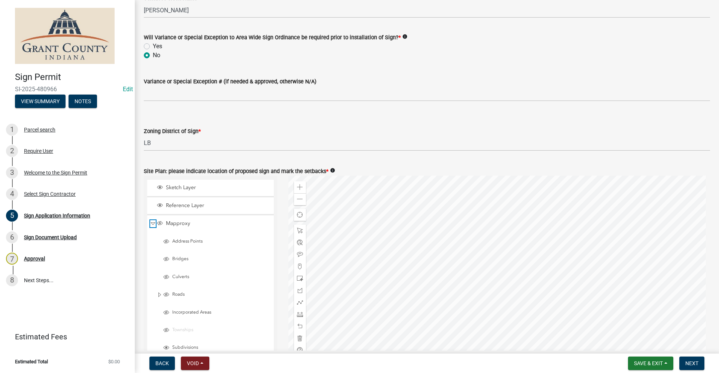
click at [153, 223] on span "Collapse" at bounding box center [153, 223] width 6 height 7
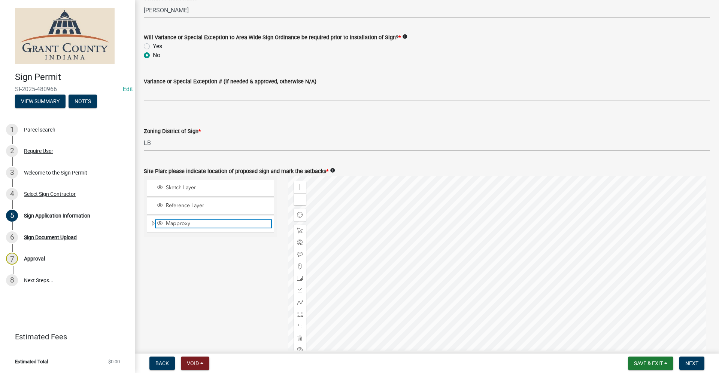
click at [202, 226] on span "Mapproxy" at bounding box center [217, 223] width 107 height 7
click at [175, 192] on div "Sketch Layer" at bounding box center [210, 188] width 126 height 16
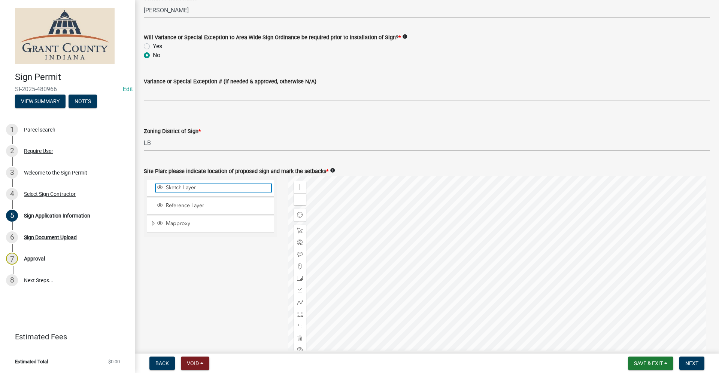
click at [159, 187] on span "Layer List" at bounding box center [160, 187] width 6 height 6
click at [160, 188] on span "Layer List" at bounding box center [160, 187] width 6 height 6
click at [503, 233] on div at bounding box center [499, 269] width 422 height 187
click at [215, 190] on span "Sketch Layer" at bounding box center [217, 187] width 107 height 7
click at [161, 187] on span "Layer List" at bounding box center [160, 187] width 6 height 6
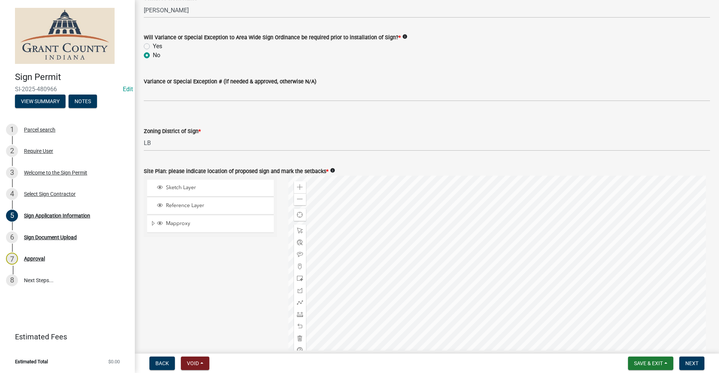
click at [330, 171] on icon "info" at bounding box center [332, 170] width 5 height 5
click at [350, 169] on div "You may need to zoom in to activate parcel layer" at bounding box center [387, 171] width 103 height 22
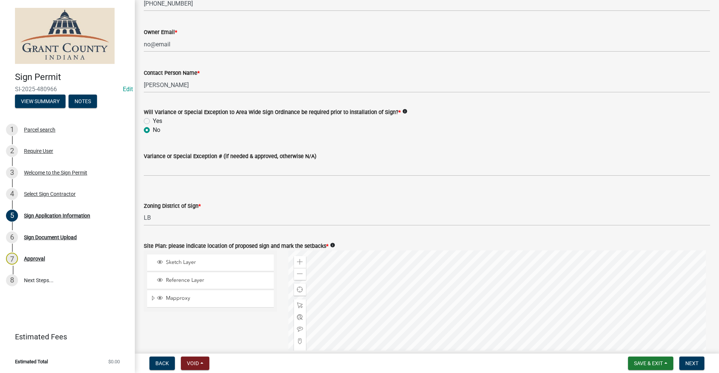
scroll to position [748, 0]
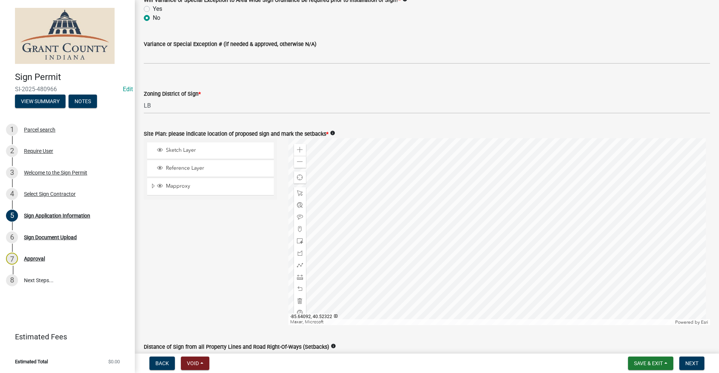
click at [508, 241] on div at bounding box center [499, 231] width 422 height 187
click at [485, 182] on div at bounding box center [499, 231] width 422 height 187
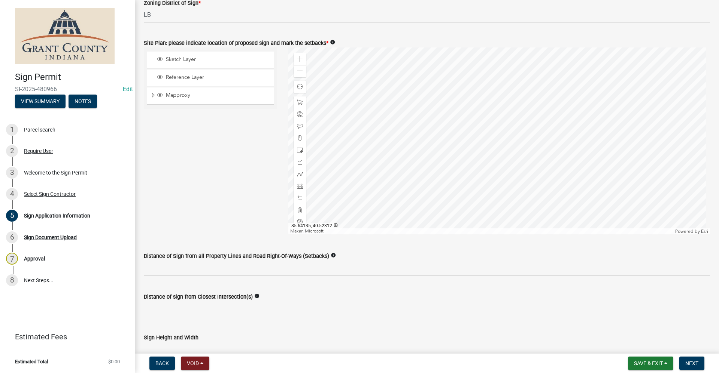
scroll to position [861, 0]
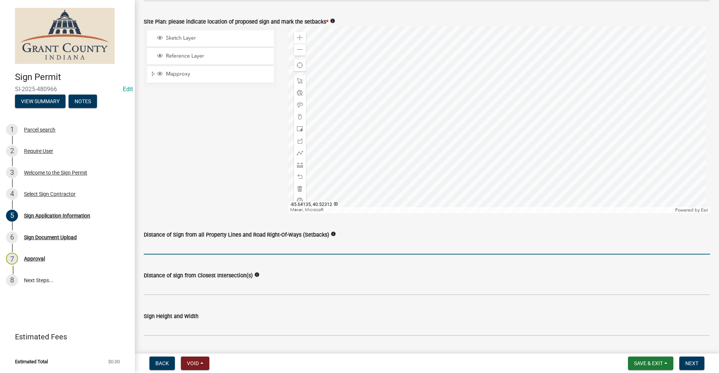
click at [185, 247] on input "Distance of Sign from all Property Lines and Road Right-Of-Ways (Setbacks)" at bounding box center [427, 247] width 566 height 15
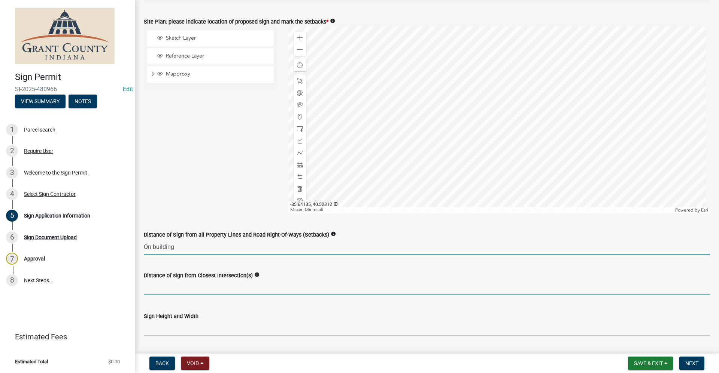
click at [179, 286] on input "Distance of sign from Closest Intersection(s)" at bounding box center [427, 287] width 566 height 15
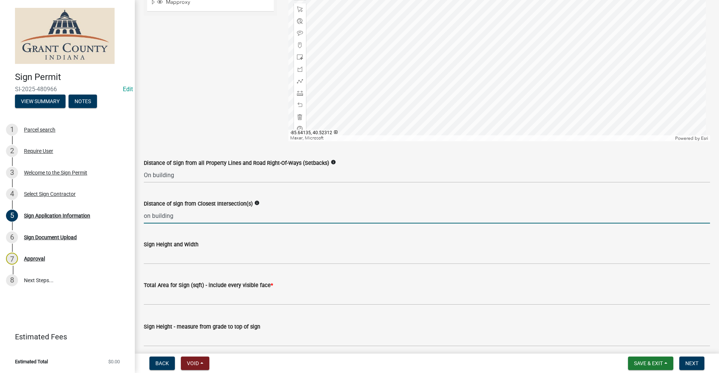
scroll to position [936, 0]
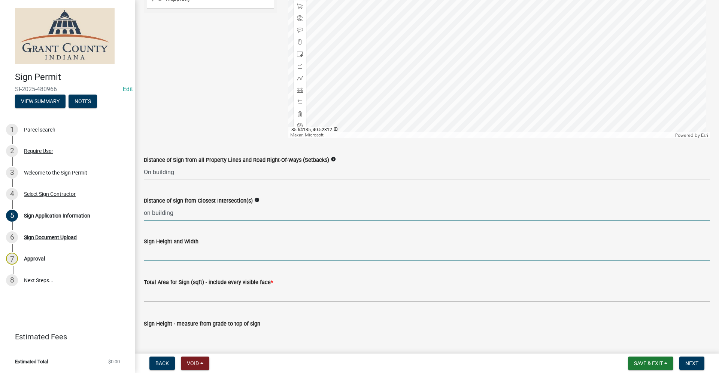
click at [155, 257] on input "Sign Height and Width" at bounding box center [427, 253] width 566 height 15
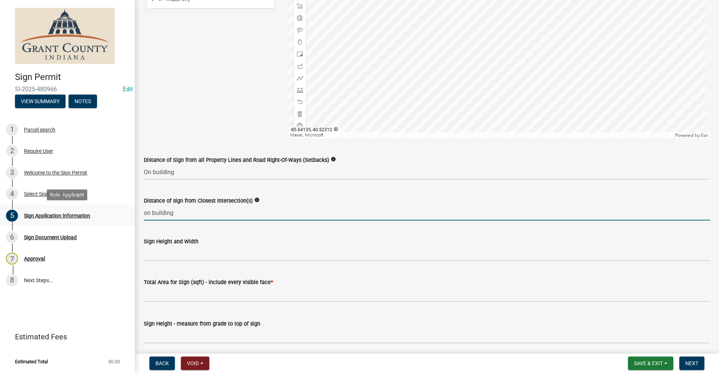
drag, startPoint x: 178, startPoint y: 211, endPoint x: 104, endPoint y: 219, distance: 74.1
click at [104, 219] on div "Sign Permit [DEMOGRAPHIC_DATA]-2025-480966 Edit View Summary Notes 1 Parcel sea…" at bounding box center [359, 186] width 719 height 373
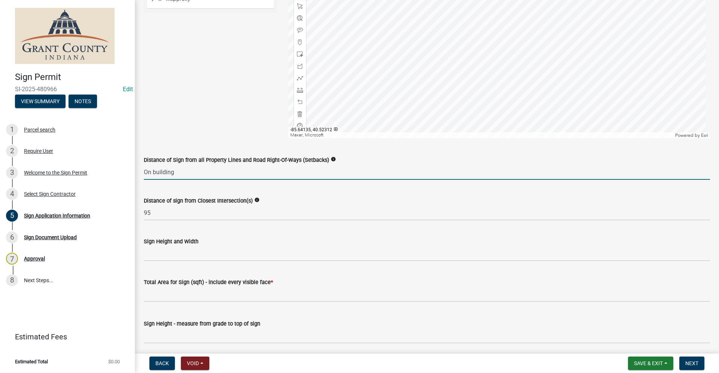
drag, startPoint x: 179, startPoint y: 171, endPoint x: 140, endPoint y: 171, distance: 39.3
click at [140, 171] on div "Distance of Sign from all Property Lines and Road Right-Of-Ways (Setbacks) info…" at bounding box center [426, 162] width 577 height 35
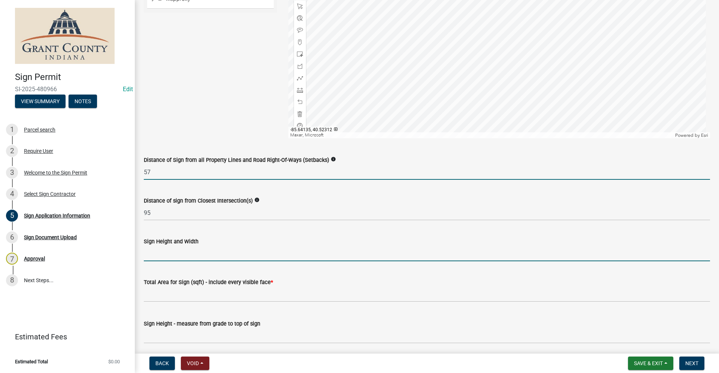
click at [159, 254] on input "Sign Height and Width" at bounding box center [427, 253] width 566 height 15
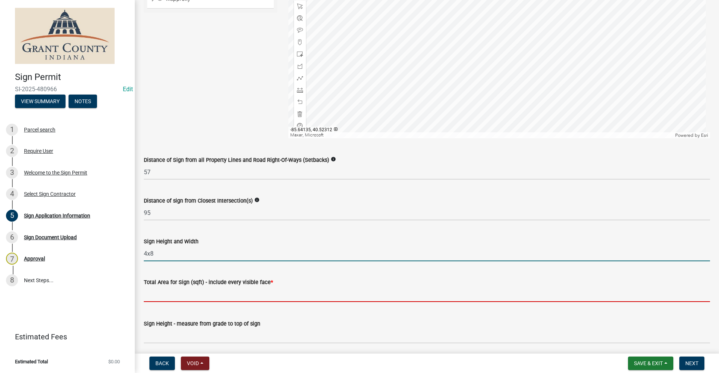
click at [163, 295] on input "text" at bounding box center [427, 294] width 566 height 15
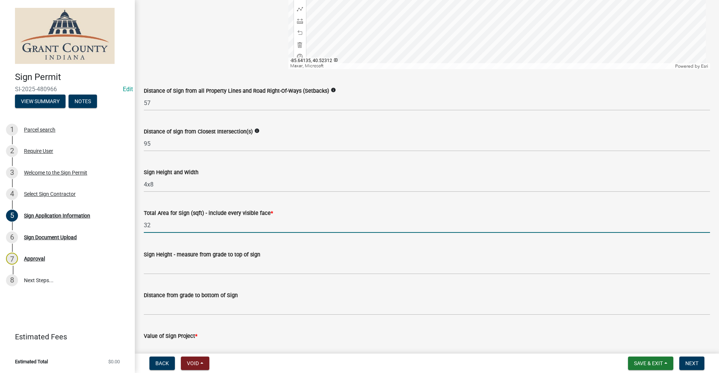
scroll to position [1010, 0]
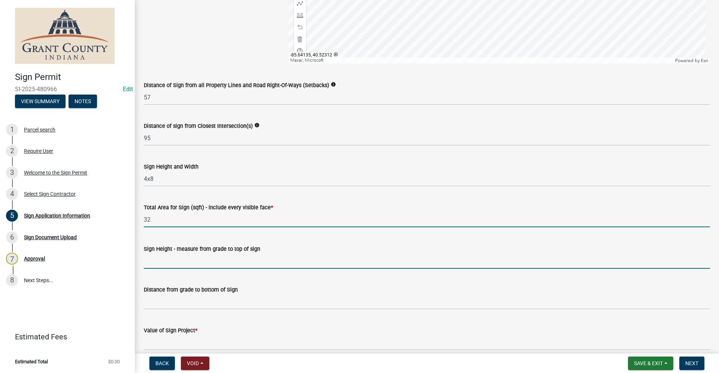
click at [174, 261] on input "Sign Height - measure from grade to top of sign" at bounding box center [427, 261] width 566 height 15
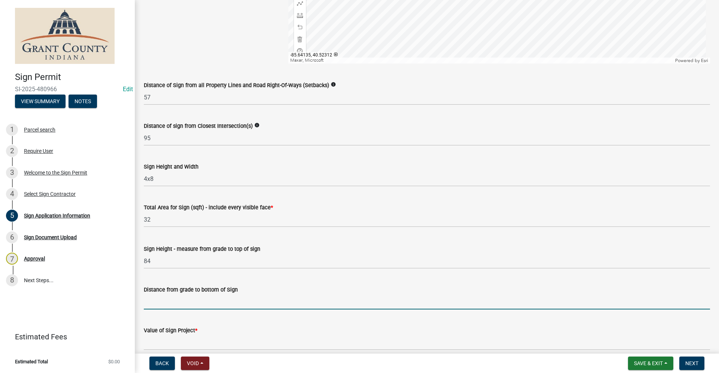
click at [160, 304] on input "Distance from grade to bottom of Sign" at bounding box center [427, 302] width 566 height 15
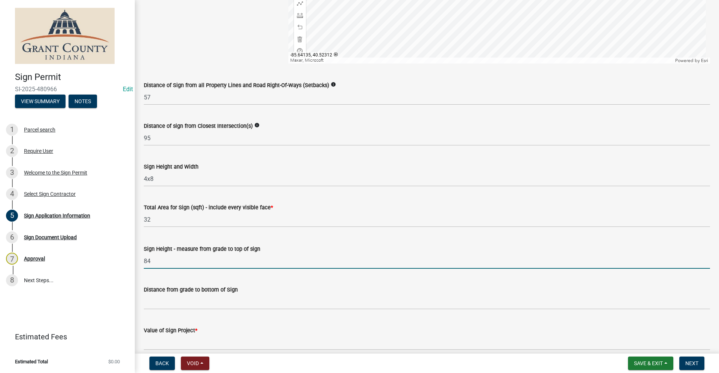
drag, startPoint x: 150, startPoint y: 262, endPoint x: 140, endPoint y: 262, distance: 10.5
click at [140, 262] on div "Sign Height - measure from grade to top of sign 84" at bounding box center [426, 251] width 577 height 35
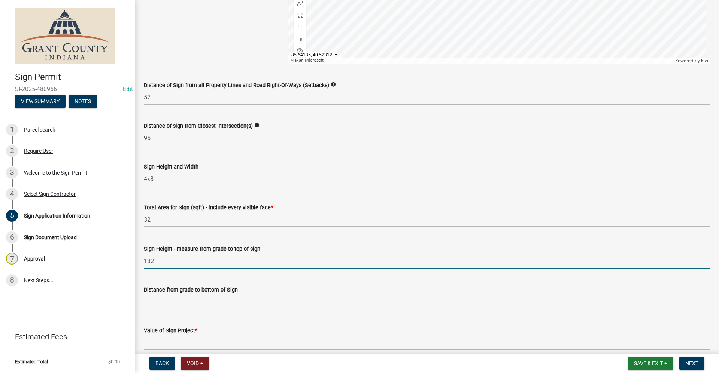
click at [166, 297] on input "Distance from grade to bottom of Sign" at bounding box center [427, 302] width 566 height 15
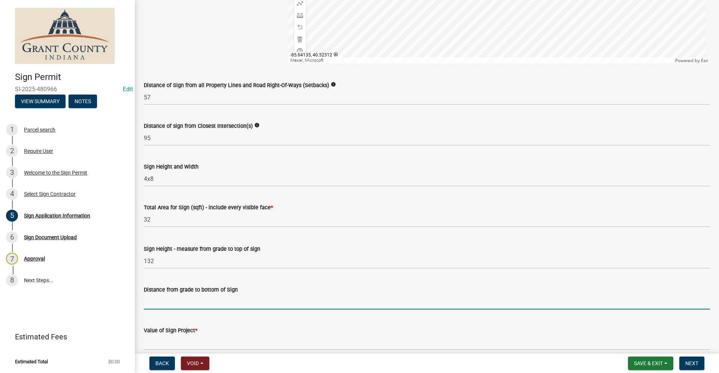
click at [163, 302] on input "Distance from grade to bottom of Sign" at bounding box center [427, 302] width 566 height 15
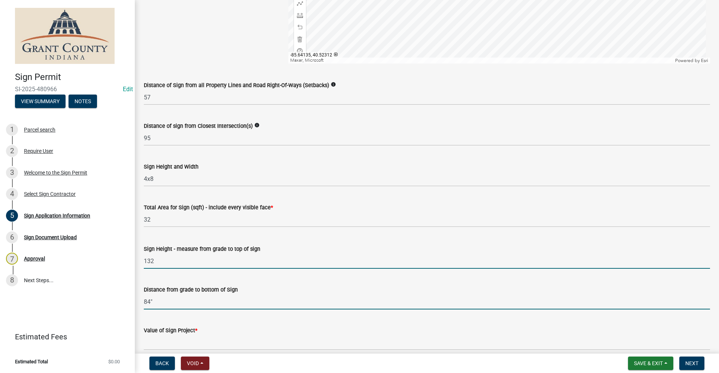
click at [156, 259] on input "132" at bounding box center [427, 261] width 566 height 15
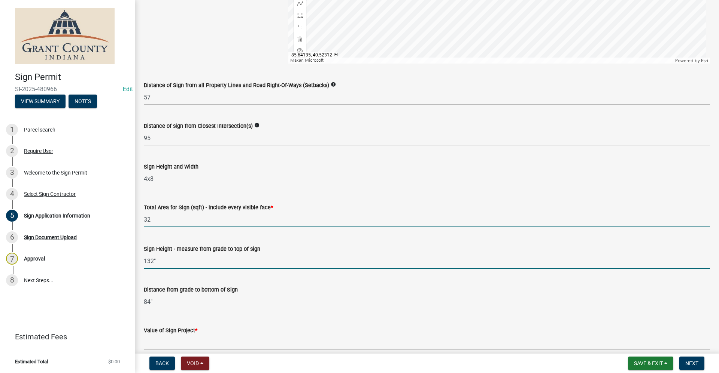
click at [156, 220] on input "32" at bounding box center [427, 219] width 566 height 15
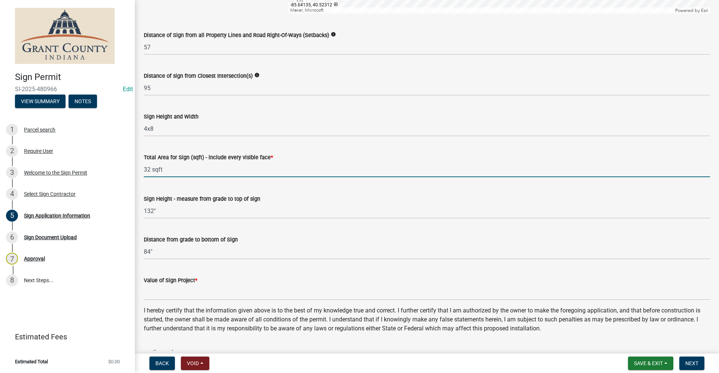
scroll to position [1123, 0]
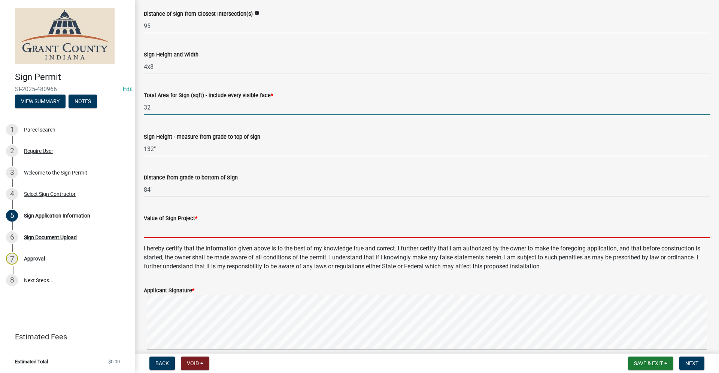
click at [156, 232] on input "Value of Sign Project *" at bounding box center [427, 230] width 566 height 15
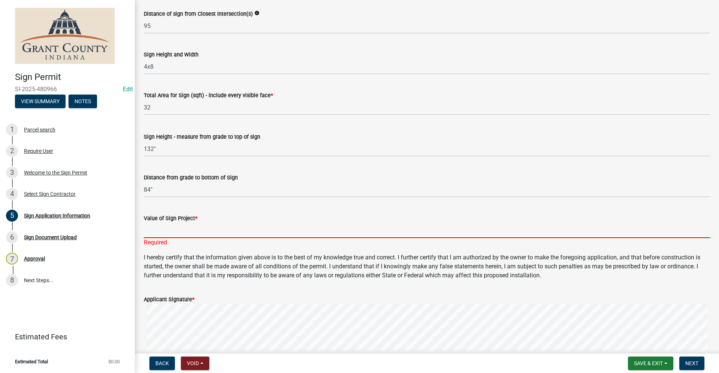
click at [162, 234] on input "Value of Sign Project *" at bounding box center [427, 230] width 566 height 15
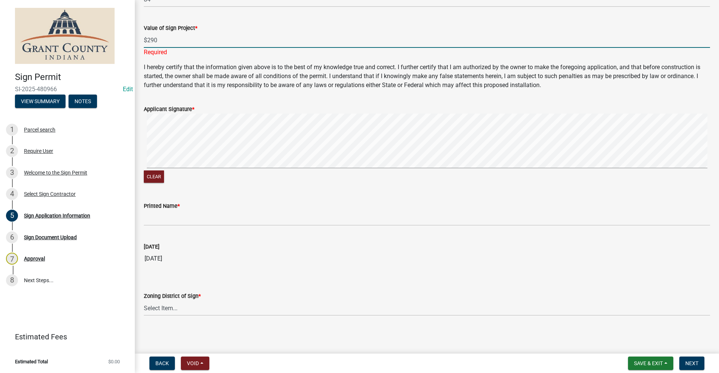
scroll to position [1314, 0]
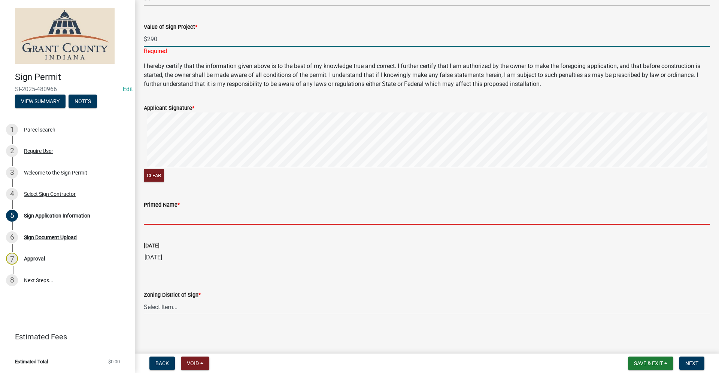
click at [158, 213] on input "Printed Name *" at bounding box center [427, 217] width 566 height 15
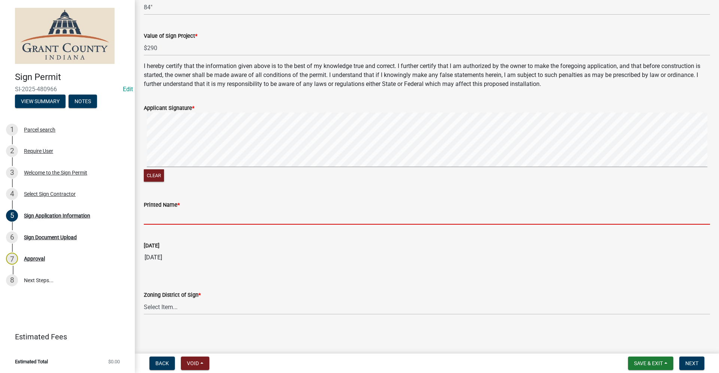
scroll to position [1305, 0]
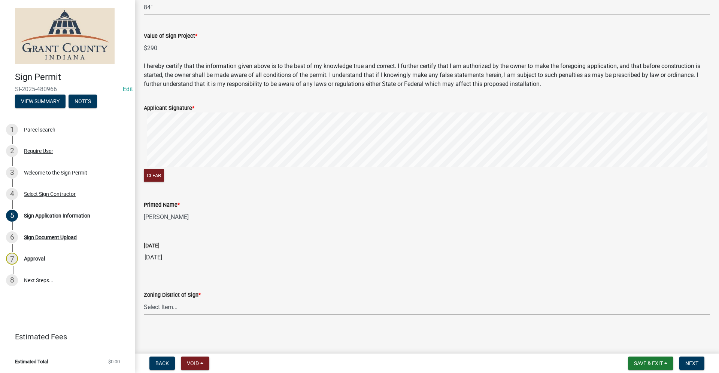
click at [174, 309] on select "Select Item... AG RS R1 R2 R3 R4 R5 PB NC LB CC GB I1 I2 I3 MH" at bounding box center [427, 307] width 566 height 15
click at [144, 300] on select "Select Item... AG RS R1 R2 R3 R4 R5 PB NC LB CC GB I1 I2 I3 MH" at bounding box center [427, 307] width 566 height 15
click at [693, 364] on span "Next" at bounding box center [691, 364] width 13 height 6
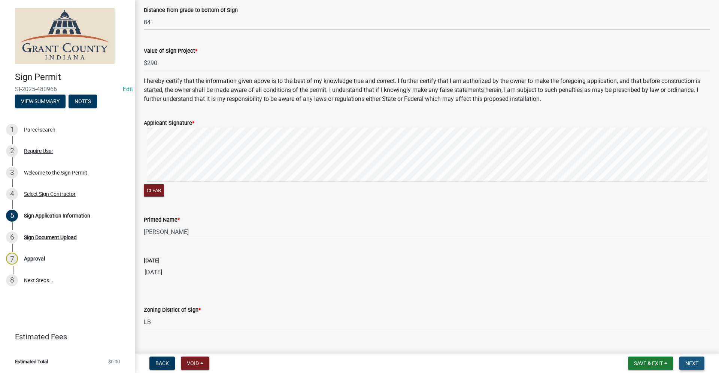
scroll to position [1320, 0]
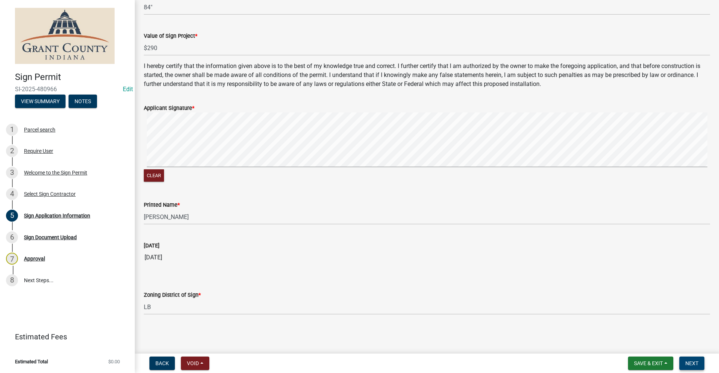
click at [690, 365] on span "Next" at bounding box center [691, 364] width 13 height 6
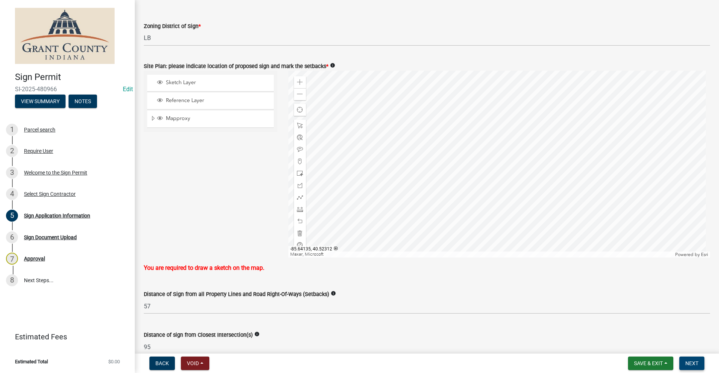
scroll to position [722, 0]
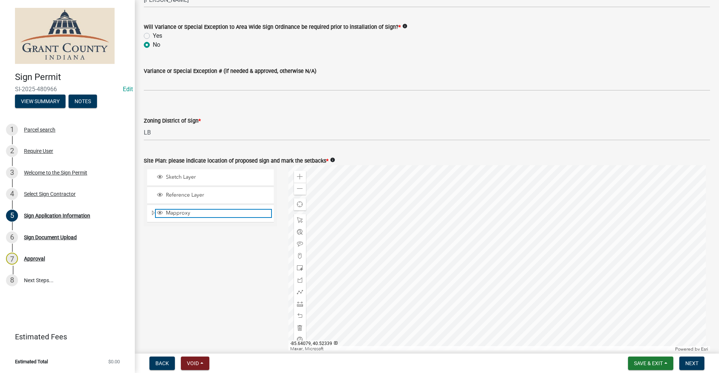
click at [160, 214] on span "Layer List" at bounding box center [160, 213] width 6 height 6
click at [469, 234] on div at bounding box center [499, 258] width 422 height 187
click at [195, 176] on span "Sketch Layer" at bounding box center [217, 177] width 107 height 7
click at [299, 292] on span at bounding box center [300, 292] width 6 height 6
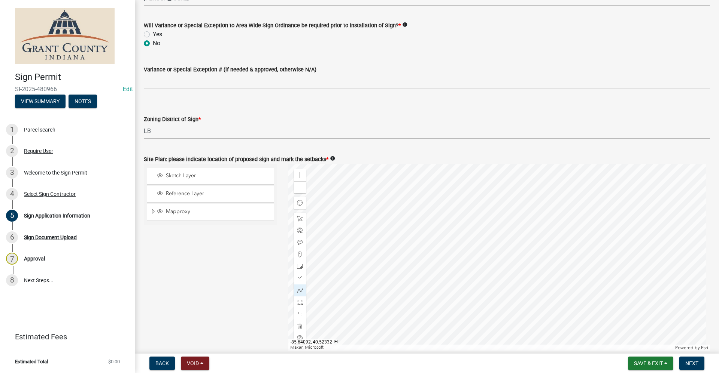
click at [472, 250] on div at bounding box center [499, 257] width 422 height 187
click at [473, 265] on div at bounding box center [499, 257] width 422 height 187
click at [473, 266] on div at bounding box center [499, 257] width 422 height 187
click at [472, 247] on div at bounding box center [499, 257] width 422 height 187
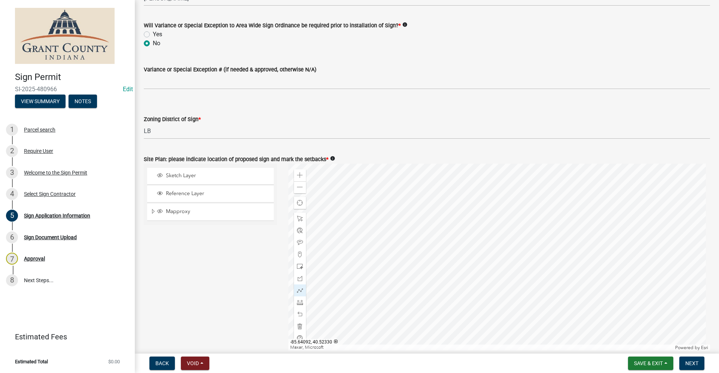
click at [473, 264] on div at bounding box center [499, 257] width 422 height 187
click at [472, 249] on div at bounding box center [499, 257] width 422 height 187
click at [473, 265] on div at bounding box center [499, 257] width 422 height 187
click at [472, 249] on div at bounding box center [499, 257] width 422 height 187
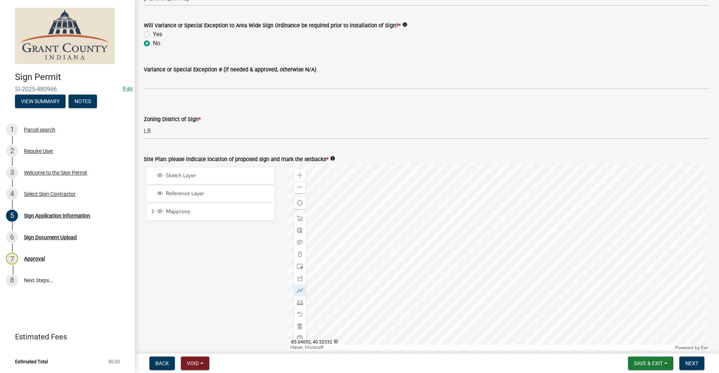
click at [471, 250] on div at bounding box center [499, 257] width 422 height 187
click at [471, 249] on div at bounding box center [499, 257] width 422 height 187
click at [160, 176] on span "Layer List" at bounding box center [160, 176] width 6 height 6
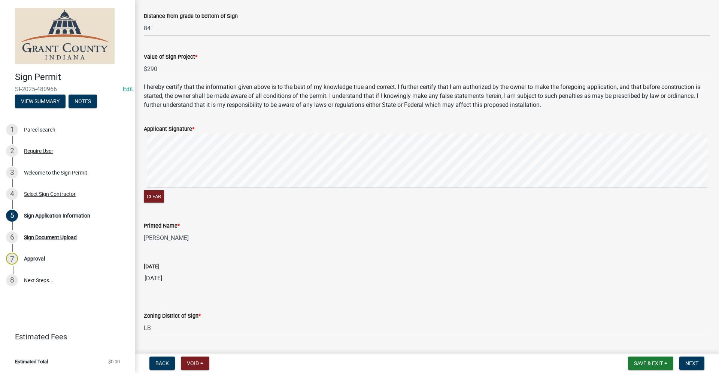
scroll to position [1305, 0]
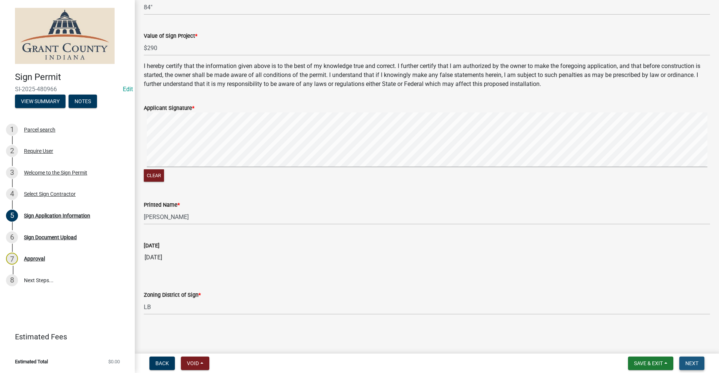
click at [695, 365] on span "Next" at bounding box center [691, 364] width 13 height 6
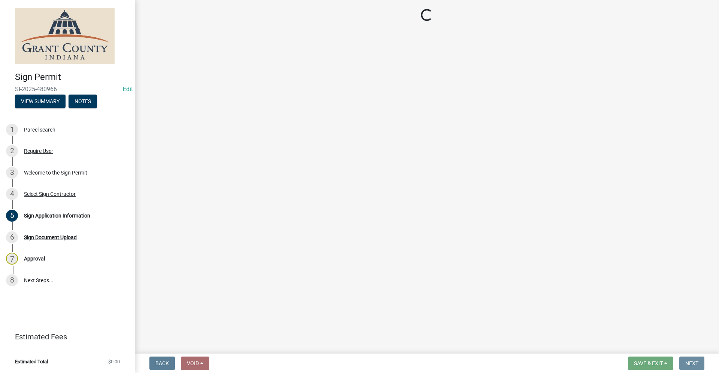
scroll to position [0, 0]
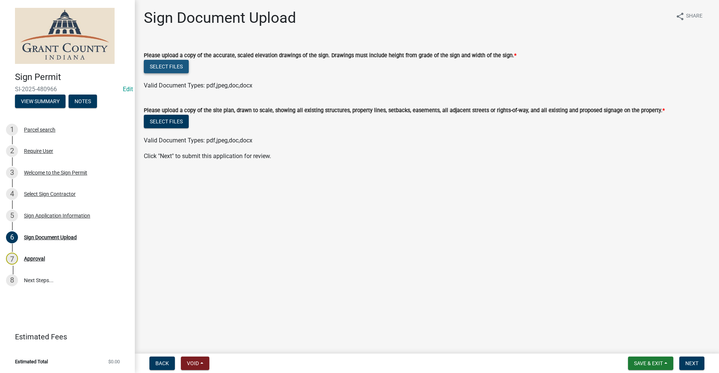
click at [156, 65] on button "Select files" at bounding box center [166, 66] width 45 height 13
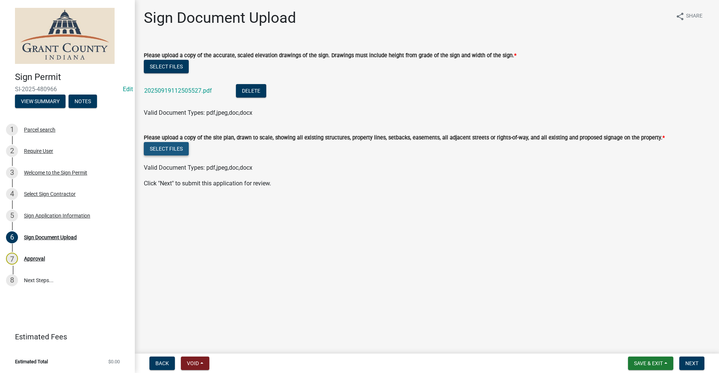
click at [176, 152] on button "Select files" at bounding box center [166, 148] width 45 height 13
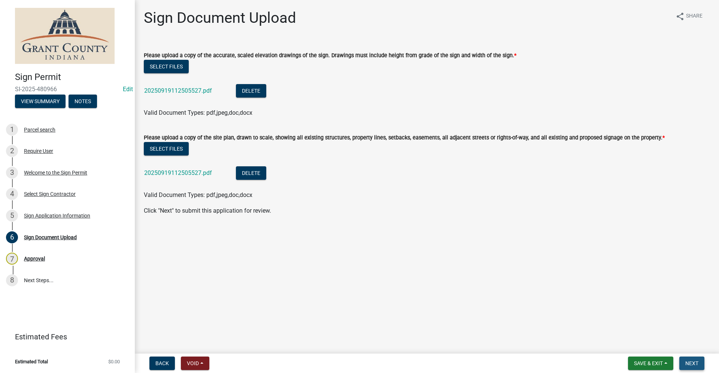
click at [691, 365] on span "Next" at bounding box center [691, 364] width 13 height 6
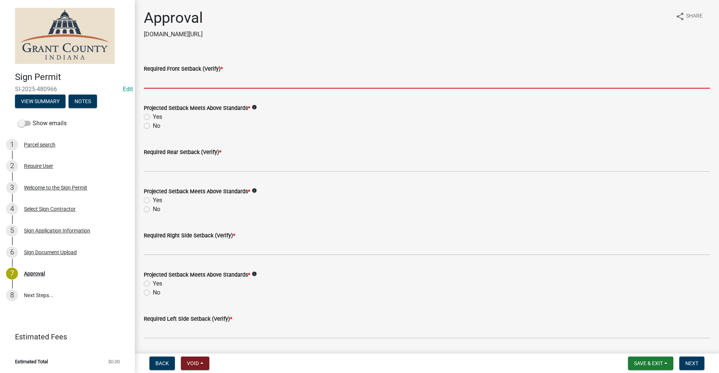
click at [174, 82] on input "Required Front Setback (Verify) *" at bounding box center [427, 80] width 566 height 15
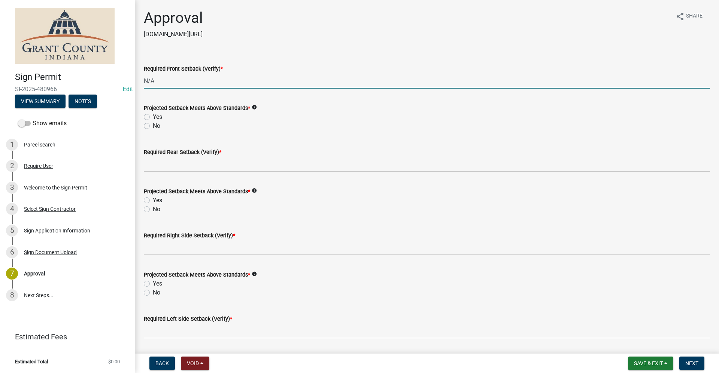
click at [153, 116] on label "Yes" at bounding box center [157, 117] width 9 height 9
click at [153, 116] on input "Yes" at bounding box center [155, 115] width 5 height 5
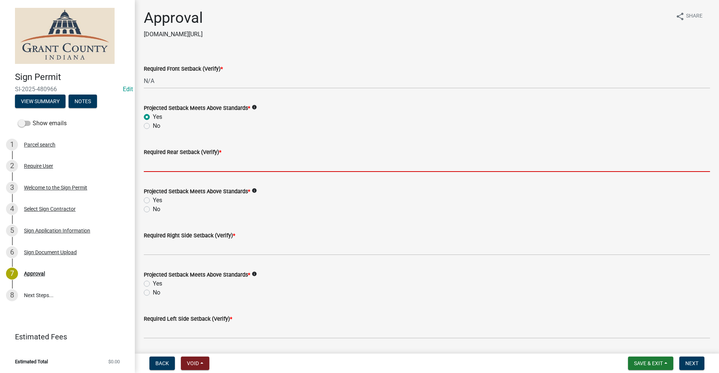
click at [162, 166] on input "Required Rear Setback (Verify) *" at bounding box center [427, 164] width 566 height 15
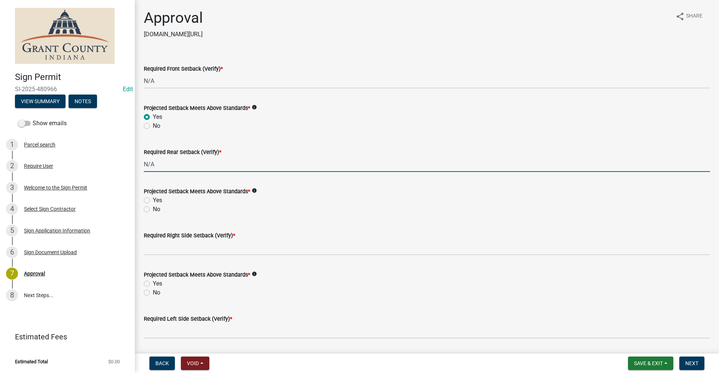
scroll to position [37, 0]
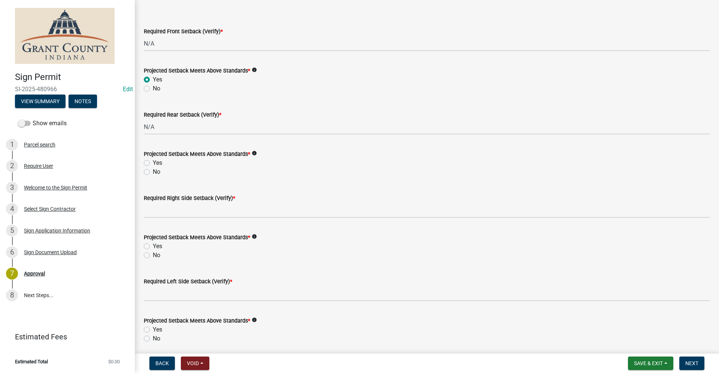
click at [153, 162] on label "Yes" at bounding box center [157, 163] width 9 height 9
click at [153, 162] on input "Yes" at bounding box center [155, 161] width 5 height 5
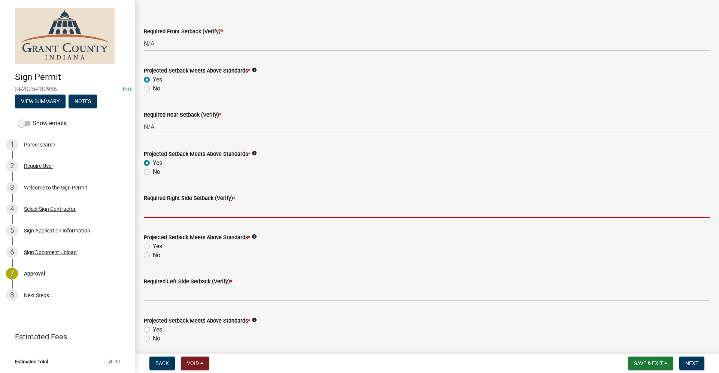
click at [179, 214] on input "Required Right Side Setback (Verify) *" at bounding box center [427, 210] width 566 height 15
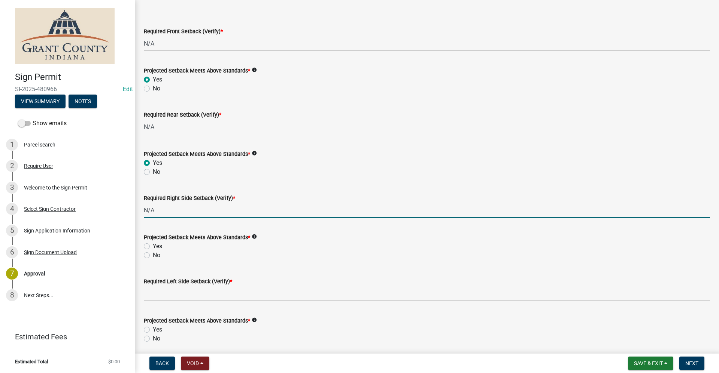
click at [153, 245] on label "Yes" at bounding box center [157, 246] width 9 height 9
click at [153, 245] on input "Yes" at bounding box center [155, 244] width 5 height 5
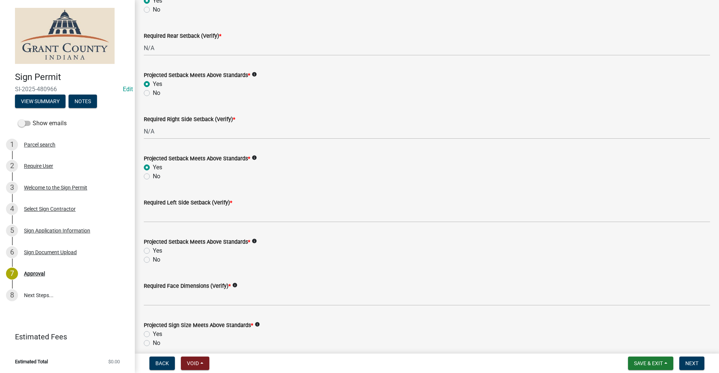
scroll to position [150, 0]
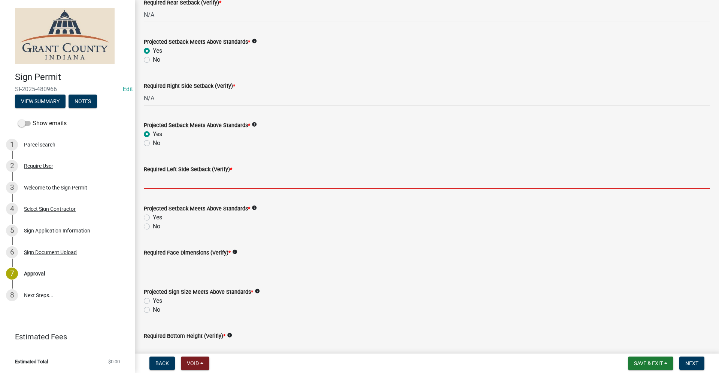
click at [159, 180] on input "Required Left Side Setback (Verify) *" at bounding box center [427, 181] width 566 height 15
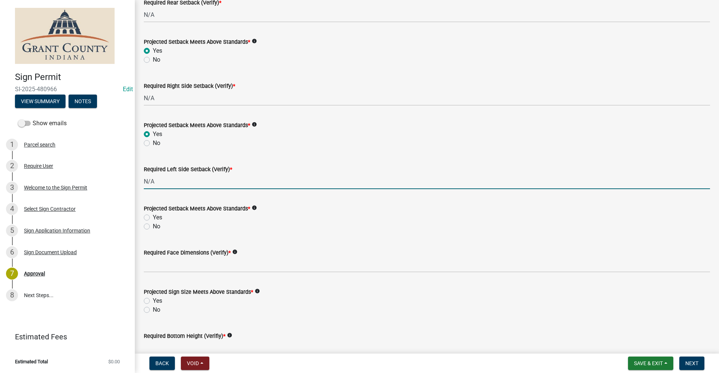
click at [153, 217] on label "Yes" at bounding box center [157, 217] width 9 height 9
click at [153, 217] on input "Yes" at bounding box center [155, 215] width 5 height 5
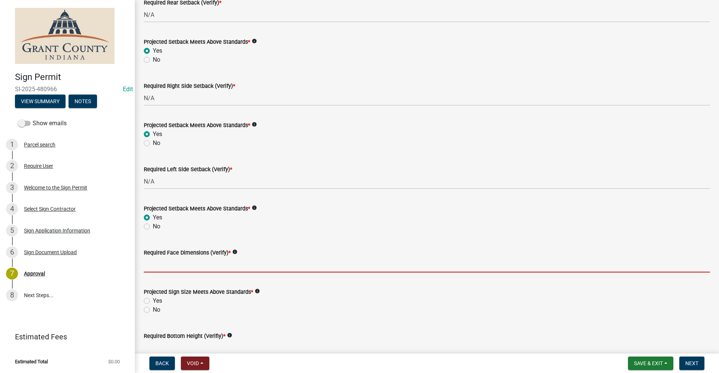
click at [170, 263] on input "Required Face Dimensions (Verify) *" at bounding box center [427, 264] width 566 height 15
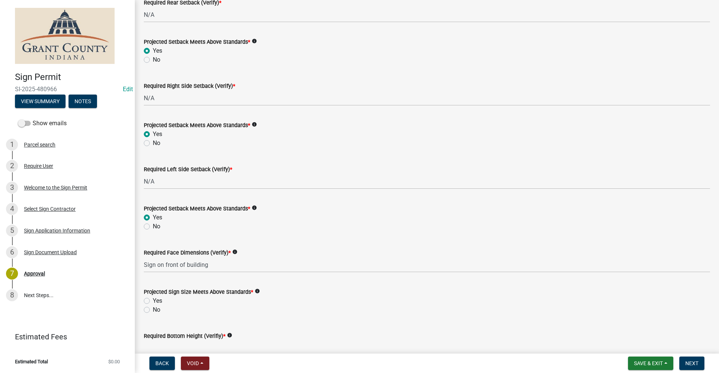
click at [150, 301] on div "Yes" at bounding box center [427, 301] width 566 height 9
click at [153, 301] on label "Yes" at bounding box center [157, 301] width 9 height 9
click at [153, 301] on input "Yes" at bounding box center [155, 299] width 5 height 5
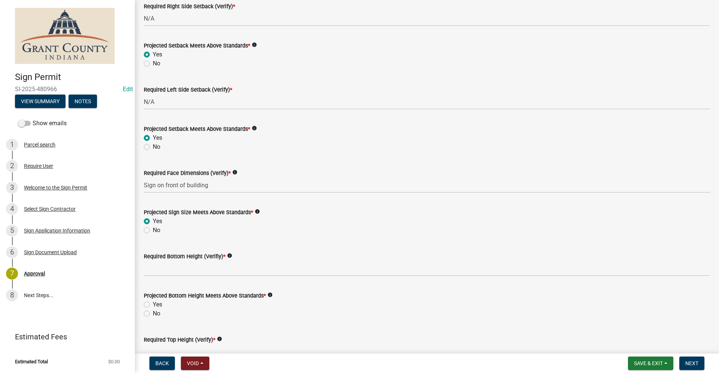
scroll to position [262, 0]
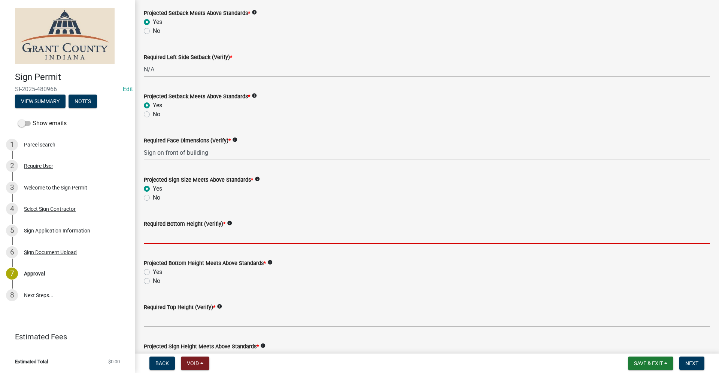
click at [166, 241] on input "Required Bottom Height (Verifiy) *" at bounding box center [427, 236] width 566 height 15
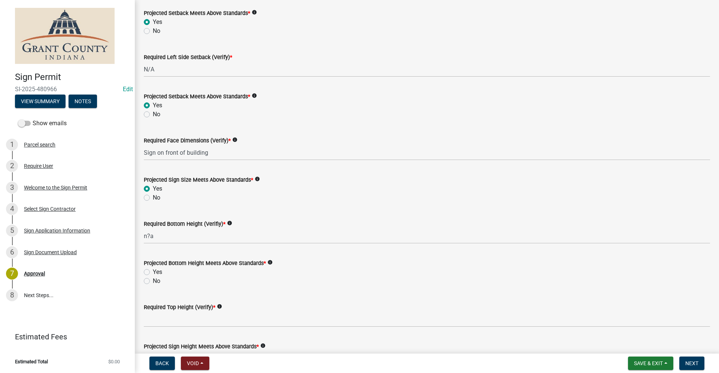
click at [153, 272] on label "Yes" at bounding box center [157, 272] width 9 height 9
click at [153, 272] on input "Yes" at bounding box center [155, 270] width 5 height 5
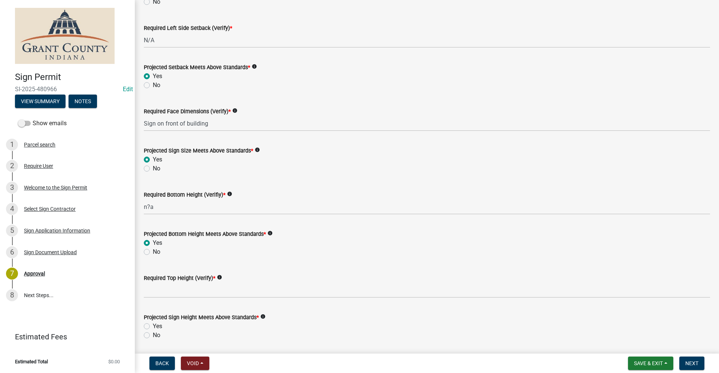
scroll to position [337, 0]
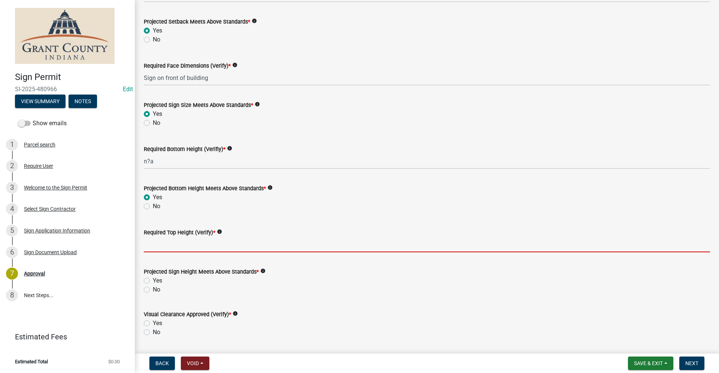
click at [147, 244] on input "Required Top Height (Verify) *" at bounding box center [427, 244] width 566 height 15
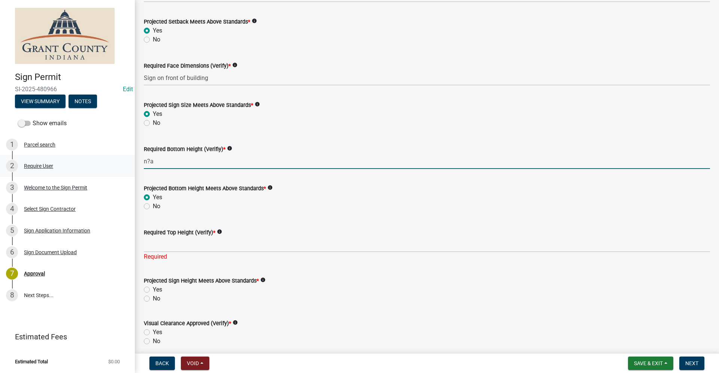
drag, startPoint x: 155, startPoint y: 161, endPoint x: 132, endPoint y: 159, distance: 23.3
click at [132, 159] on div "Sign Permit [DEMOGRAPHIC_DATA]-2025-480966 Edit View Summary Notes Show emails …" at bounding box center [359, 186] width 719 height 373
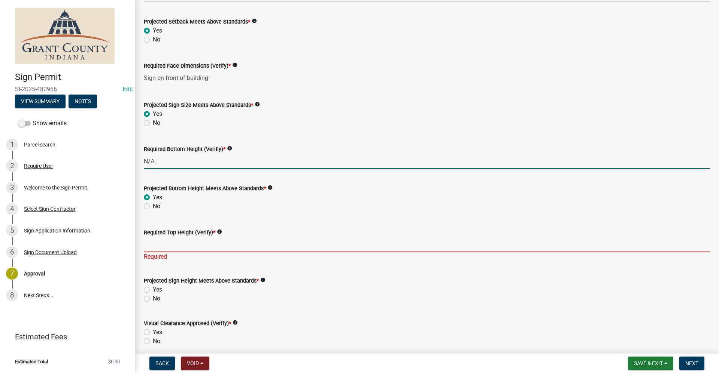
click at [165, 246] on input "Required Top Height (Verify) *" at bounding box center [427, 244] width 566 height 15
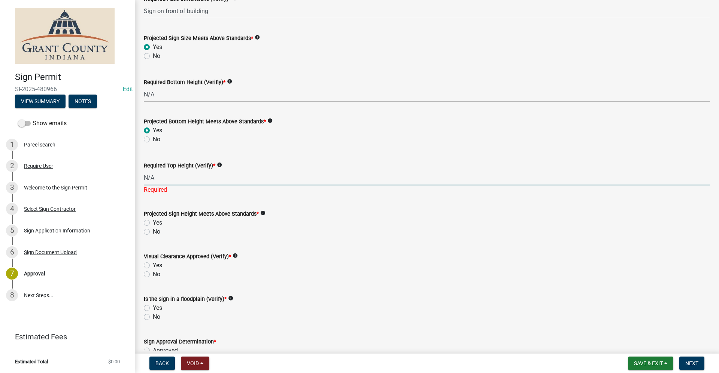
scroll to position [412, 0]
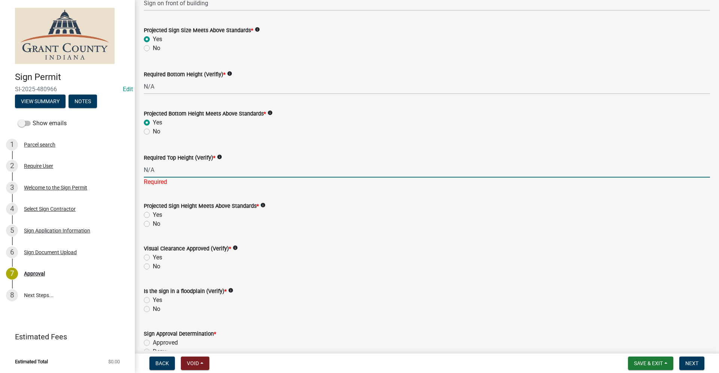
click at [146, 214] on div "Projected Sign Height Meets Above Standards * info Yes No" at bounding box center [427, 215] width 566 height 27
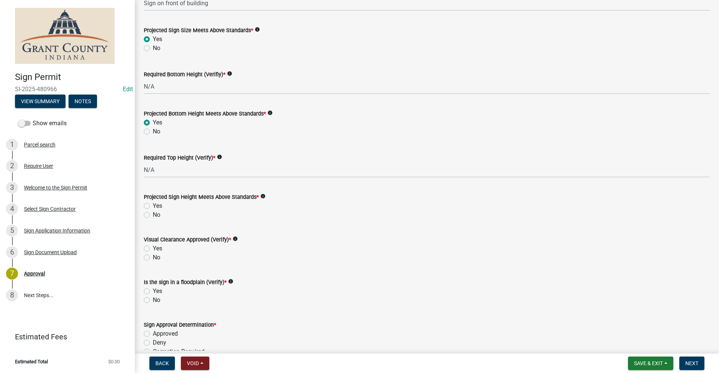
click at [153, 205] on label "Yes" at bounding box center [157, 206] width 9 height 9
click at [153, 205] on input "Yes" at bounding box center [155, 204] width 5 height 5
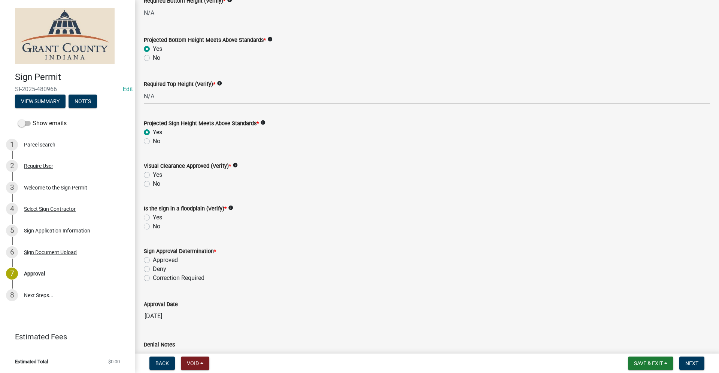
scroll to position [487, 0]
click at [153, 174] on label "Yes" at bounding box center [157, 174] width 9 height 9
click at [153, 174] on input "Yes" at bounding box center [155, 172] width 5 height 5
click at [153, 225] on label "No" at bounding box center [156, 225] width 7 height 9
click at [153, 225] on input "No" at bounding box center [155, 223] width 5 height 5
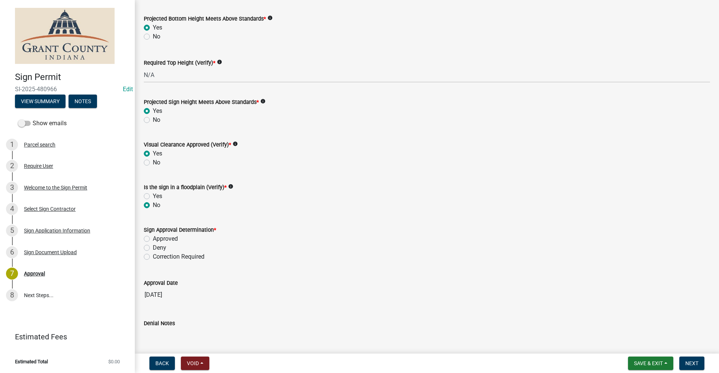
scroll to position [524, 0]
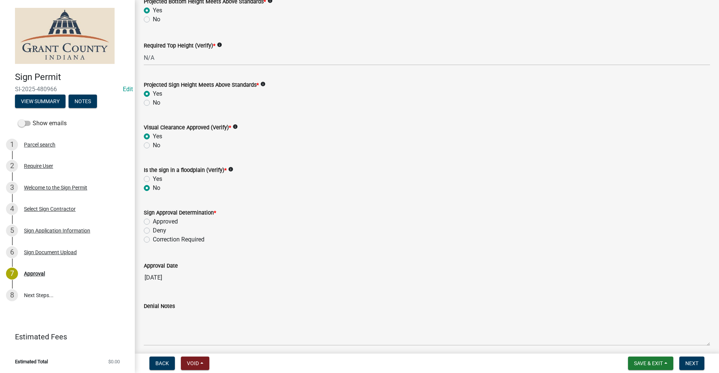
click at [153, 222] on label "Approved" at bounding box center [165, 221] width 25 height 9
click at [153, 222] on input "Approved" at bounding box center [155, 219] width 5 height 5
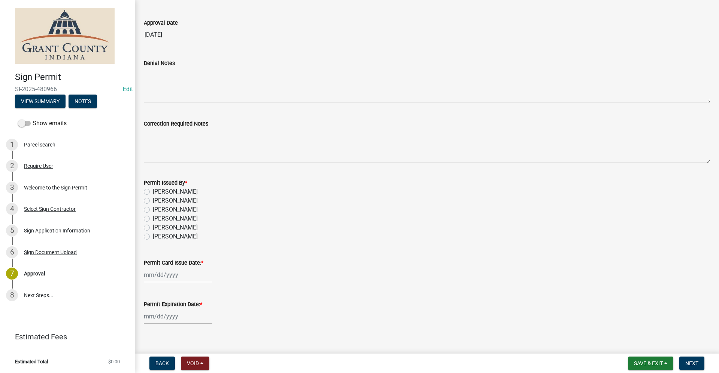
scroll to position [777, 0]
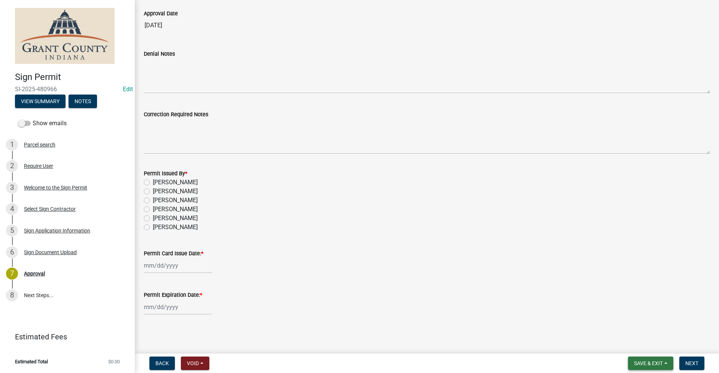
click at [641, 362] on span "Save & Exit" at bounding box center [648, 364] width 29 height 6
click at [638, 344] on button "Save & Exit" at bounding box center [643, 344] width 60 height 18
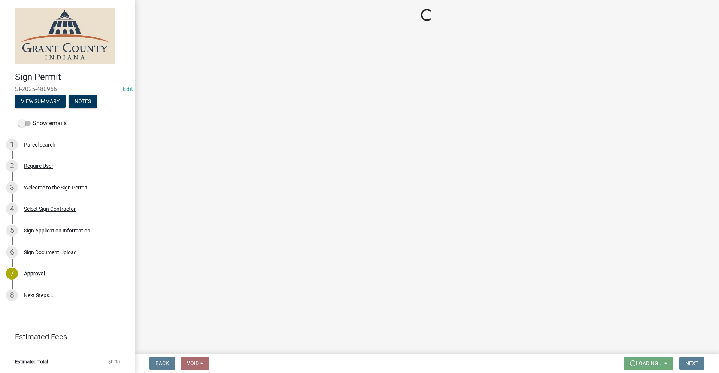
scroll to position [0, 0]
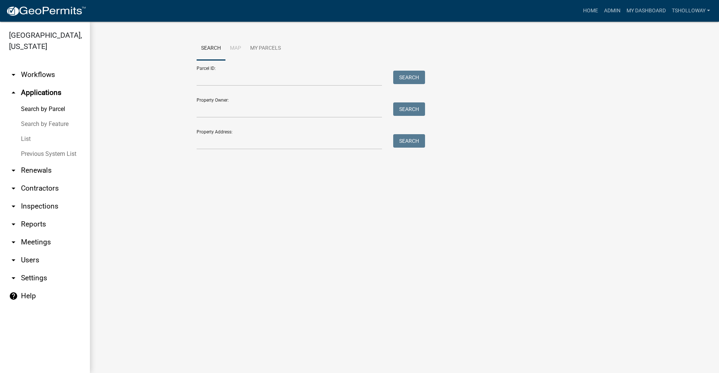
click at [51, 84] on link "arrow_drop_up Applications" at bounding box center [45, 93] width 90 height 18
click at [219, 112] on input "Property Owner:" at bounding box center [288, 110] width 185 height 15
click at [410, 109] on button "Search" at bounding box center [409, 109] width 32 height 13
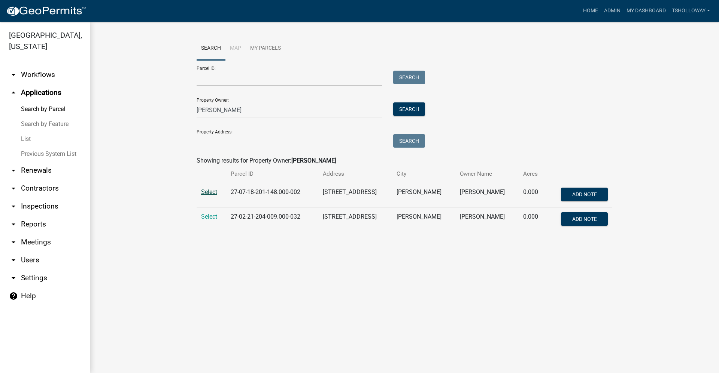
click at [205, 193] on span "Select" at bounding box center [209, 192] width 16 height 7
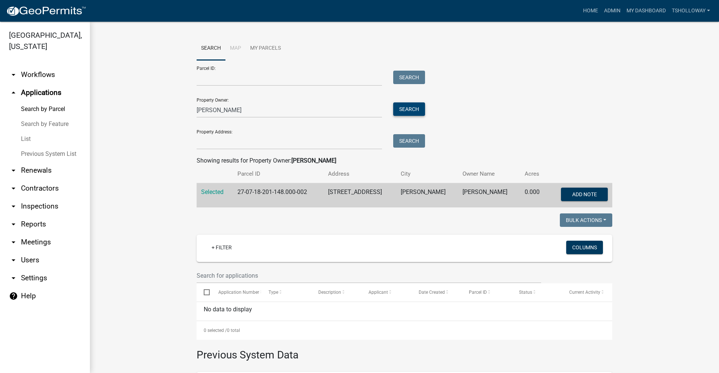
click at [409, 110] on button "Search" at bounding box center [409, 109] width 32 height 13
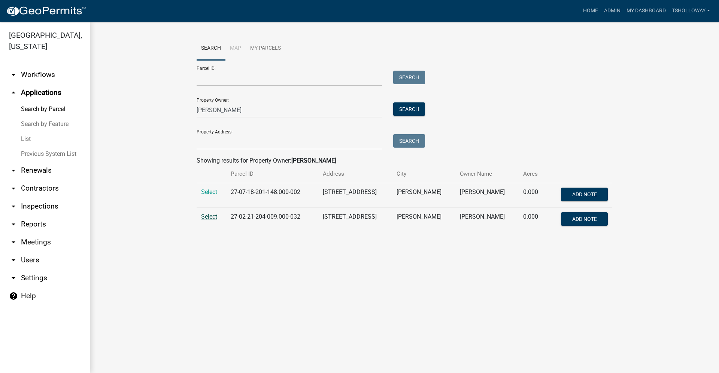
click at [211, 216] on span "Select" at bounding box center [209, 216] width 16 height 7
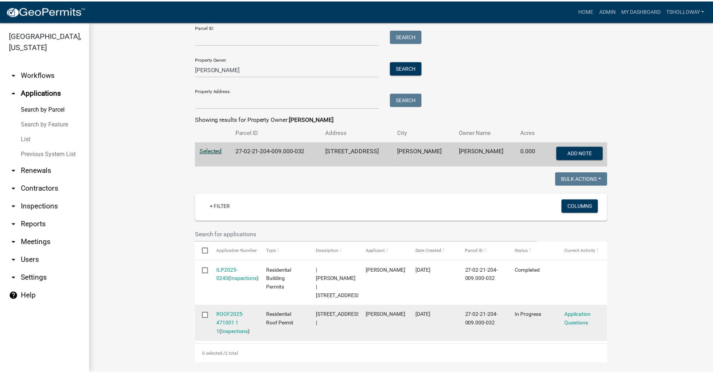
scroll to position [112, 0]
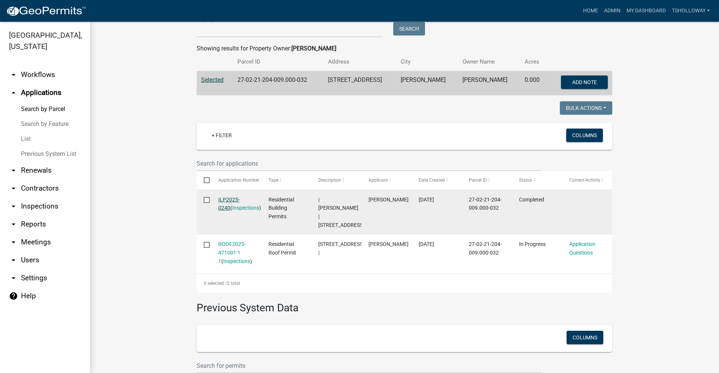
click at [231, 200] on link "ILP2025-0240" at bounding box center [228, 204] width 21 height 15
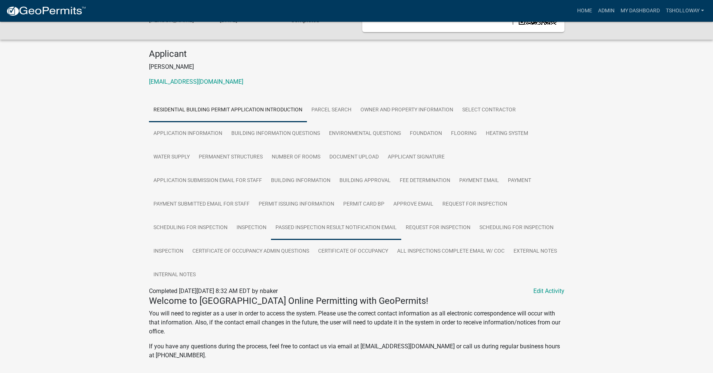
scroll to position [37, 0]
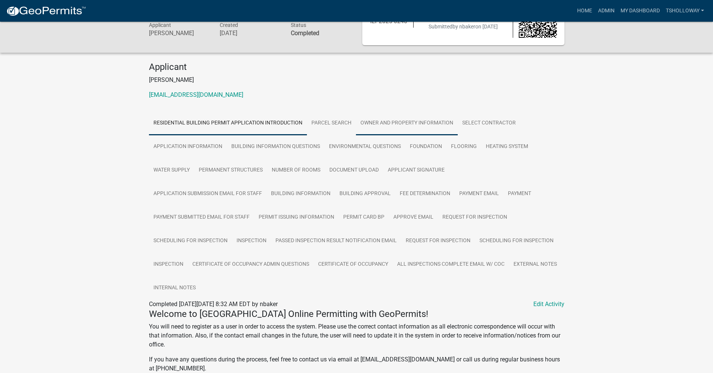
click at [411, 125] on link "Owner and Property Information" at bounding box center [407, 124] width 102 height 24
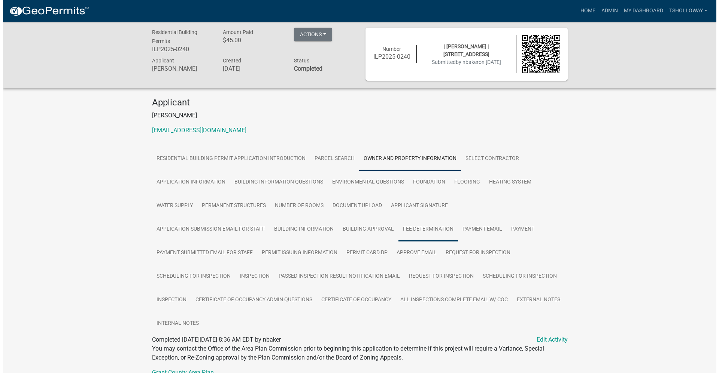
scroll to position [0, 0]
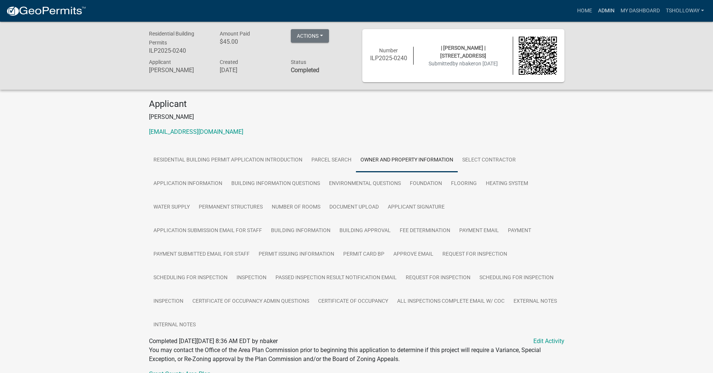
click at [603, 13] on link "Admin" at bounding box center [606, 11] width 22 height 14
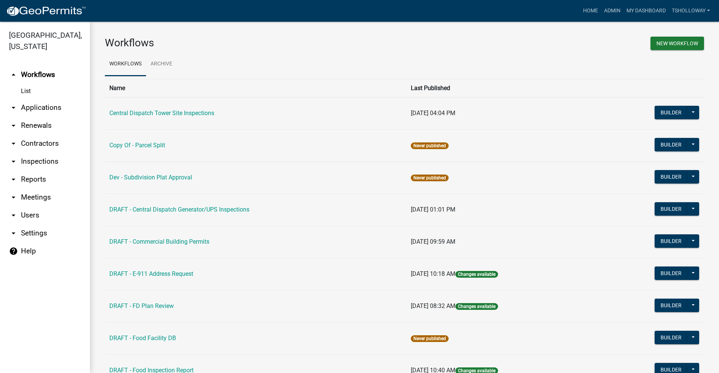
click at [43, 99] on link "arrow_drop_down Applications" at bounding box center [45, 108] width 90 height 18
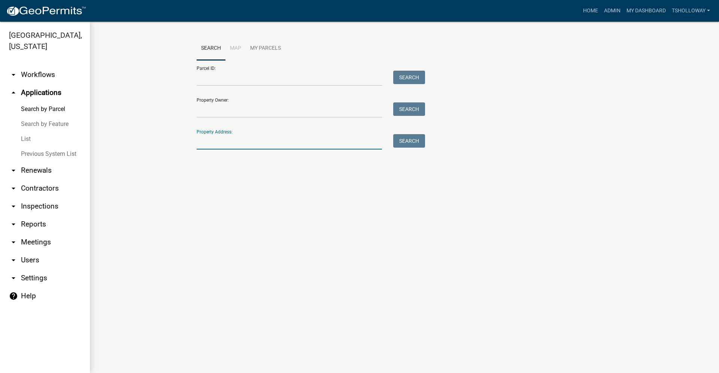
click at [211, 145] on input "Property Address:" at bounding box center [288, 141] width 185 height 15
click at [410, 143] on button "Search" at bounding box center [409, 140] width 32 height 13
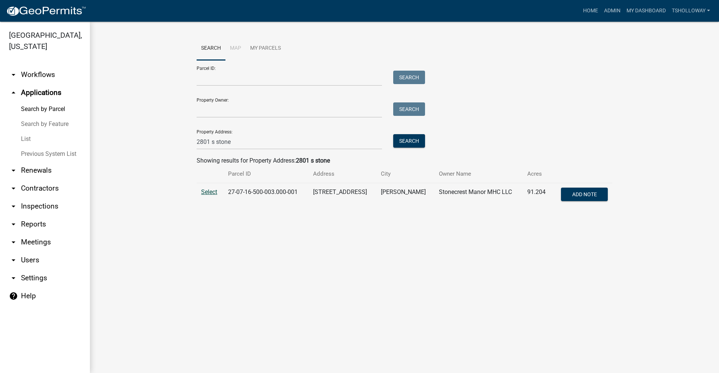
click at [209, 195] on span "Select" at bounding box center [209, 192] width 16 height 7
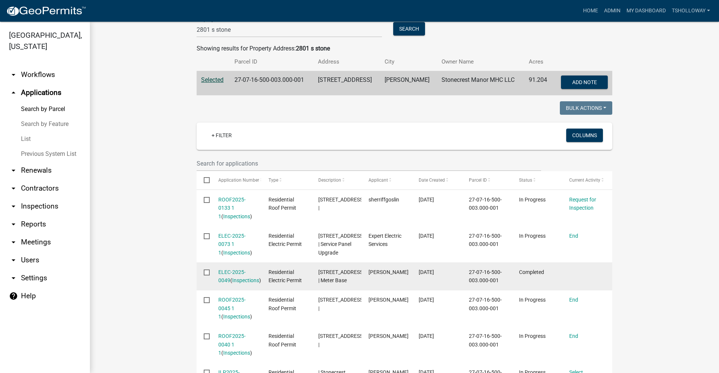
scroll to position [225, 0]
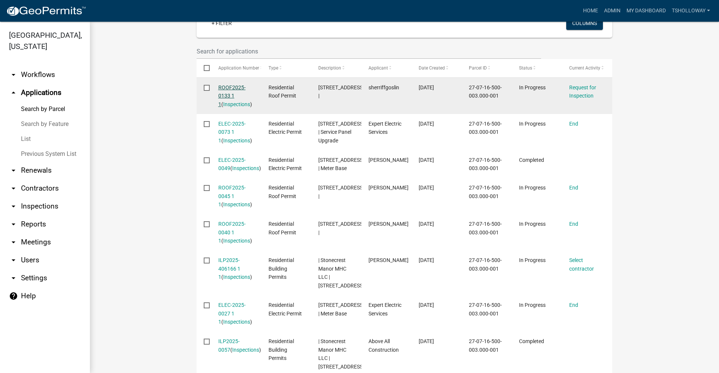
click at [223, 90] on link "ROOF2025-0133 1 1" at bounding box center [231, 96] width 27 height 23
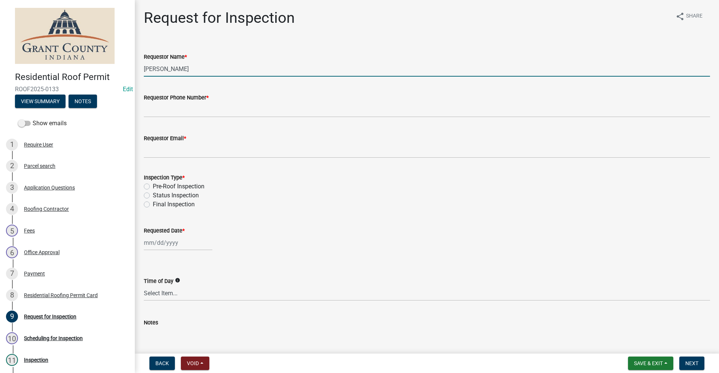
drag, startPoint x: 188, startPoint y: 69, endPoint x: 73, endPoint y: 74, distance: 115.4
click at [73, 74] on div "Residential Roof Permit ROOF2025-0133 Edit View Summary Notes Show emails 1 Req…" at bounding box center [359, 186] width 719 height 373
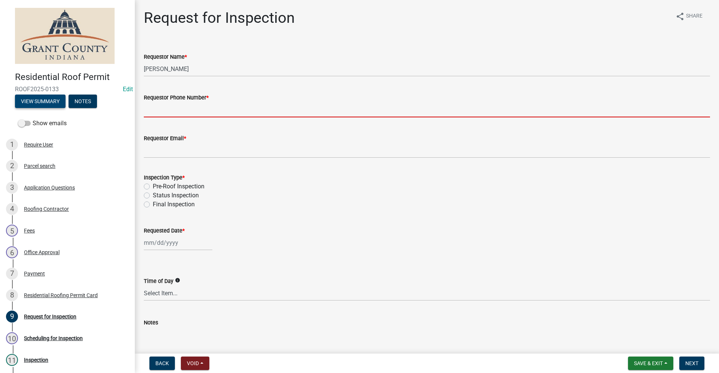
click at [38, 102] on button "View Summary" at bounding box center [40, 101] width 51 height 13
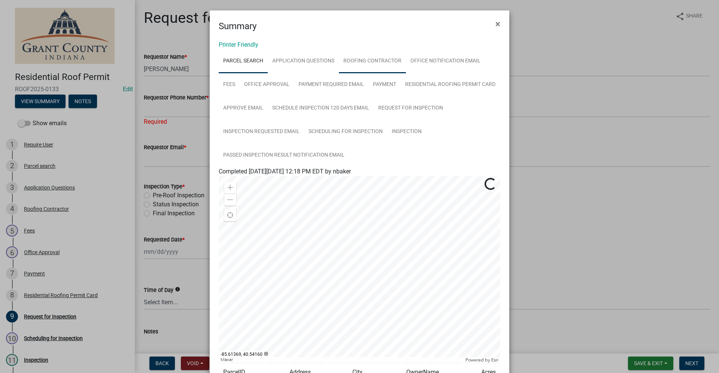
click at [359, 62] on link "Roofing Contractor" at bounding box center [372, 61] width 67 height 24
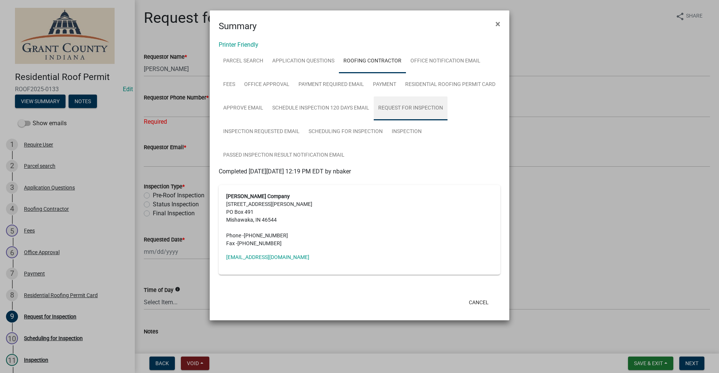
click at [405, 109] on link "Request for Inspection" at bounding box center [410, 109] width 74 height 24
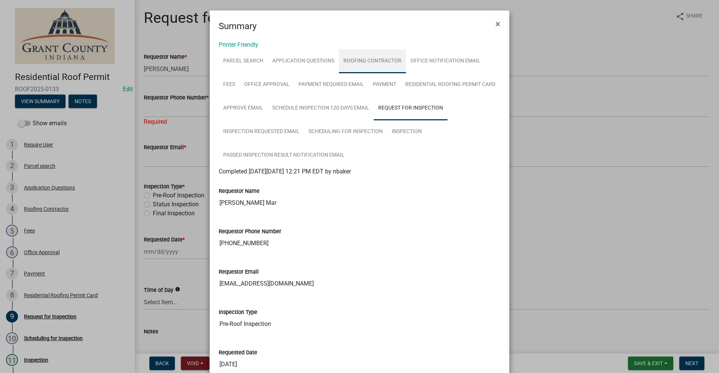
click at [368, 60] on link "Roofing Contractor" at bounding box center [372, 61] width 67 height 24
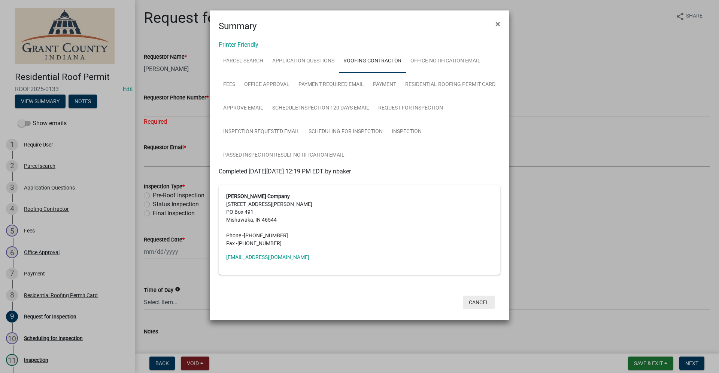
click at [473, 304] on button "Cancel" at bounding box center [479, 302] width 32 height 13
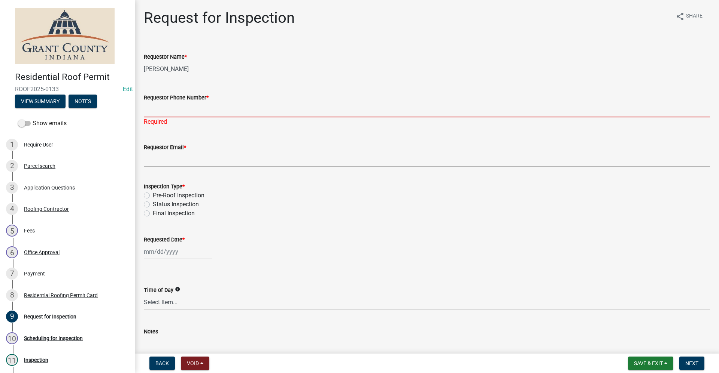
paste input "[PHONE_NUMBER]"
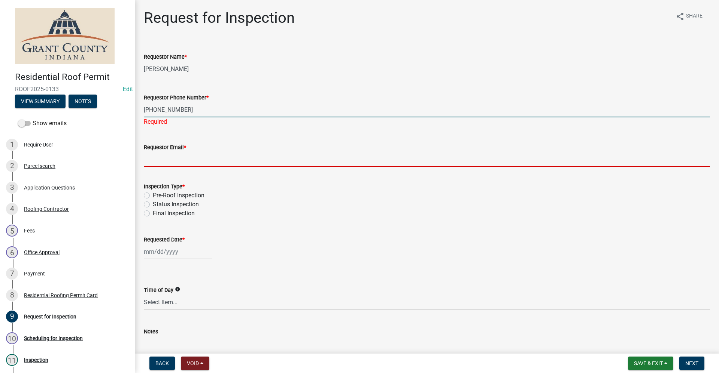
click at [186, 161] on wm-data-entity-input "Requestor Email *" at bounding box center [427, 152] width 566 height 41
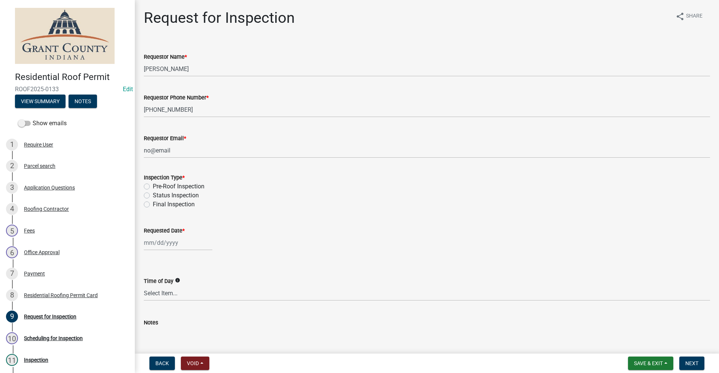
click at [318, 203] on div "Final Inspection" at bounding box center [427, 204] width 566 height 9
click at [143, 197] on div "Inspection Type * Pre-Roof Inspection Status Inspection Final Inspection" at bounding box center [426, 186] width 577 height 45
click at [153, 204] on label "Final Inspection" at bounding box center [174, 204] width 42 height 9
click at [153, 204] on input "Final Inspection" at bounding box center [155, 202] width 5 height 5
click at [162, 245] on div "[PERSON_NAME] Feb Mar Apr [PERSON_NAME][DATE] Oct Nov [DATE] 1526 1527 1528 152…" at bounding box center [178, 242] width 68 height 15
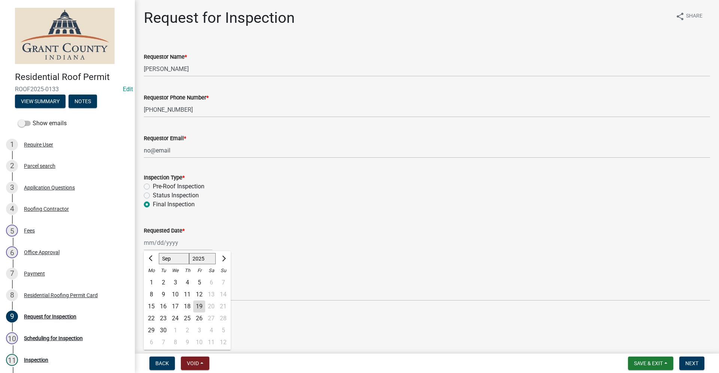
click at [150, 319] on div "22" at bounding box center [151, 319] width 12 height 12
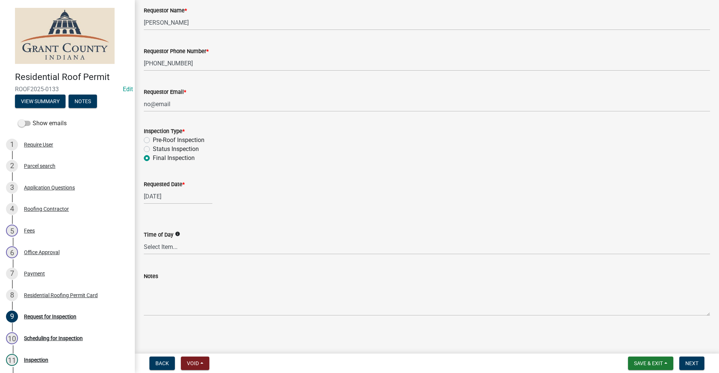
scroll to position [47, 0]
click at [693, 364] on span "Next" at bounding box center [691, 364] width 13 height 6
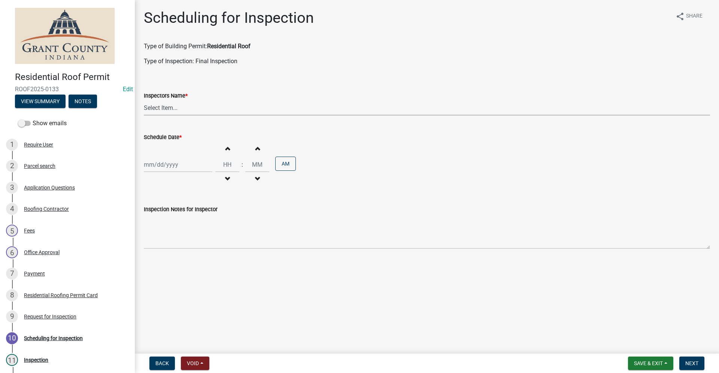
click at [179, 109] on select "Select Item... rberryhill ([PERSON_NAME]) [PERSON_NAME] ([PERSON_NAME]) BBenefi…" at bounding box center [427, 107] width 566 height 15
click at [144, 100] on select "Select Item... rberryhill ([PERSON_NAME]) [PERSON_NAME] ([PERSON_NAME]) BBenefi…" at bounding box center [427, 107] width 566 height 15
click at [154, 165] on div at bounding box center [178, 164] width 68 height 15
click at [150, 242] on div "22" at bounding box center [151, 241] width 12 height 12
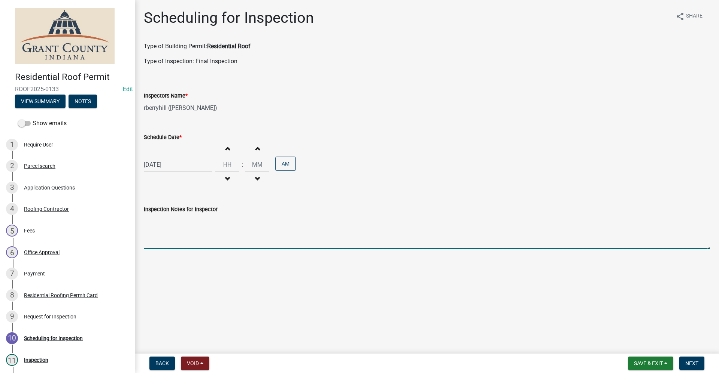
click at [153, 241] on textarea "Inspection Notes for Inspector" at bounding box center [427, 231] width 566 height 35
click at [690, 367] on button "Next" at bounding box center [691, 363] width 25 height 13
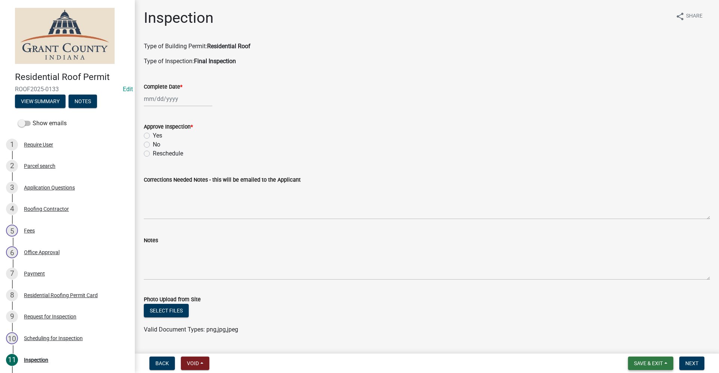
click at [652, 364] on span "Save & Exit" at bounding box center [648, 364] width 29 height 6
click at [640, 346] on button "Save & Exit" at bounding box center [643, 344] width 60 height 18
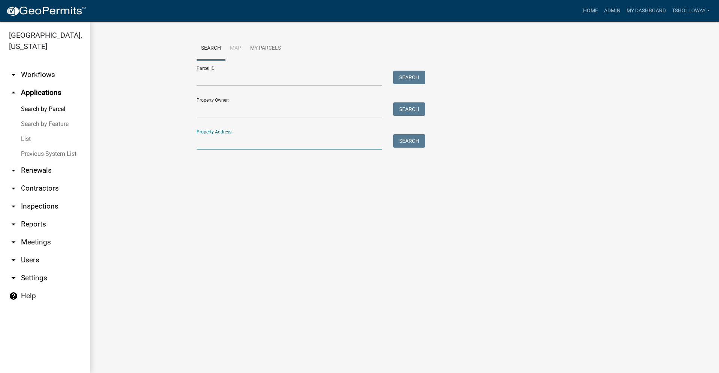
click at [213, 141] on input "Property Address:" at bounding box center [288, 141] width 185 height 15
click at [406, 146] on button "Search" at bounding box center [409, 140] width 32 height 13
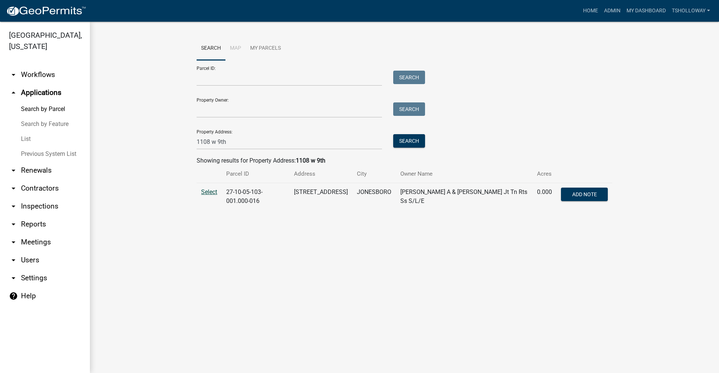
click at [211, 192] on span "Select" at bounding box center [209, 192] width 16 height 7
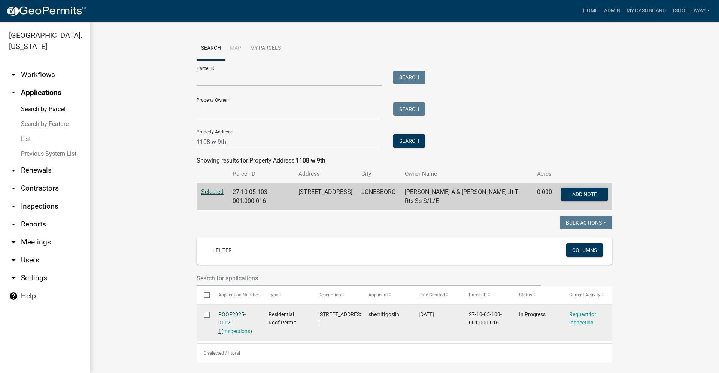
click at [226, 312] on link "ROOF2025-0112 1 1" at bounding box center [231, 323] width 27 height 23
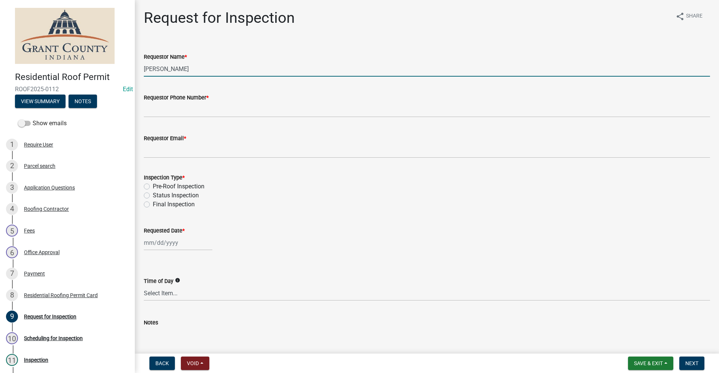
drag, startPoint x: 184, startPoint y: 70, endPoint x: 90, endPoint y: 68, distance: 93.6
click at [99, 73] on div "Residential Roof Permit ROOF2025-0112 Edit View Summary Notes Show emails 1 Req…" at bounding box center [359, 186] width 719 height 373
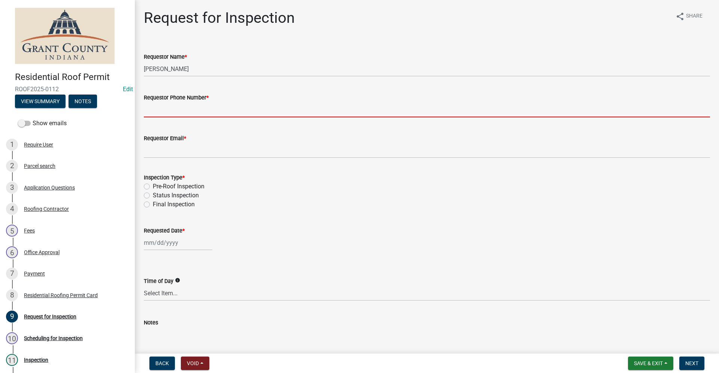
paste input "[PHONE_NUMBER]"
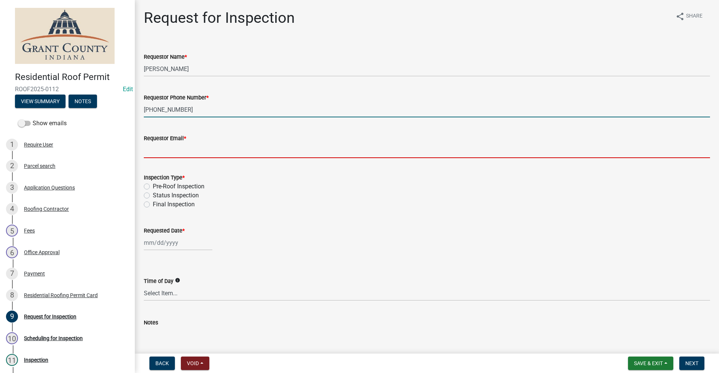
click at [154, 150] on input "Requestor Email *" at bounding box center [427, 150] width 566 height 15
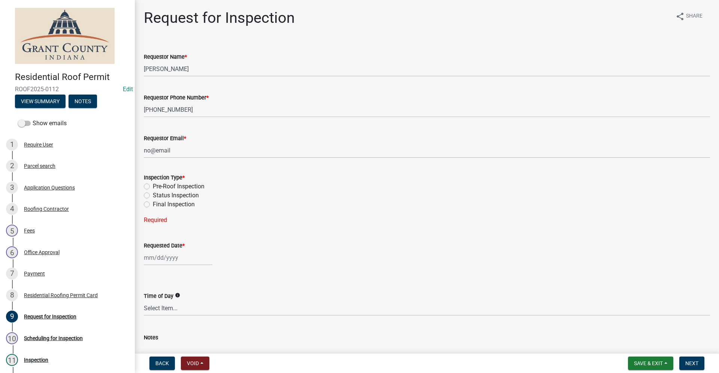
click at [153, 207] on label "Final Inspection" at bounding box center [174, 204] width 42 height 9
click at [153, 205] on input "Final Inspection" at bounding box center [155, 202] width 5 height 5
click at [152, 245] on div at bounding box center [178, 242] width 68 height 15
click at [151, 320] on div "22" at bounding box center [151, 319] width 12 height 12
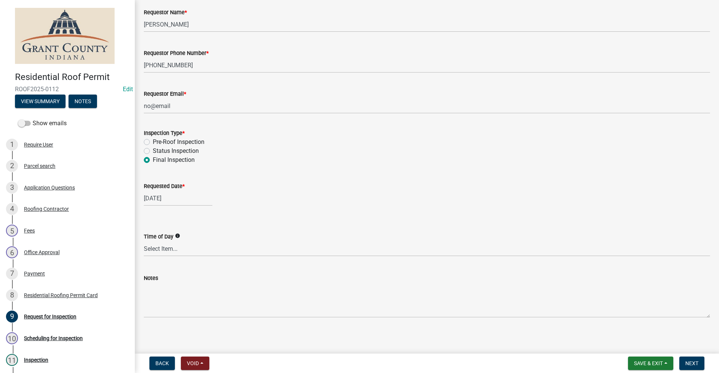
scroll to position [47, 0]
click at [694, 363] on span "Next" at bounding box center [691, 364] width 13 height 6
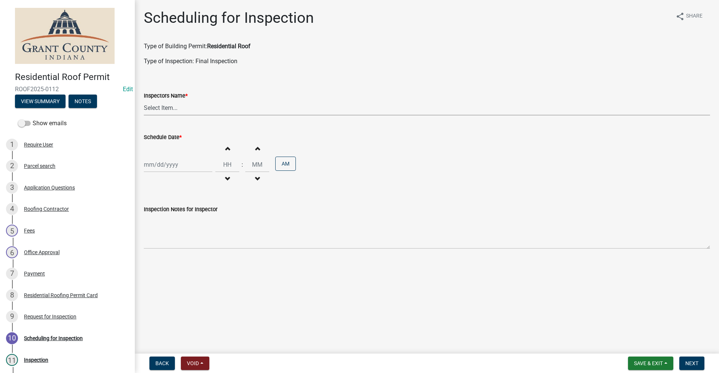
click at [167, 106] on select "Select Item... rberryhill ([PERSON_NAME]) [PERSON_NAME] ([PERSON_NAME]) BBenefi…" at bounding box center [427, 107] width 566 height 15
click at [144, 100] on select "Select Item... rberryhill ([PERSON_NAME]) [PERSON_NAME] ([PERSON_NAME]) BBenefi…" at bounding box center [427, 107] width 566 height 15
click at [161, 166] on div at bounding box center [178, 164] width 68 height 15
click at [151, 241] on div "22" at bounding box center [151, 241] width 12 height 12
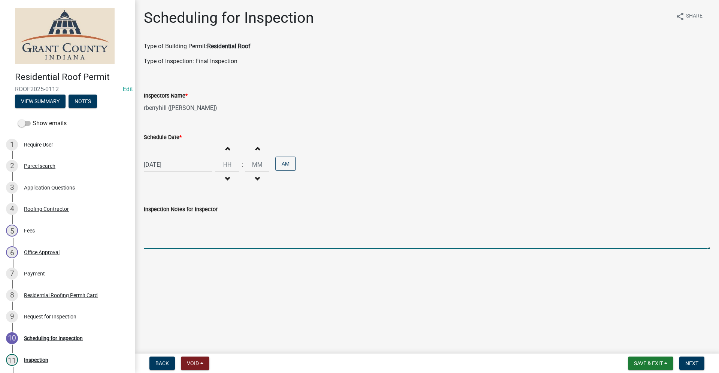
click at [167, 245] on textarea "Inspection Notes for Inspector" at bounding box center [427, 231] width 566 height 35
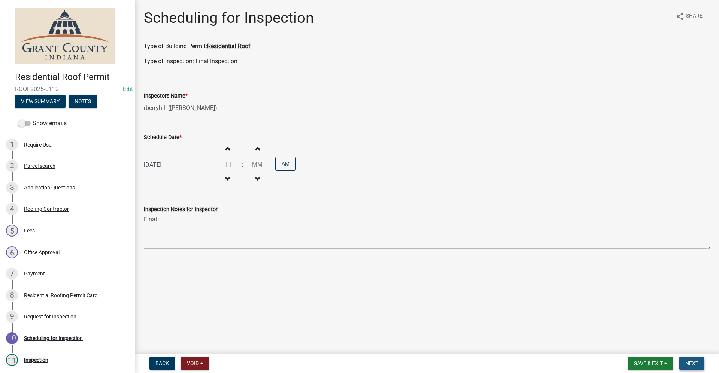
click at [689, 366] on span "Next" at bounding box center [691, 364] width 13 height 6
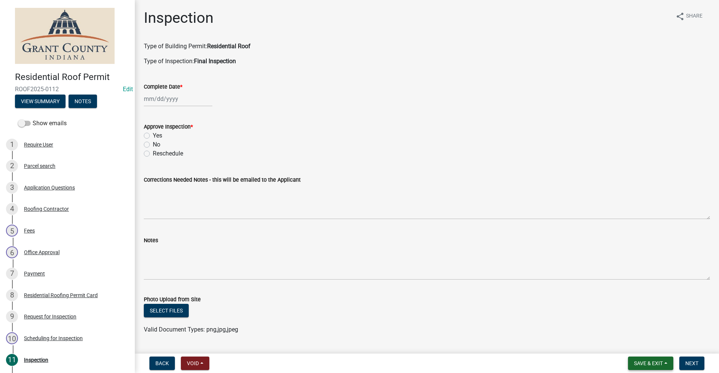
click at [642, 363] on span "Save & Exit" at bounding box center [648, 364] width 29 height 6
click at [629, 348] on button "Save & Exit" at bounding box center [643, 344] width 60 height 18
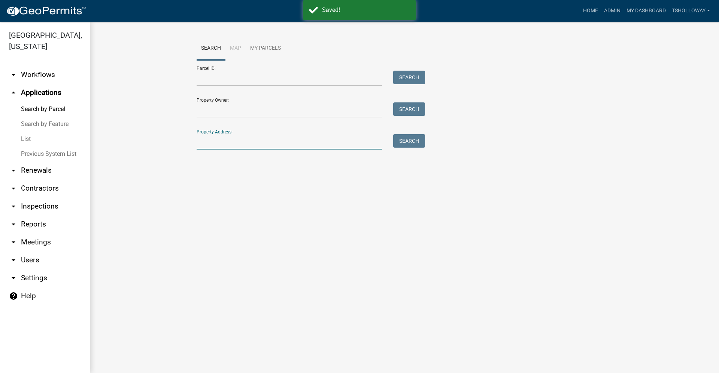
click at [204, 140] on input "Property Address:" at bounding box center [288, 141] width 185 height 15
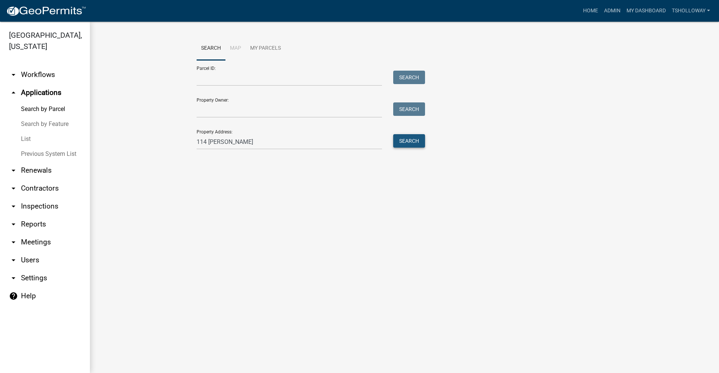
click at [409, 138] on button "Search" at bounding box center [409, 140] width 32 height 13
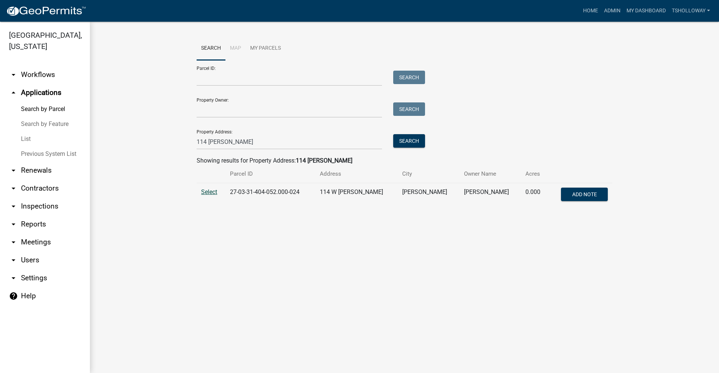
click at [210, 192] on span "Select" at bounding box center [209, 192] width 16 height 7
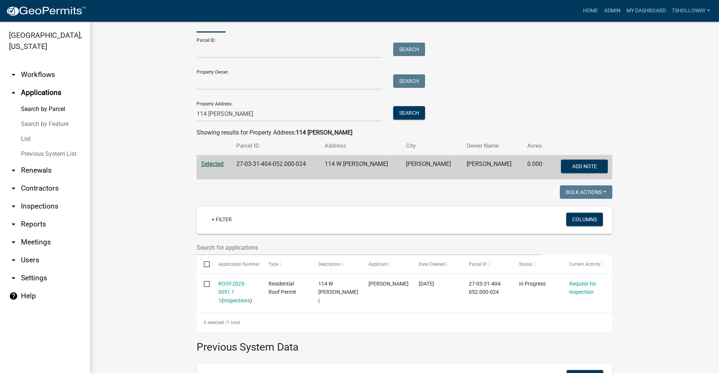
scroll to position [112, 0]
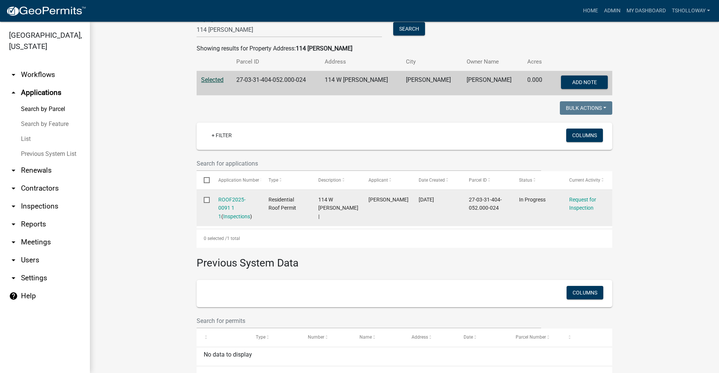
click at [221, 203] on div "ROOF2025-0091 1 1 ( Inspections )" at bounding box center [236, 208] width 36 height 25
click at [221, 199] on link "ROOF2025-0091 1 1" at bounding box center [231, 208] width 27 height 23
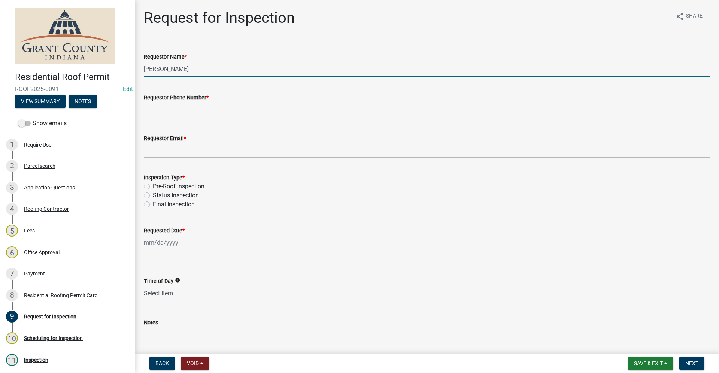
drag, startPoint x: 192, startPoint y: 69, endPoint x: 66, endPoint y: 80, distance: 126.6
click at [71, 78] on div "Residential Roof Permit ROOF2025-0091 Edit View Summary Notes Show emails 1 Req…" at bounding box center [359, 186] width 719 height 373
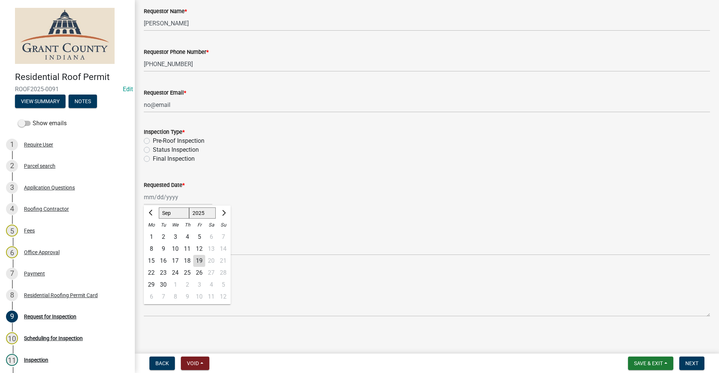
scroll to position [47, 0]
click at [150, 272] on div "22" at bounding box center [151, 272] width 12 height 12
click at [153, 159] on label "Final Inspection" at bounding box center [174, 157] width 42 height 9
click at [153, 158] on input "Final Inspection" at bounding box center [155, 155] width 5 height 5
click at [689, 362] on span "Next" at bounding box center [691, 364] width 13 height 6
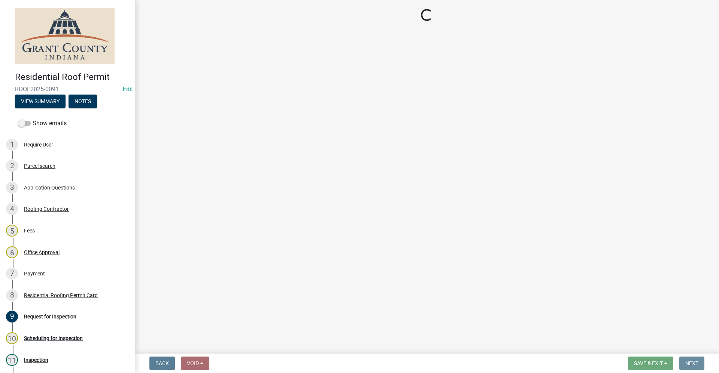
scroll to position [0, 0]
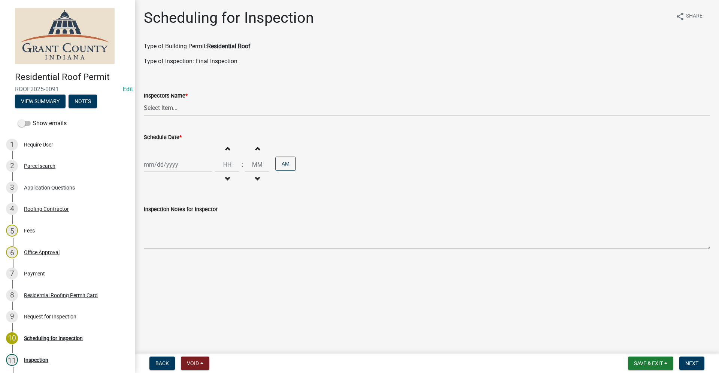
click at [167, 109] on select "Select Item... rberryhill ([PERSON_NAME]) [PERSON_NAME] ([PERSON_NAME]) BBenefi…" at bounding box center [427, 107] width 566 height 15
click at [144, 100] on select "Select Item... rberryhill ([PERSON_NAME]) [PERSON_NAME] ([PERSON_NAME]) BBenefi…" at bounding box center [427, 107] width 566 height 15
click at [155, 165] on div at bounding box center [178, 164] width 68 height 15
click at [150, 241] on div "22" at bounding box center [151, 241] width 12 height 12
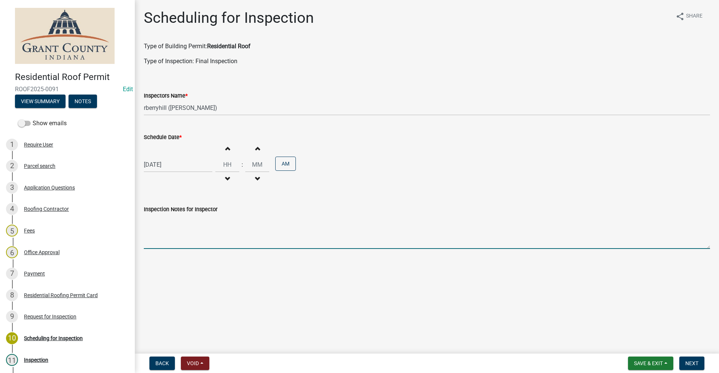
click at [155, 244] on textarea "Inspection Notes for Inspector" at bounding box center [427, 231] width 566 height 35
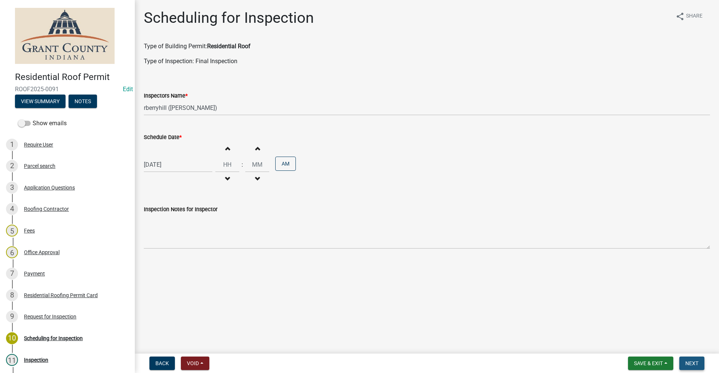
click at [696, 363] on span "Next" at bounding box center [691, 364] width 13 height 6
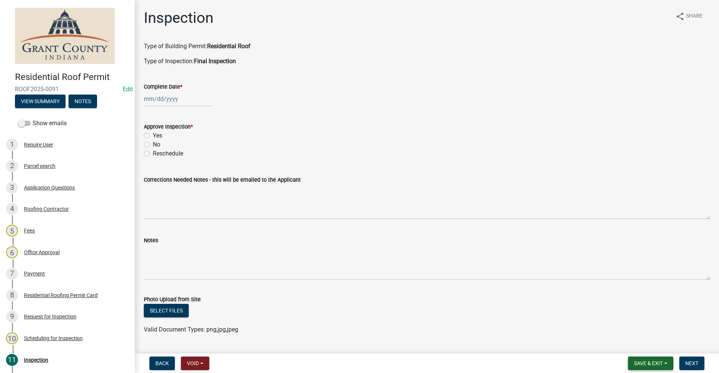
click at [641, 359] on button "Save & Exit" at bounding box center [650, 363] width 45 height 13
click at [627, 347] on button "Save & Exit" at bounding box center [643, 344] width 60 height 18
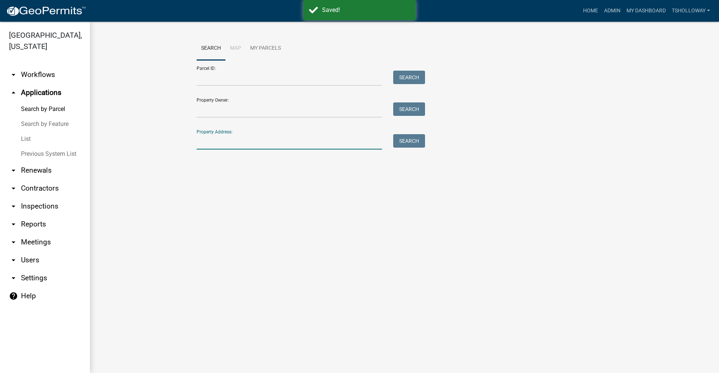
click at [217, 141] on input "Property Address:" at bounding box center [288, 141] width 185 height 15
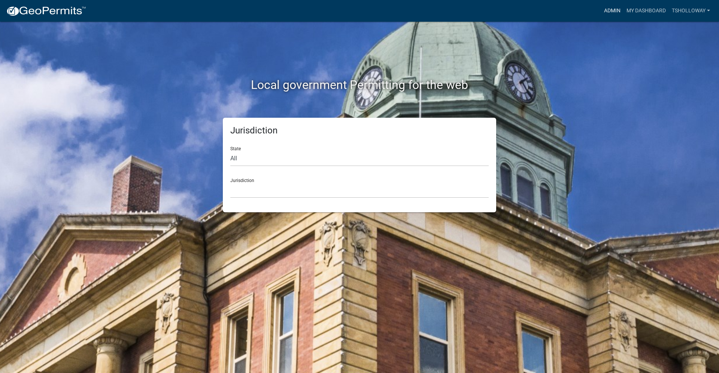
click at [610, 11] on link "Admin" at bounding box center [612, 11] width 22 height 14
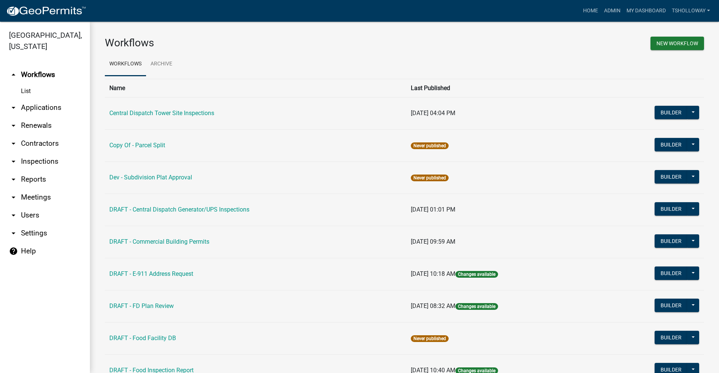
click at [37, 135] on link "arrow_drop_down Contractors" at bounding box center [45, 144] width 90 height 18
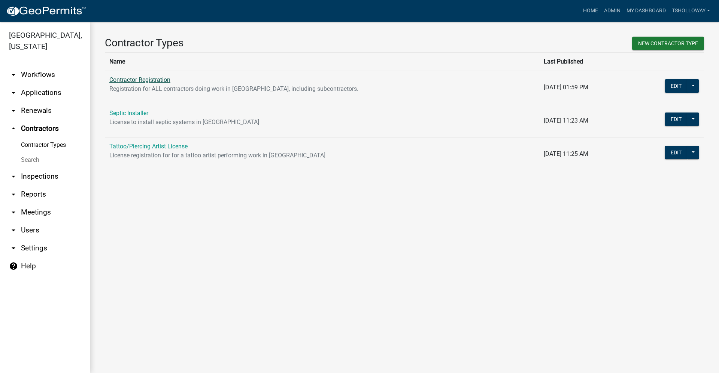
click at [150, 82] on link "Contractor Registration" at bounding box center [139, 79] width 61 height 7
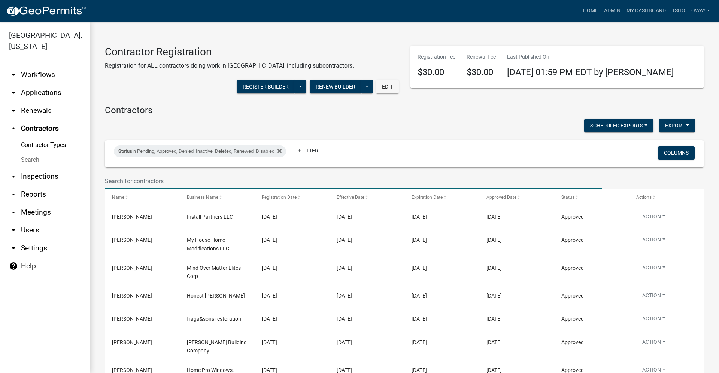
click at [137, 178] on input "text" at bounding box center [353, 181] width 497 height 15
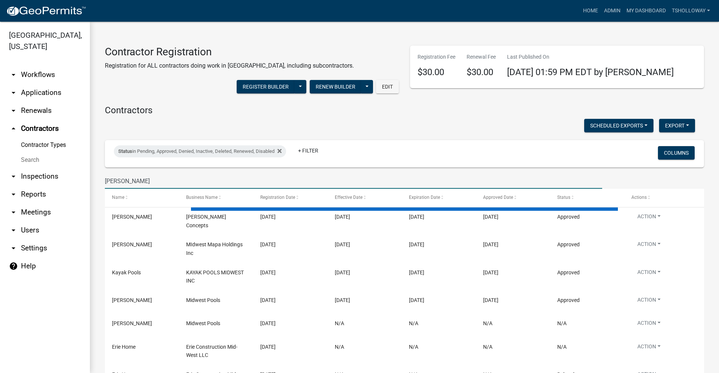
type input "Westlund"
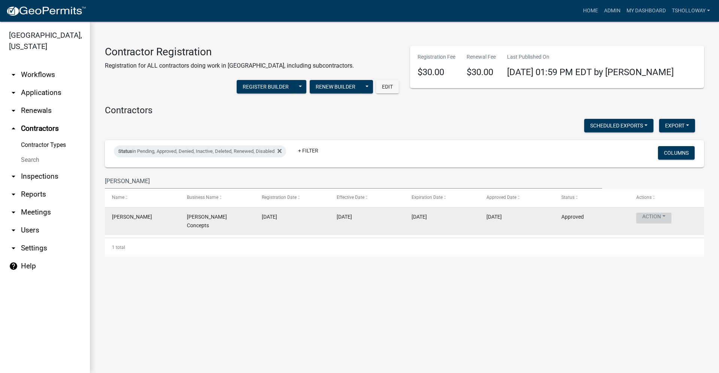
click at [656, 216] on button "Action" at bounding box center [653, 218] width 35 height 11
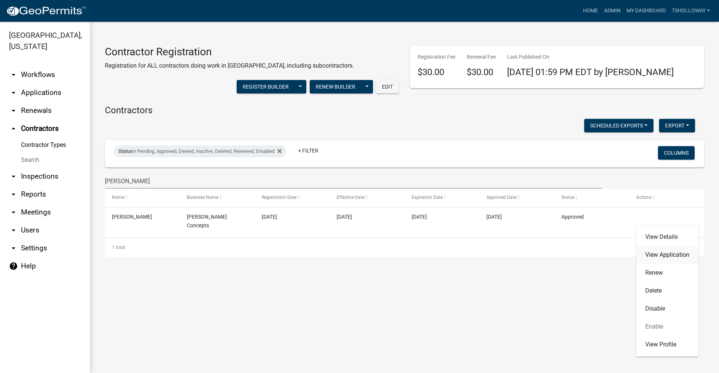
click at [660, 258] on link "View Application" at bounding box center [667, 255] width 62 height 18
